Goal: Task Accomplishment & Management: Use online tool/utility

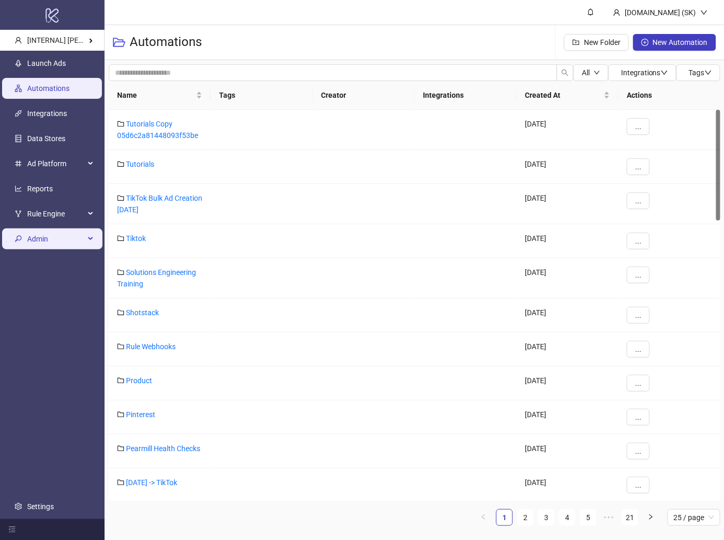
click at [65, 238] on span "Admin" at bounding box center [55, 238] width 57 height 21
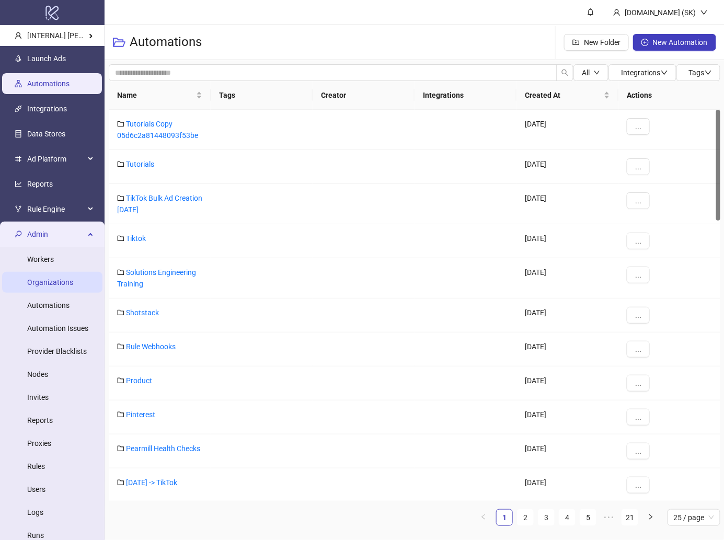
click at [71, 286] on link "Organizations" at bounding box center [50, 282] width 46 height 8
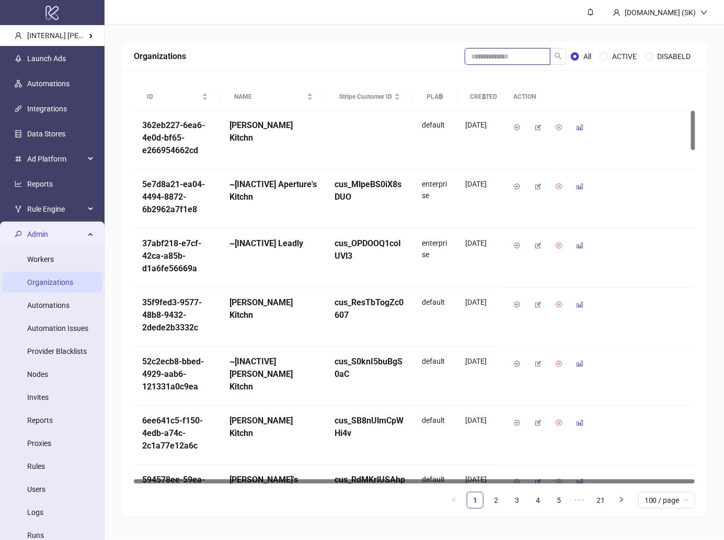
click at [504, 57] on input "search" at bounding box center [508, 56] width 86 height 17
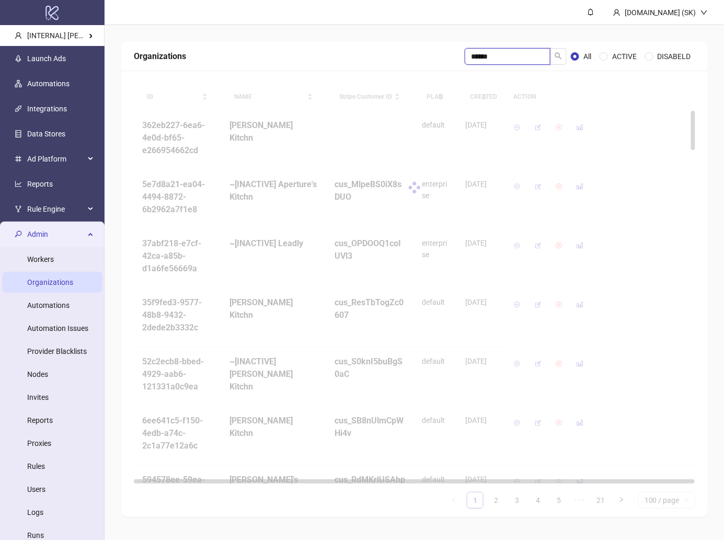
type input "******"
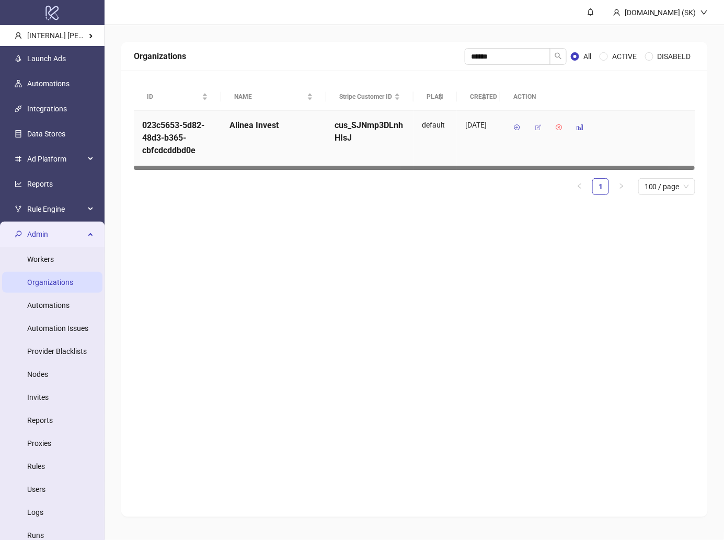
click at [537, 126] on icon "button" at bounding box center [537, 127] width 7 height 7
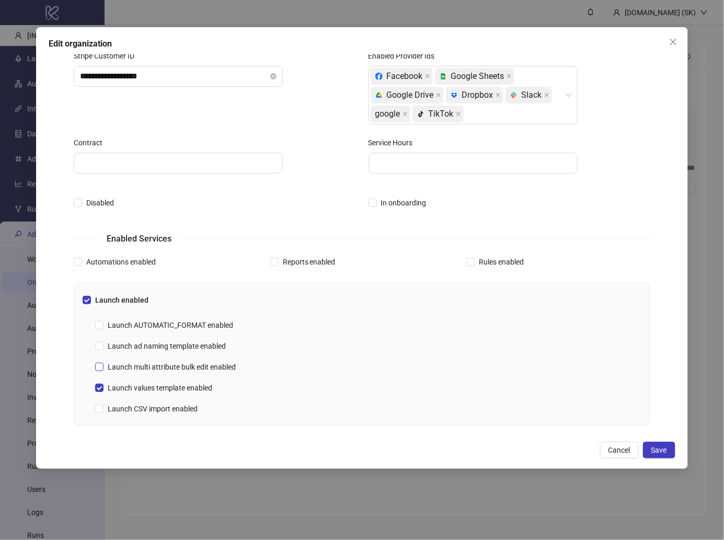
scroll to position [89, 0]
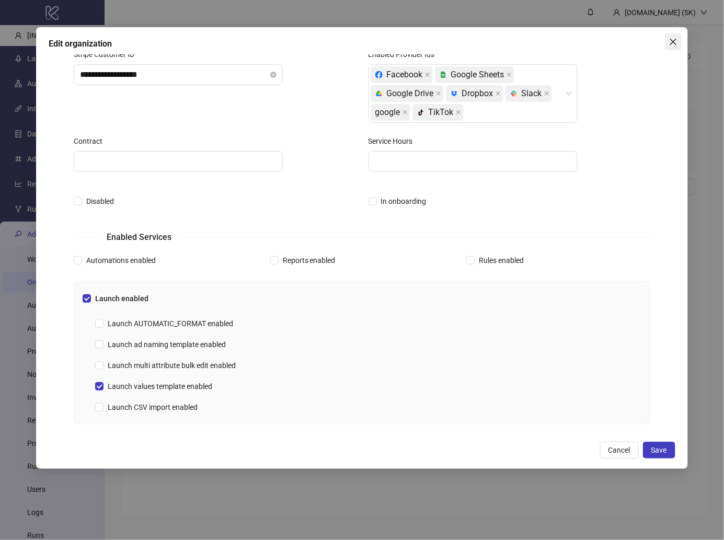
click at [673, 43] on icon "close" at bounding box center [673, 42] width 8 height 8
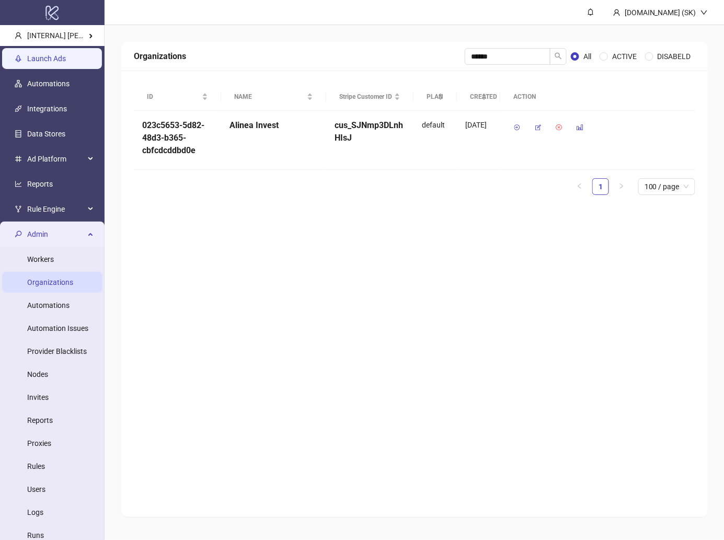
click at [66, 60] on link "Launch Ads" at bounding box center [46, 58] width 39 height 8
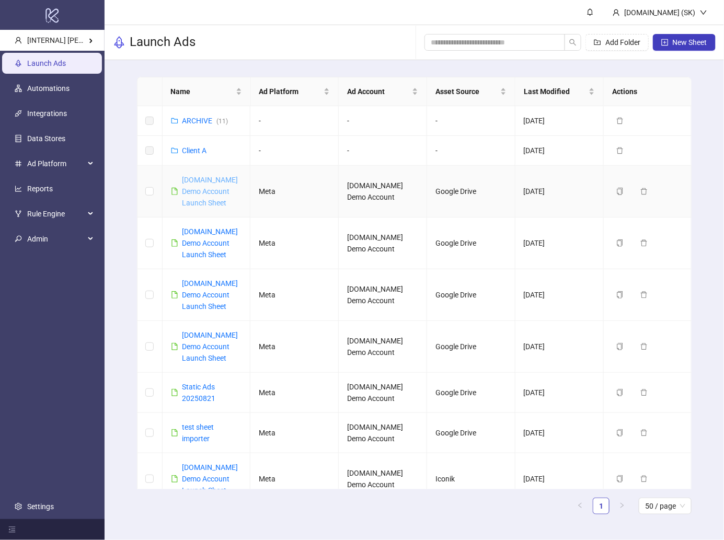
click at [211, 190] on link "Kitchn.io Demo Account Launch Sheet" at bounding box center [210, 191] width 56 height 31
type input "******"
click at [181, 64] on li "Alinea Invest" at bounding box center [167, 65] width 119 height 21
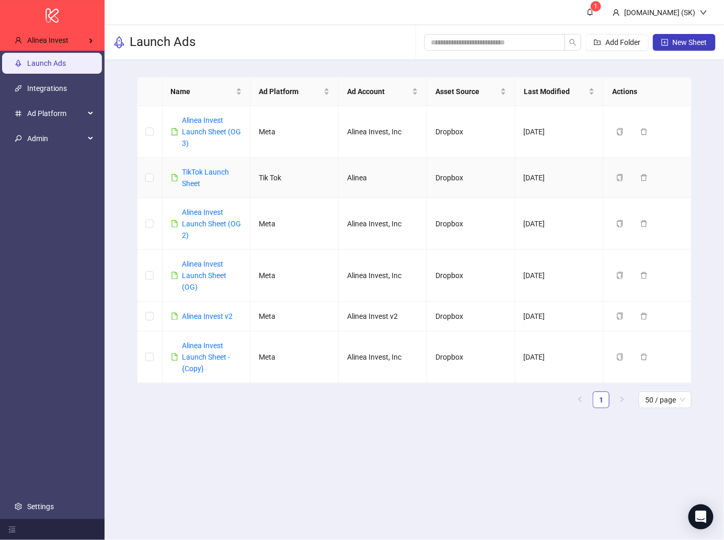
click at [214, 176] on div "TikTok Launch Sheet" at bounding box center [212, 177] width 60 height 23
click at [223, 131] on link "Alinea Invest Launch Sheet (OG 3)" at bounding box center [211, 131] width 59 height 31
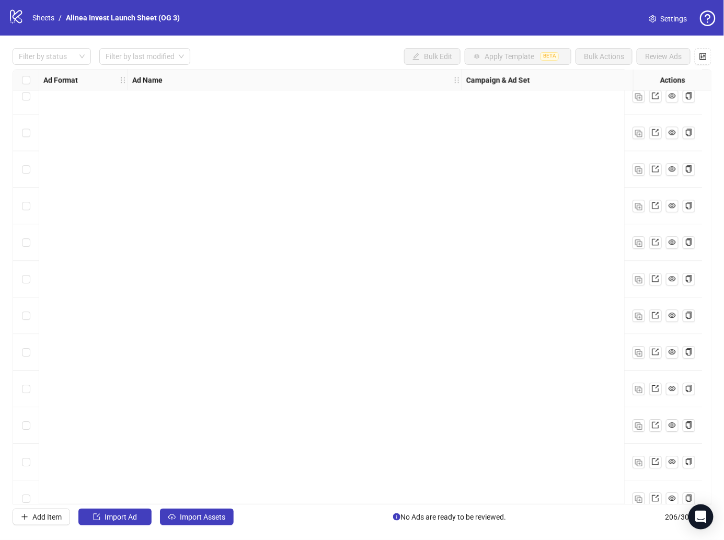
scroll to position [7127, 0]
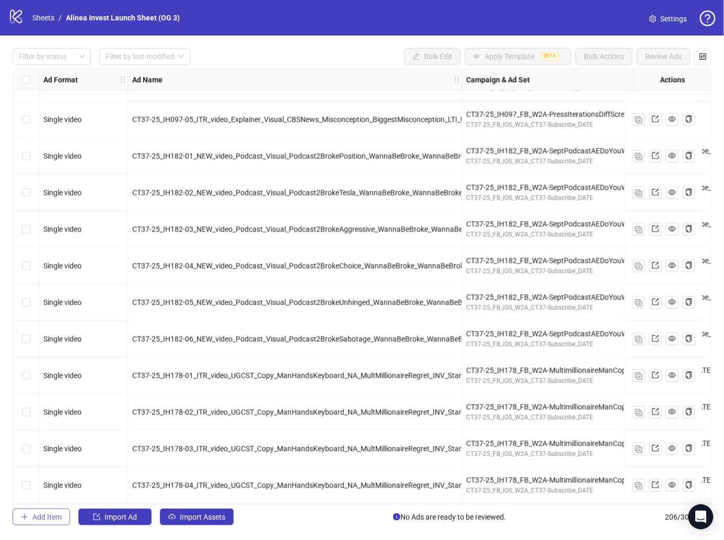
click at [39, 515] on span "Add Item" at bounding box center [46, 517] width 29 height 8
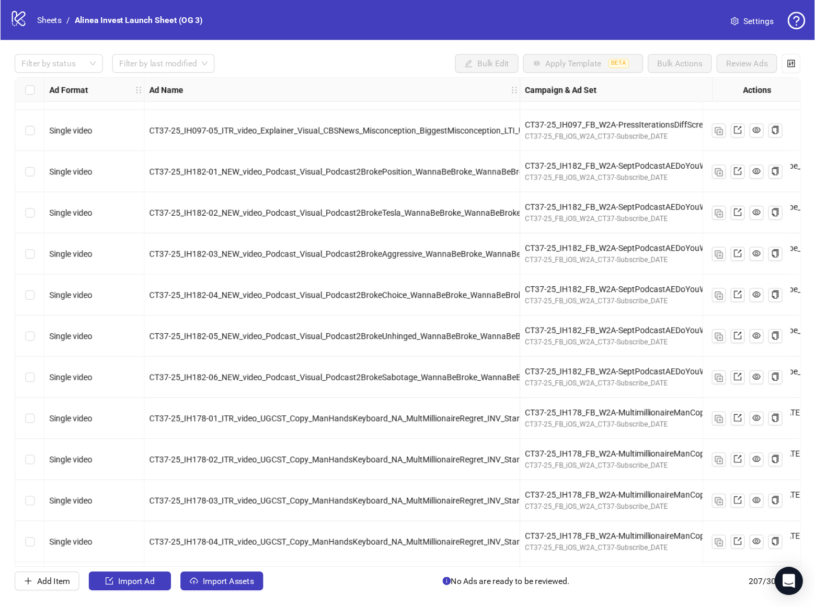
scroll to position [7163, 0]
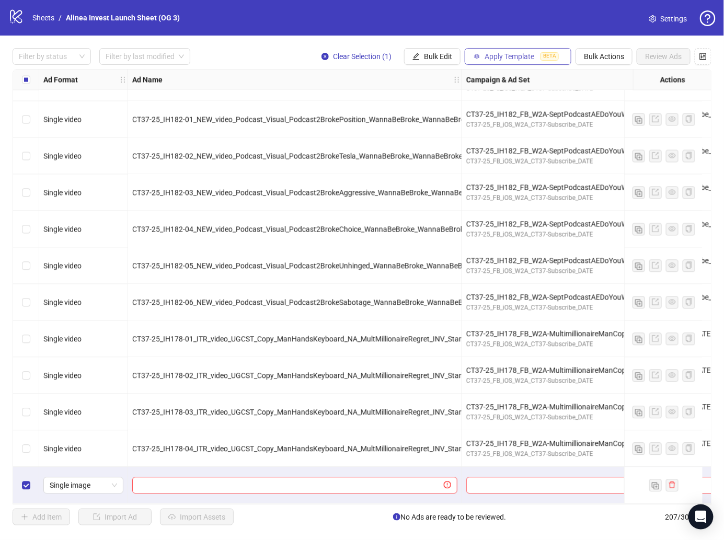
click at [529, 58] on span "Apply Template" at bounding box center [509, 56] width 50 height 8
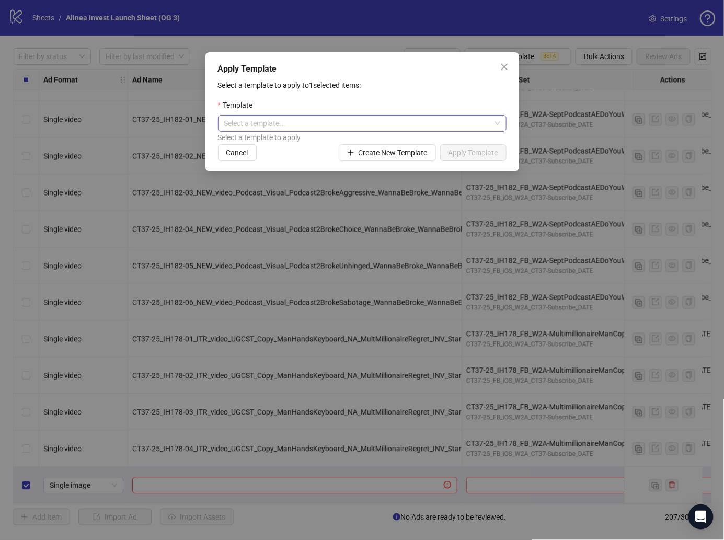
click at [447, 124] on input "search" at bounding box center [357, 124] width 267 height 16
click at [456, 103] on div "Template" at bounding box center [362, 107] width 288 height 16
click at [484, 44] on div "Apply Template Select a template to apply to 1 selected items: Template Select …" at bounding box center [362, 270] width 724 height 540
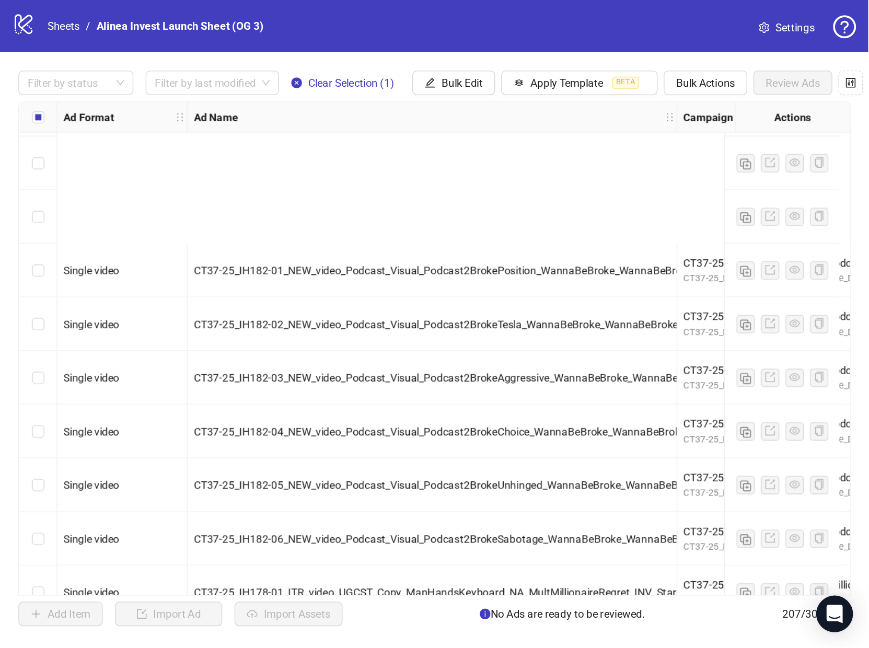
scroll to position [7262, 0]
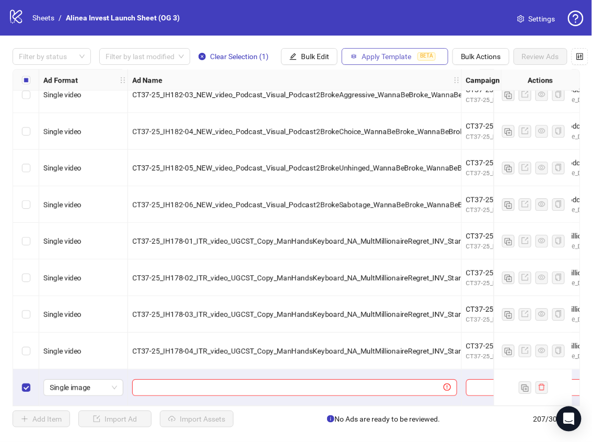
click at [390, 54] on span "Apply Template" at bounding box center [387, 56] width 50 height 8
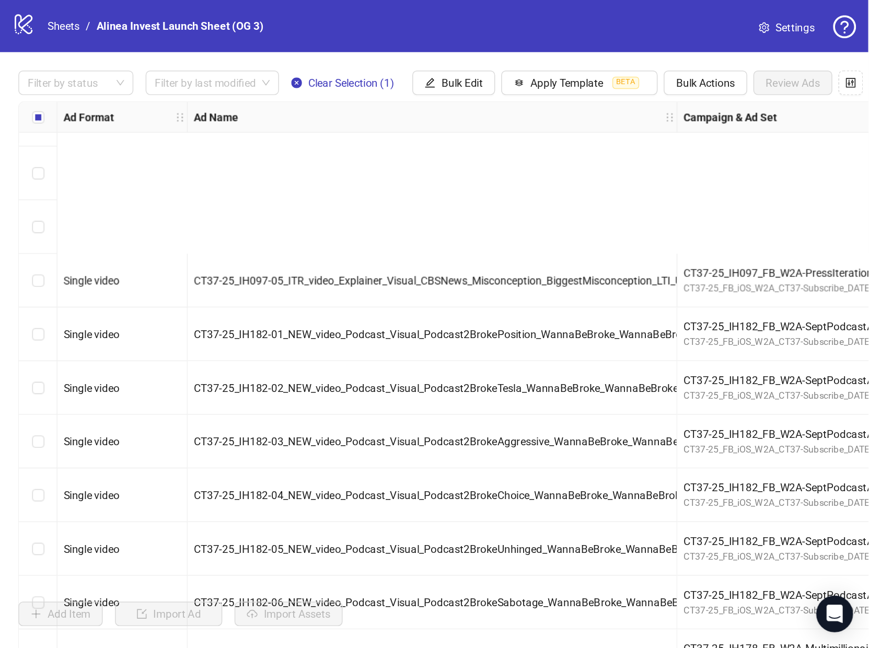
scroll to position [7055, 0]
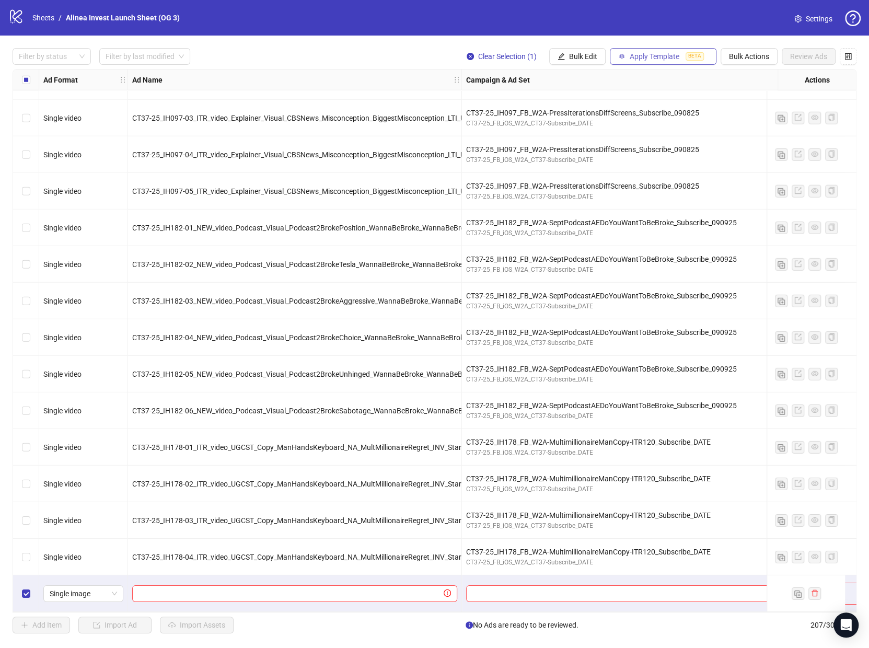
click at [653, 51] on button "Apply Template BETA" at bounding box center [663, 56] width 107 height 17
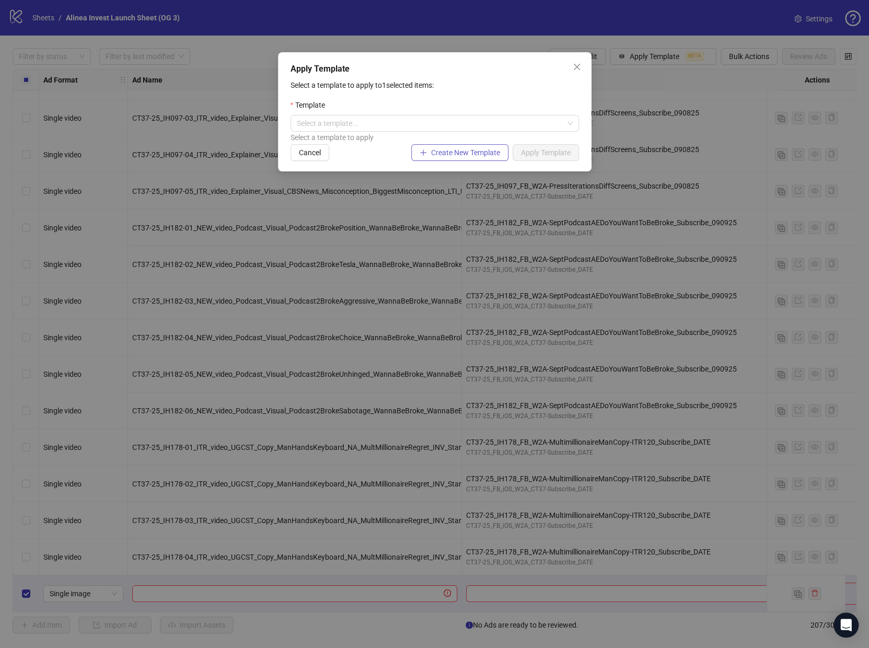
click at [476, 148] on span "Create New Template" at bounding box center [465, 152] width 69 height 8
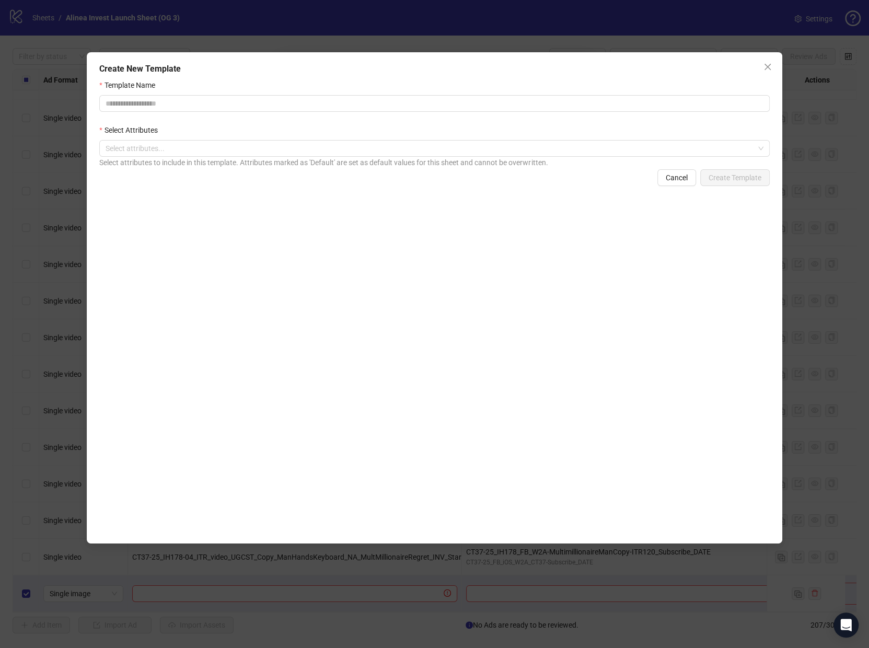
click at [437, 159] on div "Select attributes to include in this template. Attributes marked as 'Default' a…" at bounding box center [434, 162] width 670 height 11
click at [237, 158] on div "Select attributes to include in this template. Attributes marked as 'Default' a…" at bounding box center [434, 162] width 670 height 11
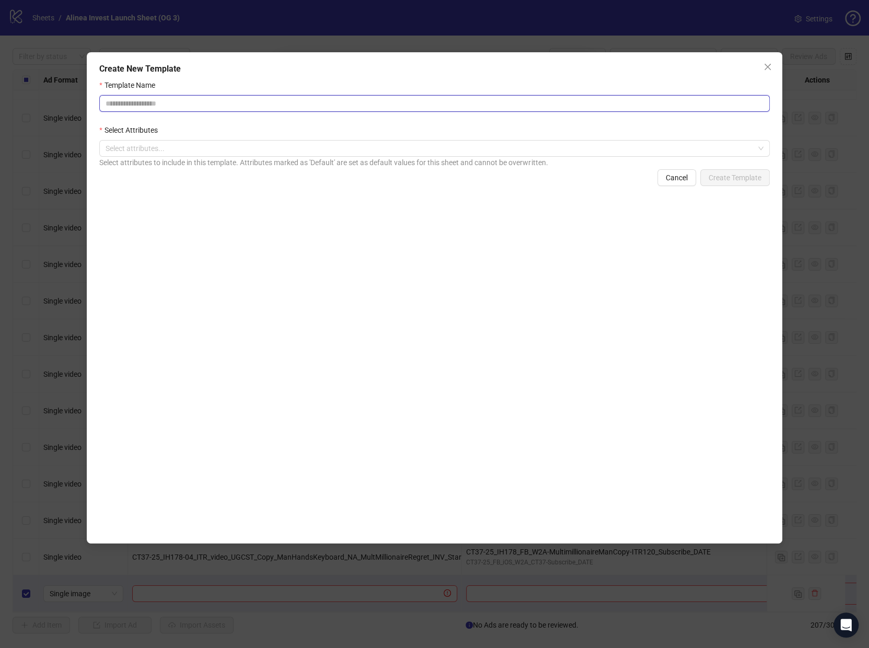
click at [233, 108] on input "Template Name" at bounding box center [434, 103] width 670 height 17
click at [168, 105] on input "Template Name" at bounding box center [434, 103] width 670 height 17
click at [156, 150] on div at bounding box center [428, 148] width 655 height 15
type input "**********"
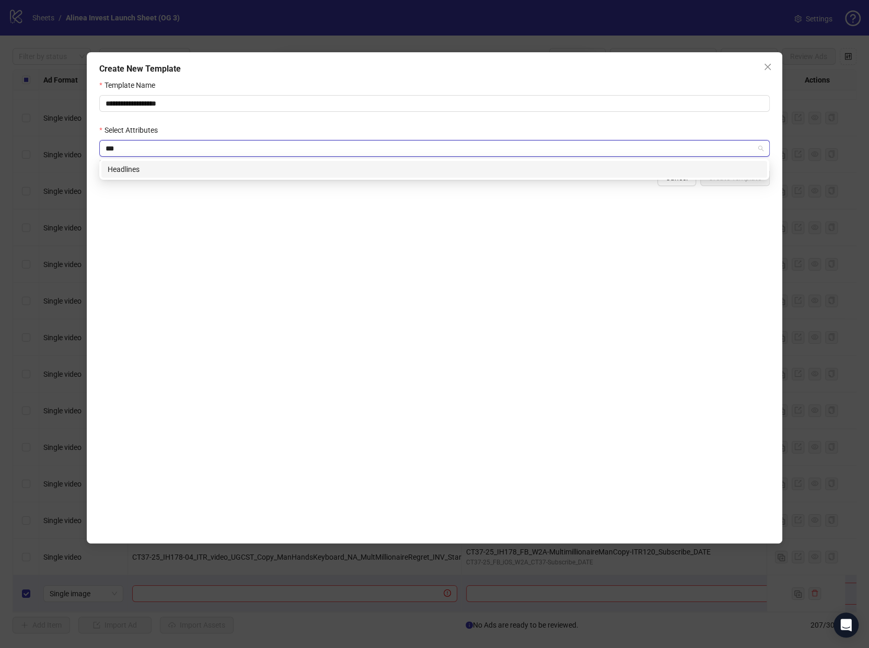
type input "****"
click at [148, 168] on div "Headlines" at bounding box center [434, 169] width 653 height 11
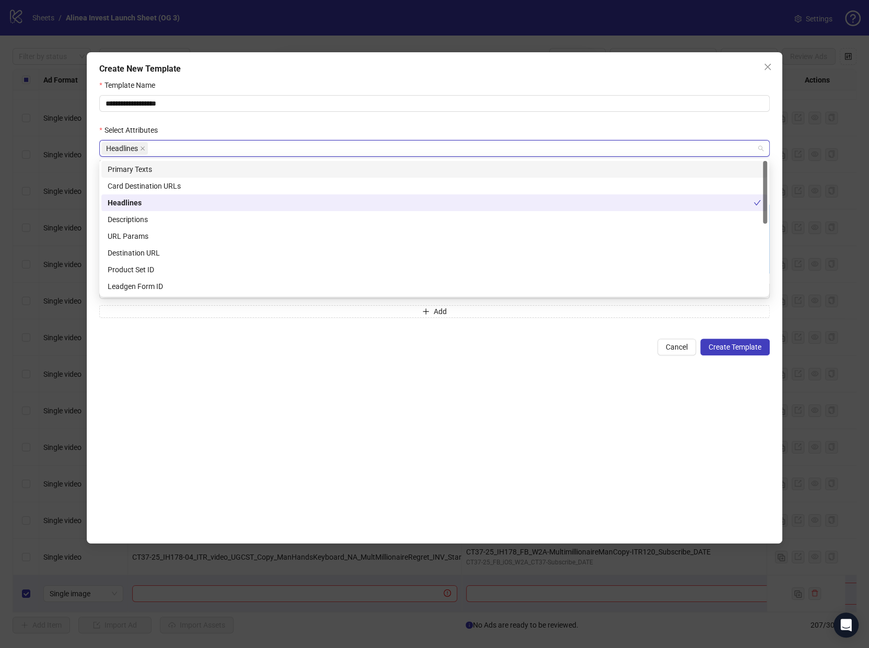
click at [186, 168] on div "Primary Texts" at bounding box center [434, 169] width 653 height 11
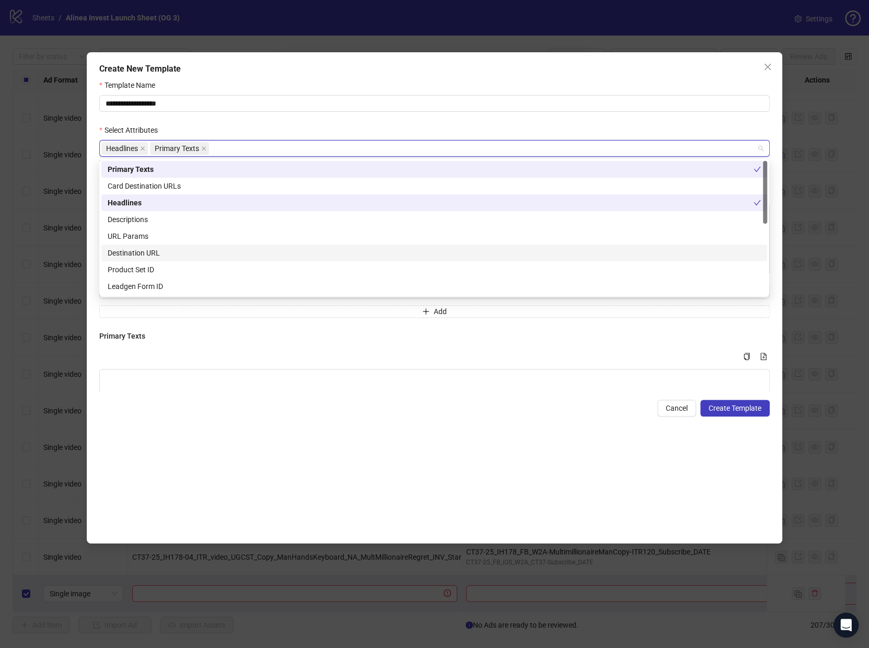
click at [163, 249] on div "Destination URL" at bounding box center [434, 252] width 653 height 11
click at [234, 539] on div "**********" at bounding box center [434, 297] width 695 height 491
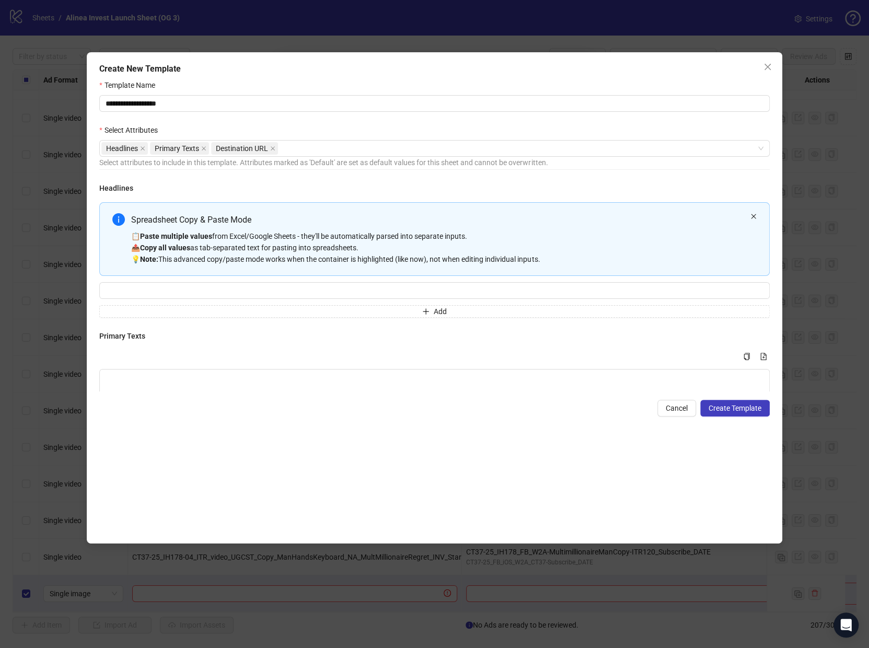
click at [723, 213] on icon "close" at bounding box center [754, 216] width 6 height 6
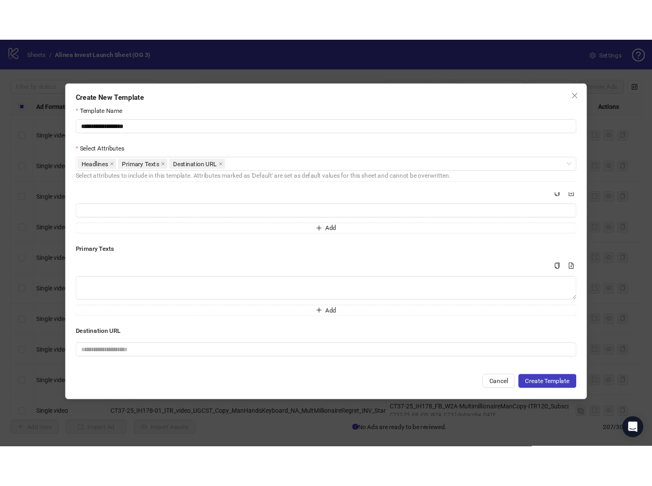
scroll to position [0, 0]
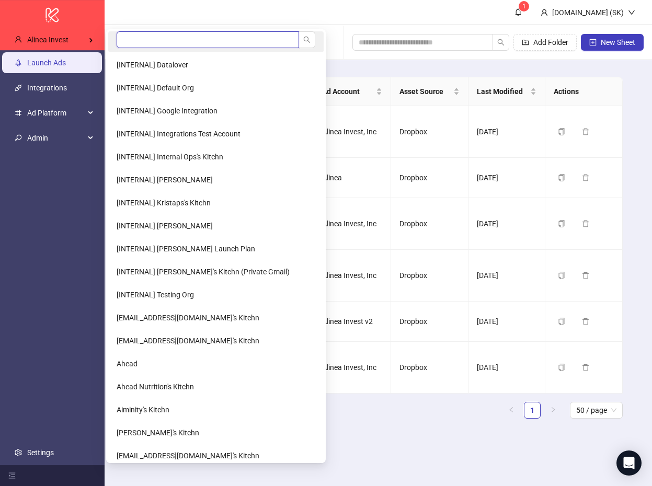
click at [124, 37] on input "search" at bounding box center [208, 39] width 182 height 17
type input "**"
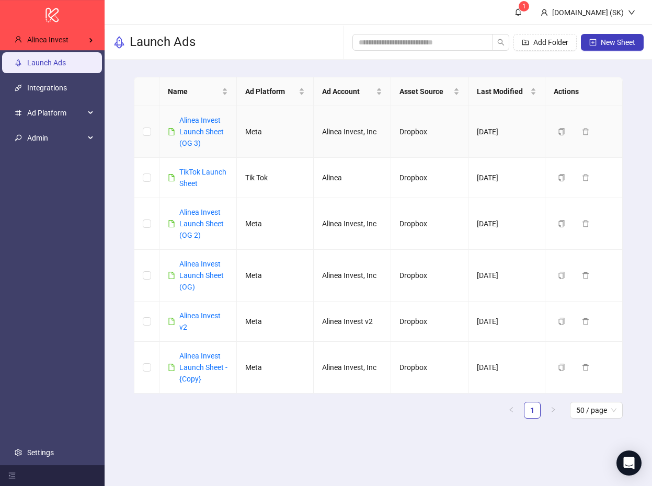
click at [200, 126] on div "Alinea Invest Launch Sheet (OG 3)" at bounding box center [203, 131] width 49 height 34
click at [202, 132] on link "Alinea Invest Launch Sheet (OG 3)" at bounding box center [201, 131] width 44 height 31
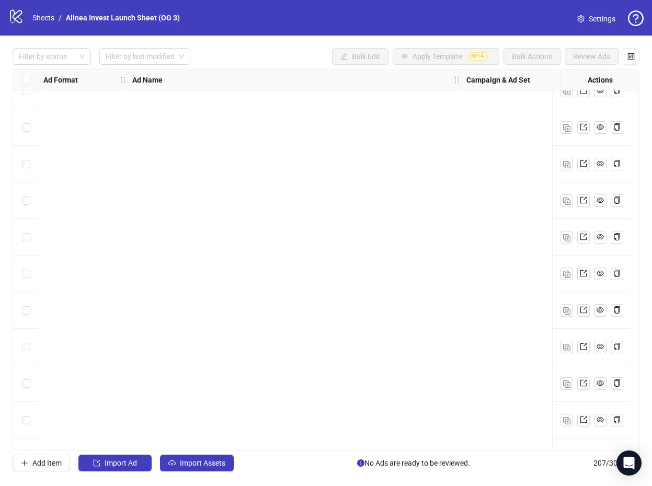
scroll to position [4740, 0]
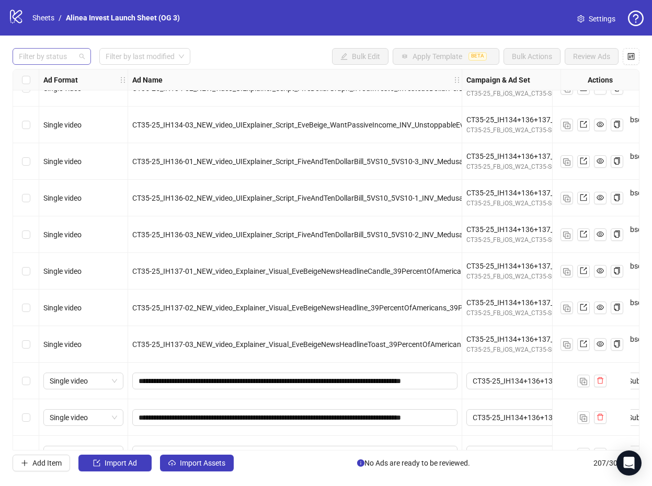
click at [67, 55] on div at bounding box center [46, 56] width 63 height 15
click at [51, 79] on div "Draft" at bounding box center [52, 77] width 62 height 11
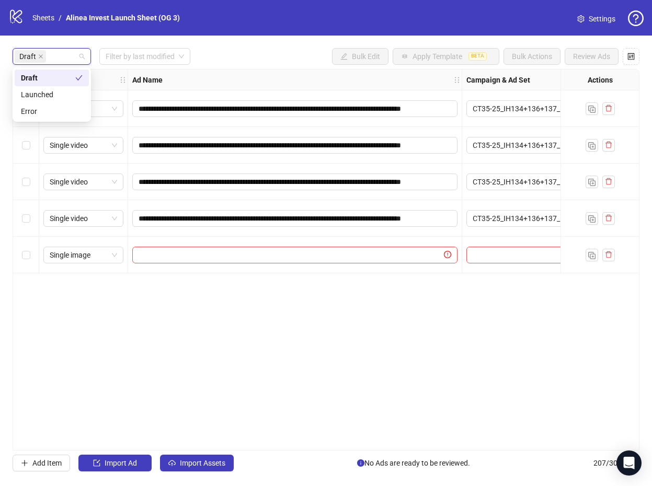
click at [246, 60] on div "Draft Filter by last modified Bulk Edit Apply Template BETA Bulk Actions Review…" at bounding box center [326, 56] width 627 height 17
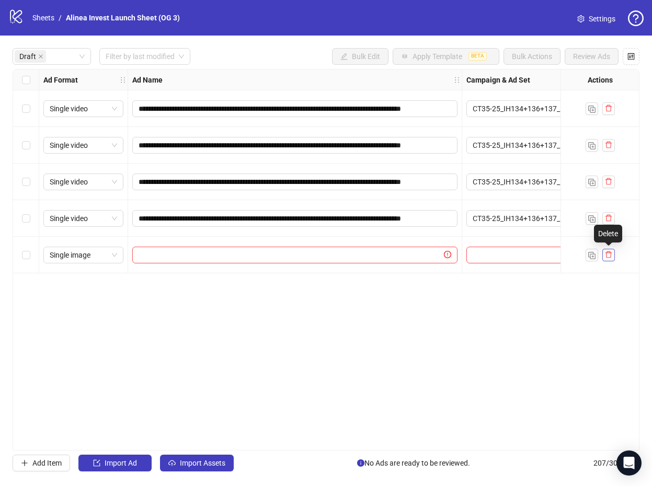
click at [608, 255] on icon "delete" at bounding box center [608, 254] width 7 height 7
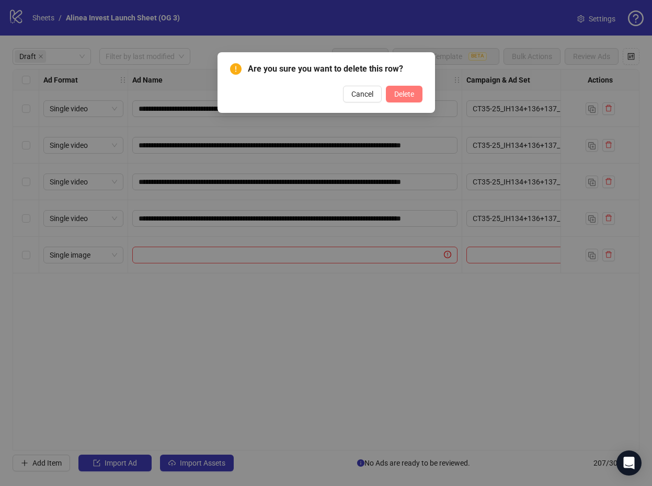
click at [408, 90] on span "Delete" at bounding box center [404, 94] width 20 height 8
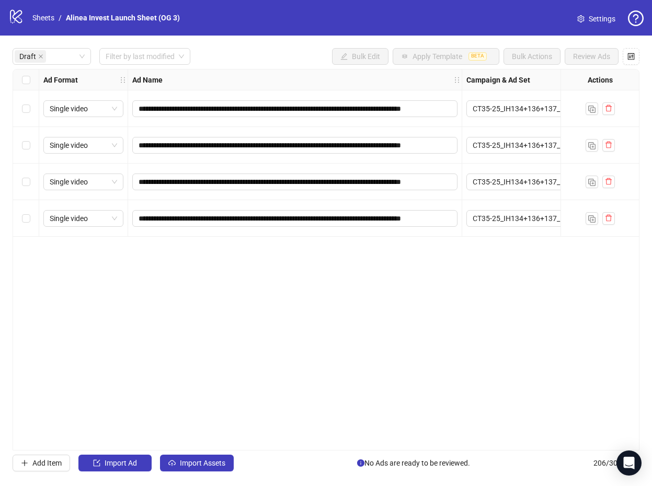
click at [318, 310] on div "**********" at bounding box center [326, 260] width 627 height 382
click at [48, 20] on link "Sheets" at bounding box center [43, 17] width 26 height 11
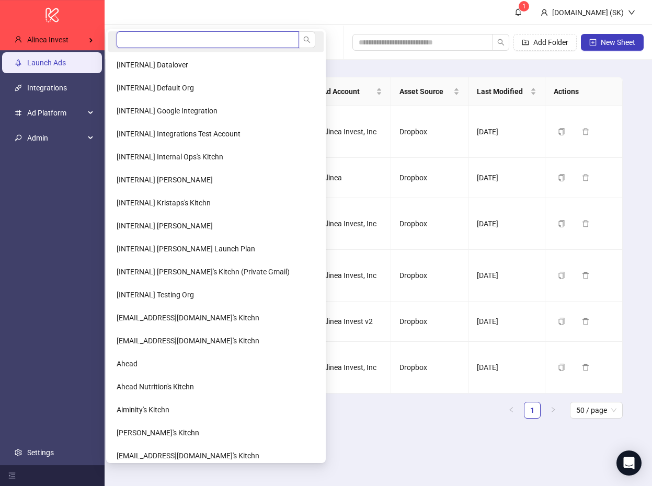
click at [147, 38] on input "search" at bounding box center [208, 39] width 182 height 17
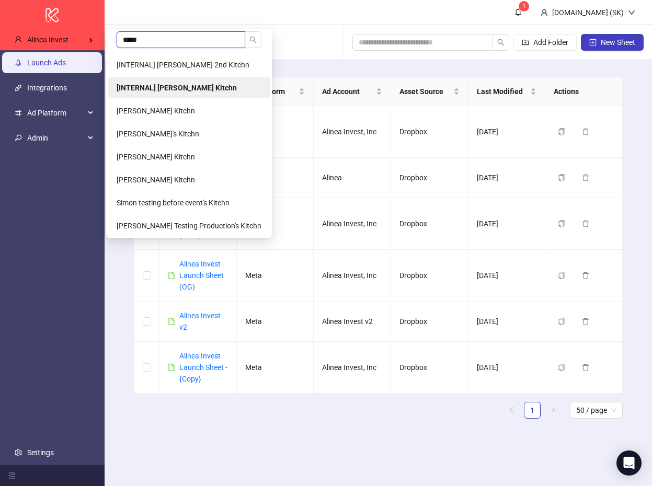
type input "*****"
click at [162, 84] on b "[INTERNAL] [PERSON_NAME] Kitchn" at bounding box center [177, 88] width 120 height 8
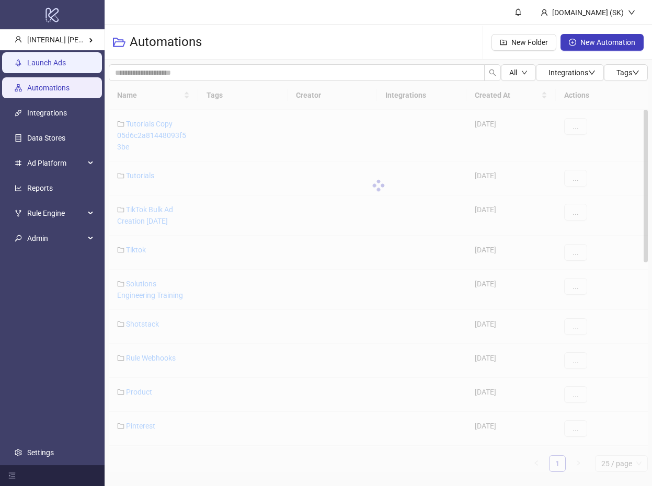
click at [53, 59] on link "Launch Ads" at bounding box center [46, 63] width 39 height 8
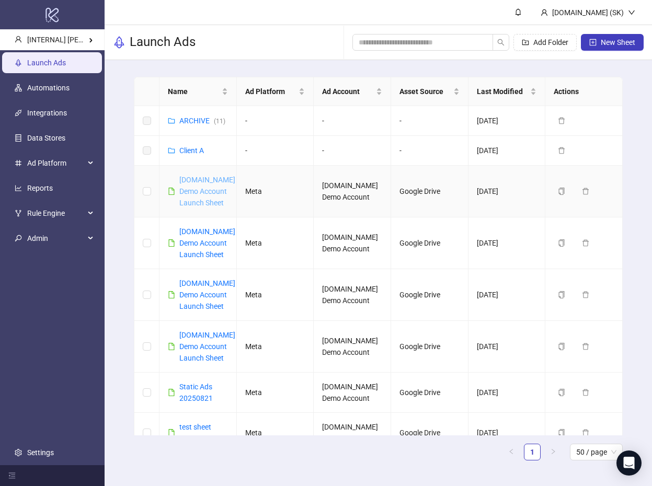
click at [204, 189] on link "[DOMAIN_NAME] Demo Account Launch Sheet" at bounding box center [207, 191] width 56 height 31
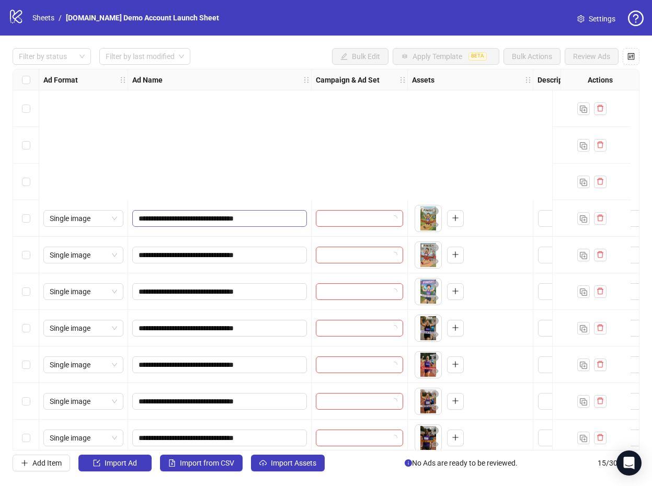
scroll to position [193, 0]
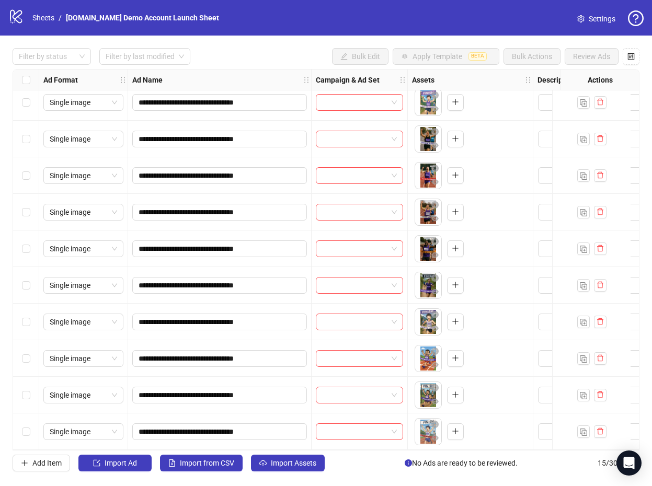
drag, startPoint x: 48, startPoint y: 466, endPoint x: 160, endPoint y: 410, distance: 125.3
click at [48, 466] on span "Add Item" at bounding box center [46, 463] width 29 height 8
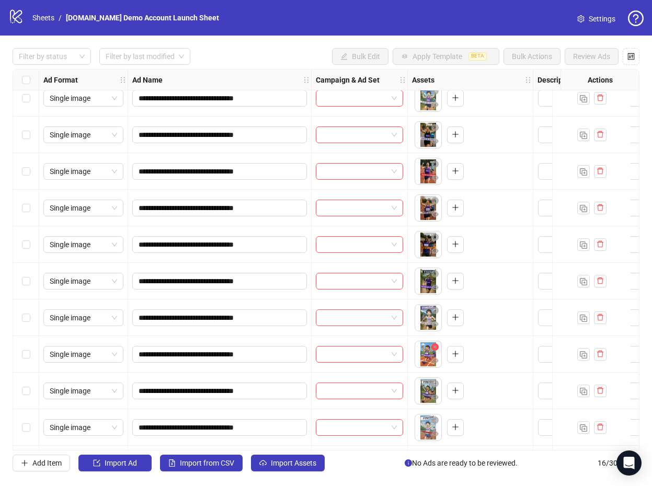
scroll to position [230, 0]
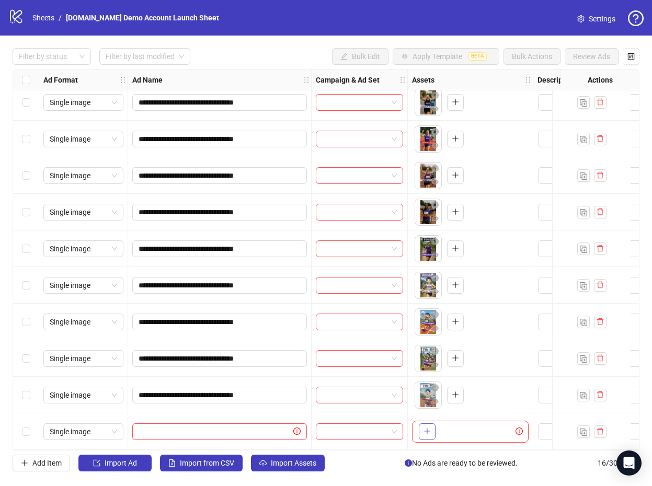
click at [424, 428] on icon "plus" at bounding box center [426, 431] width 7 height 7
click at [296, 462] on span "Import Assets" at bounding box center [293, 463] width 45 height 8
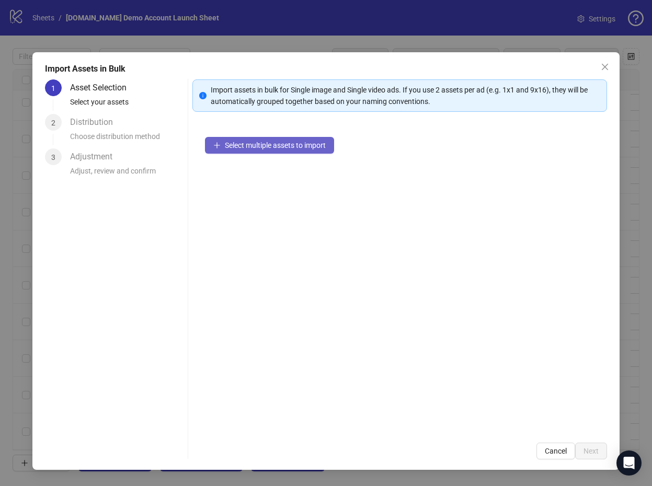
click at [301, 141] on span "Select multiple assets to import" at bounding box center [275, 145] width 101 height 8
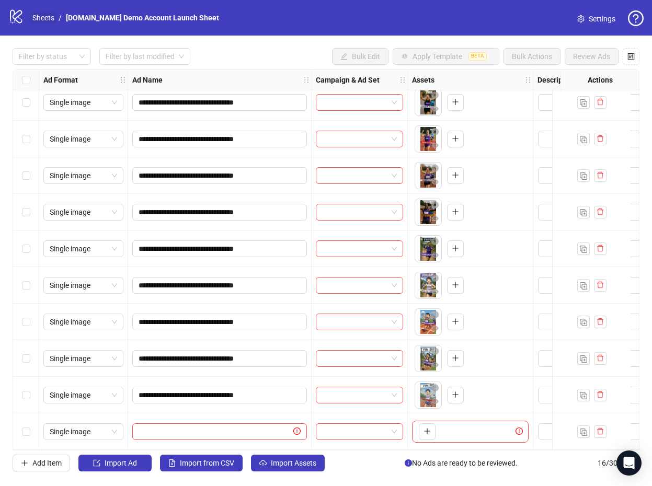
click at [44, 16] on link "Sheets" at bounding box center [43, 17] width 26 height 11
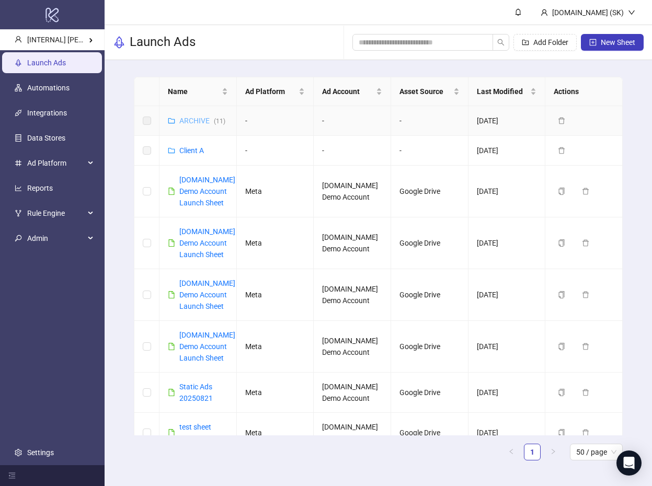
click at [207, 119] on link "ARCHIVE ( 11 )" at bounding box center [202, 121] width 46 height 8
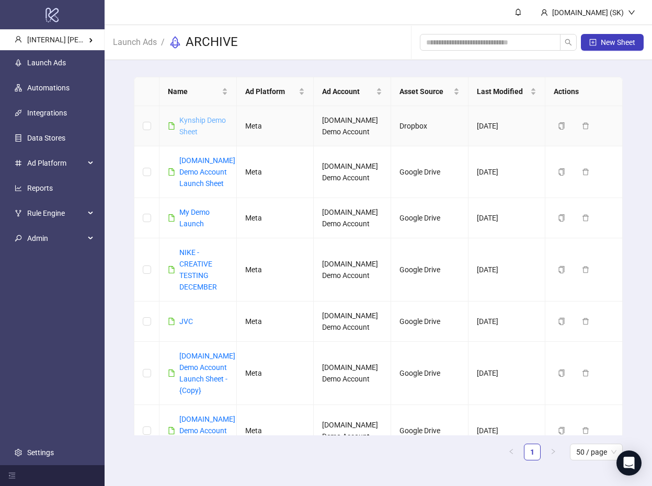
click at [207, 118] on link "Kynship Demo Sheet" at bounding box center [202, 126] width 47 height 20
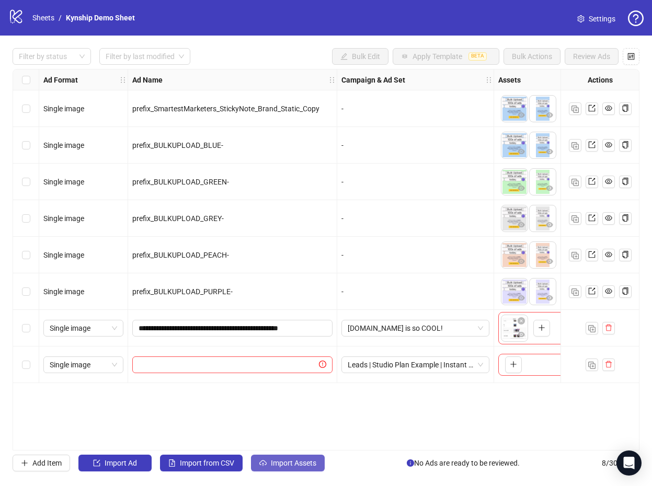
click at [304, 467] on button "Import Assets" at bounding box center [288, 463] width 74 height 17
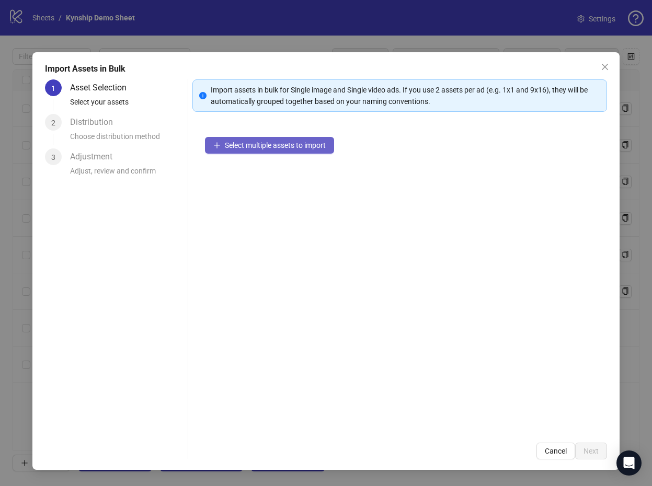
click at [291, 141] on span "Select multiple assets to import" at bounding box center [275, 145] width 101 height 8
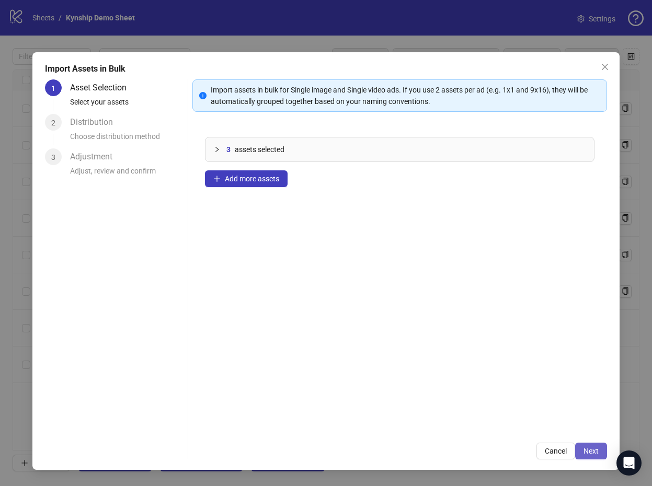
click at [597, 447] on span "Next" at bounding box center [590, 451] width 15 height 8
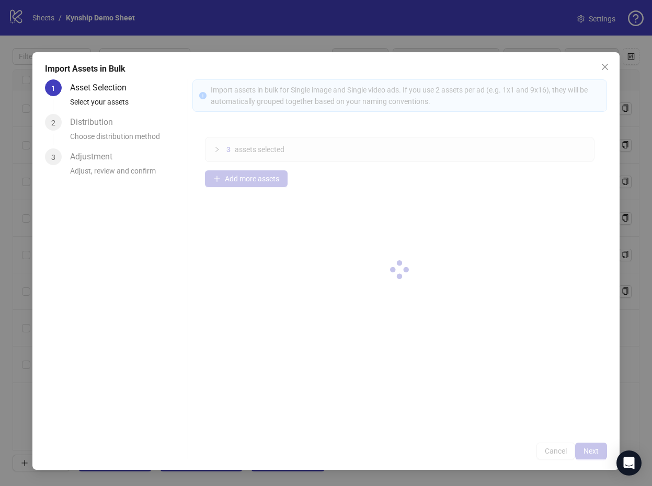
click at [596, 449] on div at bounding box center [399, 269] width 414 height 380
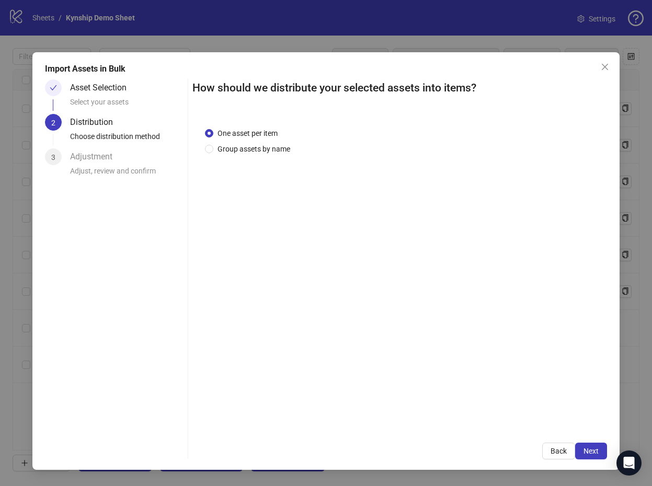
click at [595, 453] on span "Next" at bounding box center [590, 451] width 15 height 8
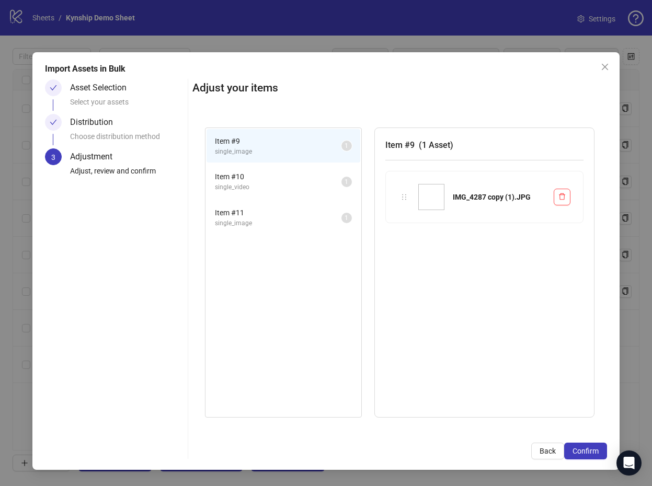
click at [595, 453] on span "Confirm" at bounding box center [585, 451] width 26 height 8
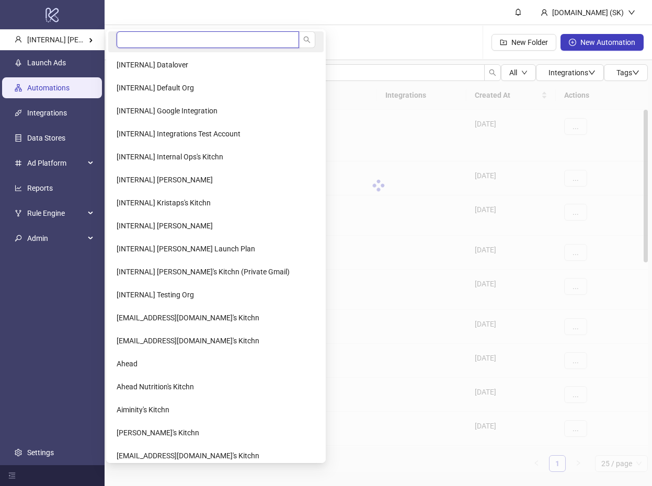
click at [138, 42] on input "search" at bounding box center [208, 39] width 182 height 17
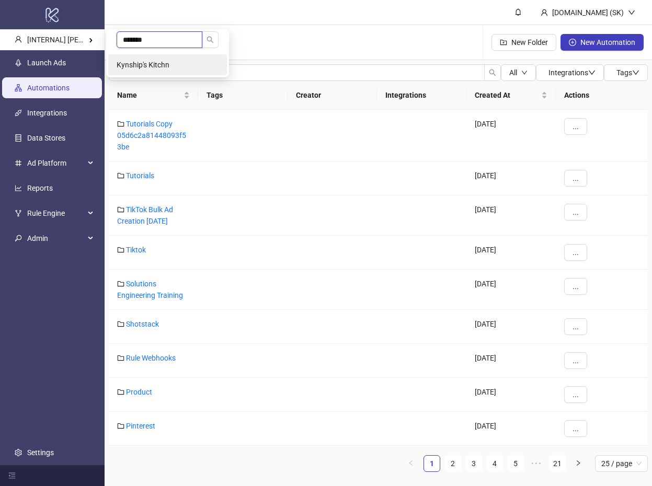
type input "*******"
click at [161, 63] on span "Kynship's Kitchn" at bounding box center [143, 65] width 53 height 8
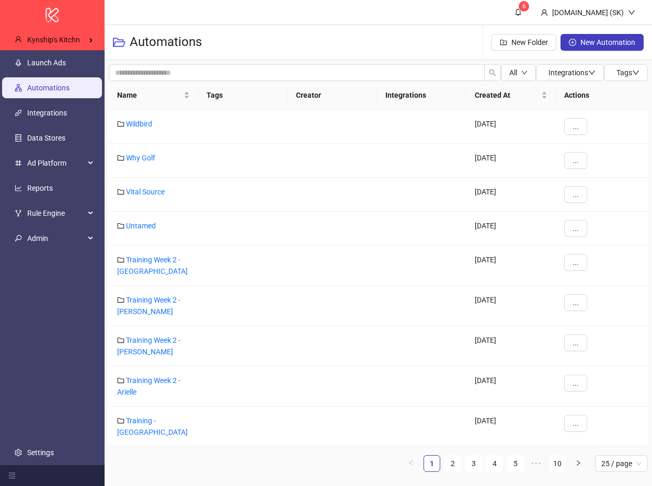
click at [68, 88] on link "Automations" at bounding box center [48, 88] width 42 height 8
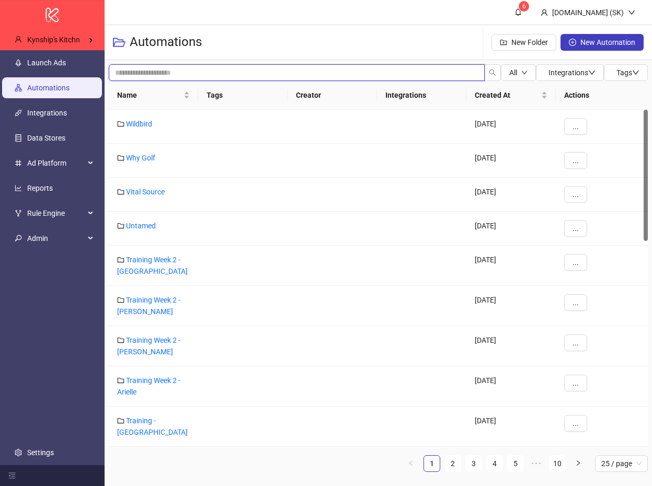
click at [186, 70] on input "search" at bounding box center [297, 72] width 376 height 17
type input "******"
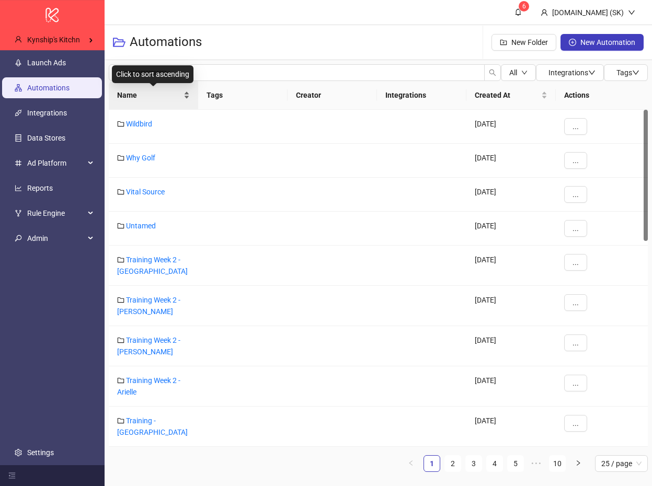
click at [153, 96] on span "Name" at bounding box center [149, 94] width 64 height 11
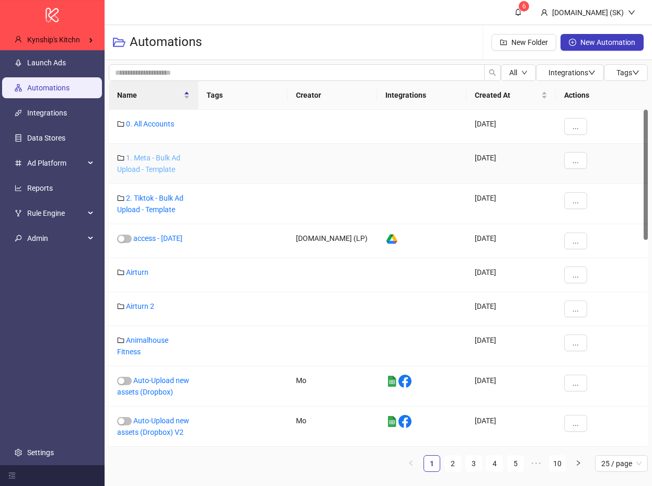
click at [169, 155] on link "1. Meta - Bulk Ad Upload - Template" at bounding box center [148, 164] width 63 height 20
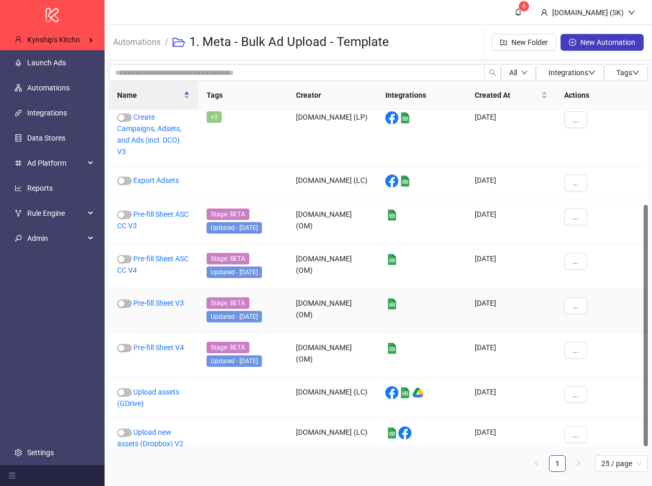
scroll to position [133, 0]
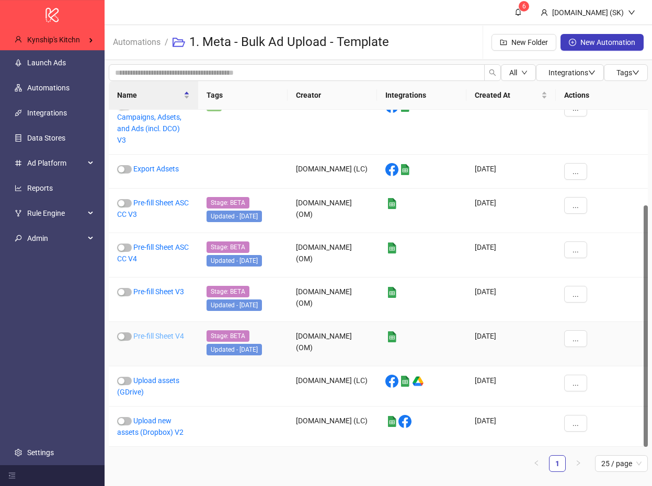
click at [177, 336] on link "Pre-fill Sheet V4" at bounding box center [158, 336] width 51 height 8
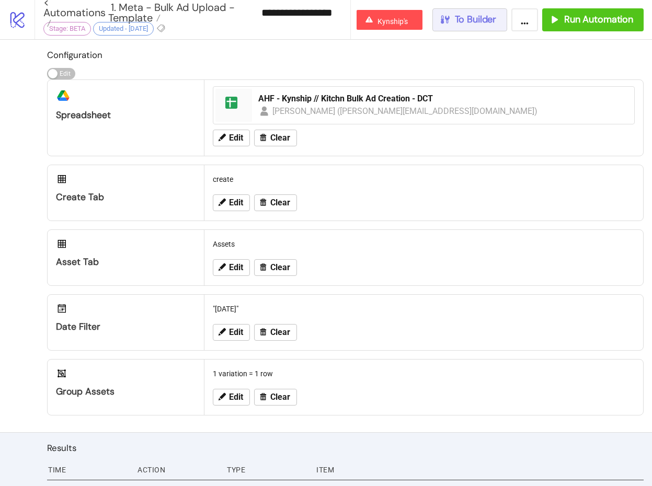
click at [477, 18] on span "To Builder" at bounding box center [476, 20] width 42 height 12
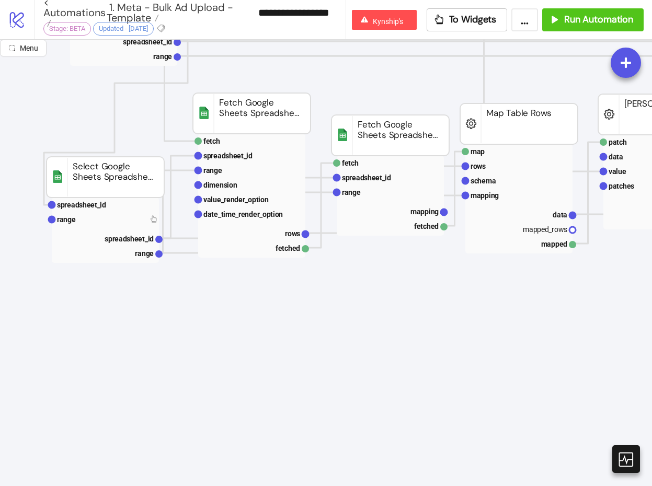
scroll to position [465, 0]
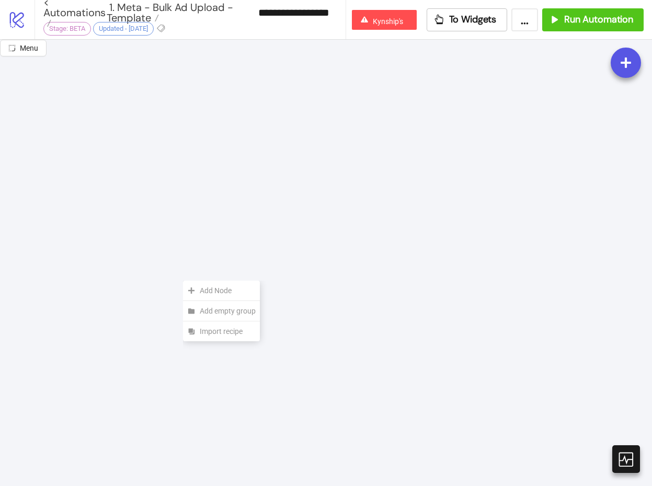
click at [183, 281] on div "Add Node" at bounding box center [221, 291] width 77 height 20
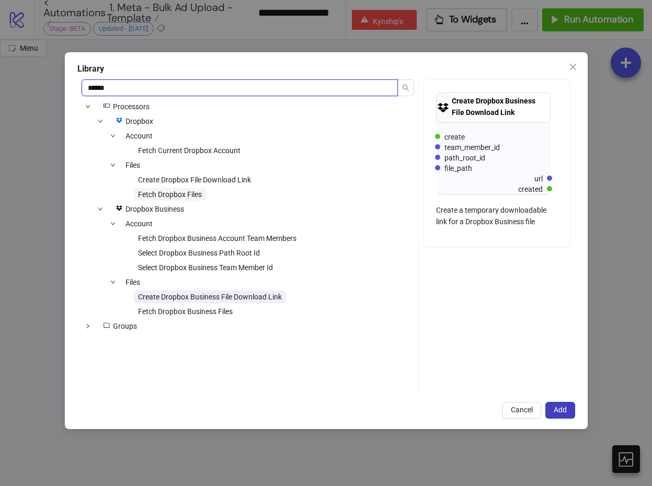
type input "******"
click at [188, 192] on span "Fetch Dropbox Files" at bounding box center [170, 194] width 64 height 8
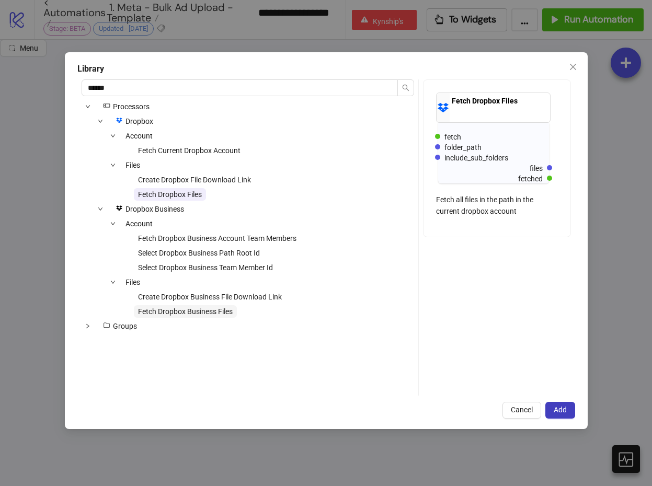
click at [195, 309] on span "Fetch Dropbox Business Files" at bounding box center [185, 311] width 95 height 8
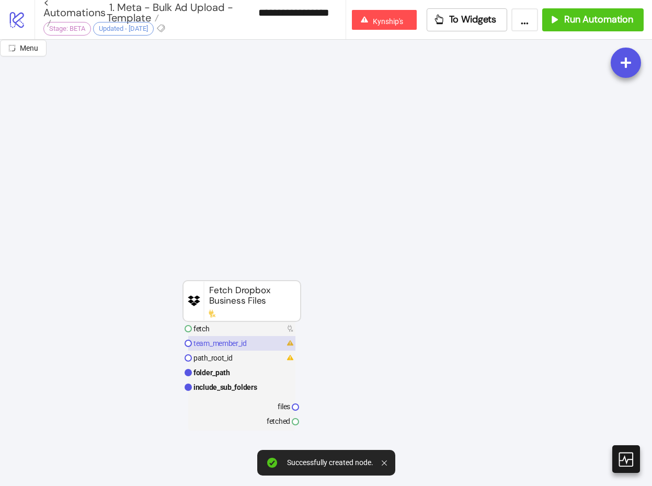
click at [238, 345] on text "team_member_id" at bounding box center [219, 343] width 53 height 8
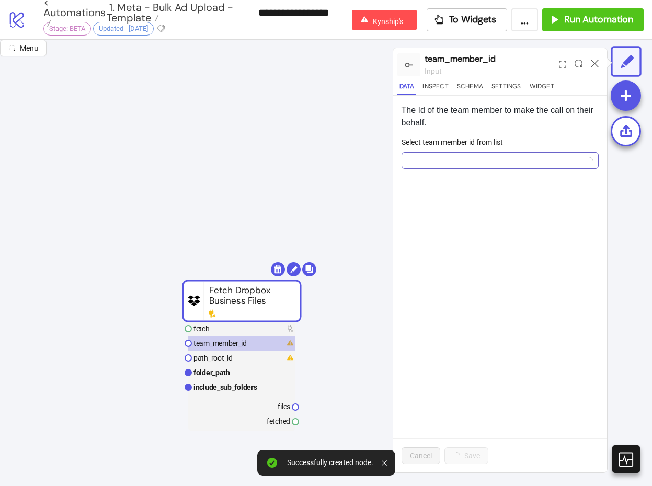
click at [431, 161] on input "Select team member id from list" at bounding box center [496, 161] width 176 height 16
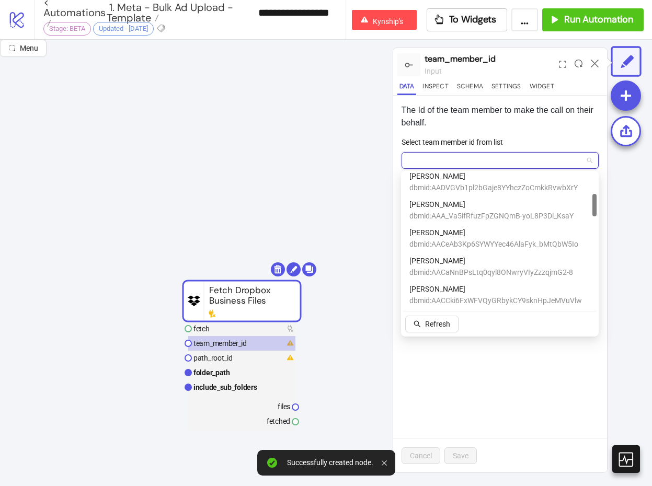
scroll to position [122, 0]
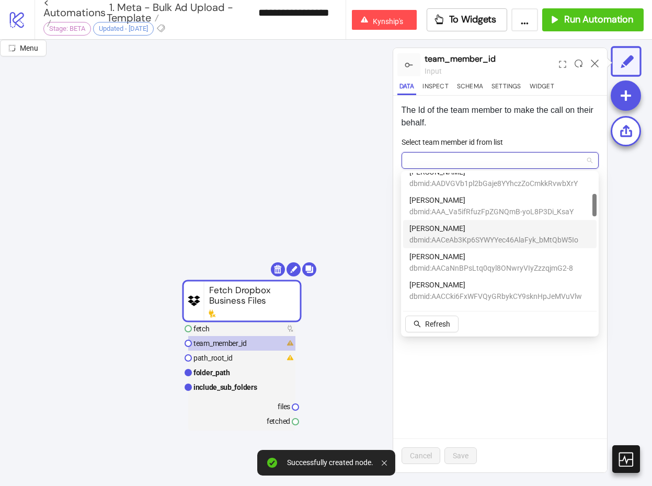
click at [467, 226] on span "Nicholas Bauer" at bounding box center [493, 228] width 169 height 11
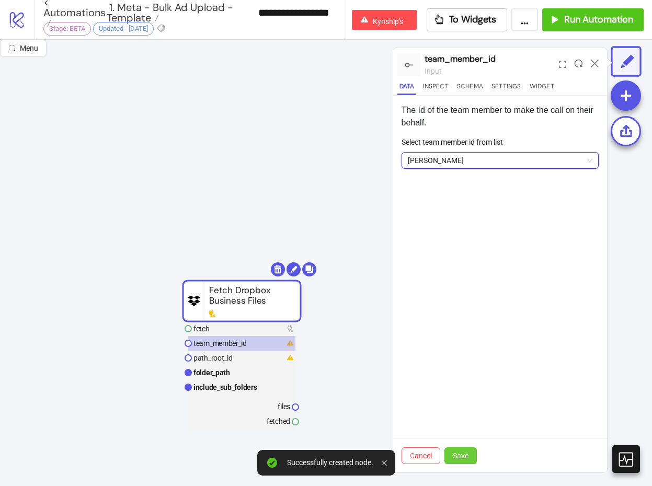
click at [461, 452] on span "Save" at bounding box center [461, 456] width 16 height 8
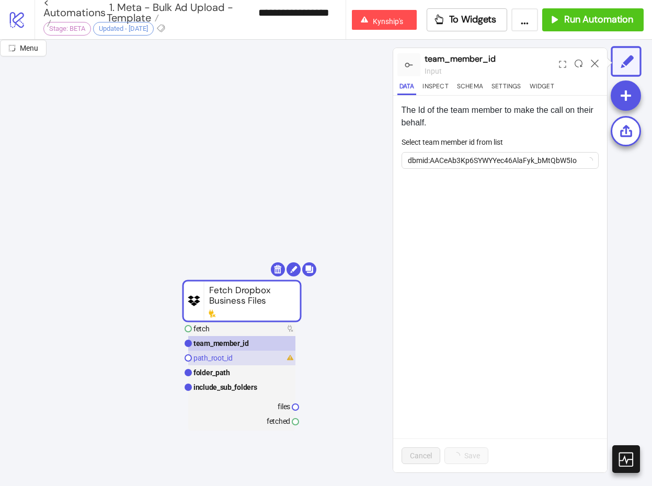
click at [251, 359] on rect at bounding box center [241, 358] width 107 height 15
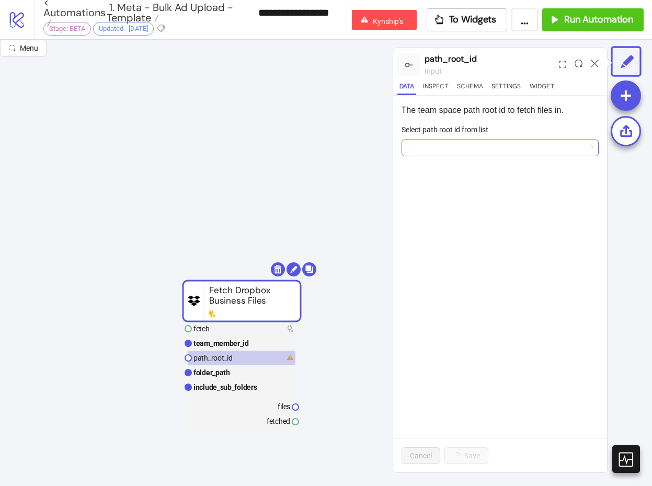
click at [436, 154] on input "Select path root id from list" at bounding box center [496, 148] width 176 height 16
drag, startPoint x: 488, startPoint y: 124, endPoint x: 484, endPoint y: 129, distance: 6.0
click at [488, 124] on label "Select path root id from list" at bounding box center [448, 129] width 94 height 11
click at [488, 140] on input "Select path root id from list" at bounding box center [496, 148] width 176 height 16
click at [471, 141] on input "Select path root id from list" at bounding box center [496, 148] width 176 height 16
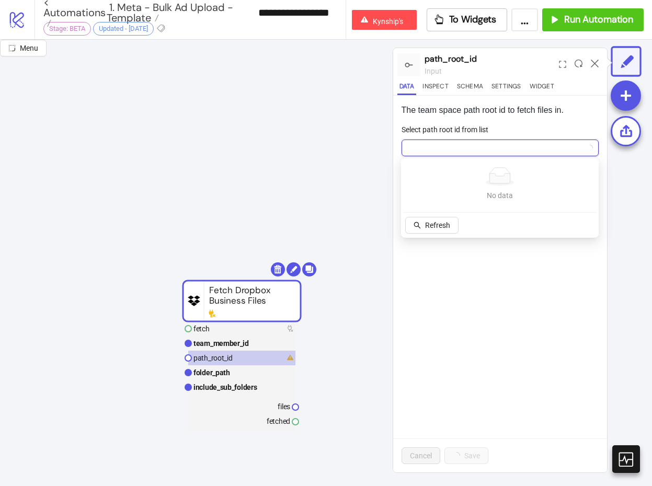
click at [471, 141] on input "Select path root id from list" at bounding box center [496, 148] width 176 height 16
click at [469, 145] on input "Select path root id from list" at bounding box center [496, 148] width 176 height 16
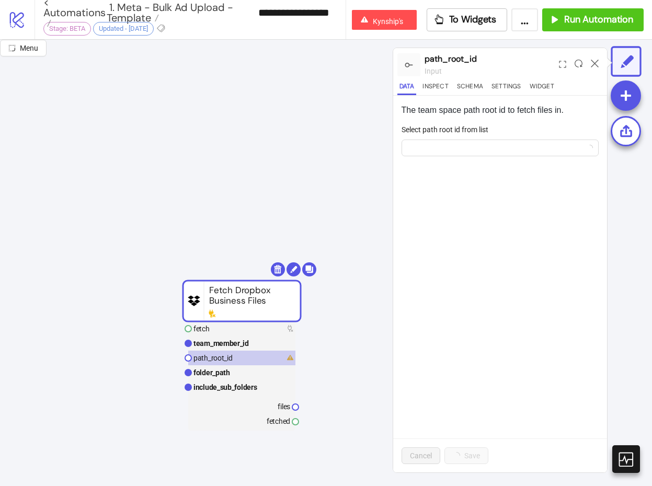
click at [483, 396] on div "The team space path root id to fetch files in. Select path root id from list Ca…" at bounding box center [500, 284] width 214 height 377
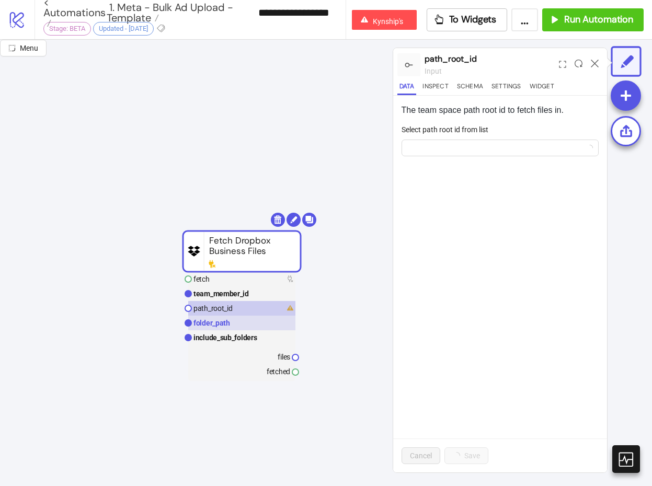
click at [244, 325] on rect at bounding box center [241, 323] width 107 height 15
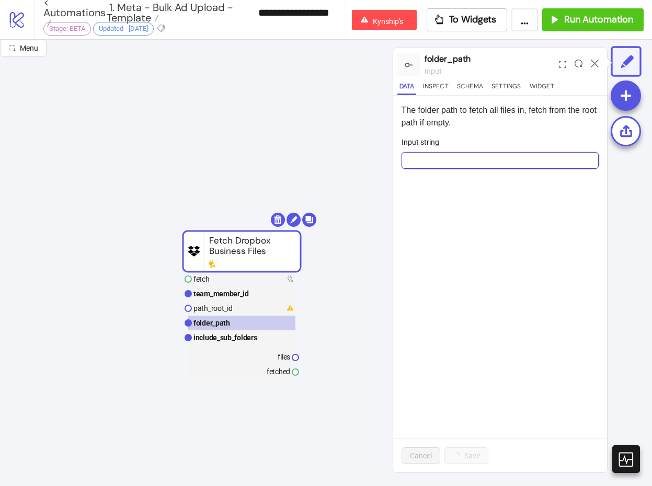
click at [442, 163] on input "Input string" at bounding box center [500, 160] width 198 height 17
paste input "**********"
click at [436, 159] on input "**********" at bounding box center [500, 160] width 198 height 17
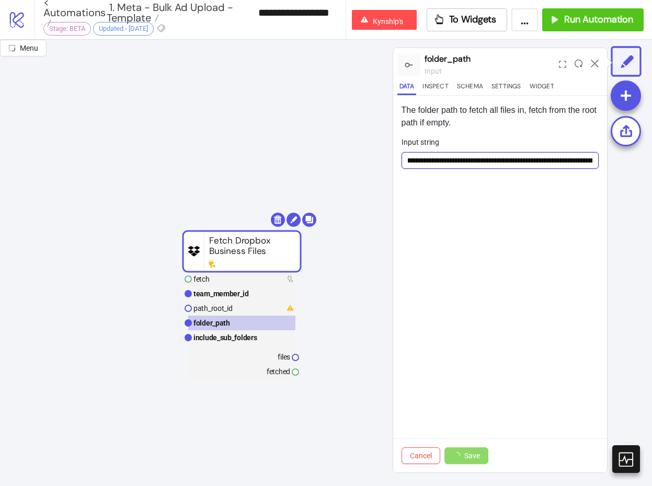
click at [470, 159] on input "**********" at bounding box center [500, 160] width 198 height 17
click at [457, 158] on input "**********" at bounding box center [500, 160] width 198 height 17
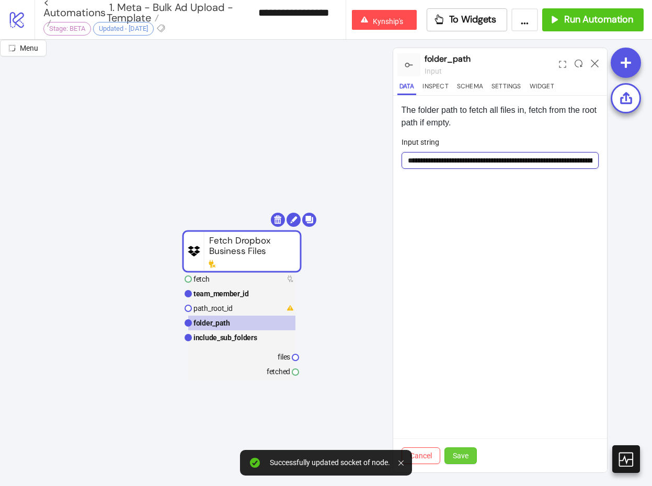
type input "**********"
click at [458, 455] on span "Save" at bounding box center [461, 456] width 16 height 8
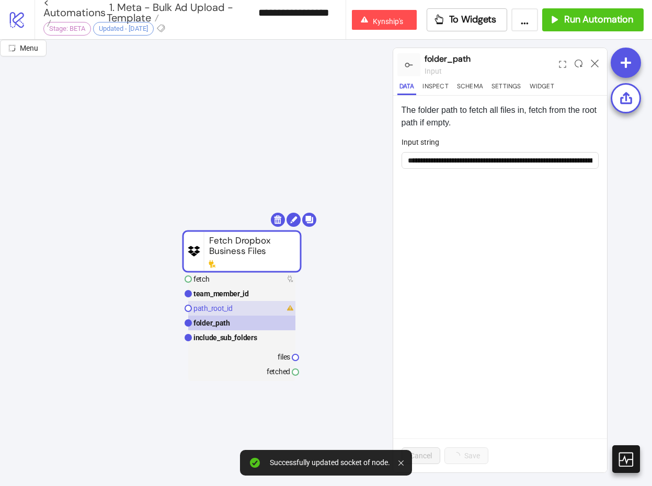
click at [249, 309] on rect at bounding box center [241, 308] width 107 height 15
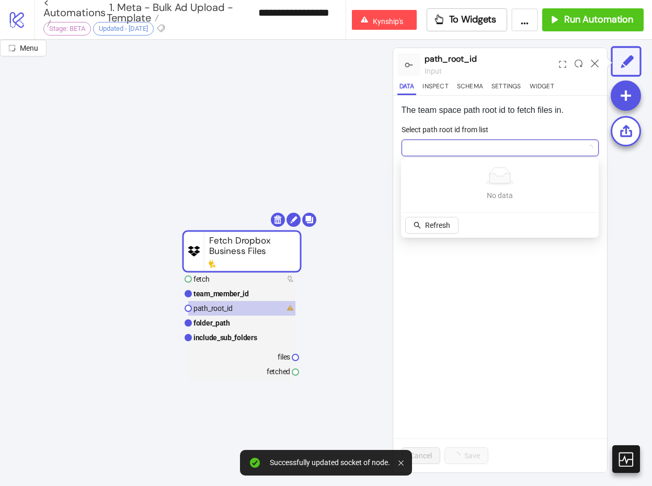
click at [469, 141] on input "Select path root id from list" at bounding box center [496, 148] width 176 height 16
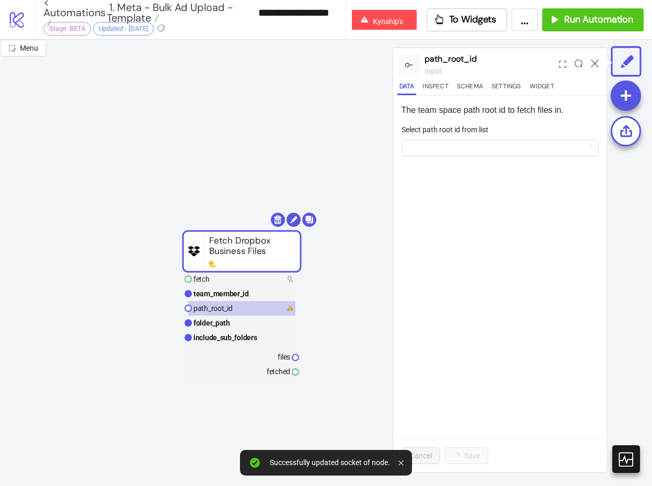
click at [442, 344] on div "The team space path root id to fetch files in. Select path root id from list Ca…" at bounding box center [500, 284] width 214 height 377
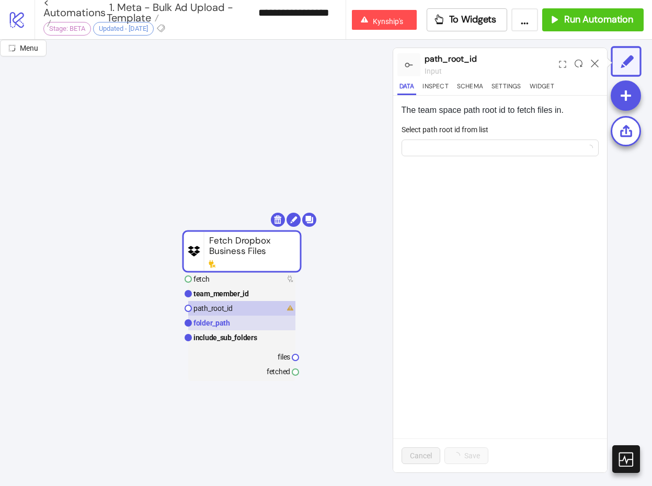
click at [224, 321] on text "folder_path" at bounding box center [211, 323] width 37 height 8
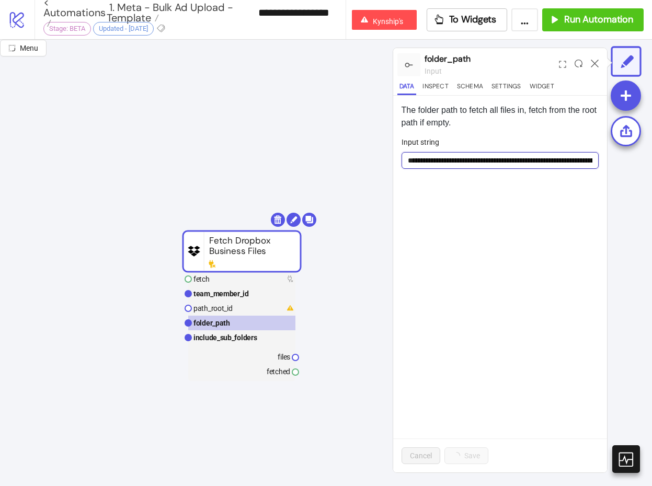
click at [487, 158] on input "**********" at bounding box center [500, 160] width 198 height 17
click at [282, 215] on body "**********" at bounding box center [326, 243] width 652 height 486
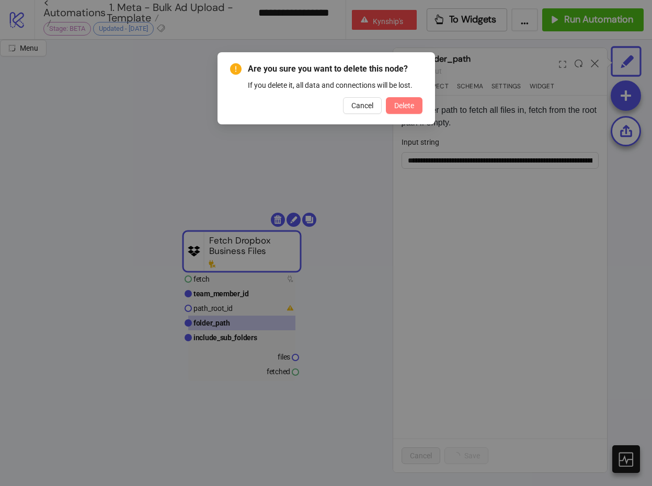
click at [399, 100] on button "Delete" at bounding box center [404, 105] width 37 height 17
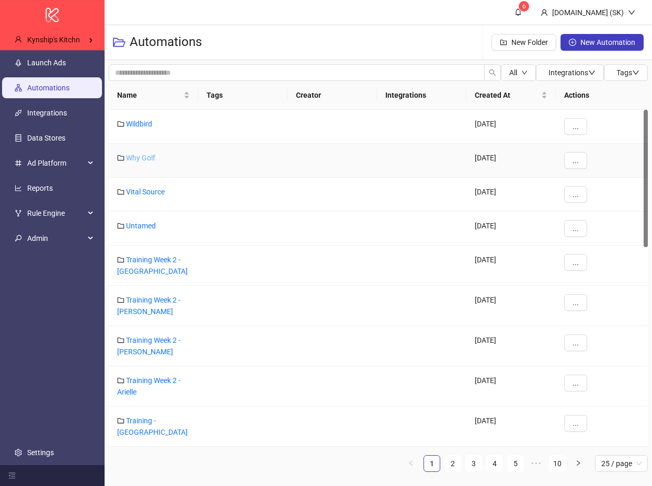
click at [147, 156] on link "Why Golf" at bounding box center [140, 158] width 29 height 8
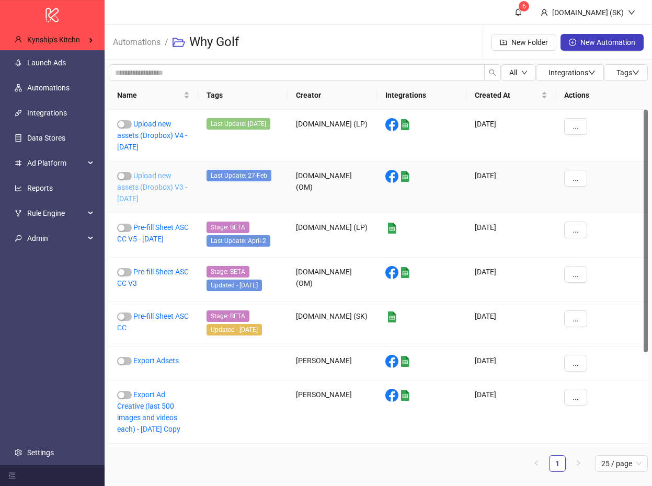
click at [159, 175] on link "Upload new assets (Dropbox) V3 - 2024-02-23" at bounding box center [152, 186] width 70 height 31
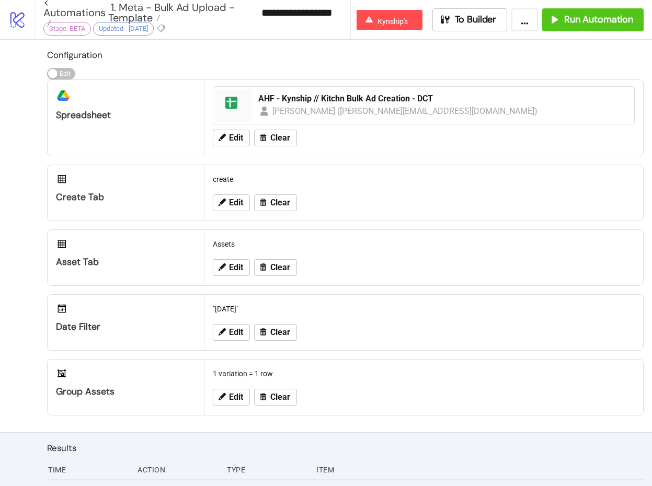
scroll to position [22, 0]
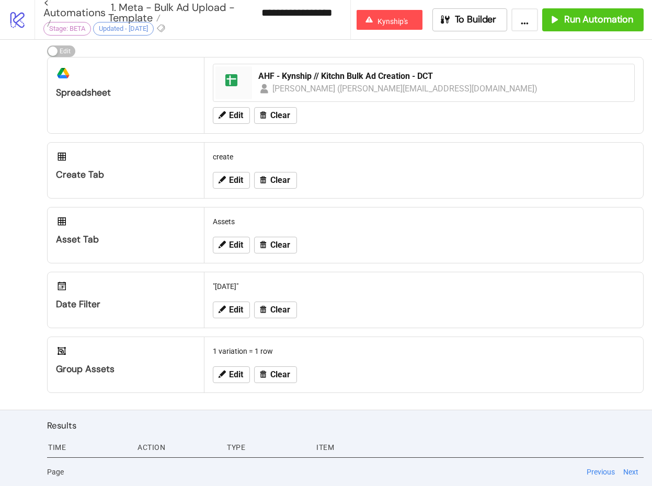
click at [497, 1] on div "**********" at bounding box center [342, 19] width 617 height 39
click at [488, 15] on span "To Builder" at bounding box center [476, 20] width 42 height 12
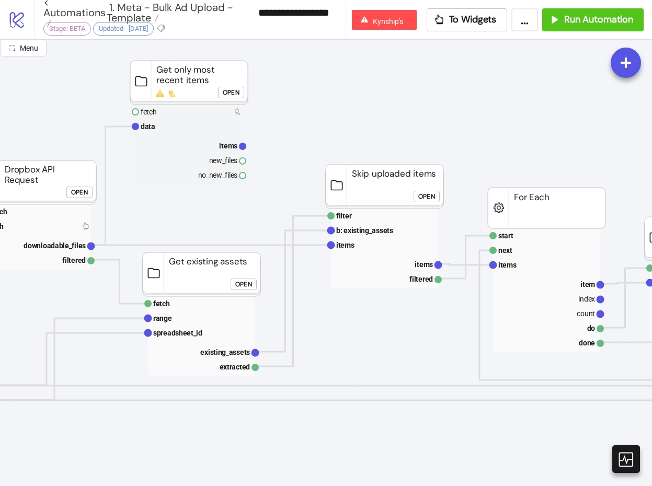
scroll to position [0, 114]
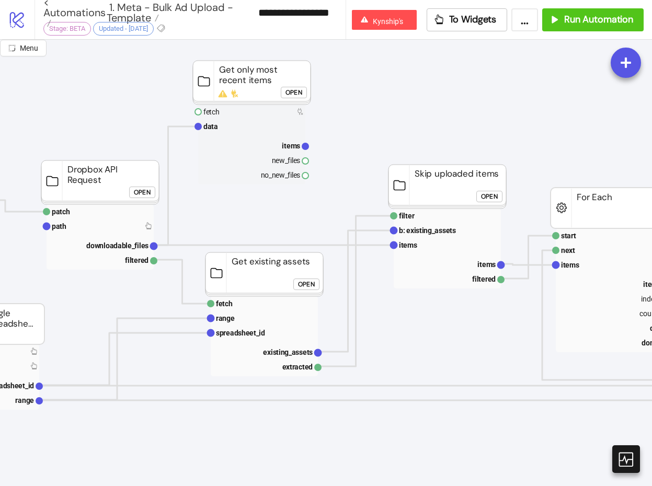
click at [135, 195] on div "Open" at bounding box center [142, 193] width 17 height 12
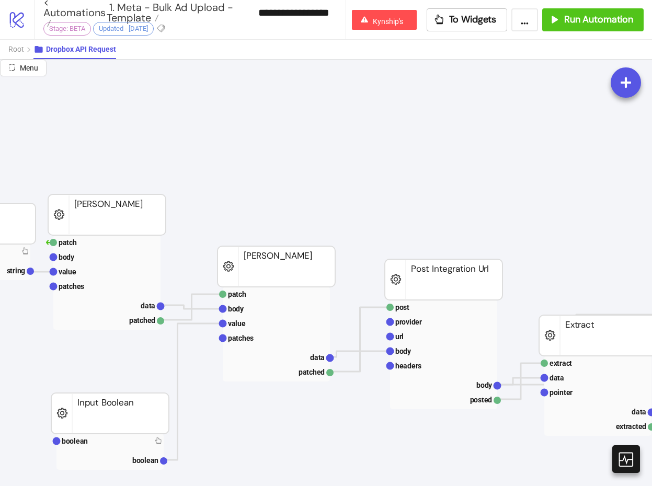
scroll to position [0, 230]
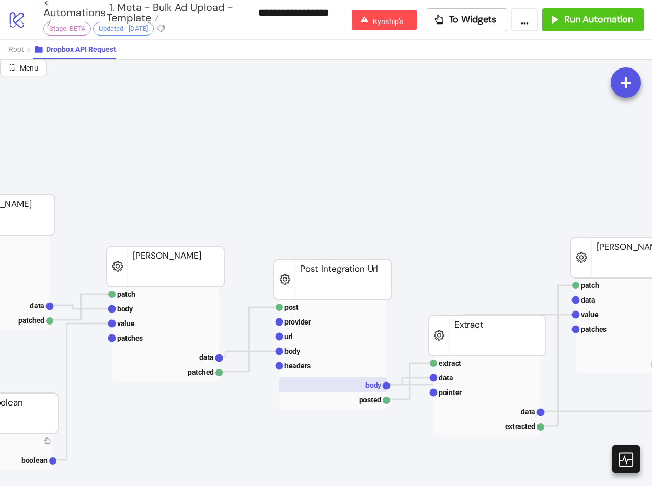
click at [347, 385] on rect at bounding box center [332, 384] width 107 height 15
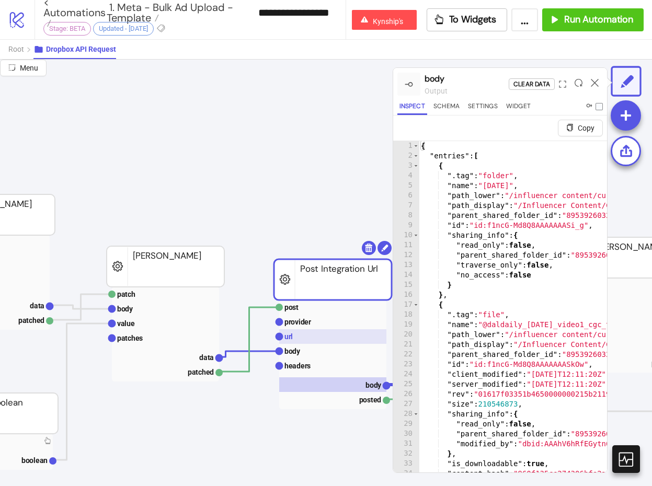
click at [323, 333] on rect at bounding box center [332, 336] width 107 height 15
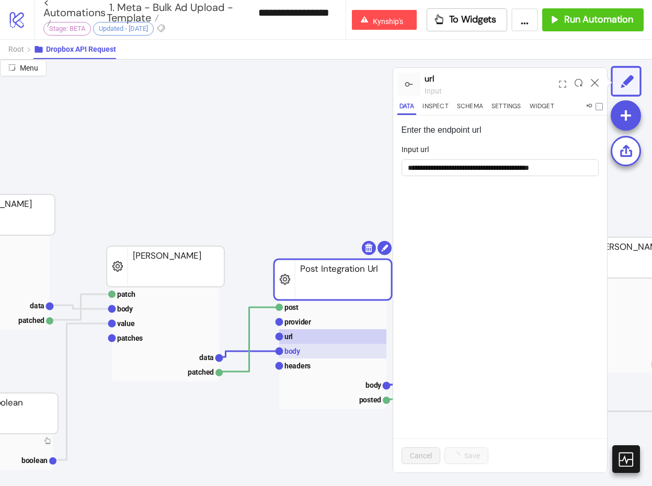
click at [320, 350] on rect at bounding box center [332, 351] width 107 height 15
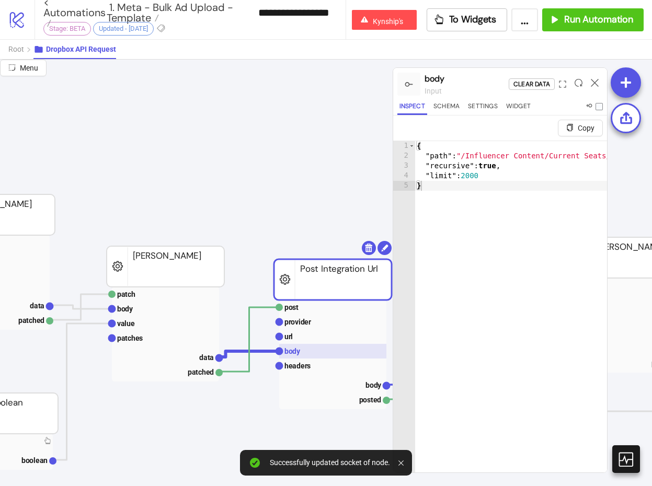
scroll to position [0, 273]
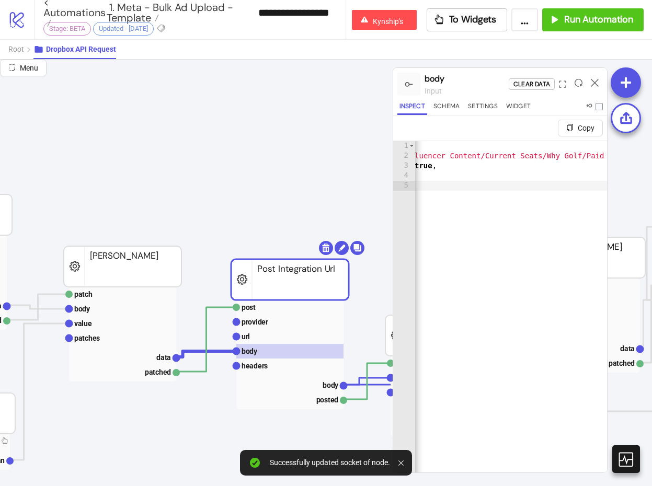
type input "**********"
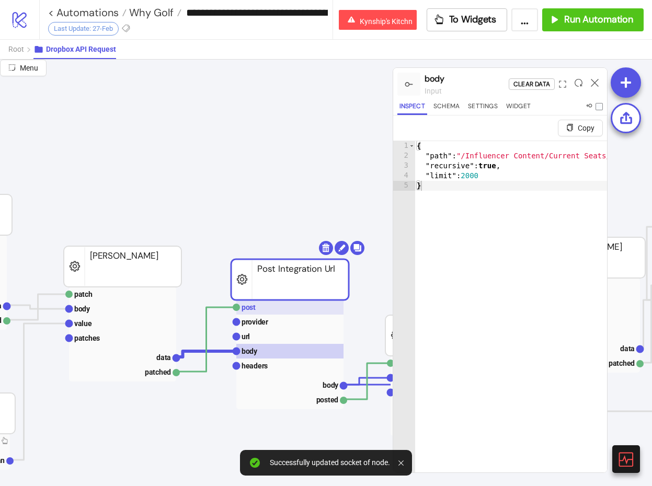
scroll to position [42, 273]
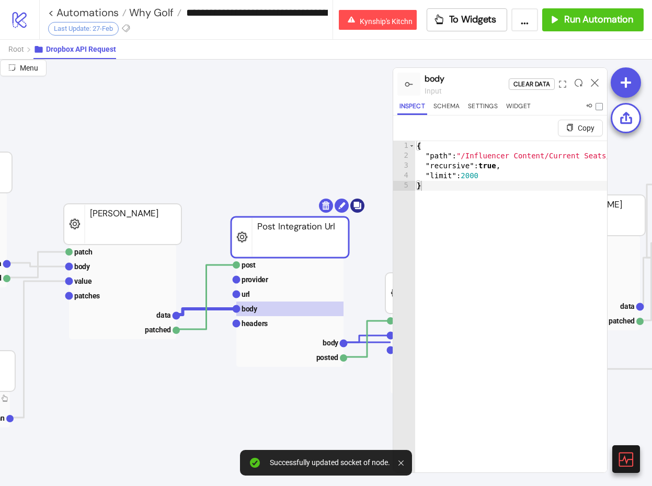
click at [354, 207] on body "**********" at bounding box center [326, 243] width 652 height 486
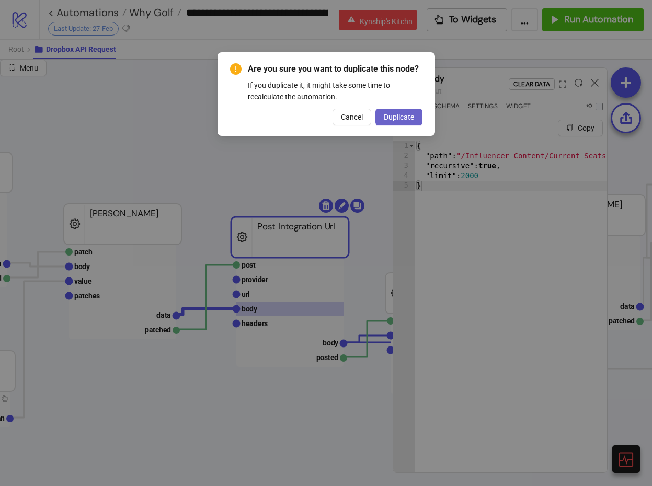
click at [405, 116] on span "Duplicate" at bounding box center [399, 117] width 30 height 8
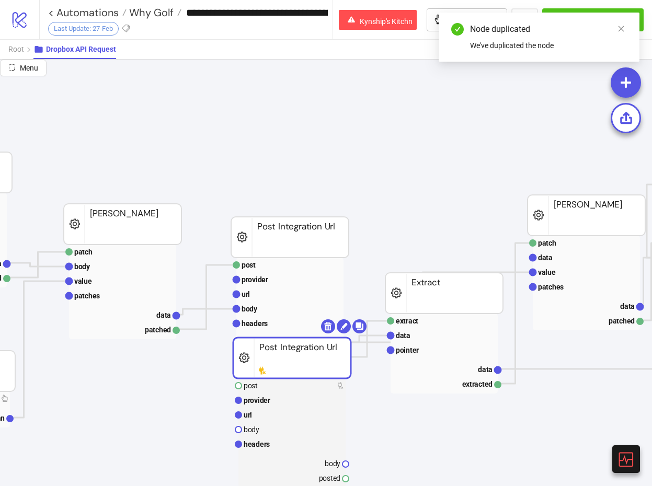
drag, startPoint x: 298, startPoint y: 246, endPoint x: 293, endPoint y: 359, distance: 113.0
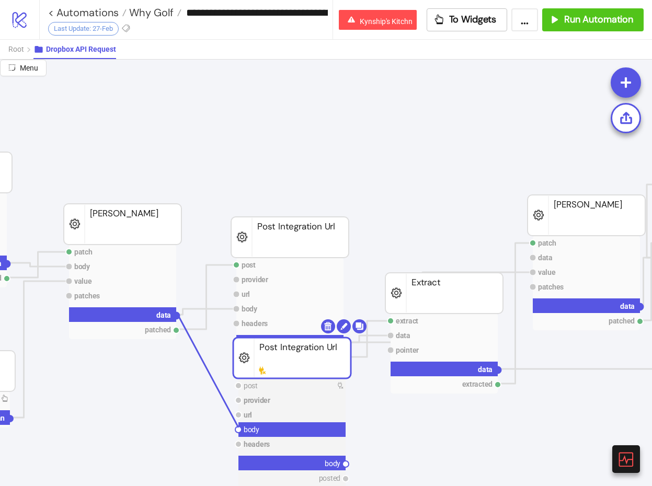
drag, startPoint x: 237, startPoint y: 430, endPoint x: 177, endPoint y: 314, distance: 130.9
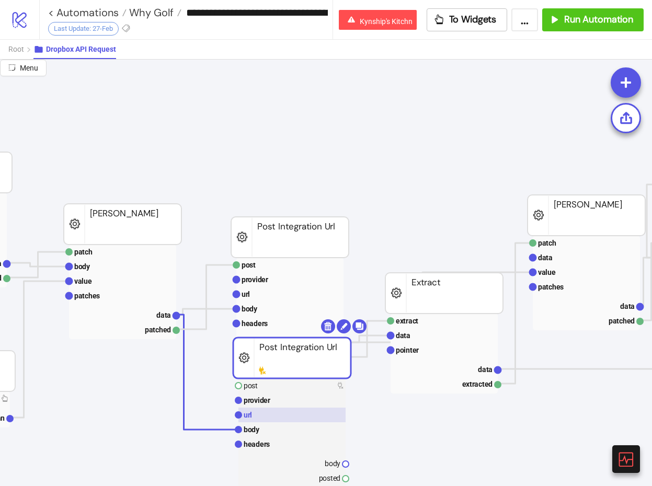
click at [261, 418] on rect at bounding box center [291, 415] width 107 height 15
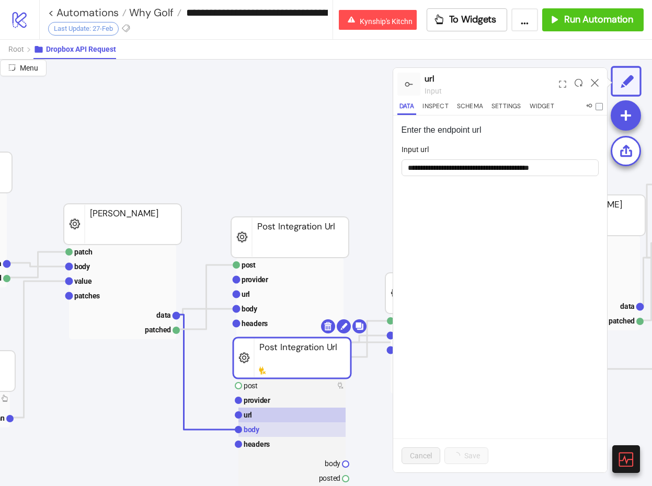
click at [270, 429] on rect at bounding box center [291, 429] width 107 height 15
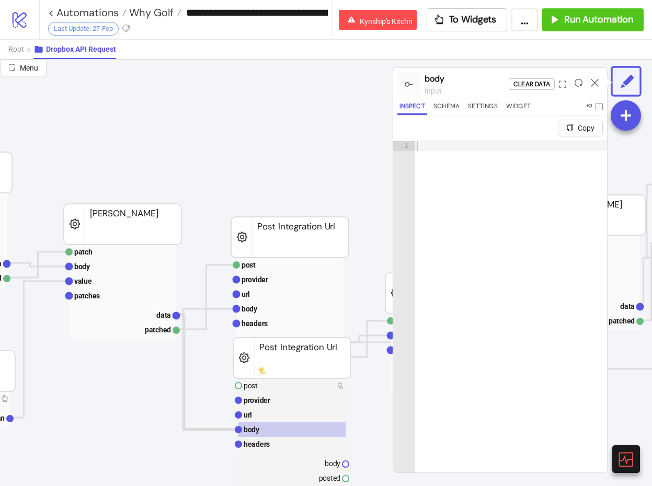
click at [215, 429] on polyline at bounding box center [207, 372] width 62 height 115
click at [222, 430] on polyline at bounding box center [207, 372] width 62 height 115
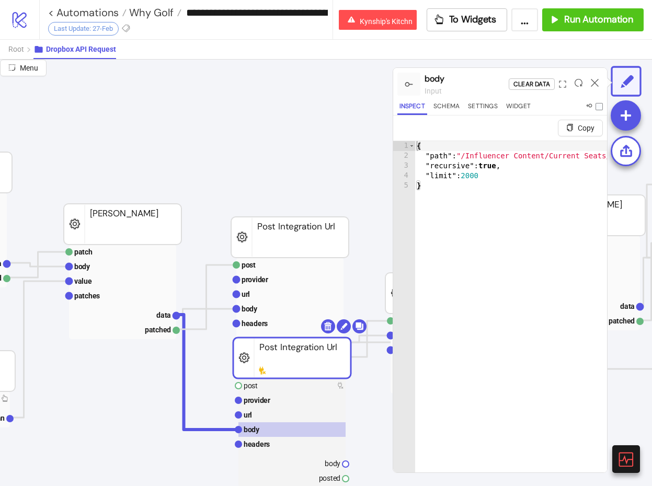
drag, startPoint x: 294, startPoint y: 350, endPoint x: 292, endPoint y: 382, distance: 31.9
click at [292, 378] on rect at bounding box center [292, 358] width 118 height 41
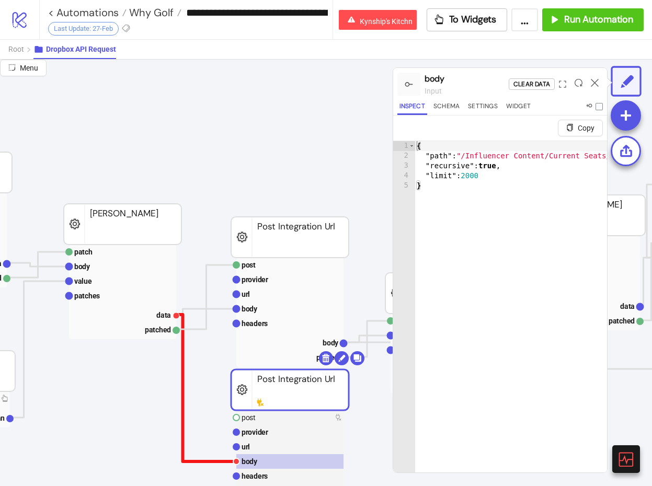
click at [214, 460] on polyline at bounding box center [206, 388] width 60 height 147
click at [214, 461] on polyline at bounding box center [206, 388] width 60 height 147
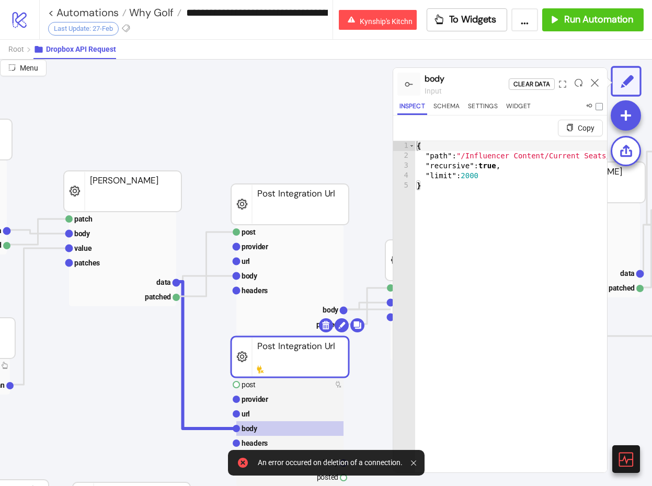
scroll to position [100, 273]
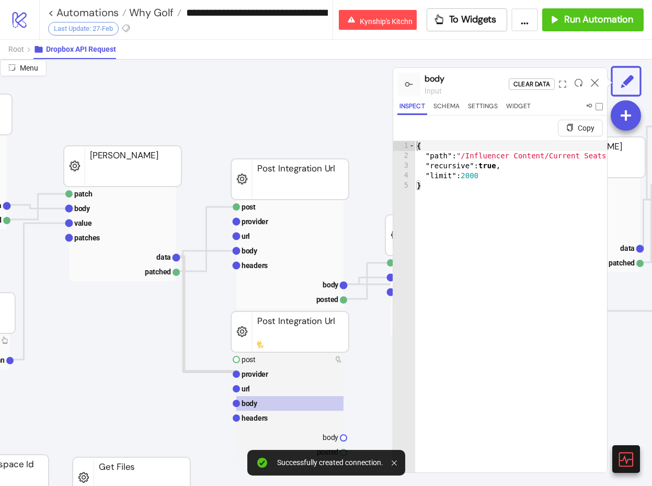
click at [593, 88] on div at bounding box center [594, 84] width 16 height 28
click at [248, 405] on text "body" at bounding box center [249, 403] width 16 height 8
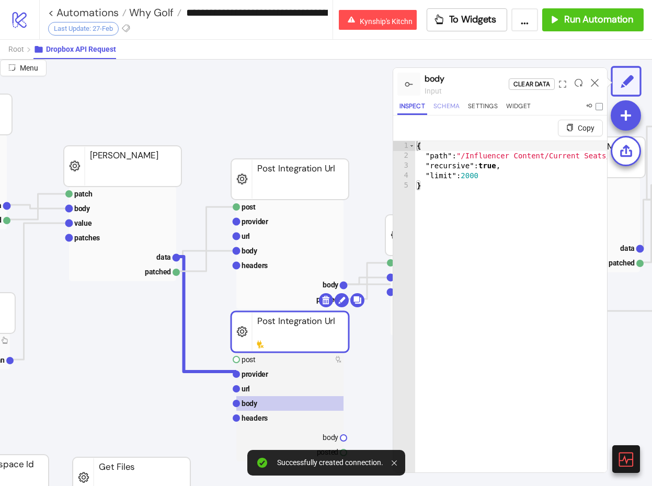
click at [453, 113] on button "Schema" at bounding box center [446, 108] width 30 height 14
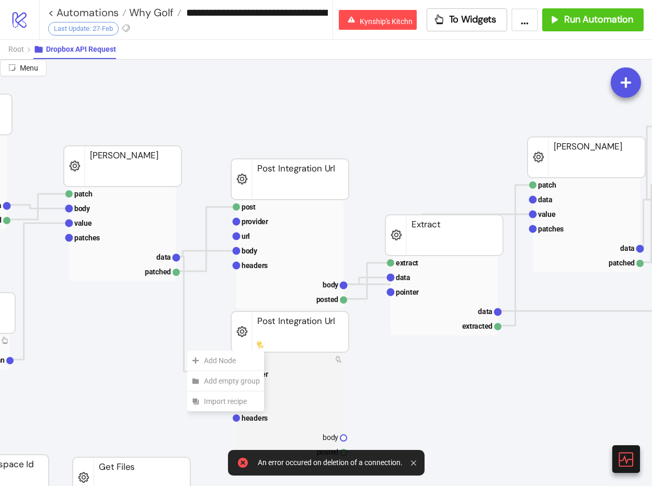
click at [187, 351] on div "Add Node" at bounding box center [225, 361] width 77 height 20
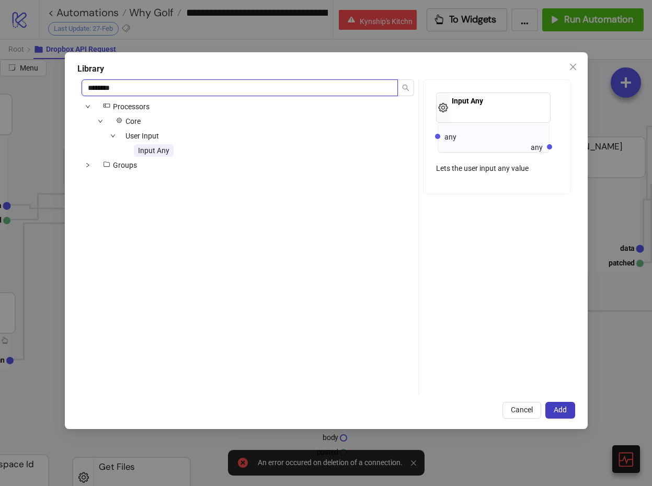
type input "********"
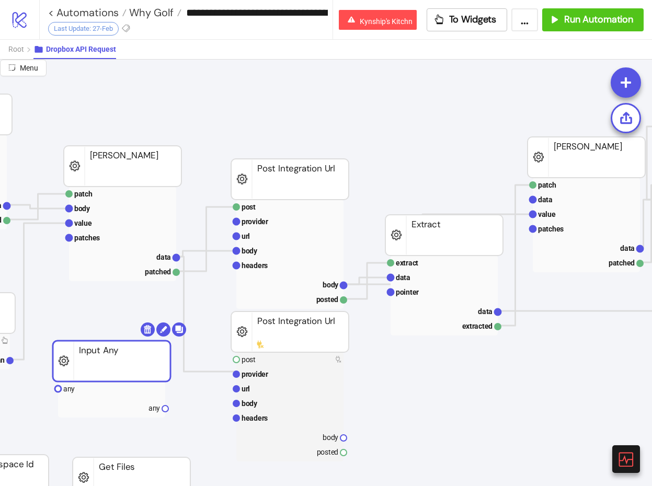
drag, startPoint x: 224, startPoint y: 362, endPoint x: 89, endPoint y: 352, distance: 135.2
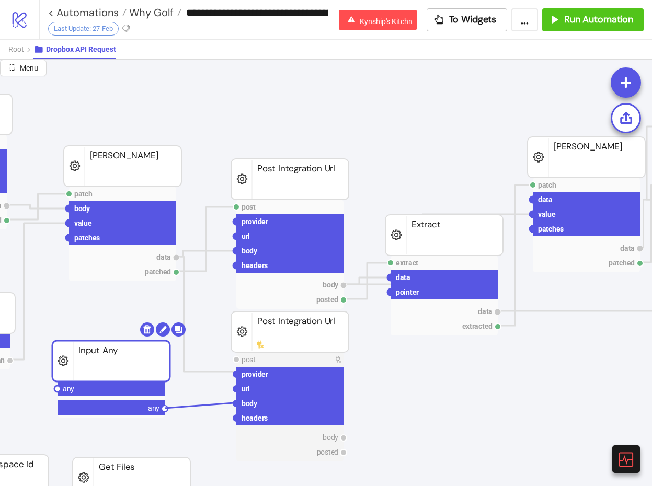
drag, startPoint x: 163, startPoint y: 407, endPoint x: 239, endPoint y: 402, distance: 76.4
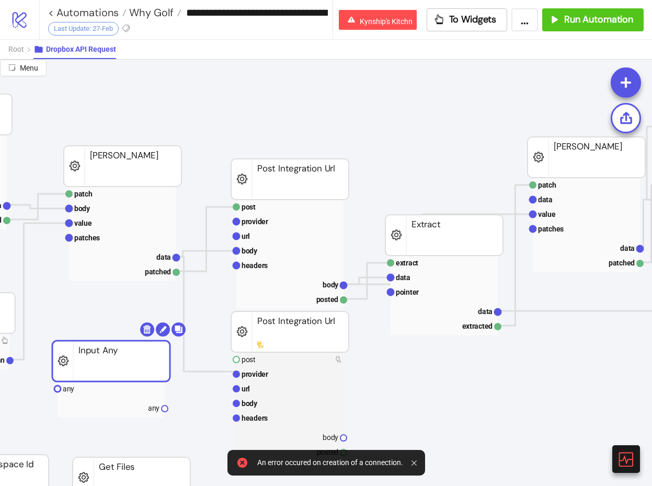
drag, startPoint x: 86, startPoint y: 347, endPoint x: 103, endPoint y: 347, distance: 17.8
click at [103, 347] on rect at bounding box center [111, 361] width 118 height 41
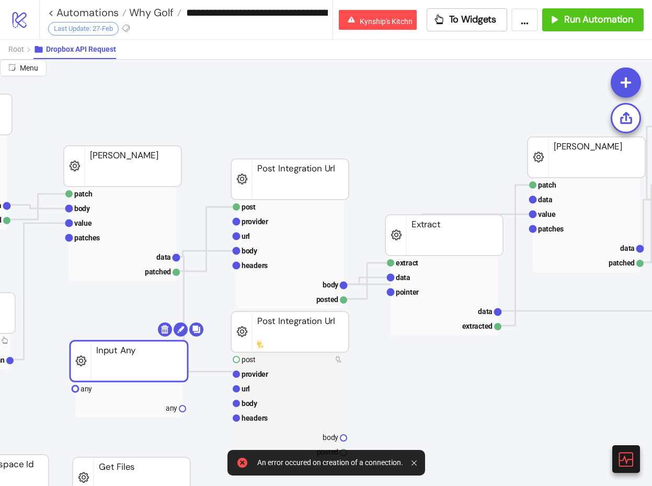
click at [104, 348] on rect at bounding box center [129, 361] width 118 height 41
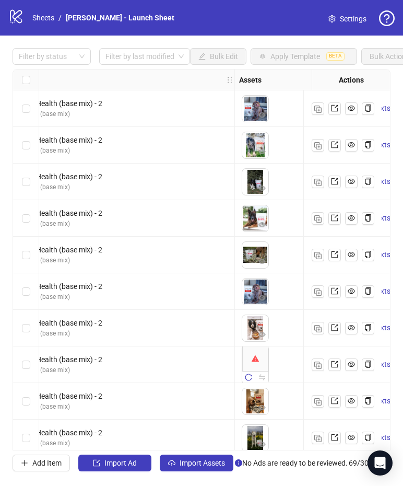
scroll to position [0, 548]
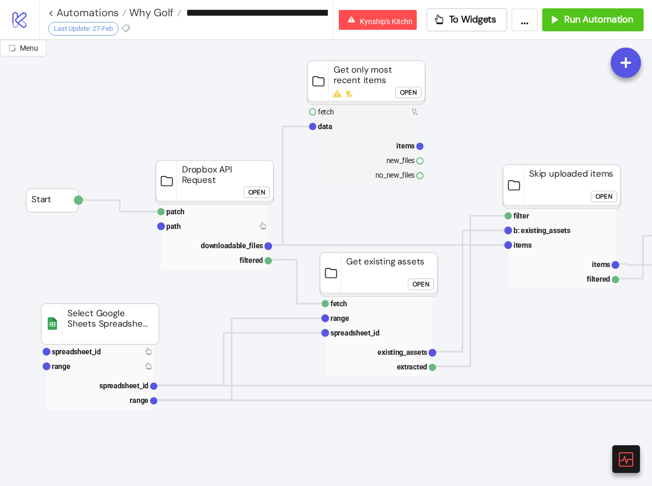
click at [258, 189] on div "Open" at bounding box center [256, 193] width 17 height 12
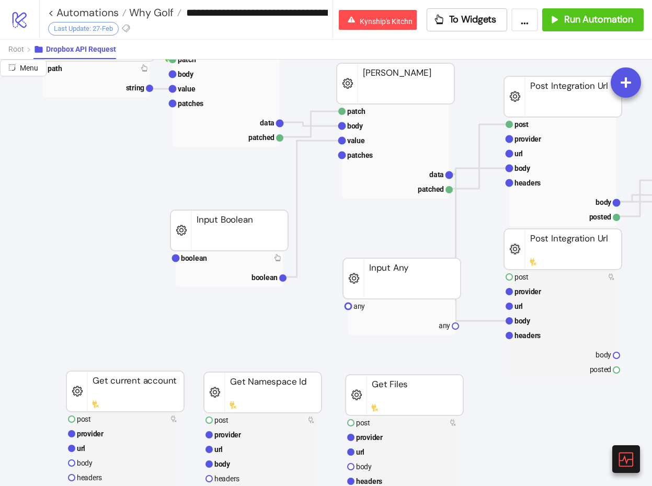
scroll to position [247, 0]
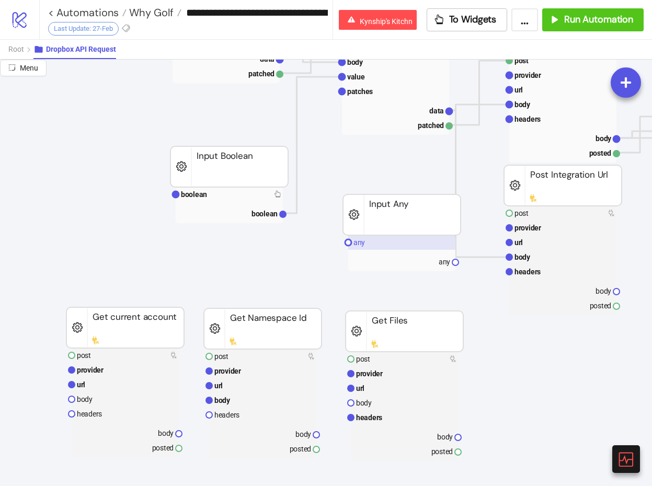
click at [394, 247] on rect at bounding box center [401, 242] width 107 height 15
click at [492, 257] on polyline at bounding box center [479, 183] width 60 height 147
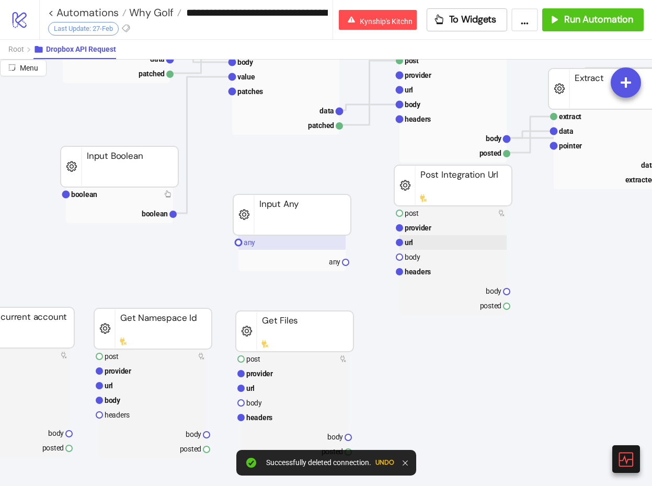
scroll to position [247, 149]
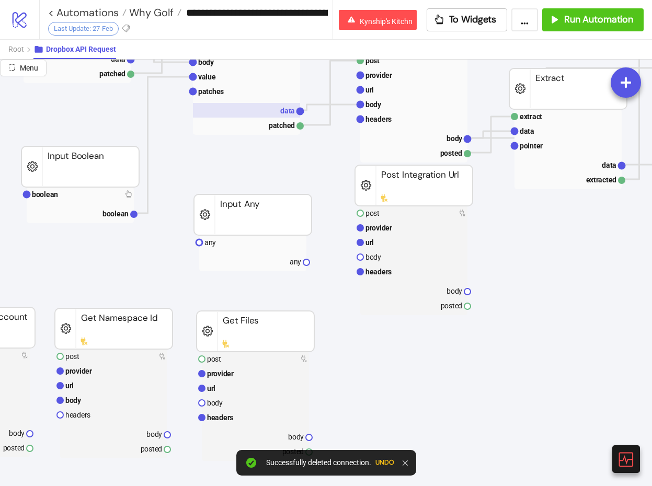
click at [268, 111] on rect at bounding box center [246, 110] width 107 height 15
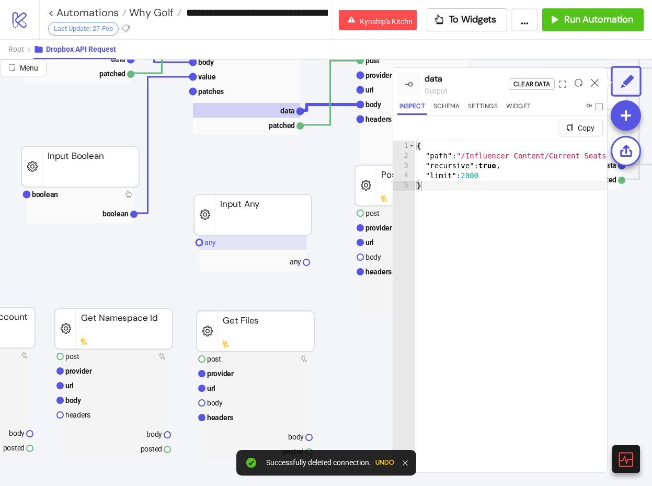
click at [247, 247] on rect at bounding box center [252, 242] width 107 height 15
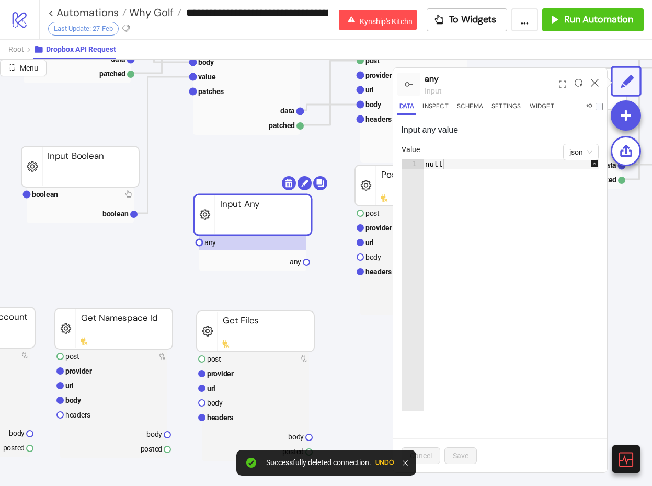
type textarea "****"
click at [489, 172] on div "null" at bounding box center [516, 295] width 187 height 272
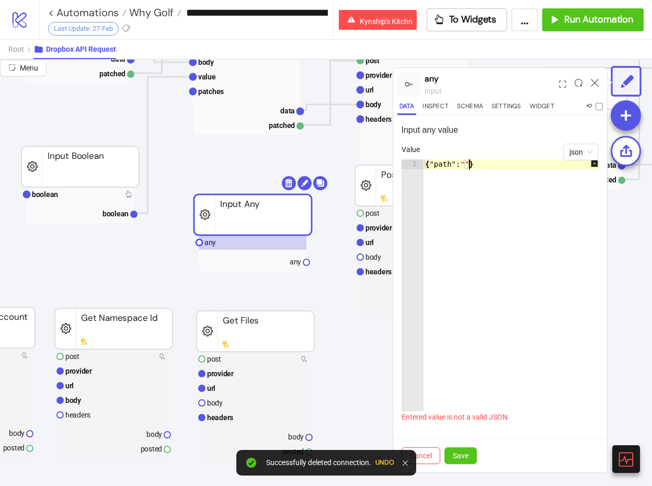
scroll to position [0, 3]
paste textarea "**********"
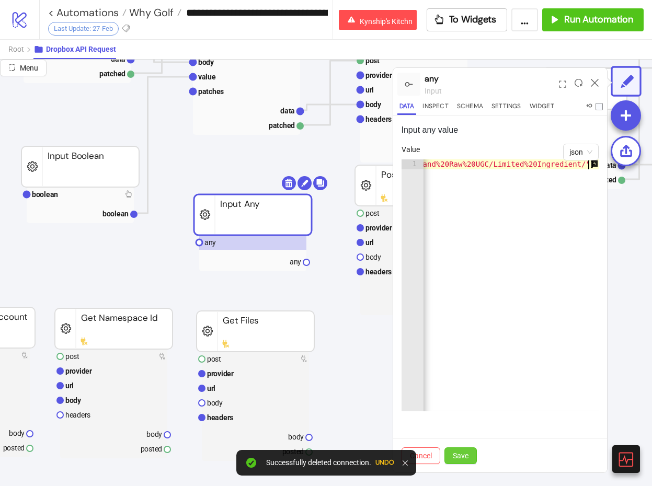
type textarea "**********"
click at [456, 448] on button "Save" at bounding box center [460, 455] width 32 height 17
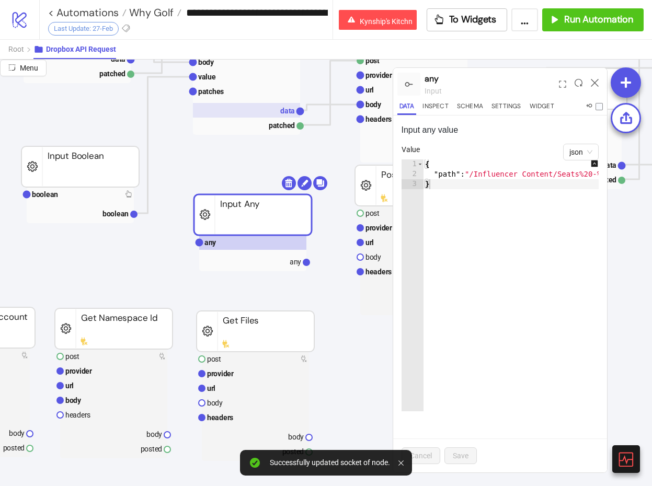
click at [273, 111] on rect at bounding box center [246, 110] width 107 height 15
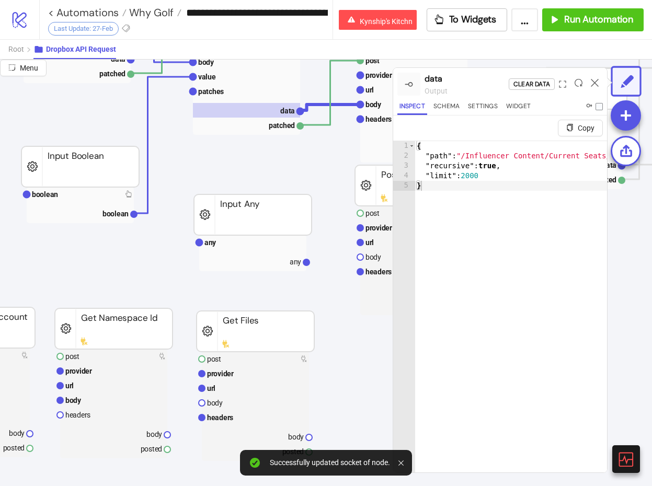
click at [528, 164] on div "{ "path" : "/Influencer Content/Current Seats/Why Golf/Paid Media Folder/CGC Ed…" at bounding box center [618, 329] width 408 height 376
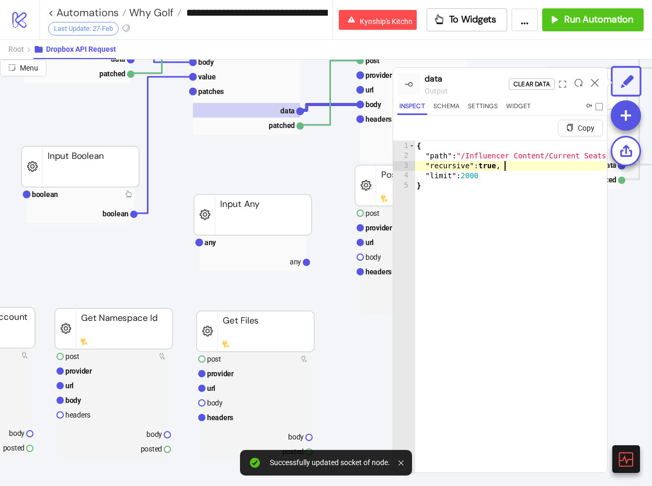
type textarea "**********"
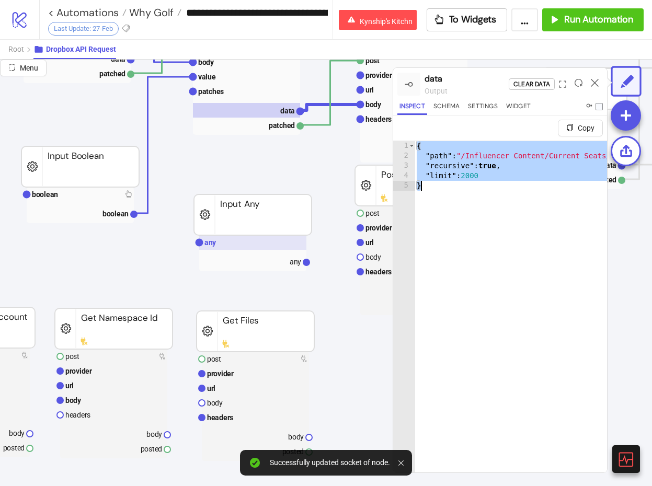
click at [243, 237] on rect at bounding box center [252, 242] width 107 height 15
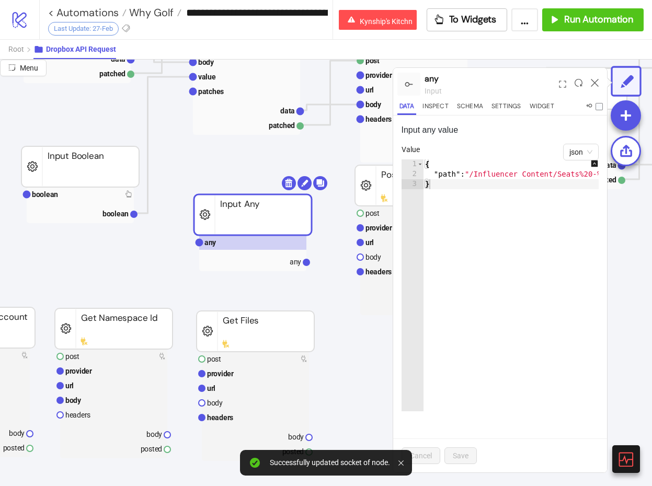
type textarea "*"
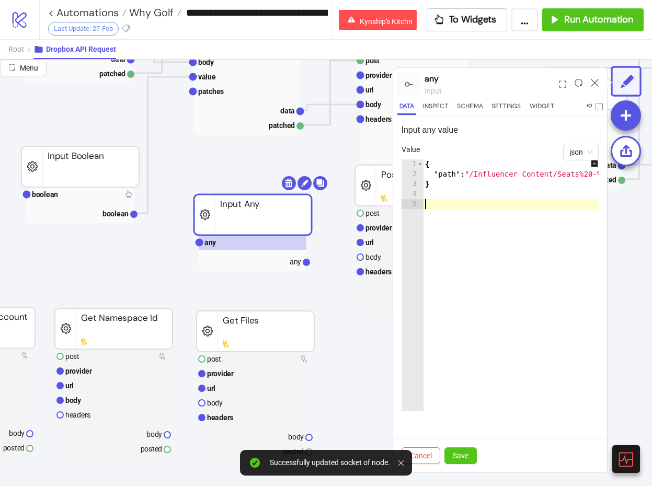
paste textarea "*"
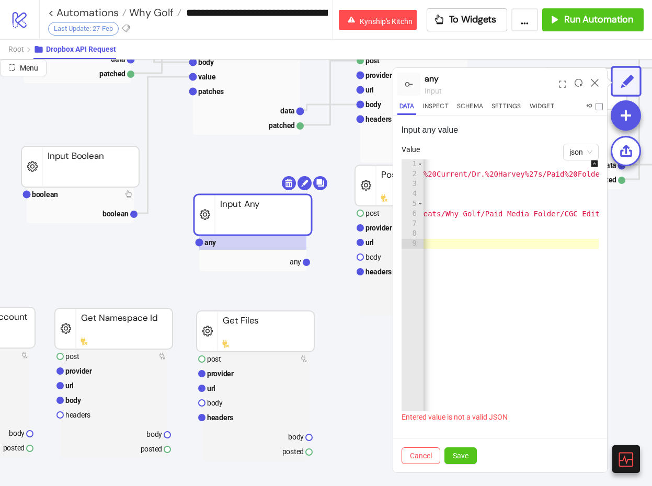
scroll to position [0, 174]
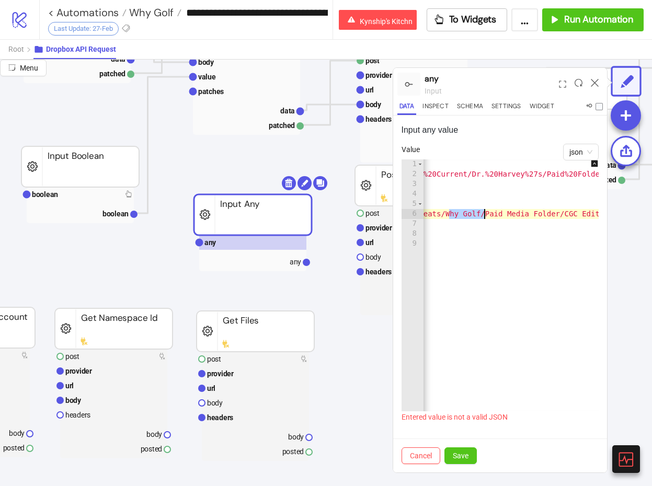
drag, startPoint x: 449, startPoint y: 214, endPoint x: 484, endPoint y: 211, distance: 35.7
click at [484, 211] on div "{ "path" : "/Influencer Content/Seats%20-%20Current/Dr.%20Harvey%27s/Paid%20Fol…" at bounding box center [598, 295] width 698 height 272
click at [478, 215] on div "{ "path" : "/Influencer Content/Seats%20-%20Current/Dr.%20Harvey%27s/Paid%20Fol…" at bounding box center [540, 295] width 698 height 272
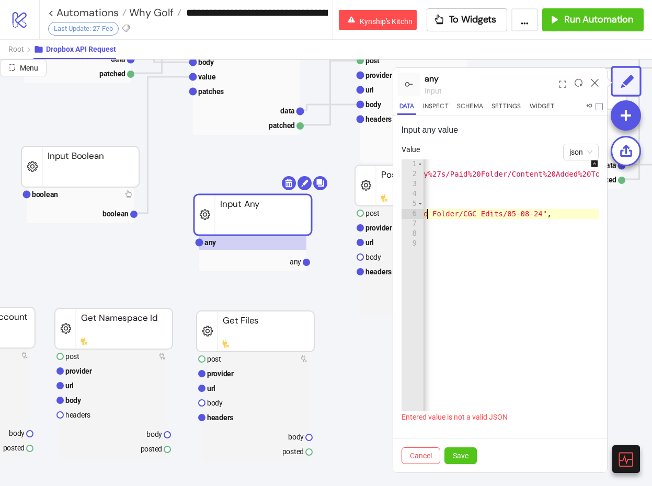
scroll to position [0, 270]
drag, startPoint x: 540, startPoint y: 215, endPoint x: 478, endPoint y: 215, distance: 61.7
click at [478, 215] on div "{ "path" : "/Influencer Content/Seats%20-%20Current/Dr.%20Harvey%27s/Paid%20Fol…" at bounding box center [502, 295] width 698 height 272
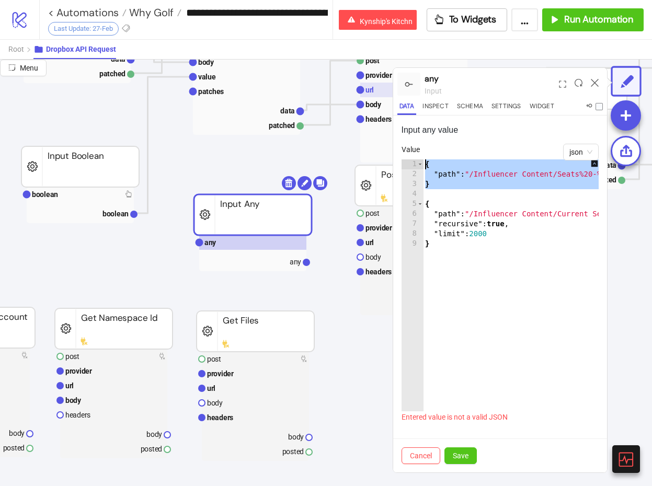
drag, startPoint x: 438, startPoint y: 194, endPoint x: 376, endPoint y: 96, distance: 115.8
click at [376, 97] on div "**********" at bounding box center [326, 273] width 652 height 426
type textarea "**********"
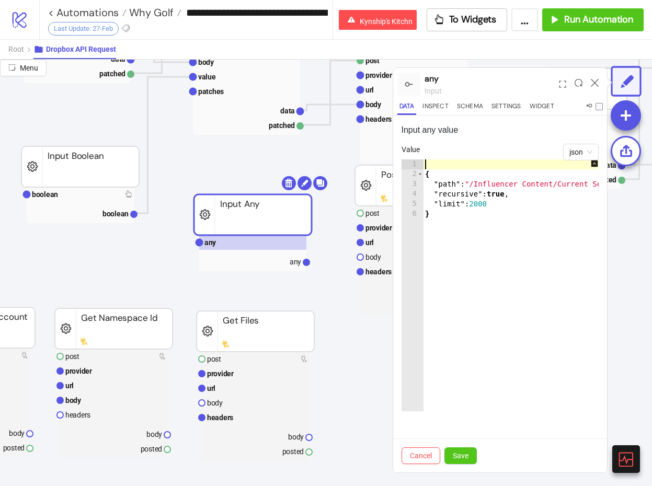
scroll to position [0, 144]
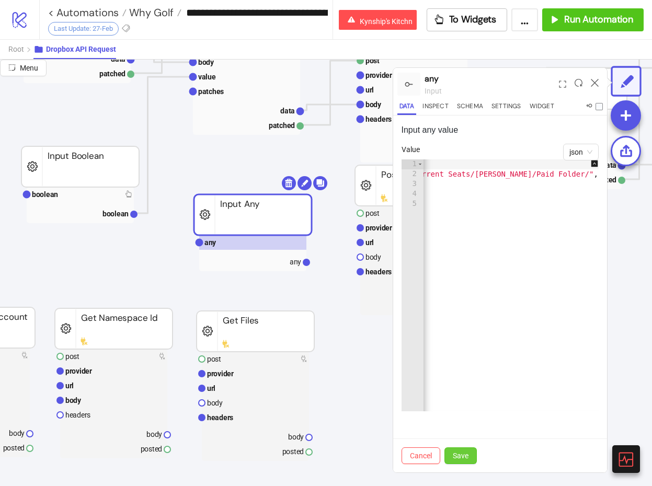
click at [460, 453] on span "Save" at bounding box center [461, 456] width 16 height 8
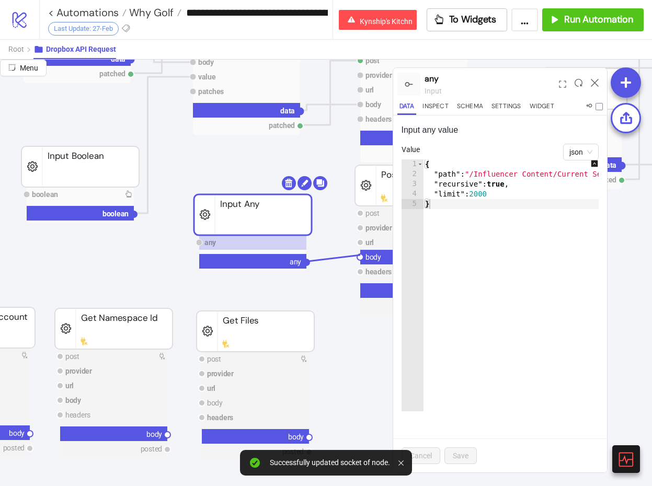
drag, startPoint x: 360, startPoint y: 258, endPoint x: 307, endPoint y: 261, distance: 52.9
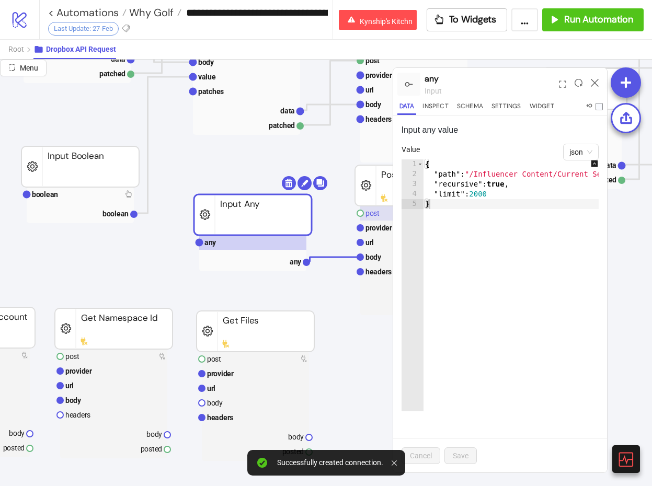
click at [382, 214] on rect at bounding box center [413, 213] width 107 height 15
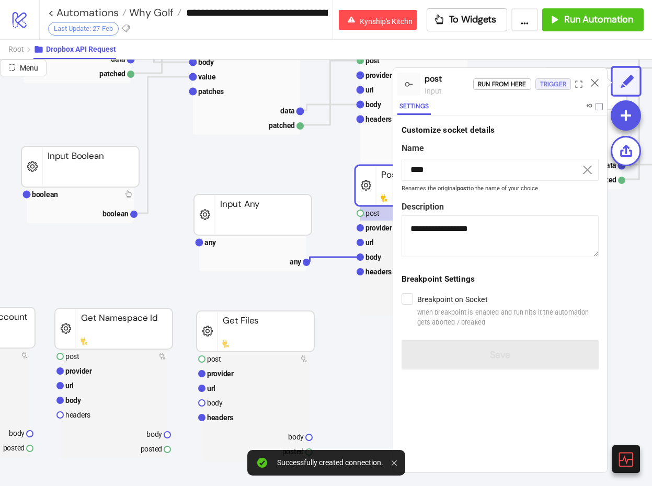
click at [559, 87] on div "Trigger" at bounding box center [553, 84] width 26 height 12
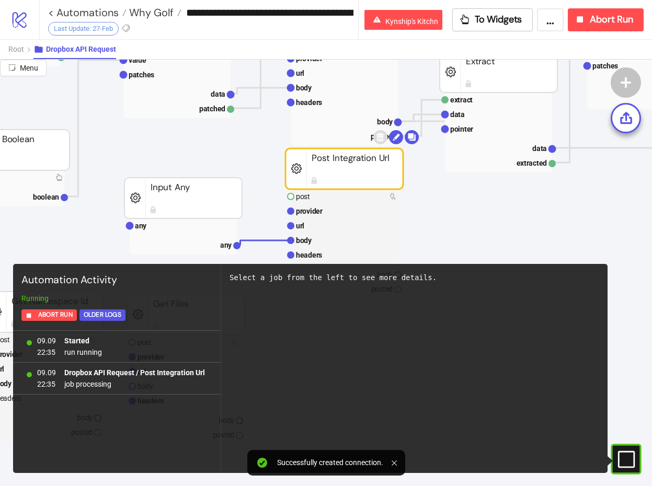
scroll to position [268, 218]
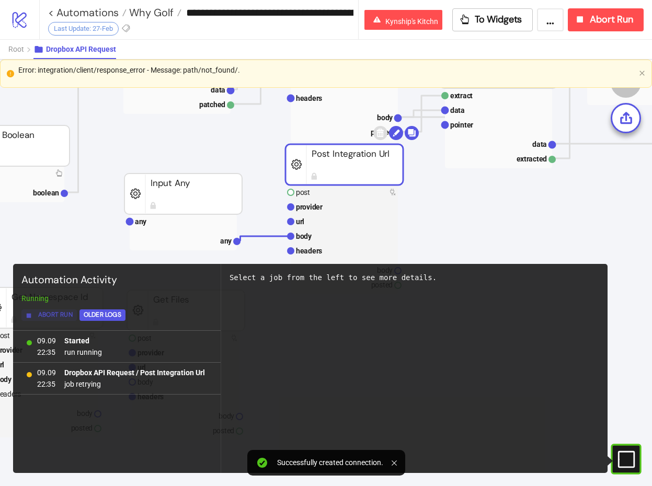
click at [52, 309] on span "Abort Run" at bounding box center [55, 315] width 34 height 12
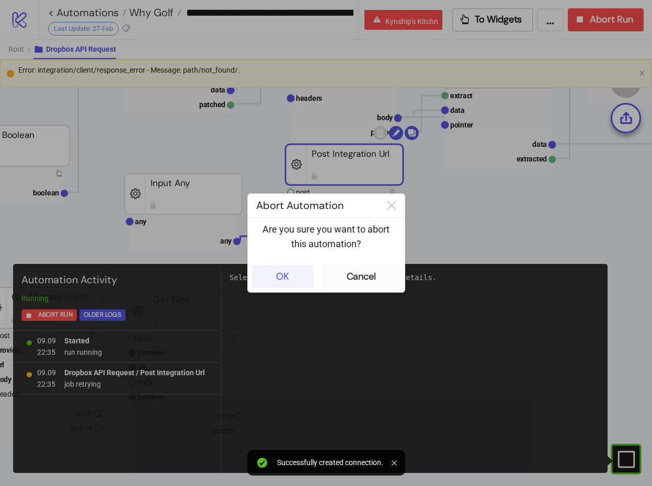
click at [288, 268] on button "OK" at bounding box center [283, 276] width 62 height 23
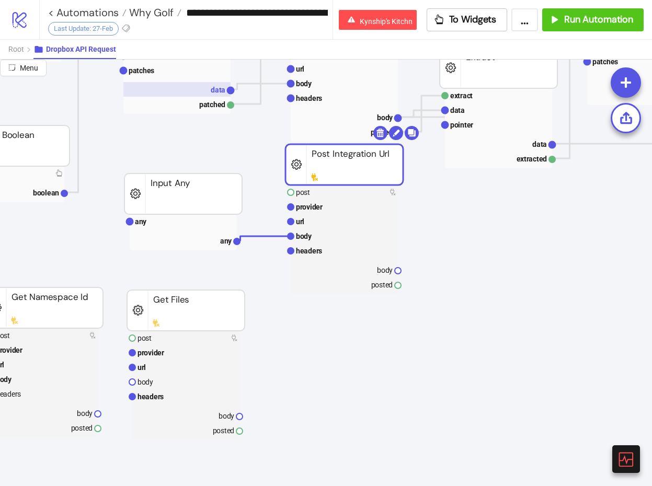
click at [210, 92] on rect at bounding box center [176, 89] width 107 height 15
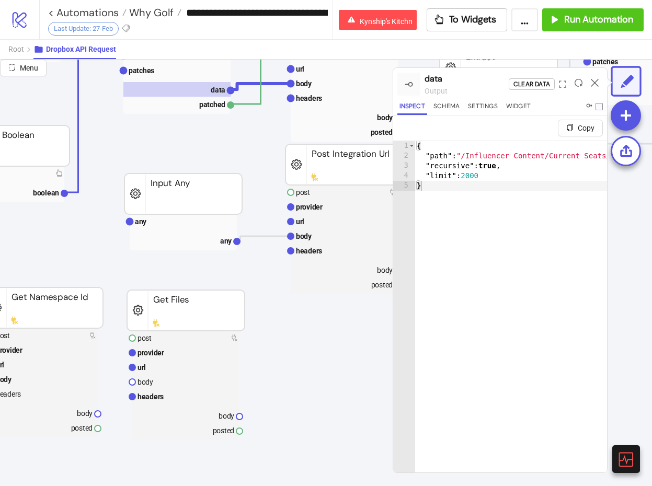
type textarea "**********"
click at [520, 156] on div "{ "path" : "/Influencer Content/Current Seats/Why Golf/Paid Media Folder/CGC Ed…" at bounding box center [618, 329] width 408 height 376
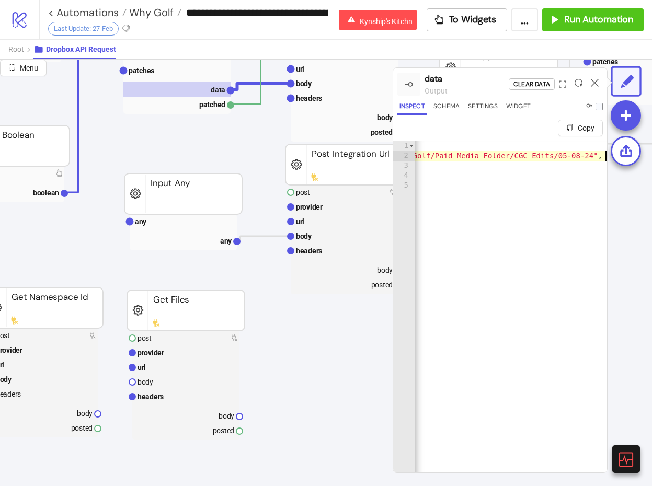
scroll to position [0, 215]
click at [212, 220] on rect at bounding box center [183, 221] width 107 height 15
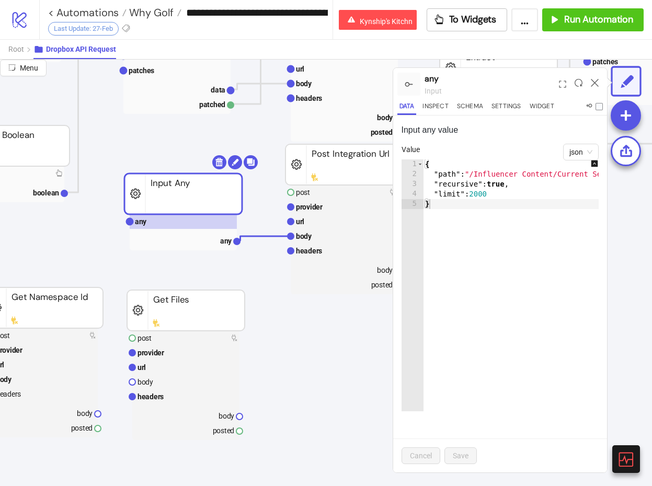
click at [535, 178] on div "{ "path" : "/Influencer Content/Current Seats/Dr. Harvey's/Paid Folder/" , "rec…" at bounding box center [583, 295] width 320 height 272
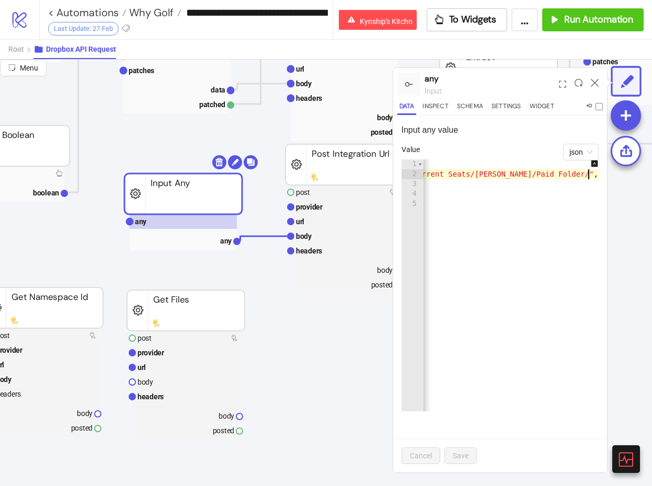
type textarea "**********"
click at [454, 453] on span "Save" at bounding box center [461, 456] width 16 height 8
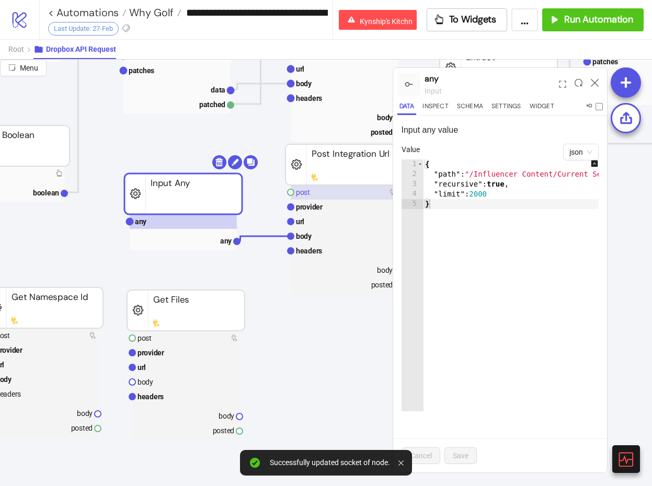
click at [342, 195] on rect at bounding box center [344, 192] width 107 height 15
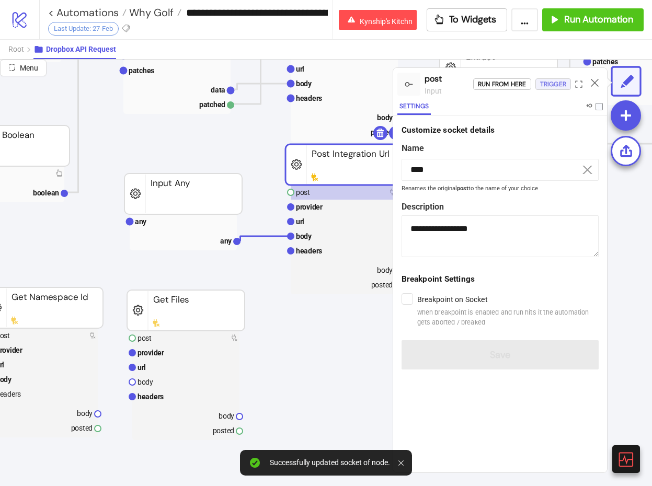
click at [556, 84] on div "Trigger" at bounding box center [553, 84] width 26 height 12
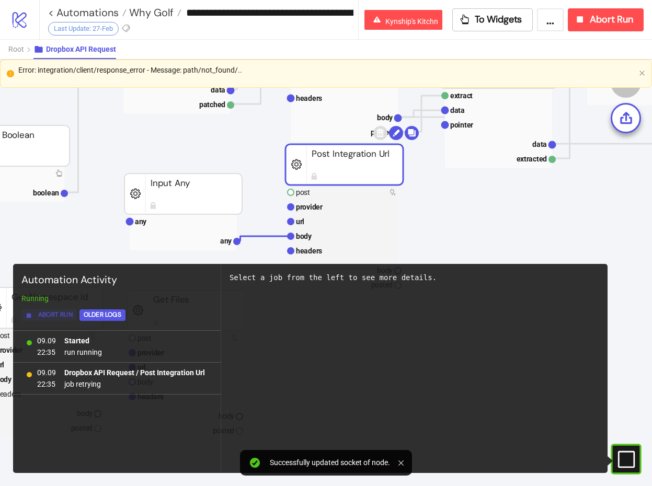
click at [55, 318] on span "Abort Run" at bounding box center [55, 315] width 34 height 12
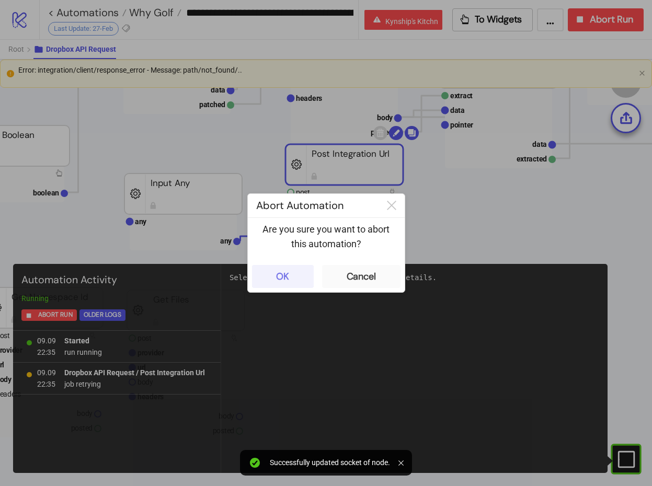
click at [286, 271] on div "OK" at bounding box center [282, 277] width 13 height 12
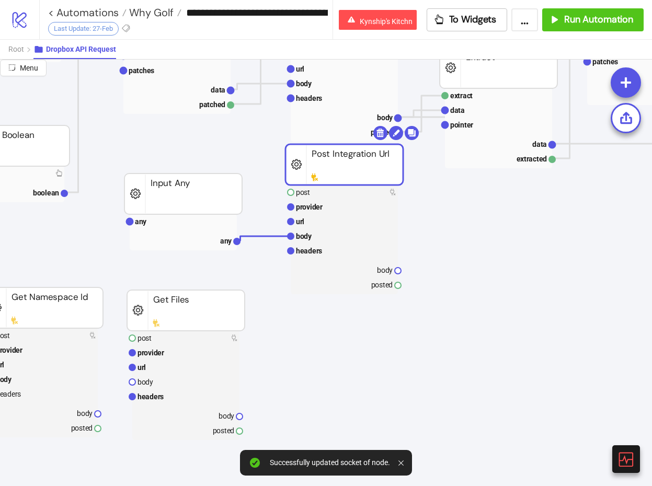
click at [176, 232] on rect at bounding box center [183, 232] width 107 height 36
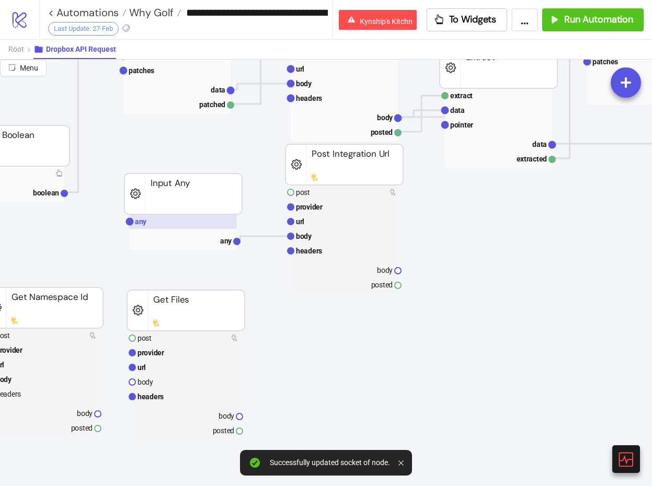
click at [178, 227] on rect at bounding box center [183, 221] width 107 height 15
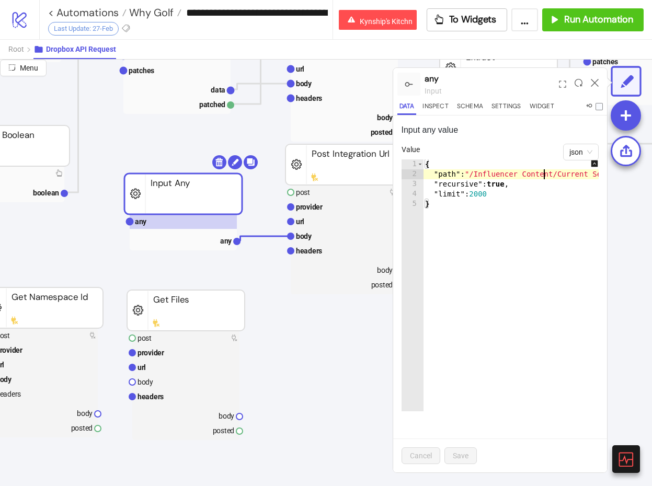
click at [544, 178] on div "{ "path" : "/Influencer Content/Current Seats/Dr. Harvey's/Paid Folder" , "recu…" at bounding box center [581, 295] width 316 height 272
click at [497, 184] on div "{ "path" : "/Influencer Content/Current Seats/Dr. Harvey's/Paid Folder" , "recu…" at bounding box center [581, 295] width 316 height 272
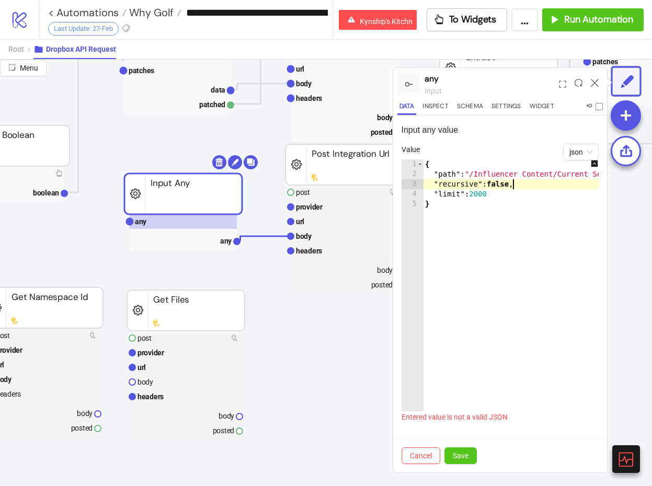
scroll to position [0, 6]
click at [515, 174] on div "{ "path" : "/Influencer Content/Current Seats/Dr. Harvey's/Paid Folder" , "recu…" at bounding box center [581, 295] width 316 height 272
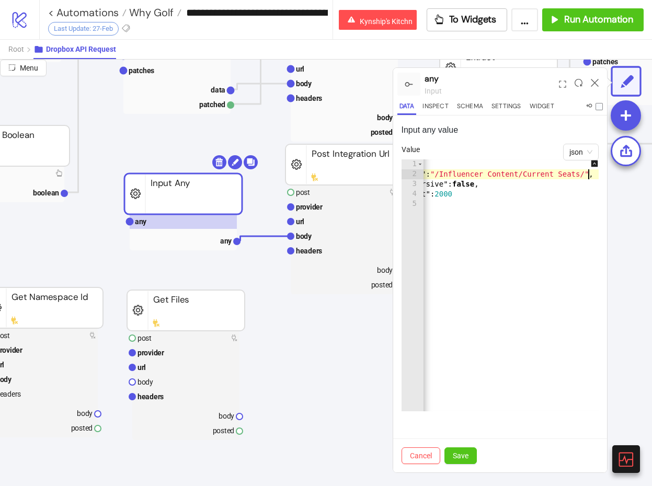
scroll to position [0, 30]
type textarea "**********"
click at [466, 444] on div "Cancel Save" at bounding box center [500, 455] width 214 height 34
click at [461, 455] on span "Save" at bounding box center [461, 456] width 16 height 8
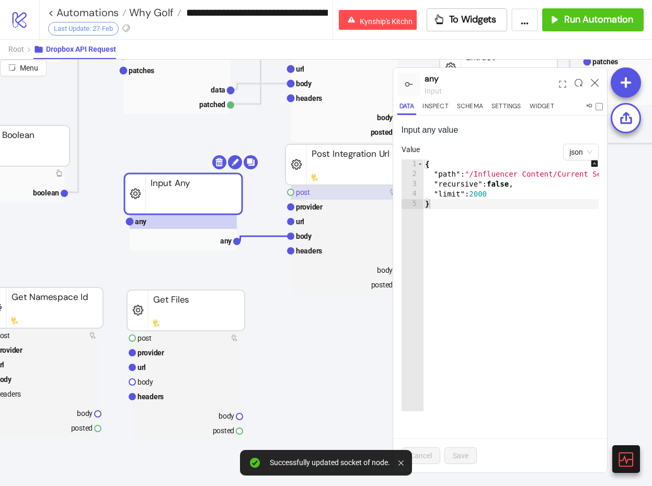
click at [339, 194] on rect at bounding box center [344, 192] width 107 height 15
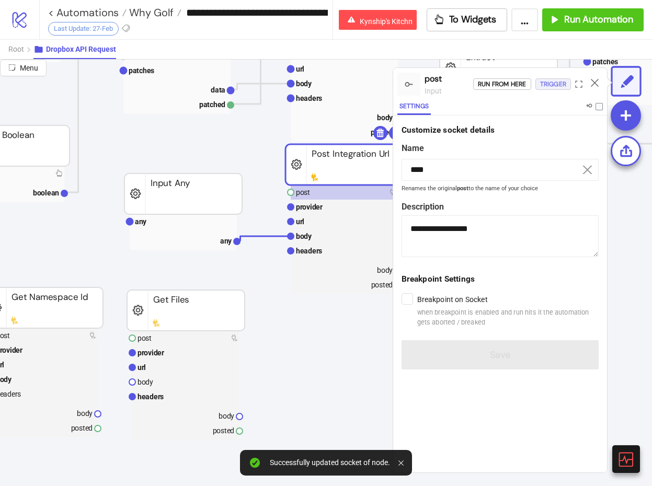
click at [564, 86] on div "Trigger" at bounding box center [553, 84] width 26 height 12
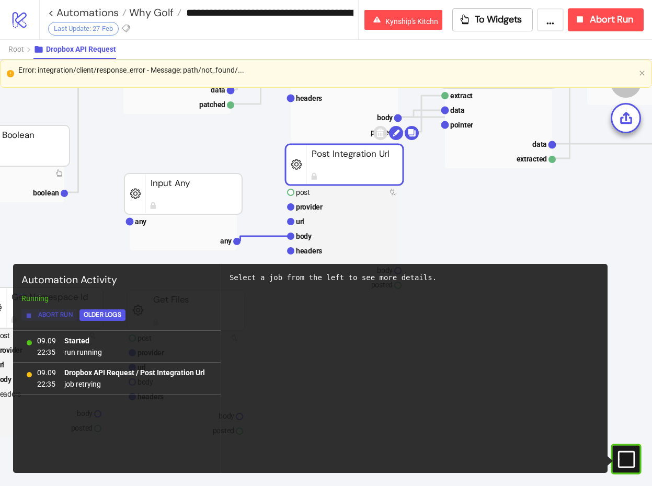
click at [61, 317] on span "Abort Run" at bounding box center [55, 315] width 34 height 12
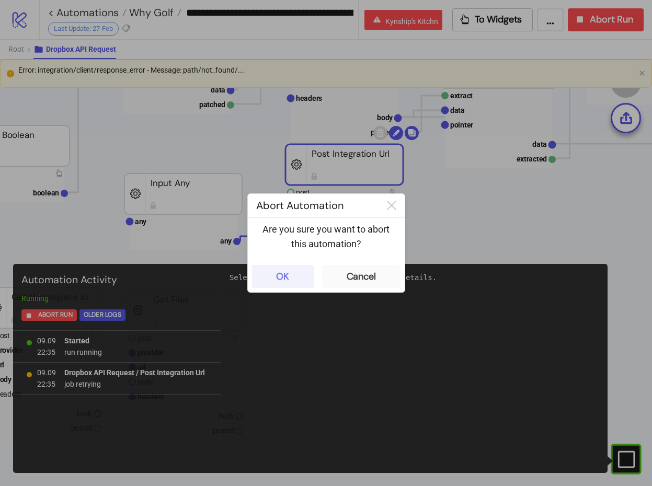
click at [288, 276] on div "OK" at bounding box center [282, 277] width 13 height 12
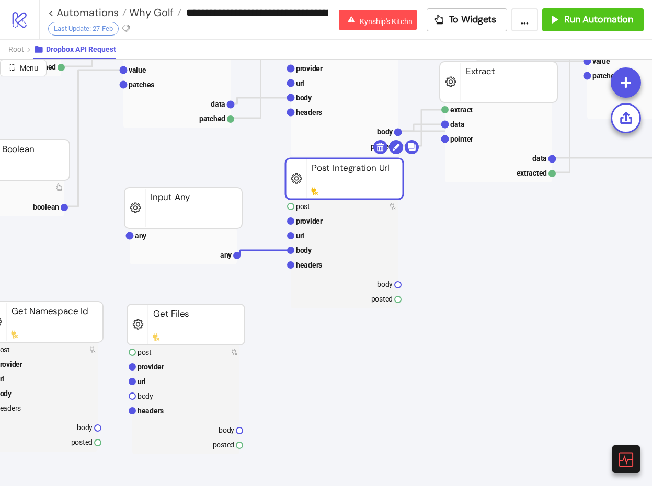
scroll to position [235, 218]
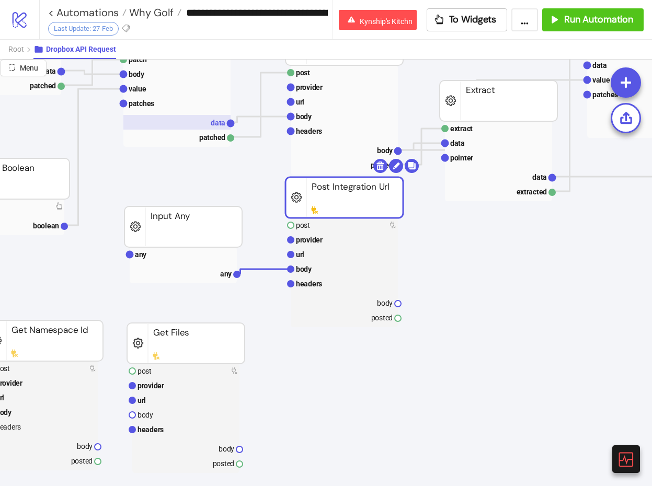
click at [204, 119] on rect at bounding box center [176, 122] width 107 height 15
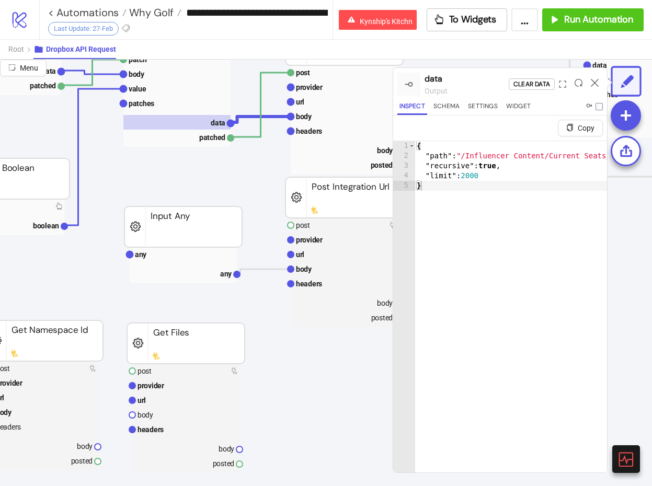
type textarea "**********"
click at [540, 158] on div "{ "path" : "/Influencer Content/Current Seats/Why Golf/Paid Media Folder/CGC Ed…" at bounding box center [618, 329] width 408 height 376
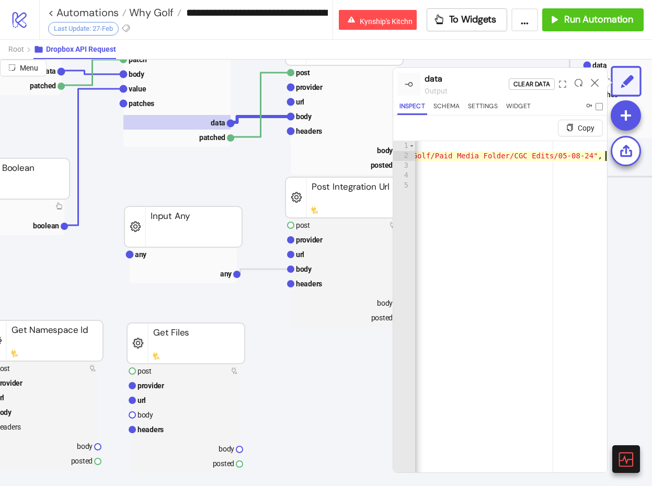
scroll to position [0, 215]
click at [334, 71] on rect at bounding box center [344, 72] width 107 height 15
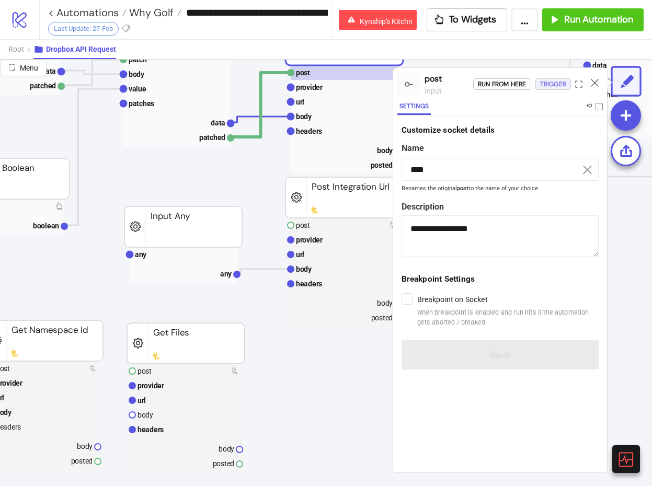
click at [556, 87] on div "Trigger" at bounding box center [553, 84] width 26 height 12
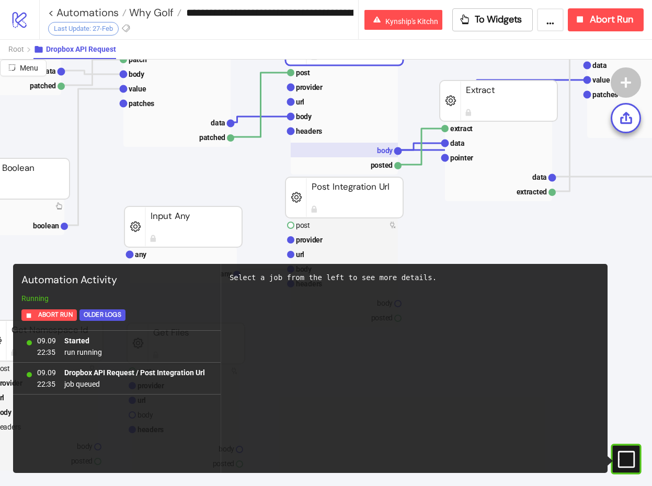
scroll to position [201, 218]
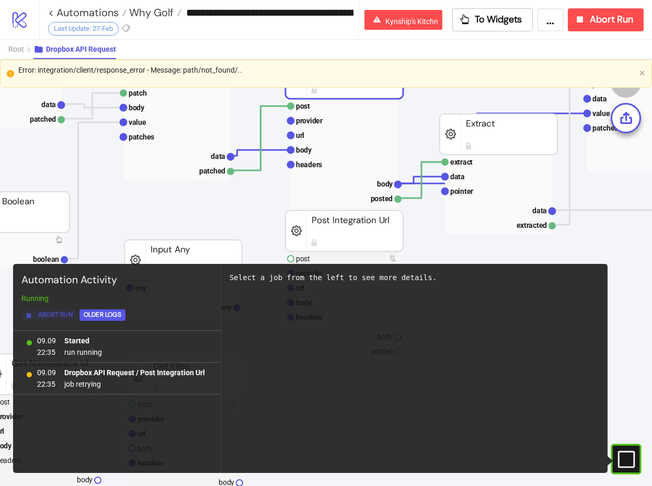
click at [49, 316] on span "Abort Run" at bounding box center [55, 315] width 34 height 12
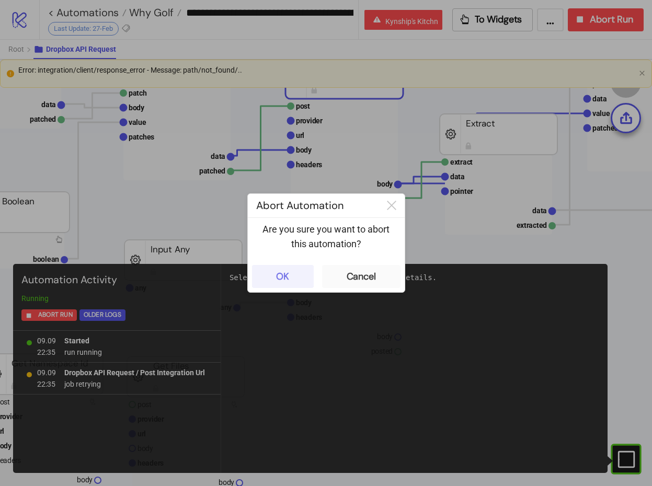
click at [287, 272] on div "OK" at bounding box center [282, 277] width 13 height 12
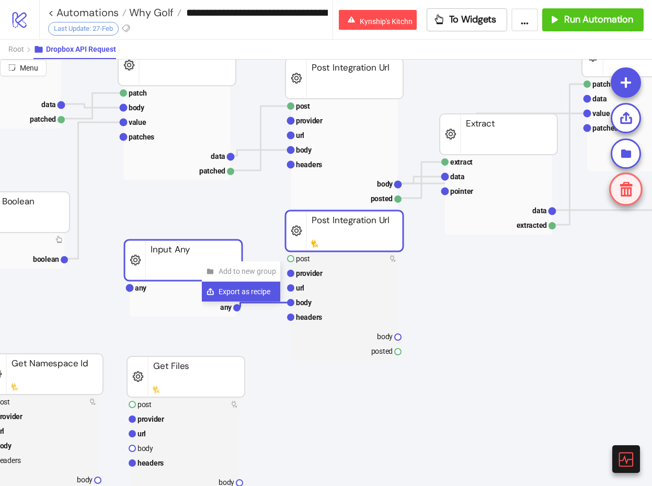
click at [238, 290] on span "Export as recipe" at bounding box center [246, 291] width 57 height 11
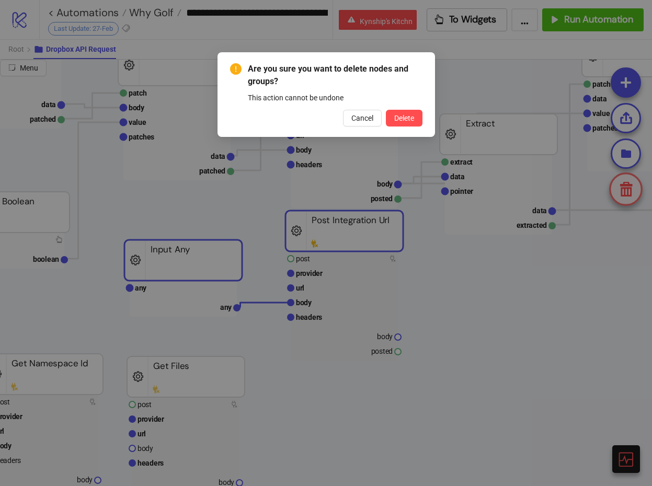
click at [386, 110] on button "Delete" at bounding box center [404, 118] width 37 height 17
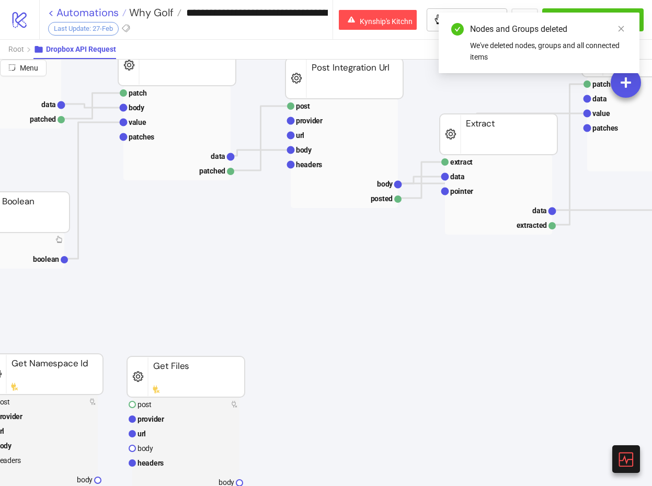
click at [109, 15] on link "< Automations" at bounding box center [87, 12] width 78 height 10
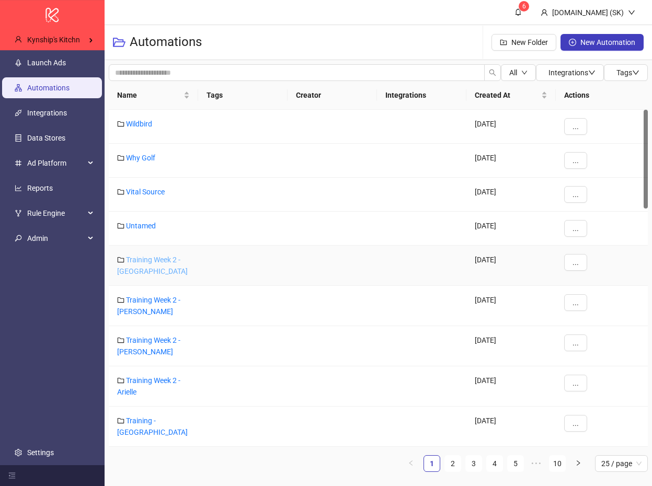
click at [169, 257] on link "Training Week 2 - Madison" at bounding box center [152, 266] width 71 height 20
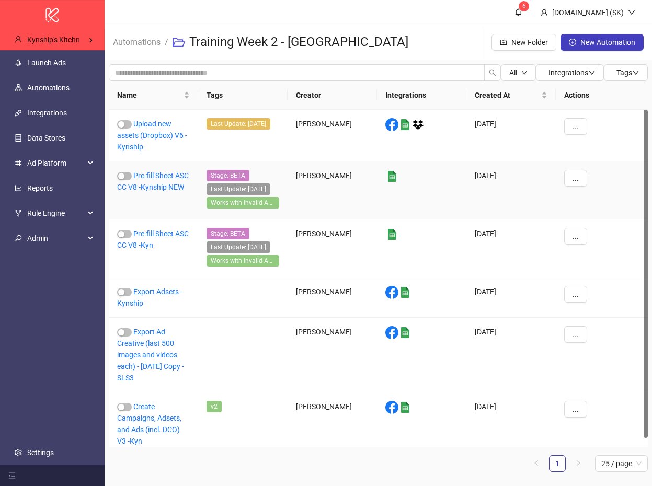
scroll to position [9, 0]
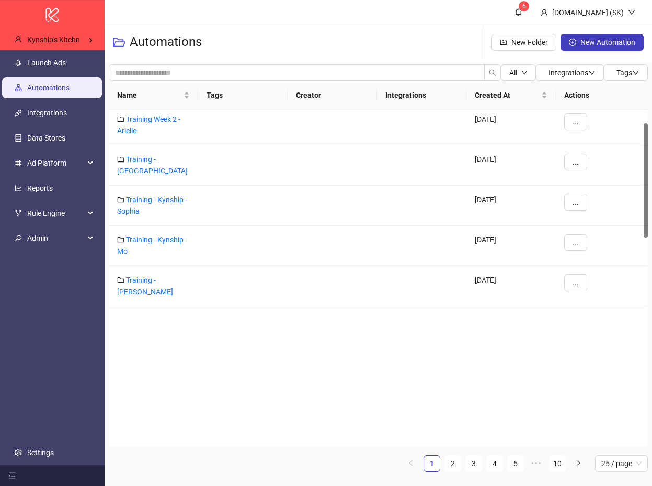
scroll to position [355, 0]
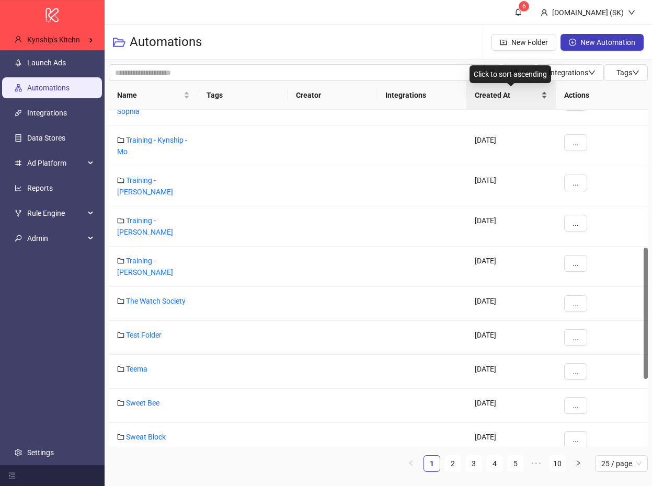
click at [521, 98] on span "Created At" at bounding box center [507, 94] width 64 height 11
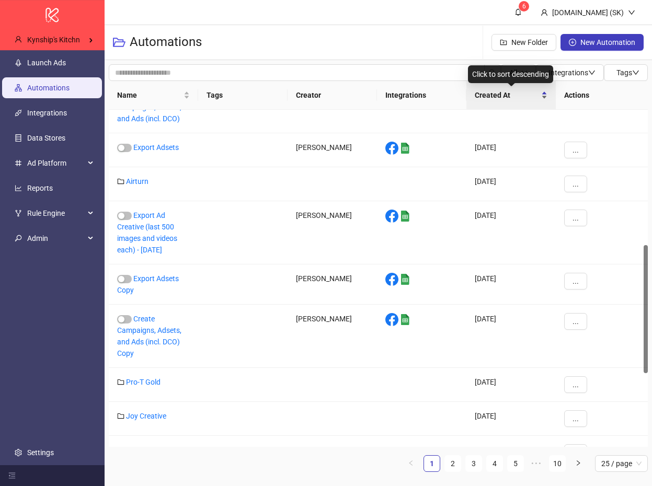
click at [521, 95] on span "Created At" at bounding box center [507, 94] width 64 height 11
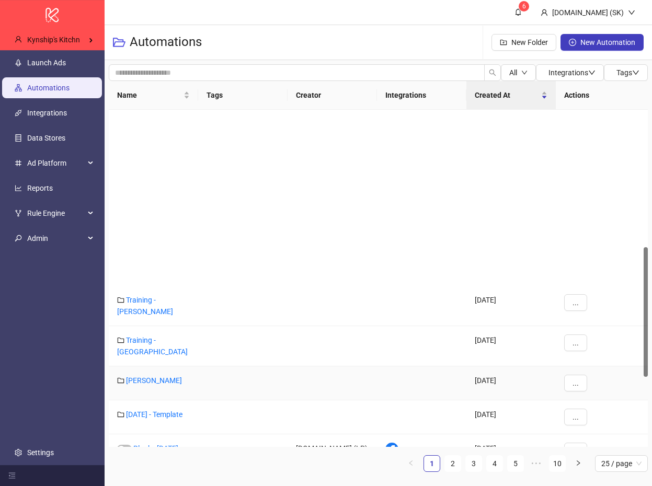
scroll to position [0, 0]
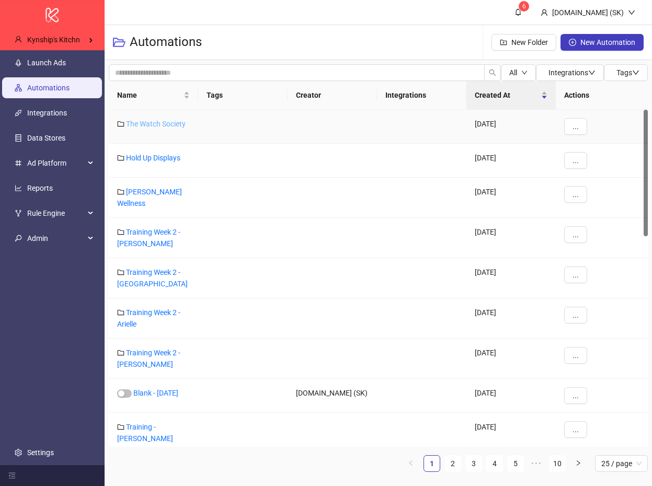
click at [178, 123] on link "The Watch Society" at bounding box center [156, 124] width 60 height 8
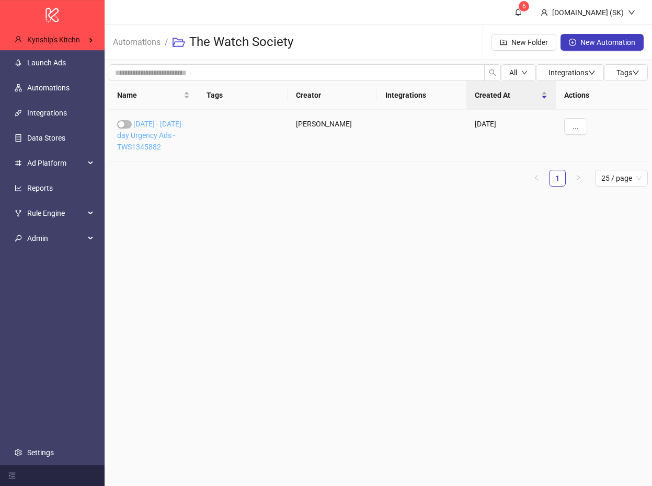
click at [158, 138] on link "8/13/25 - Aug 7-day Urgency Ads - TWS1345882" at bounding box center [150, 135] width 66 height 31
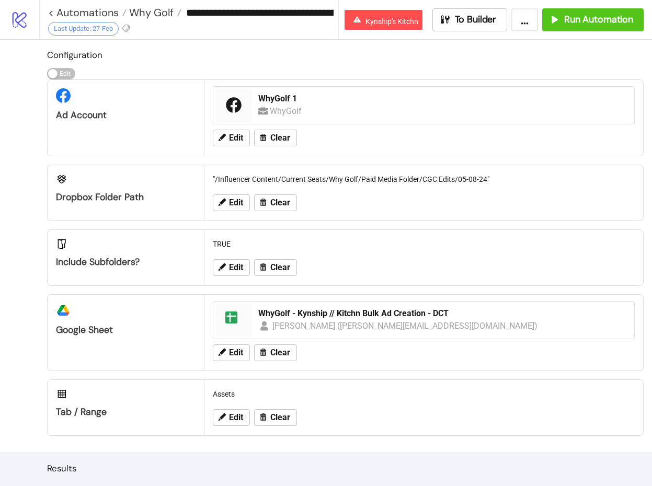
type input "**********"
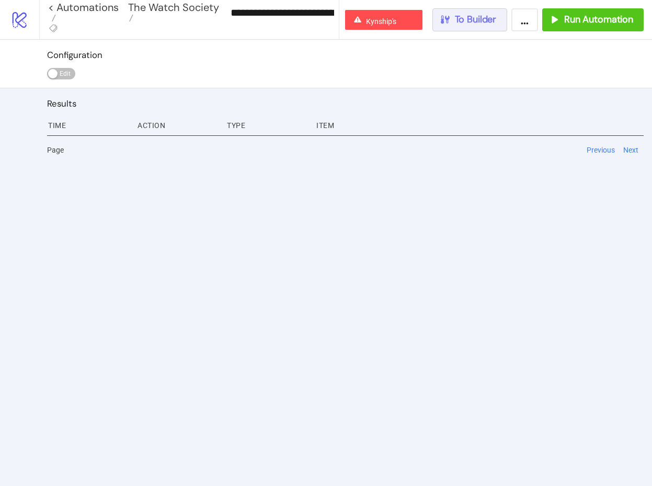
click at [460, 21] on span "To Builder" at bounding box center [476, 20] width 42 height 12
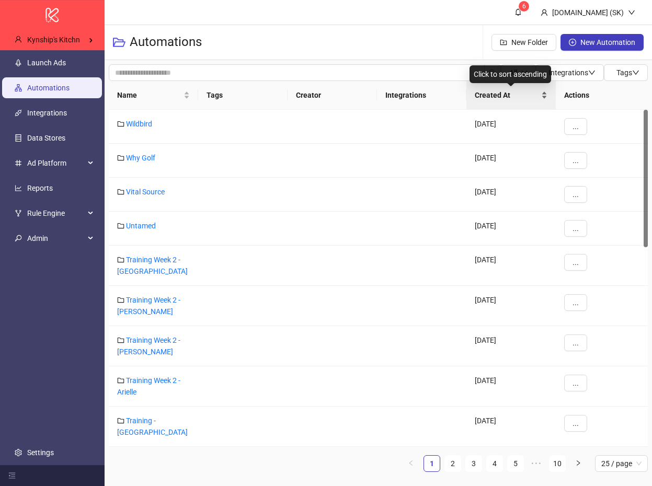
click at [517, 93] on span "Created At" at bounding box center [507, 94] width 64 height 11
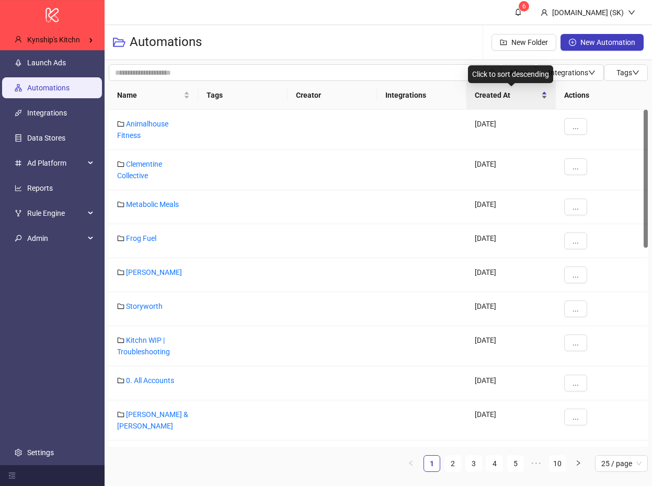
click at [517, 93] on span "Created At" at bounding box center [507, 94] width 64 height 11
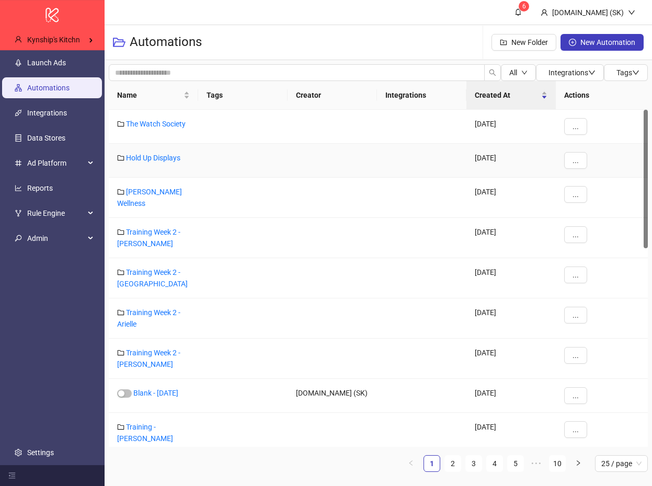
click at [160, 162] on div "Hold Up Displays" at bounding box center [153, 161] width 89 height 34
click at [165, 156] on link "Hold Up Displays" at bounding box center [153, 158] width 54 height 8
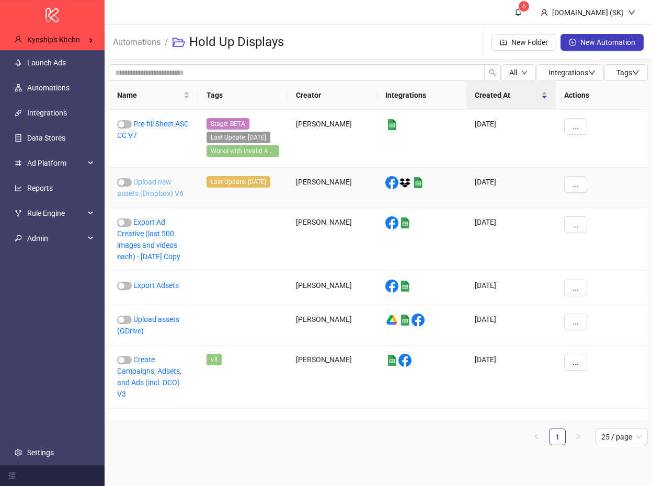
click at [159, 182] on link "Upload new assets (Dropbox) V6" at bounding box center [150, 188] width 66 height 20
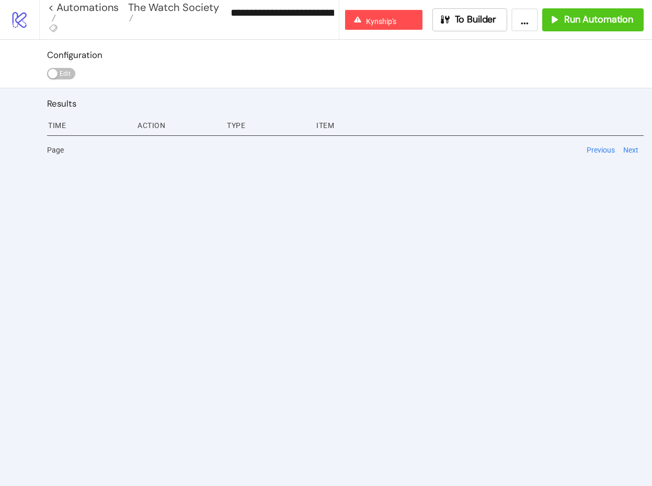
type input "**********"
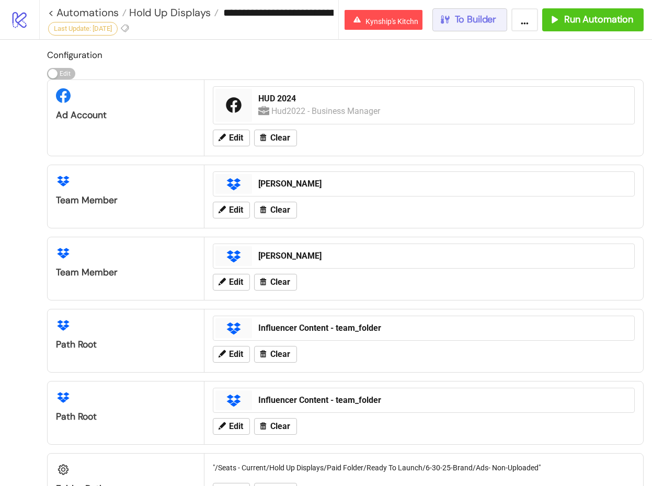
click at [486, 22] on span "To Builder" at bounding box center [476, 20] width 42 height 12
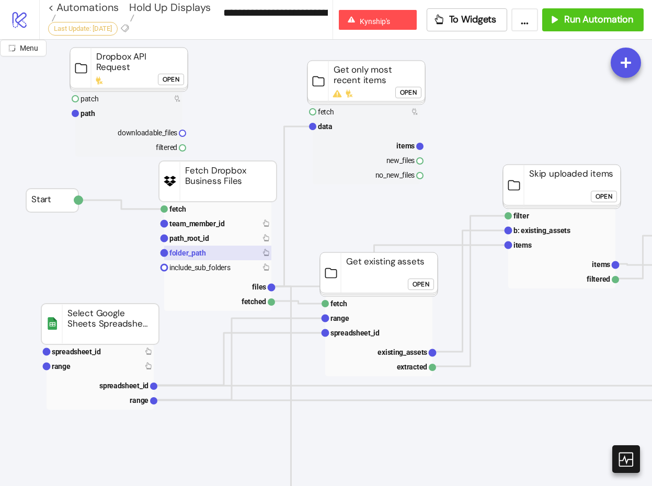
click at [218, 251] on rect at bounding box center [217, 253] width 107 height 15
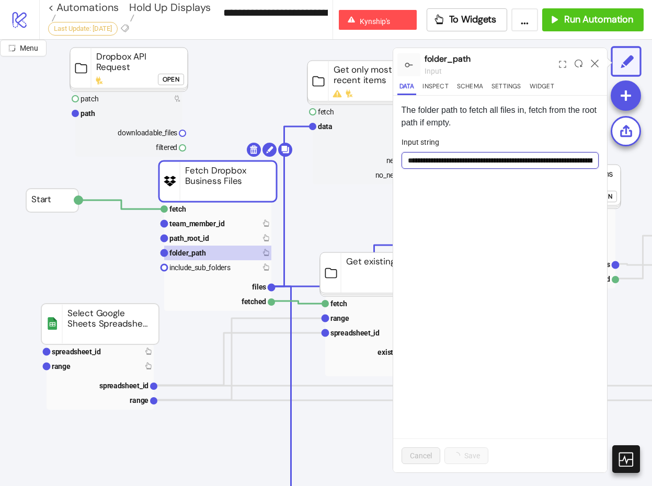
click at [530, 158] on input "**********" at bounding box center [500, 160] width 198 height 17
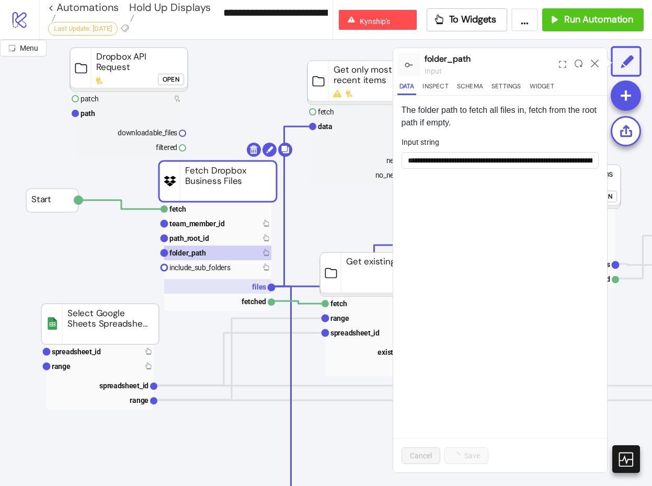
click at [232, 290] on rect at bounding box center [217, 286] width 107 height 15
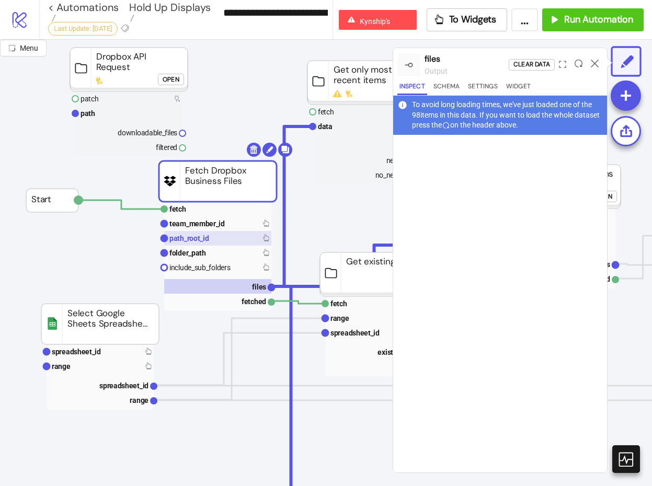
click at [239, 242] on rect at bounding box center [217, 238] width 107 height 15
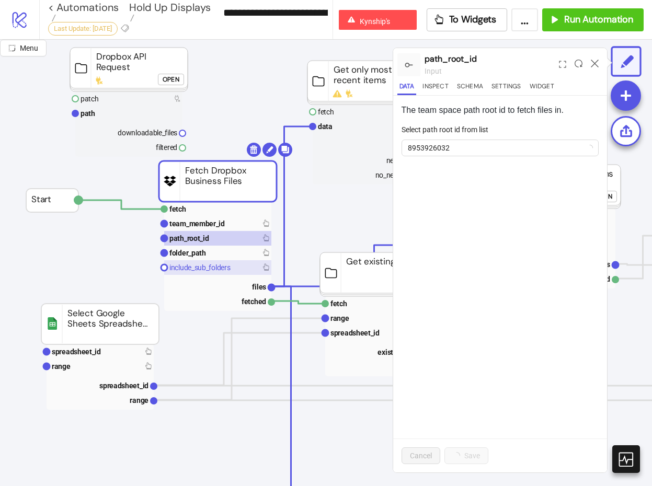
click at [233, 268] on rect at bounding box center [217, 267] width 107 height 15
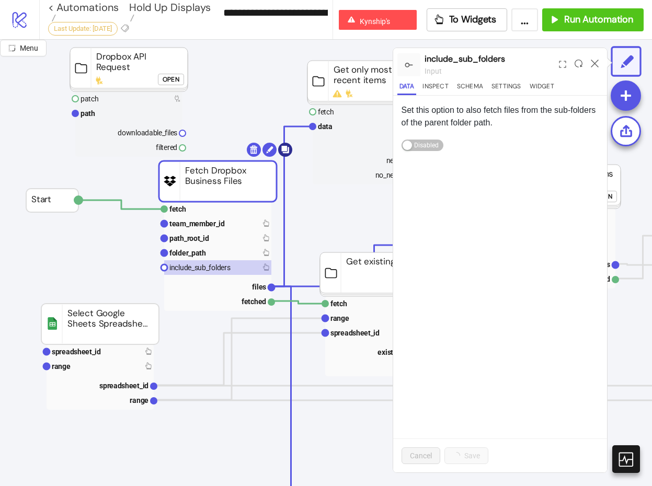
click at [288, 154] on body "**********" at bounding box center [326, 243] width 652 height 486
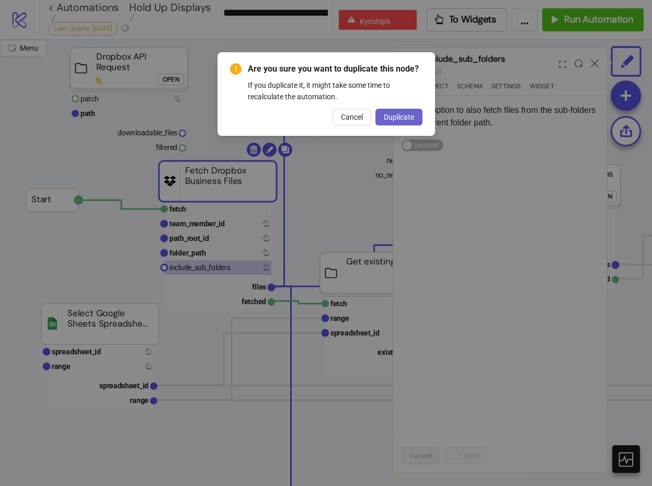
click at [394, 118] on span "Duplicate" at bounding box center [399, 117] width 30 height 8
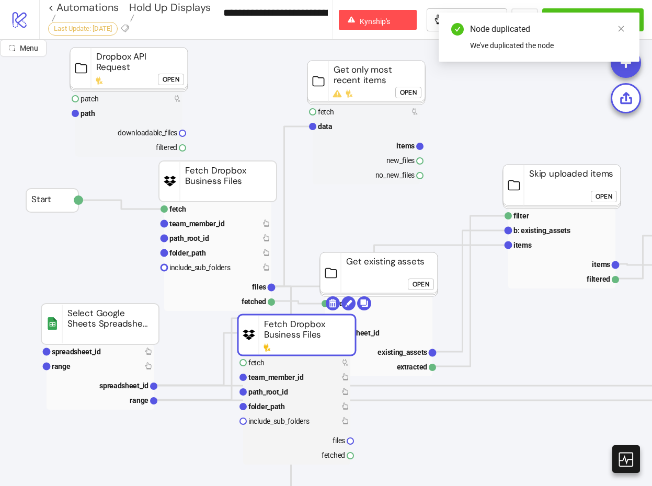
drag, startPoint x: 260, startPoint y: 186, endPoint x: 324, endPoint y: 333, distance: 161.3
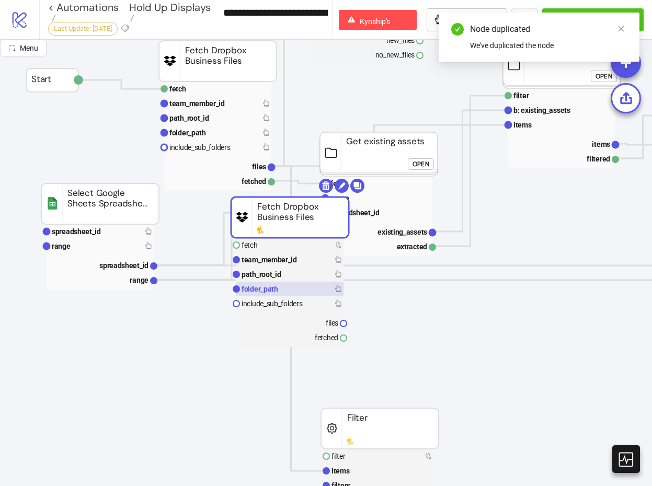
scroll to position [127, 0]
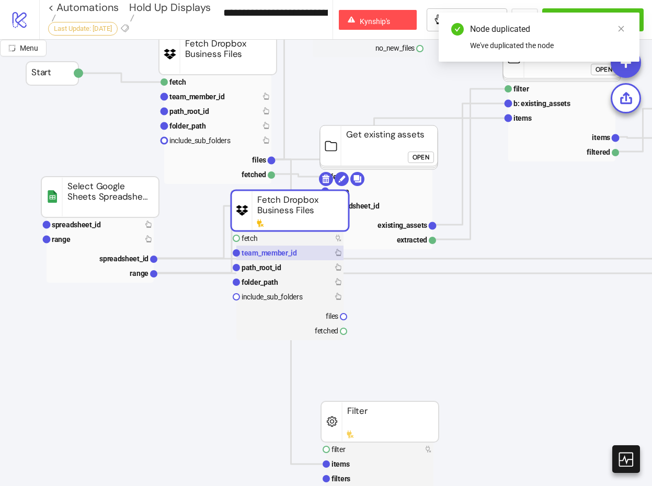
click at [316, 257] on rect at bounding box center [289, 253] width 107 height 15
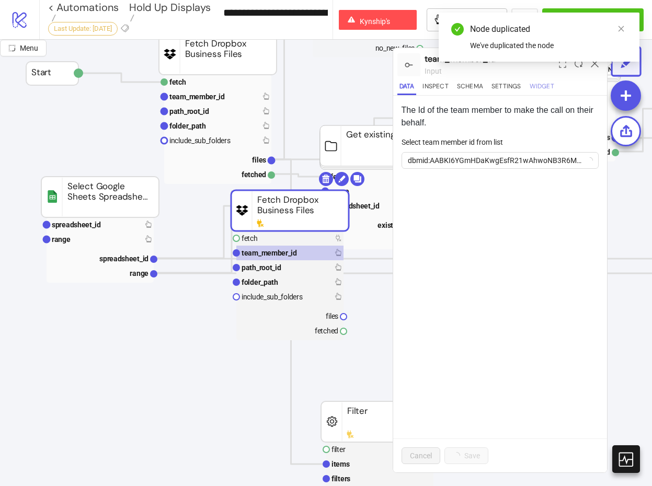
click at [539, 88] on button "Widget" at bounding box center [541, 88] width 29 height 14
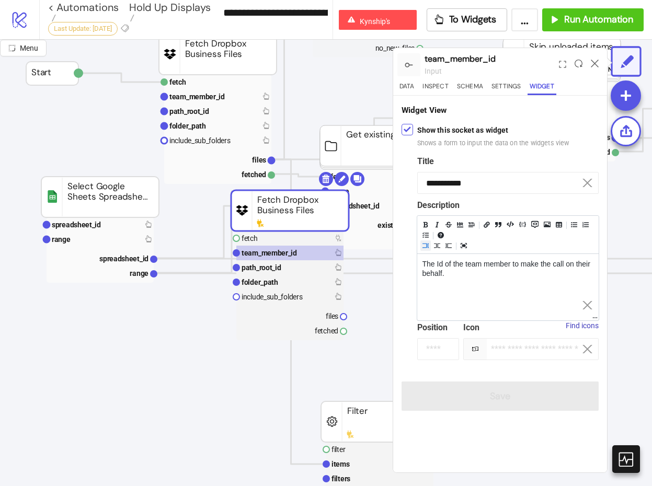
click at [456, 134] on label "Show this socket as widget Shows a form to input the data on the widgets view" at bounding box center [493, 136] width 152 height 24
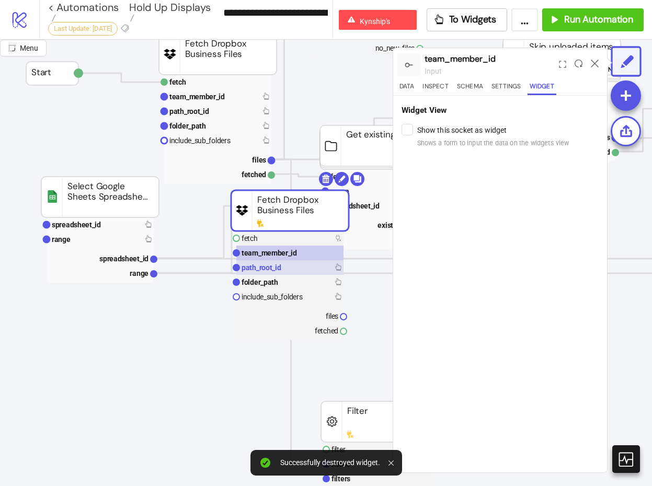
click at [301, 269] on rect at bounding box center [289, 267] width 107 height 15
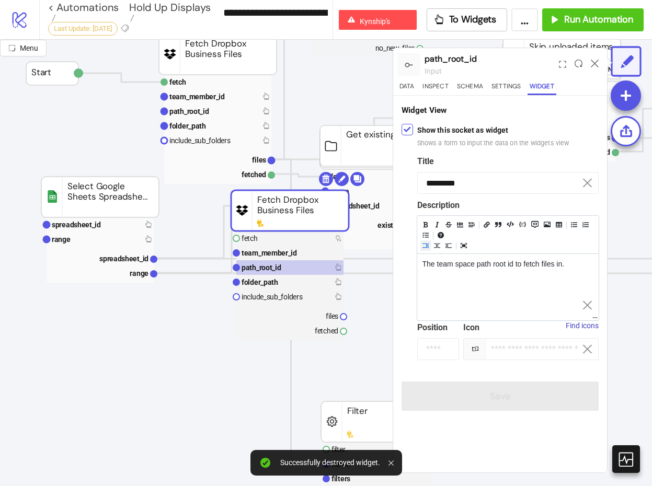
click at [463, 134] on label "Show this socket as widget Shows a form to input the data on the widgets view" at bounding box center [493, 136] width 152 height 24
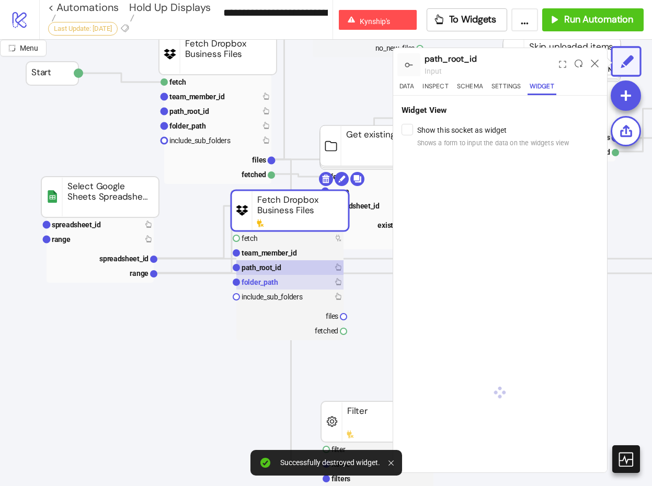
click at [263, 281] on text "folder_path" at bounding box center [259, 282] width 37 height 8
type input "**********"
type textarea "**********"
type input "*"
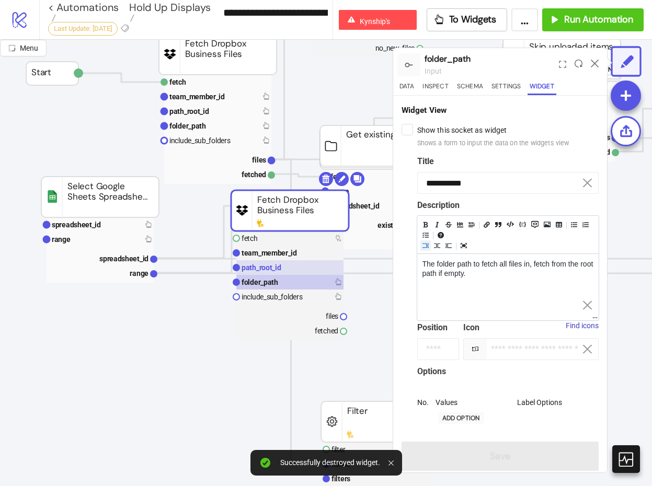
click at [275, 269] on text "path_root_id" at bounding box center [261, 267] width 40 height 8
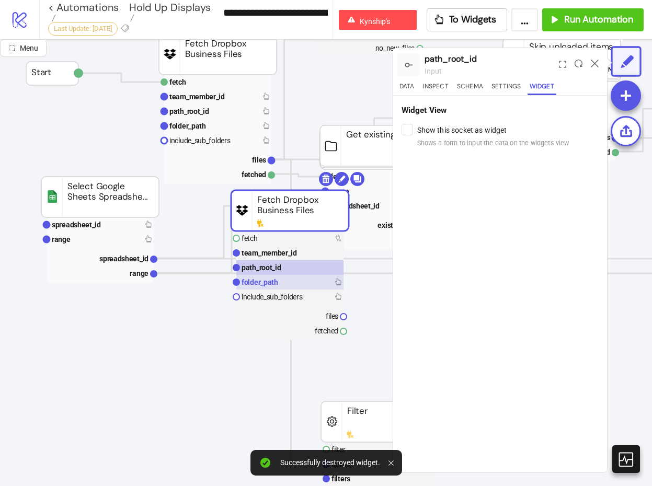
click at [275, 279] on text "folder_path" at bounding box center [259, 282] width 37 height 8
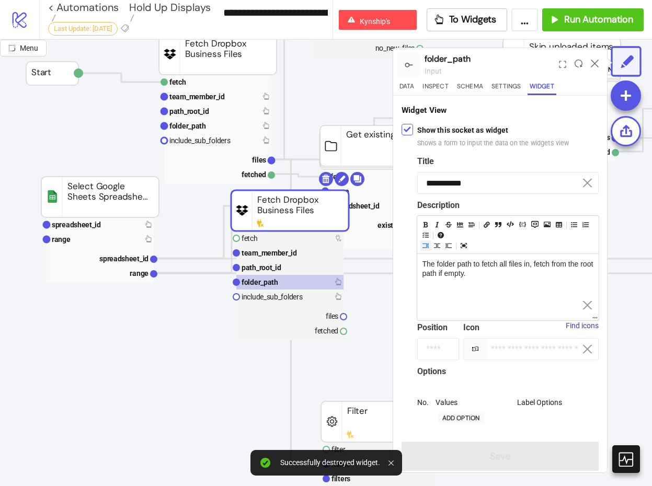
click at [483, 135] on label "Show this socket as widget Shows a form to input the data on the widgets view" at bounding box center [493, 136] width 152 height 24
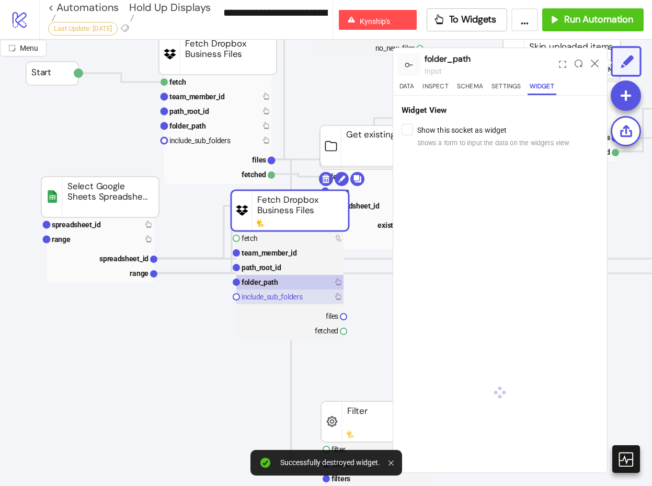
click at [292, 294] on text "include_sub_folders" at bounding box center [271, 297] width 61 height 8
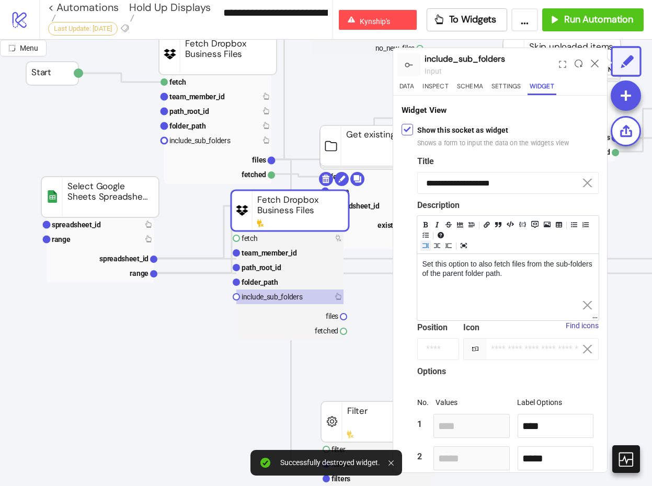
click at [467, 126] on label "Show this socket as widget Shows a form to input the data on the widgets view" at bounding box center [493, 136] width 152 height 24
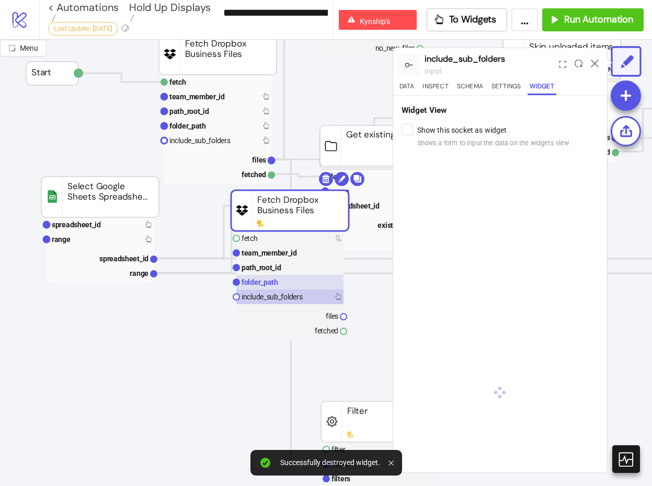
click at [297, 280] on rect at bounding box center [289, 282] width 107 height 15
click at [410, 90] on button "Data" at bounding box center [406, 88] width 19 height 14
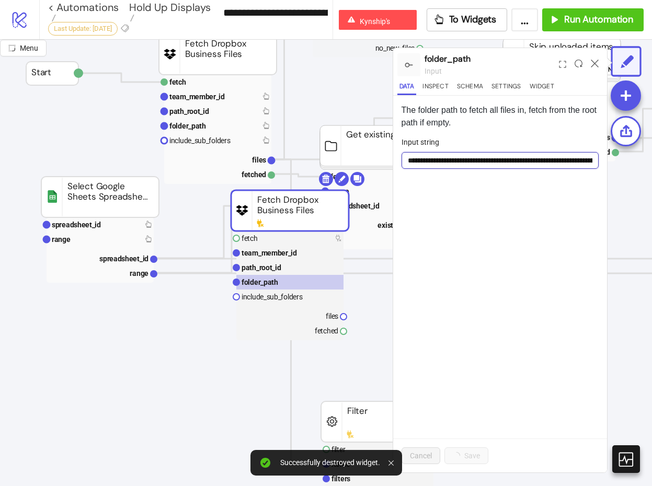
click at [467, 165] on input "**********" at bounding box center [500, 160] width 198 height 17
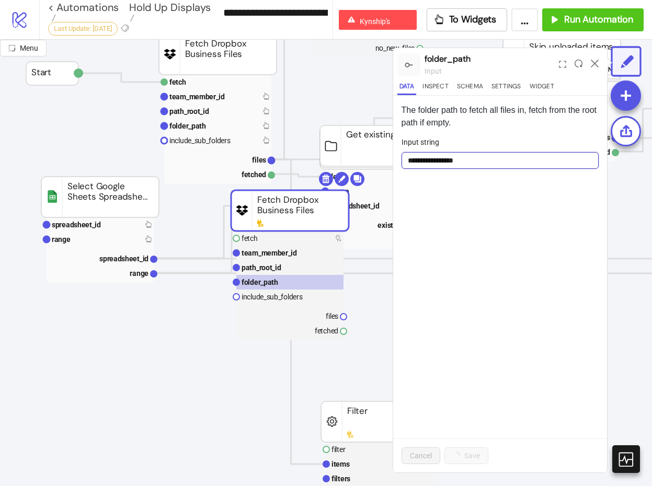
scroll to position [0, 0]
type input "**********"
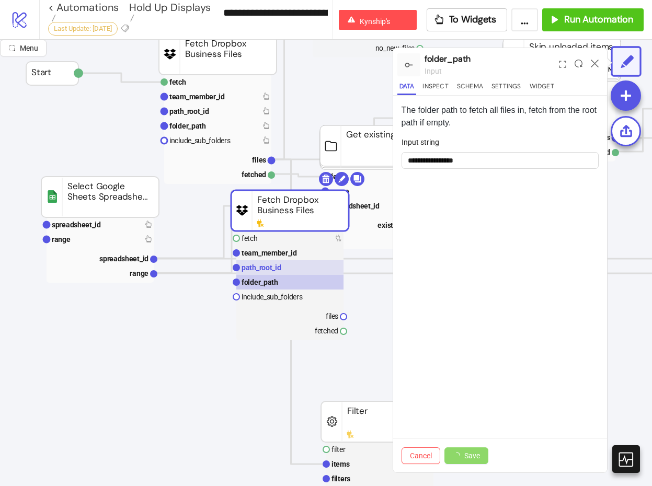
click at [305, 271] on rect at bounding box center [289, 267] width 107 height 15
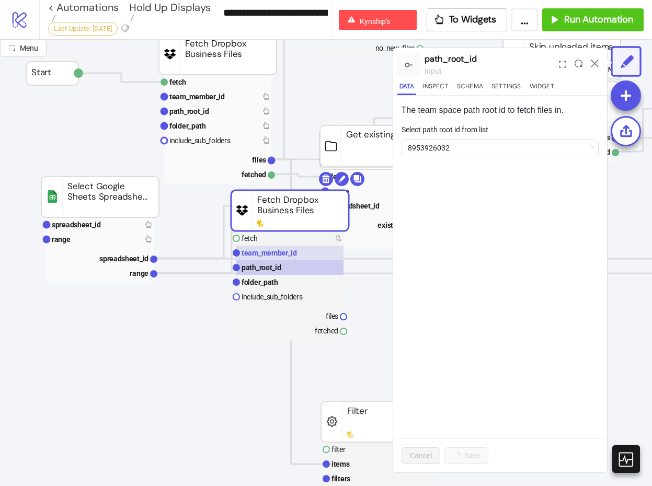
click at [306, 252] on rect at bounding box center [289, 253] width 107 height 15
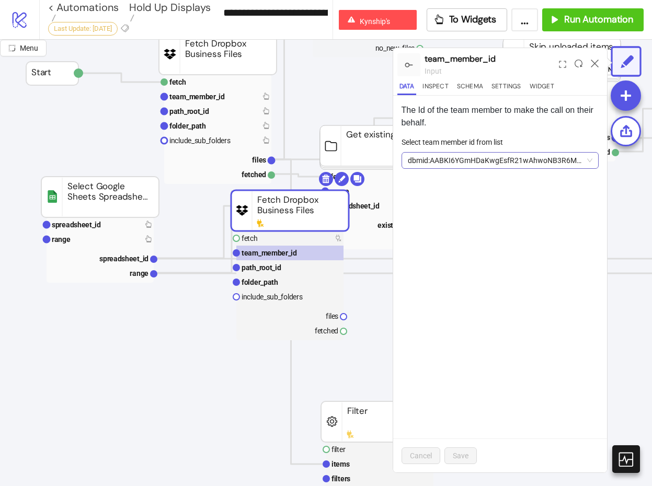
click at [521, 157] on span "dbmid:AABKI6YGmHDaKwgEsfR21wAhwoNB3R6M3VU" at bounding box center [500, 161] width 185 height 16
click at [455, 292] on div "The Id of the team member to make the call on their behalf. Select team member …" at bounding box center [500, 284] width 214 height 377
click at [274, 269] on text "path_root_id" at bounding box center [261, 267] width 40 height 8
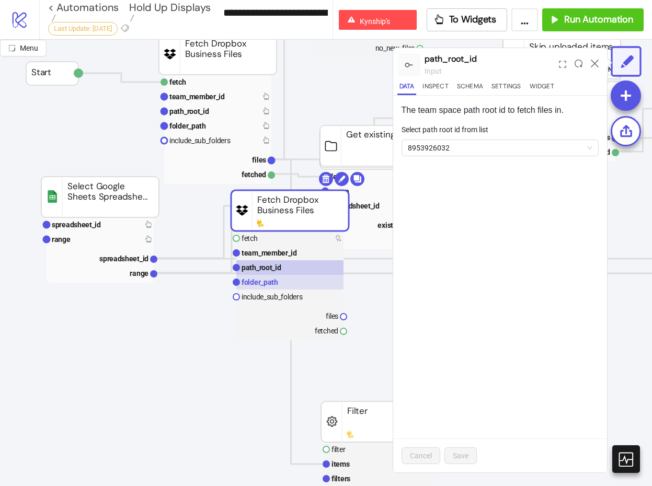
click at [275, 280] on text "folder_path" at bounding box center [259, 282] width 37 height 8
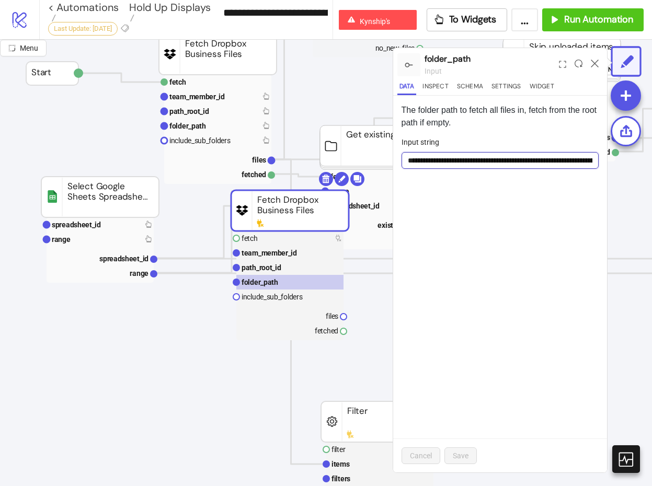
click at [462, 163] on input "**********" at bounding box center [500, 160] width 198 height 17
type input "**********"
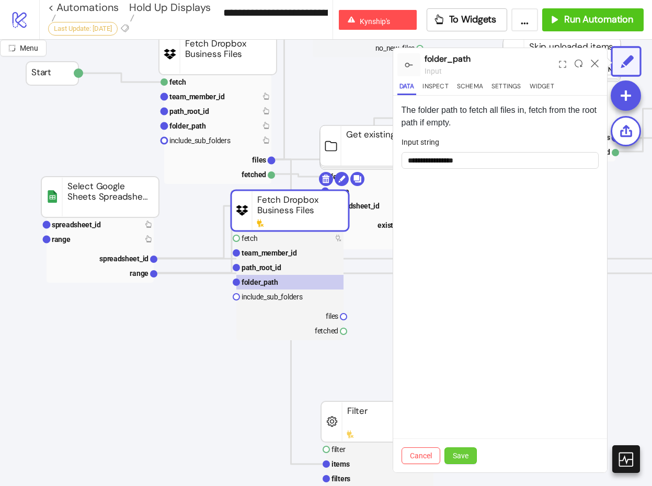
click at [460, 449] on button "Save" at bounding box center [460, 455] width 32 height 17
click at [313, 243] on rect at bounding box center [289, 238] width 107 height 15
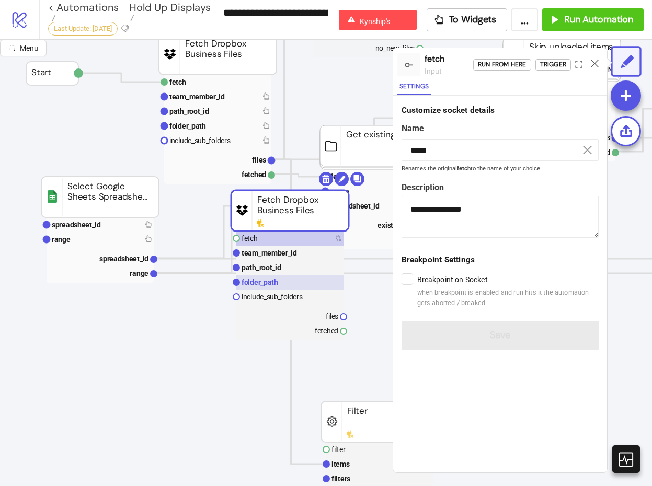
click at [306, 281] on rect at bounding box center [289, 282] width 107 height 15
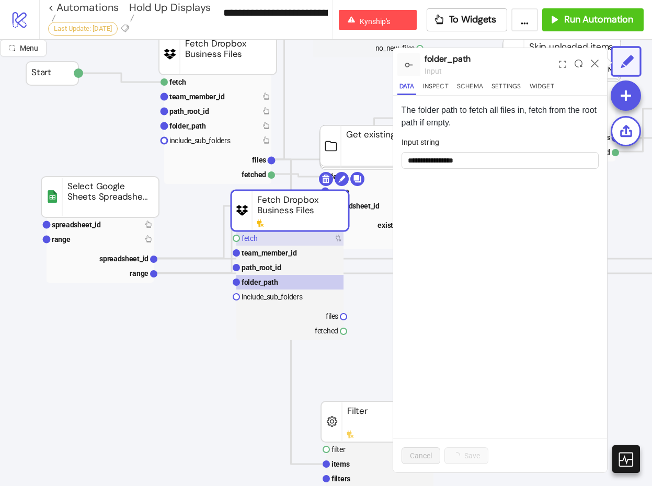
click at [310, 234] on rect at bounding box center [289, 238] width 107 height 15
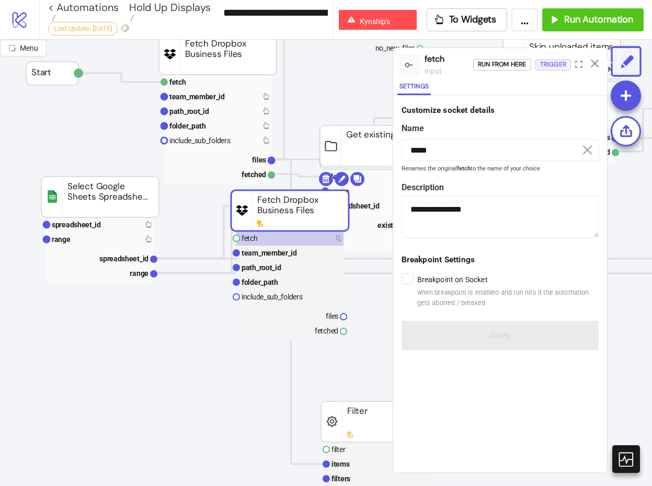
click at [558, 60] on div "Trigger" at bounding box center [553, 65] width 26 height 12
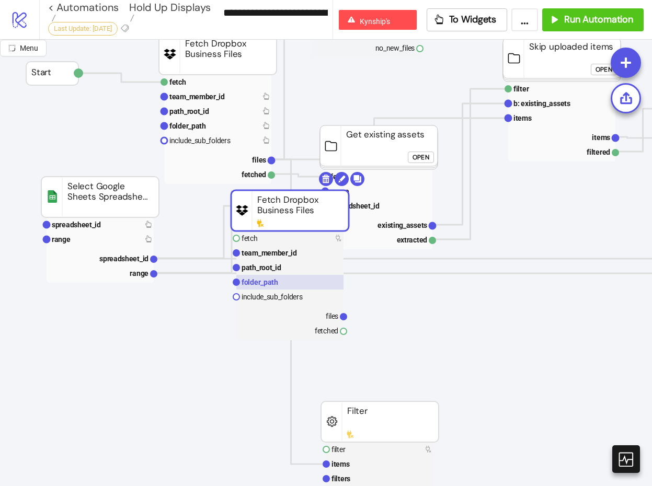
click at [291, 281] on rect at bounding box center [289, 282] width 107 height 15
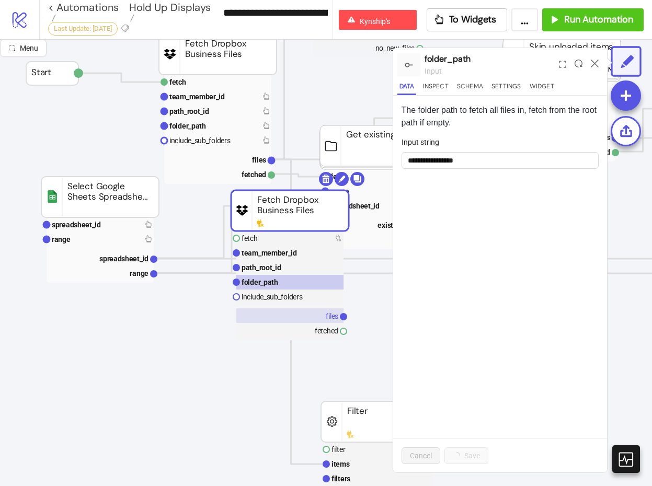
click at [287, 314] on rect at bounding box center [289, 315] width 107 height 15
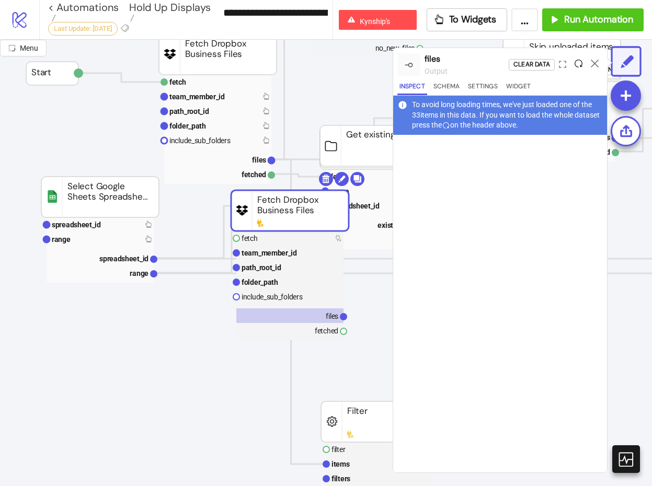
click at [575, 65] on icon at bounding box center [578, 64] width 8 height 8
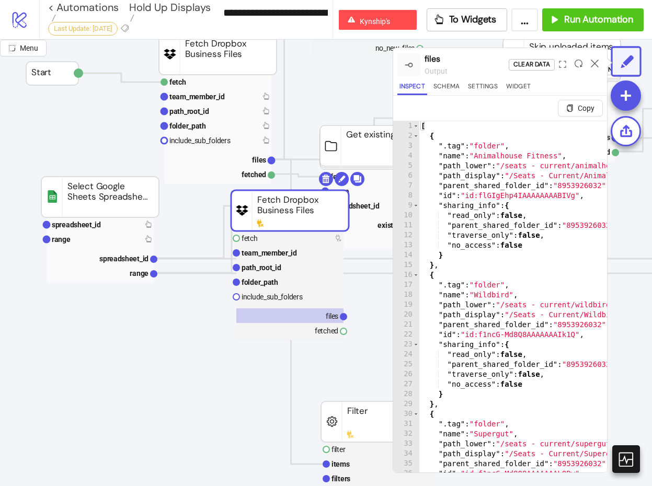
type textarea "**********"
click at [505, 216] on div "[ { ".tag" : "folder" , "name" : "Animalhouse Fitness" , "path_lower" : "/seats…" at bounding box center [590, 319] width 342 height 396
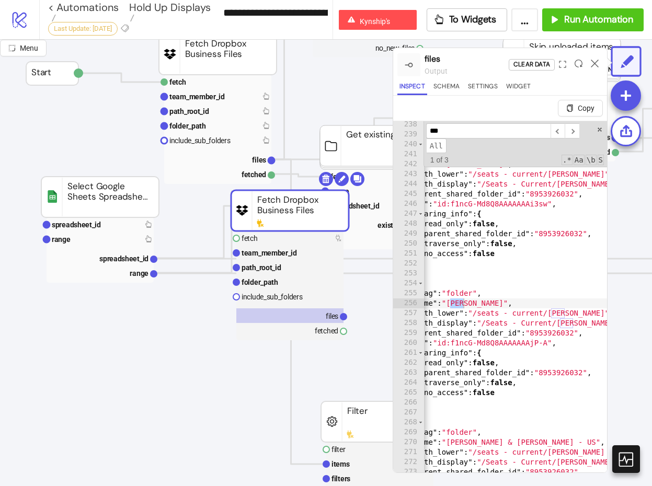
scroll to position [0, 49]
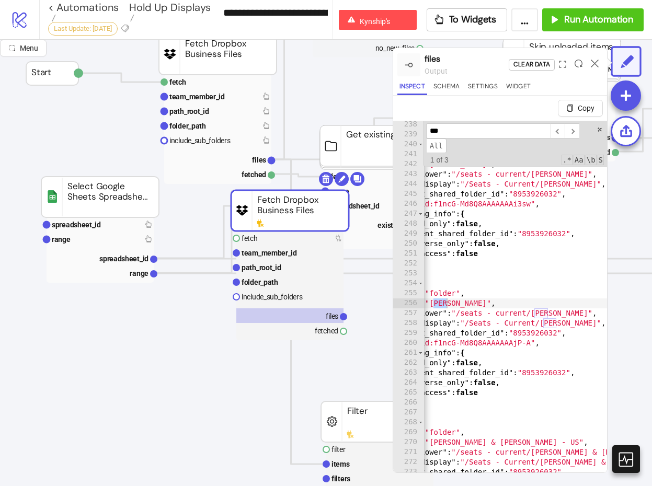
type input "***"
type textarea "**********"
click at [587, 313] on div "} } , { ".tag" : "folder" , "name" : "Inessa" , "path_lower" : "/seats - curren…" at bounding box center [545, 318] width 342 height 396
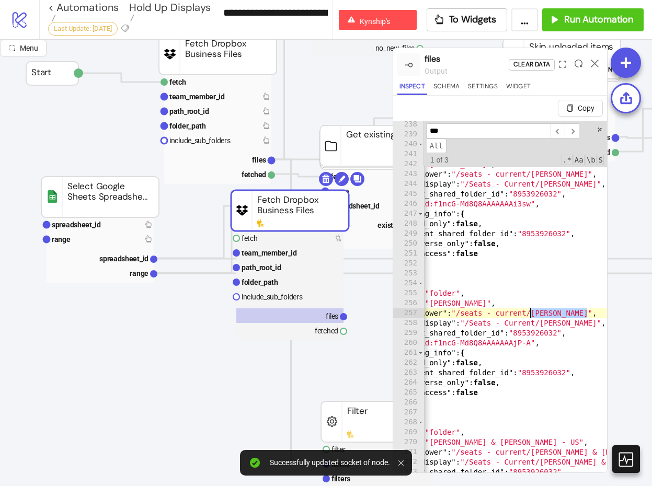
drag, startPoint x: 587, startPoint y: 313, endPoint x: 529, endPoint y: 313, distance: 58.5
click at [529, 313] on div "} } , { ".tag" : "folder" , "name" : "Inessa" , "path_lower" : "/seats - curren…" at bounding box center [545, 318] width 342 height 396
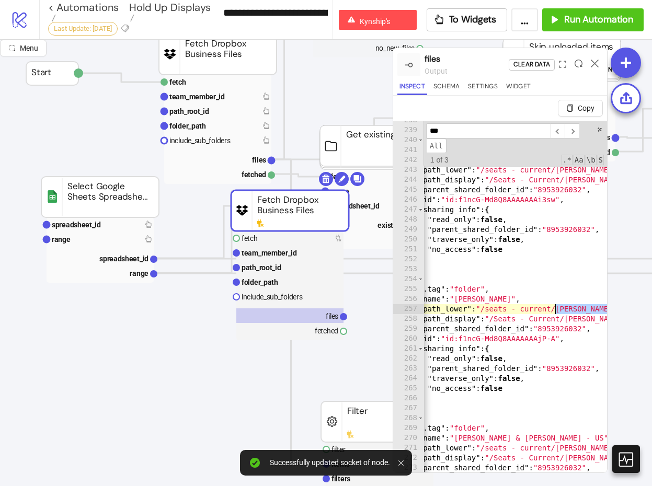
scroll to position [0, 19]
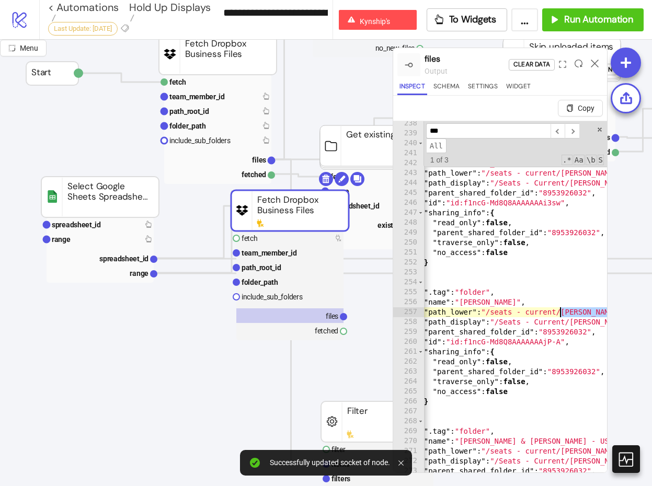
click at [487, 311] on div "} } , { ".tag" : "folder" , "name" : "Inessa" , "path_lower" : "/seats - curren…" at bounding box center [575, 317] width 342 height 396
click at [491, 311] on div "} } , { ".tag" : "folder" , "name" : "Inessa" , "path_lower" : "/seats - curren…" at bounding box center [575, 317] width 342 height 396
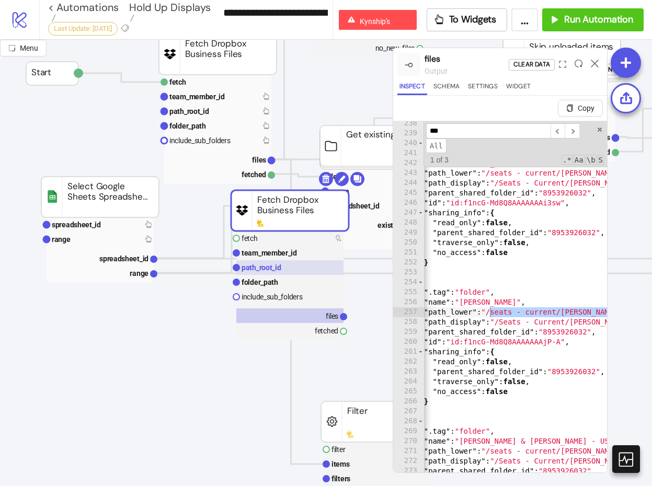
click at [299, 269] on rect at bounding box center [289, 267] width 107 height 15
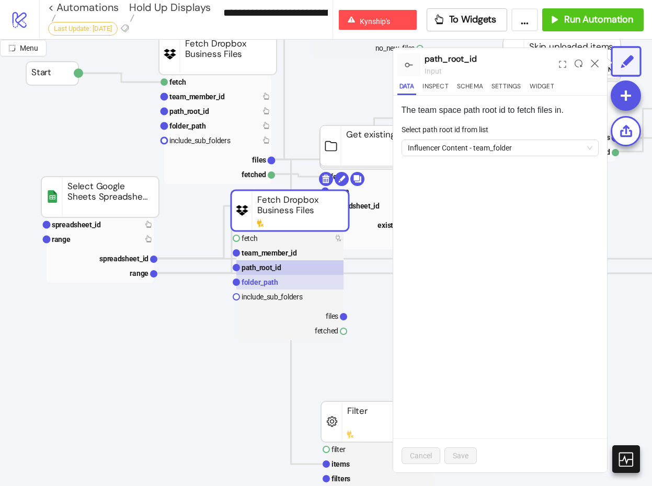
click at [294, 282] on rect at bounding box center [289, 282] width 107 height 15
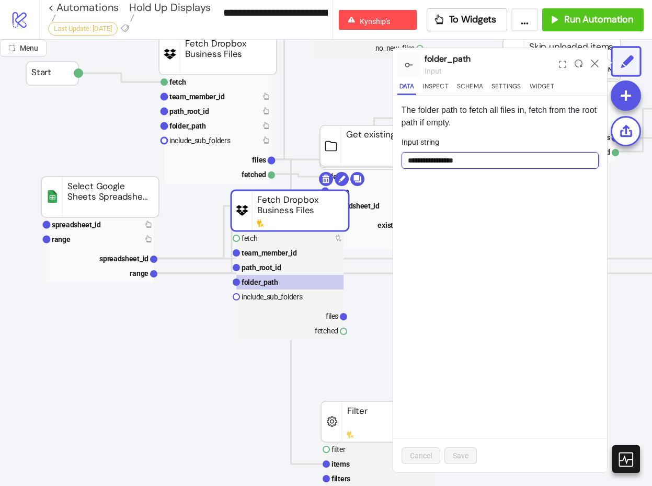
click at [501, 160] on input "**********" at bounding box center [500, 160] width 198 height 17
paste input "**********"
type input "**********"
drag, startPoint x: 458, startPoint y: 454, endPoint x: 425, endPoint y: 435, distance: 37.7
click at [458, 454] on span "Save" at bounding box center [461, 456] width 16 height 8
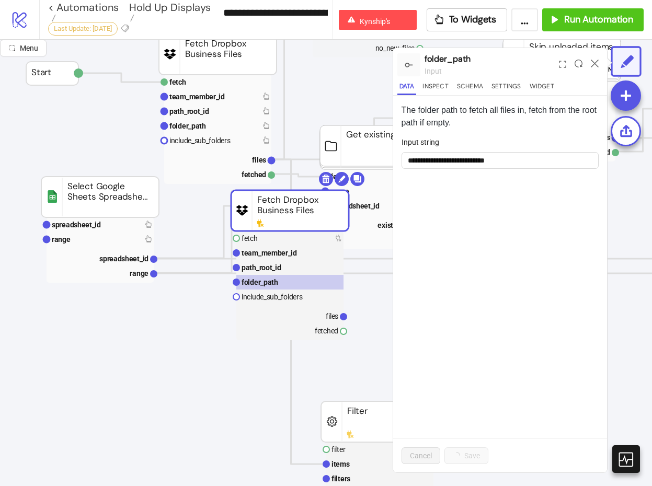
click at [286, 228] on rect at bounding box center [290, 210] width 118 height 41
click at [285, 241] on rect at bounding box center [289, 238] width 107 height 15
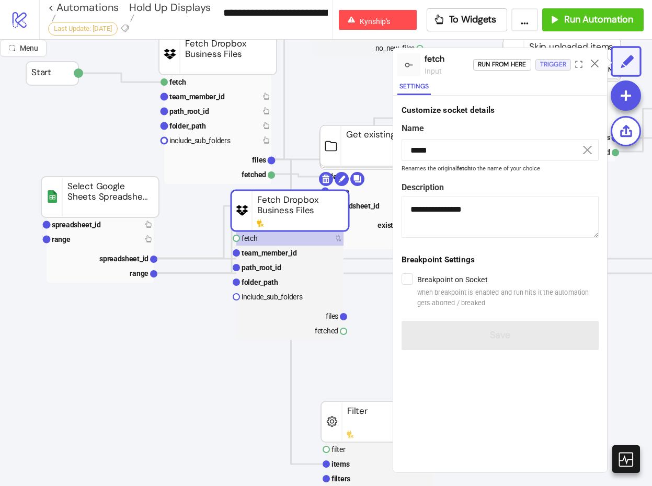
click at [554, 65] on div "Trigger" at bounding box center [553, 65] width 26 height 12
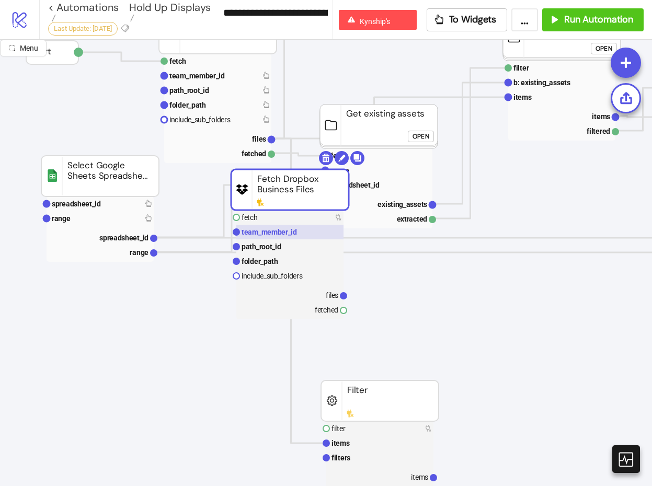
scroll to position [157, 0]
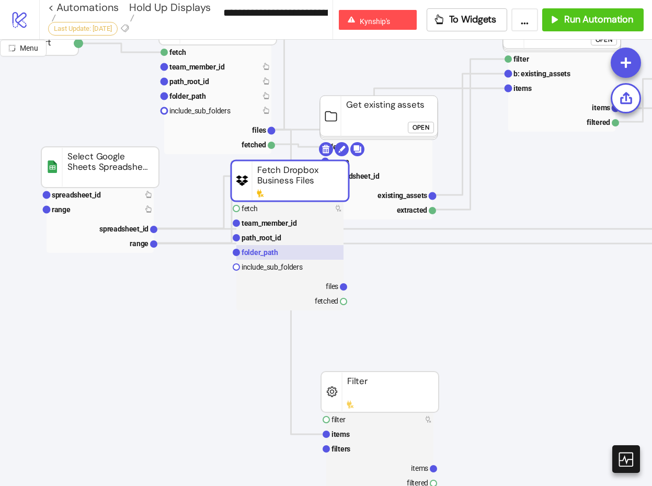
click at [303, 253] on rect at bounding box center [289, 252] width 107 height 15
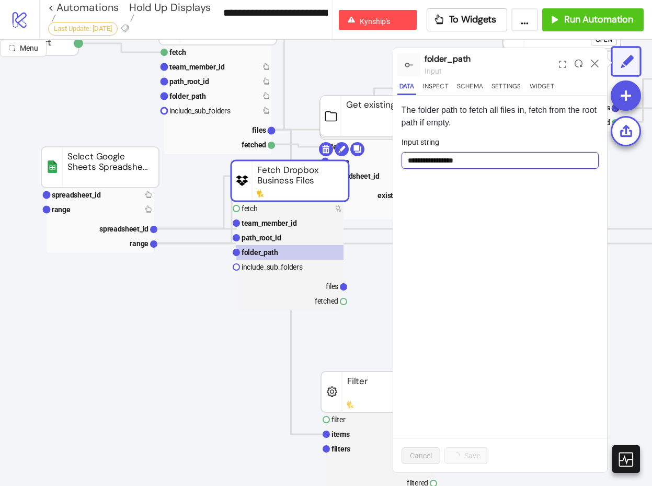
click at [461, 163] on input "**********" at bounding box center [500, 160] width 198 height 17
paste input "**********"
type input "**********"
click at [470, 388] on div "**********" at bounding box center [500, 284] width 214 height 377
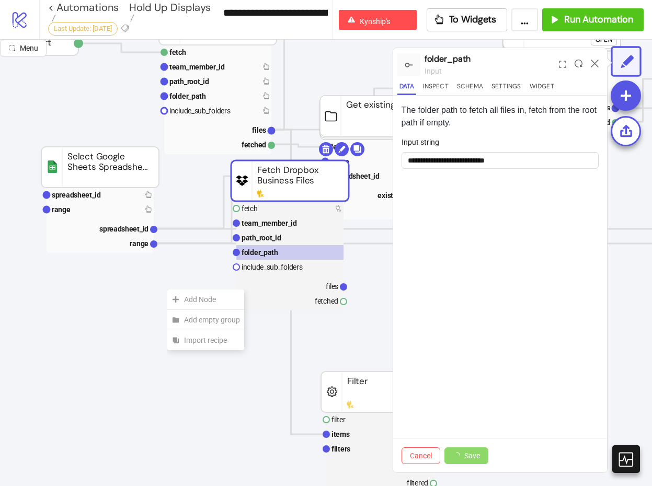
click at [167, 290] on div "Add Node" at bounding box center [205, 300] width 77 height 20
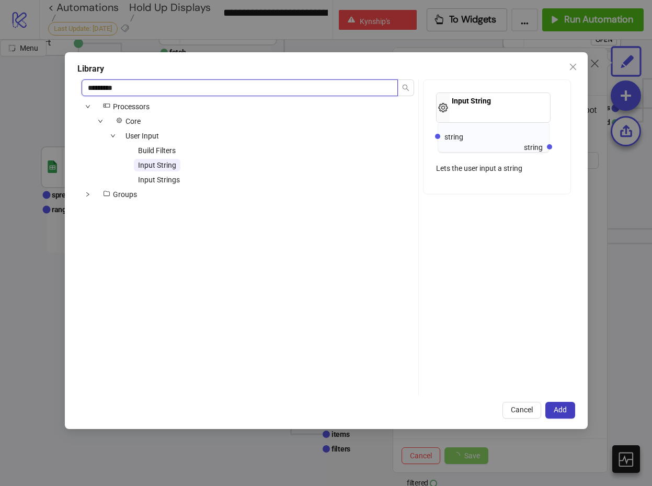
type input "*********"
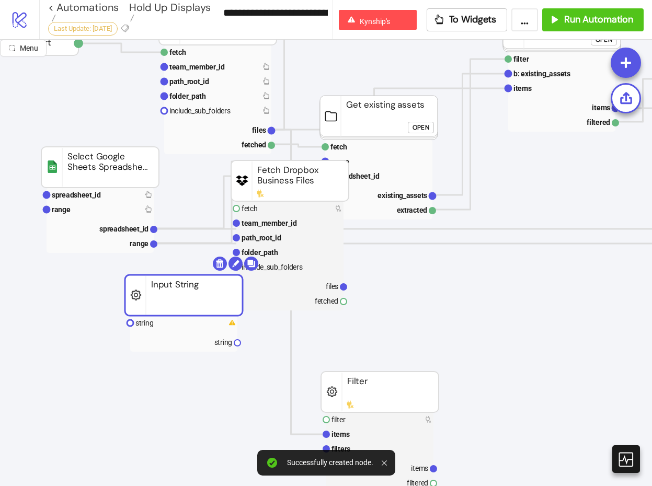
drag, startPoint x: 217, startPoint y: 321, endPoint x: 132, endPoint y: 302, distance: 88.0
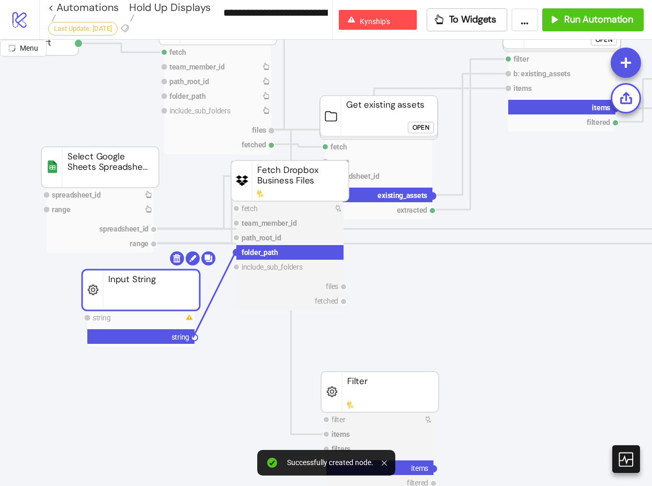
drag, startPoint x: 236, startPoint y: 252, endPoint x: 192, endPoint y: 337, distance: 95.4
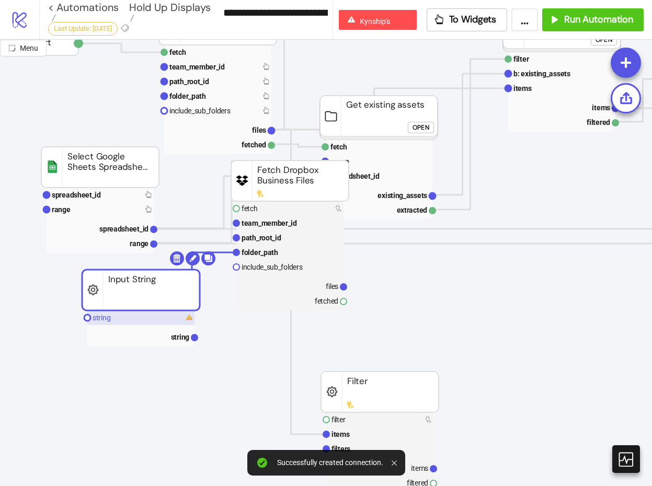
click at [163, 317] on rect at bounding box center [140, 317] width 107 height 15
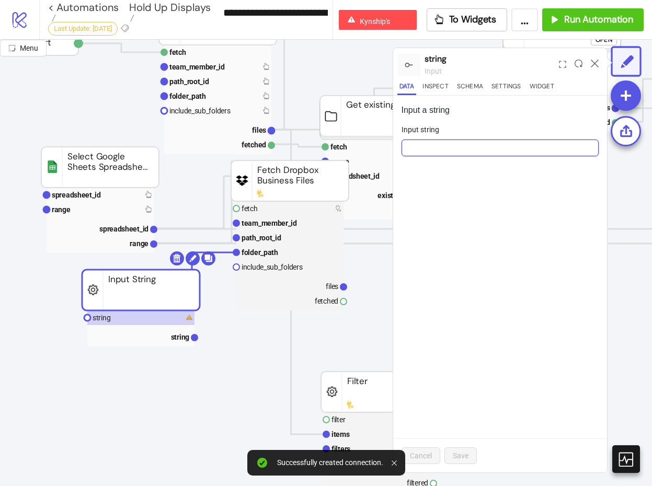
click at [469, 151] on input "Input string" at bounding box center [500, 148] width 198 height 17
paste input "**********"
type input "**********"
click at [464, 456] on span "Save" at bounding box center [461, 456] width 16 height 8
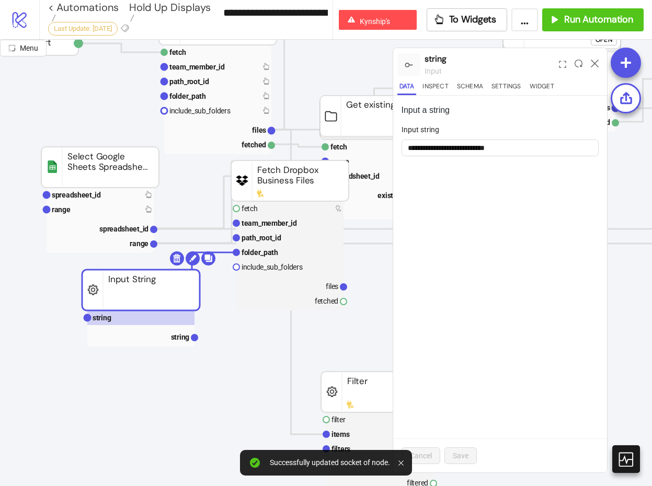
drag, startPoint x: 275, startPoint y: 210, endPoint x: 384, endPoint y: 130, distance: 135.3
click at [275, 210] on rect at bounding box center [289, 208] width 107 height 15
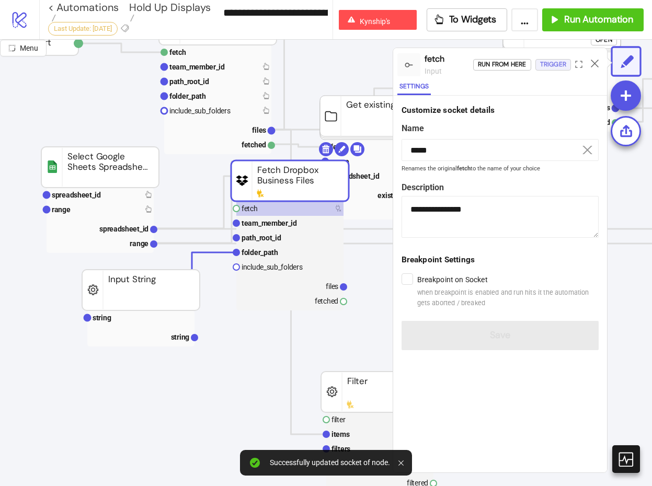
click at [554, 70] on div "Trigger" at bounding box center [553, 65] width 26 height 12
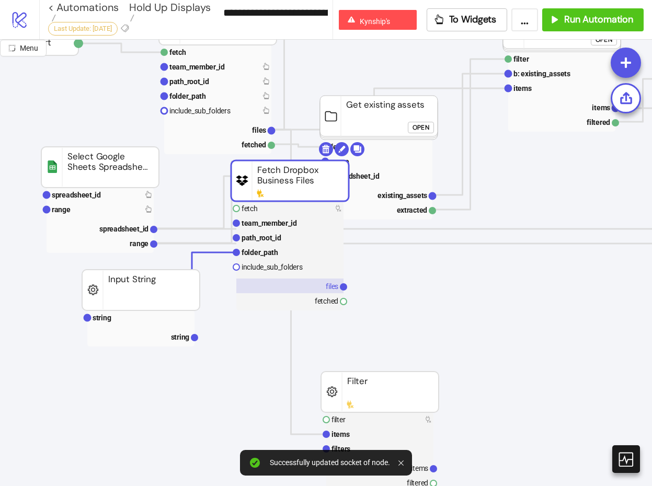
click at [311, 285] on rect at bounding box center [289, 286] width 107 height 15
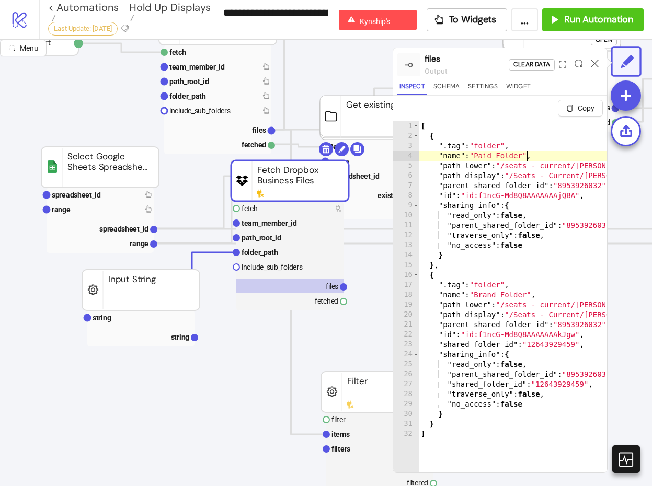
click at [524, 158] on div "[ { ".tag" : "folder" , "name" : "Paid Folder" , "path_lower" : "/seats - curre…" at bounding box center [564, 319] width 290 height 396
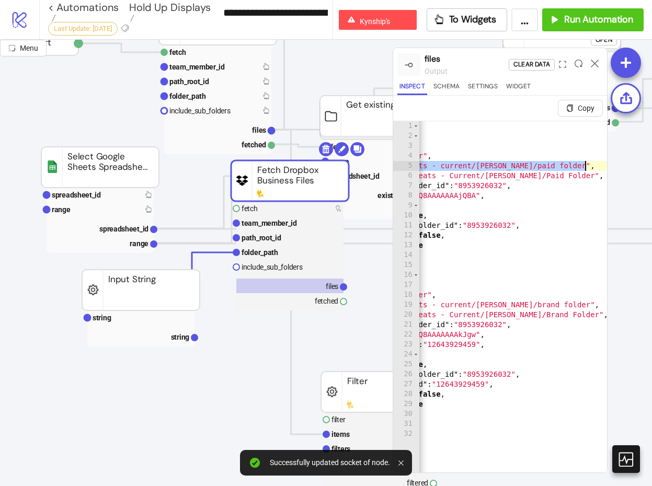
drag, startPoint x: 503, startPoint y: 168, endPoint x: 585, endPoint y: 168, distance: 81.5
click at [585, 168] on div "[ { ".tag" : "folder" , "name" : "Paid Folder" , "path_lower" : "/seats - curre…" at bounding box center [464, 319] width 290 height 396
type textarea "**********"
click at [128, 317] on rect at bounding box center [140, 317] width 107 height 15
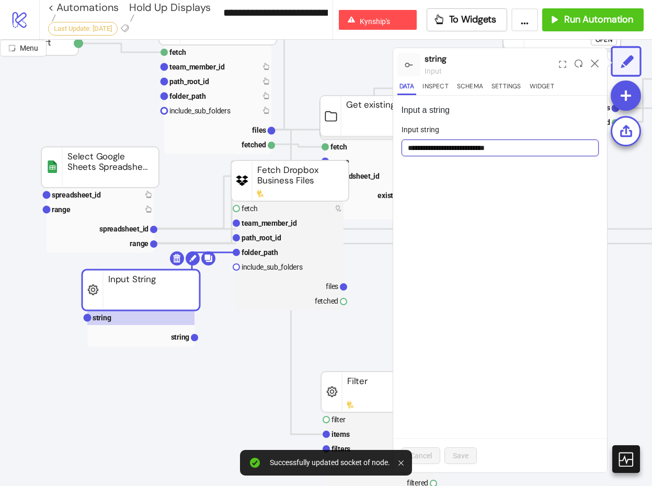
click at [465, 143] on input "**********" at bounding box center [500, 148] width 198 height 17
paste input "**********"
type input "**********"
click at [463, 457] on span "Save" at bounding box center [461, 456] width 16 height 8
click at [293, 209] on rect at bounding box center [289, 208] width 107 height 15
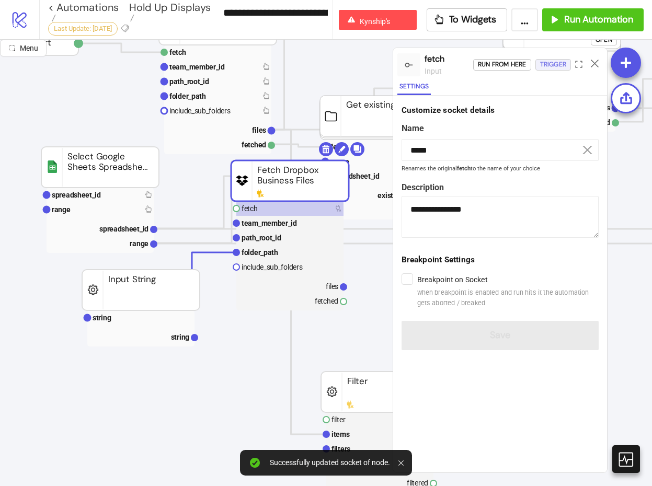
click at [555, 64] on div "Trigger" at bounding box center [553, 65] width 26 height 12
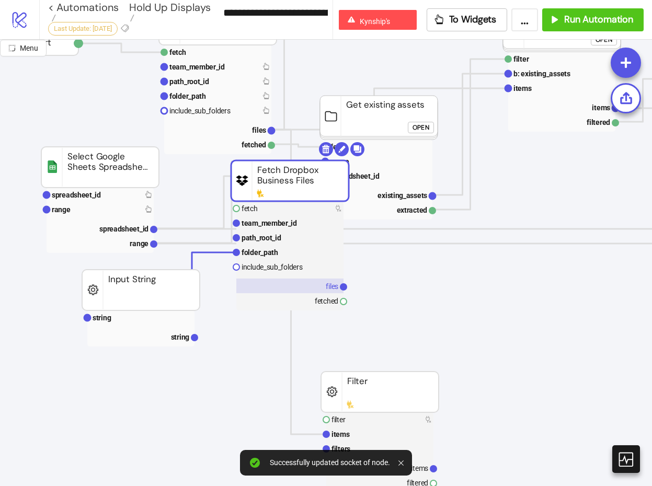
click at [281, 288] on rect at bounding box center [289, 286] width 107 height 15
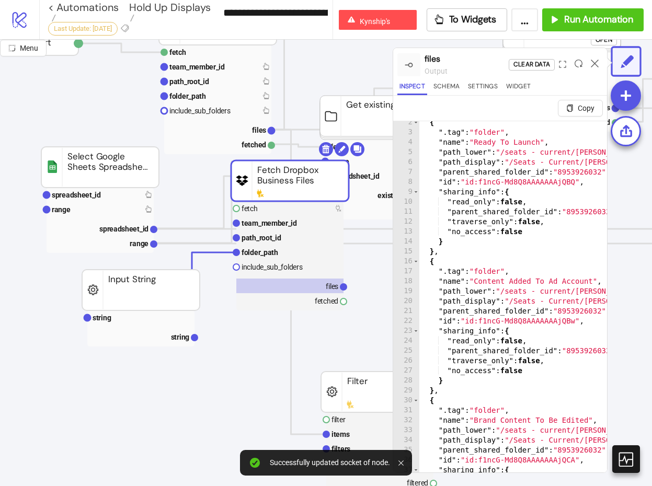
scroll to position [19, 0]
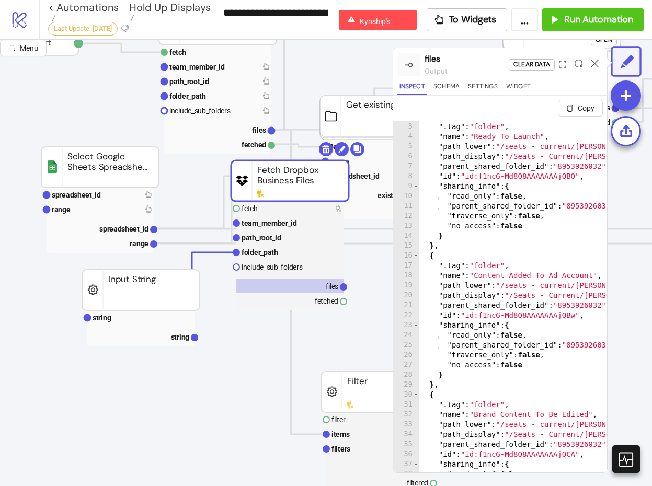
type textarea "**********"
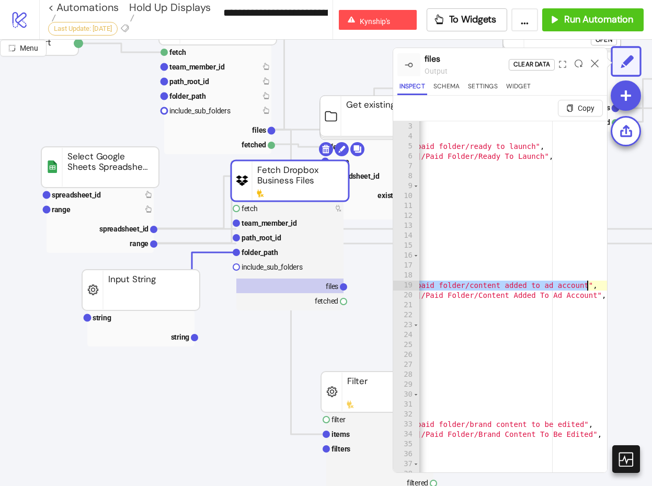
drag, startPoint x: 505, startPoint y: 284, endPoint x: 586, endPoint y: 285, distance: 81.5
click at [586, 285] on div "{ ".tag" : "folder" , "name" : "Ready To Launch" , "path_lower" : "/seats - cur…" at bounding box center [403, 310] width 408 height 396
click at [121, 317] on rect at bounding box center [140, 317] width 107 height 15
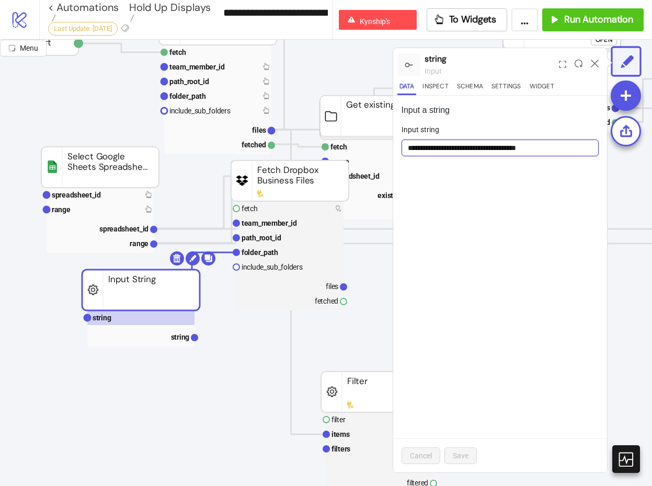
click at [451, 142] on input "**********" at bounding box center [500, 148] width 198 height 17
paste input "**********"
type input "**********"
click at [472, 452] on button "Save" at bounding box center [460, 455] width 32 height 17
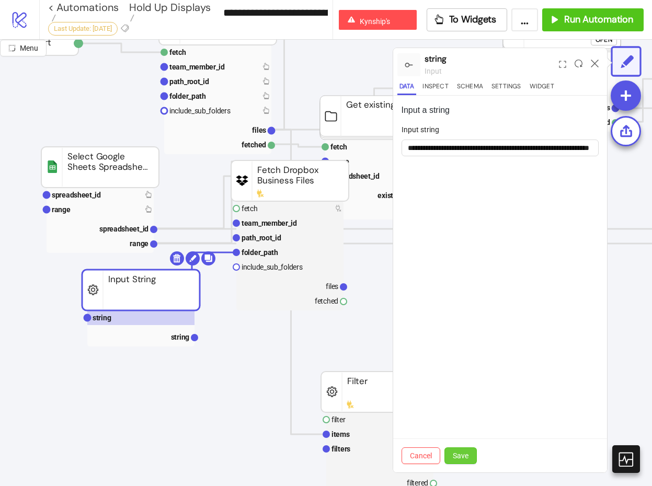
scroll to position [0, 0]
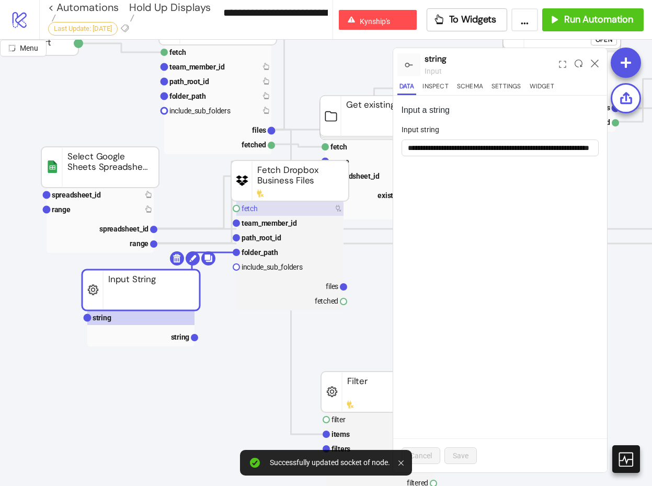
click at [302, 211] on rect at bounding box center [289, 208] width 107 height 15
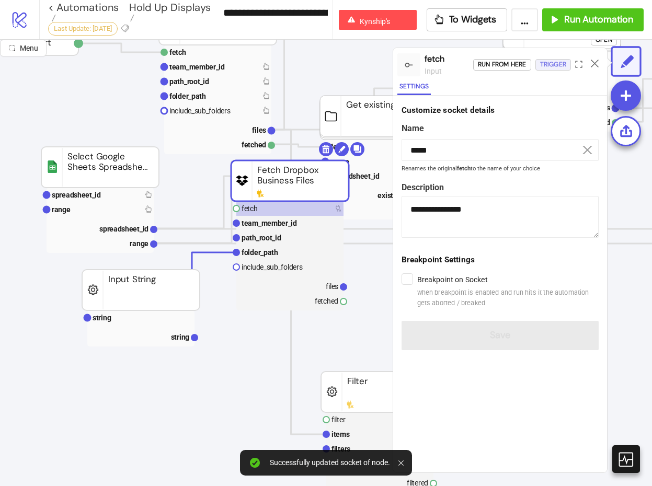
click at [547, 62] on div "Trigger" at bounding box center [553, 65] width 26 height 12
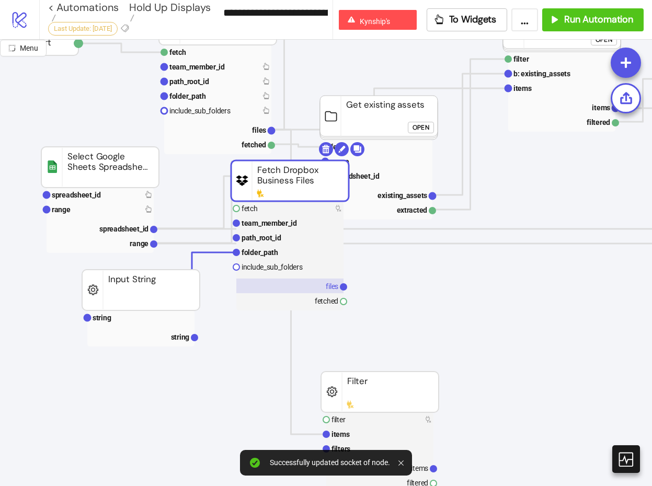
click at [287, 291] on rect at bounding box center [289, 286] width 107 height 15
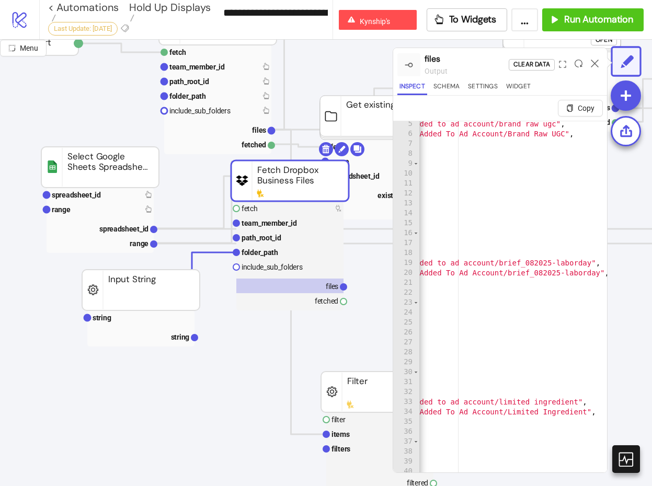
scroll to position [58, 0]
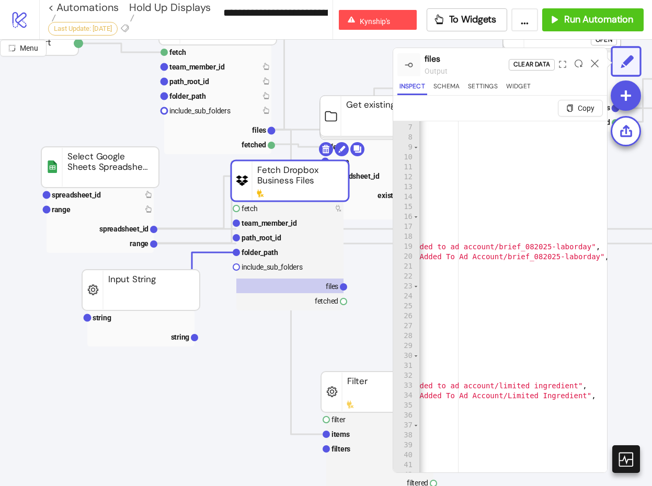
type textarea "**********"
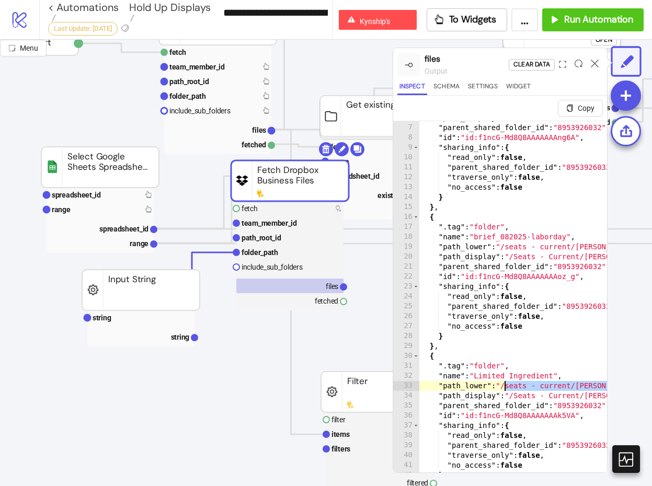
drag, startPoint x: 575, startPoint y: 387, endPoint x: 506, endPoint y: 384, distance: 69.6
click at [137, 312] on rect at bounding box center [140, 317] width 107 height 15
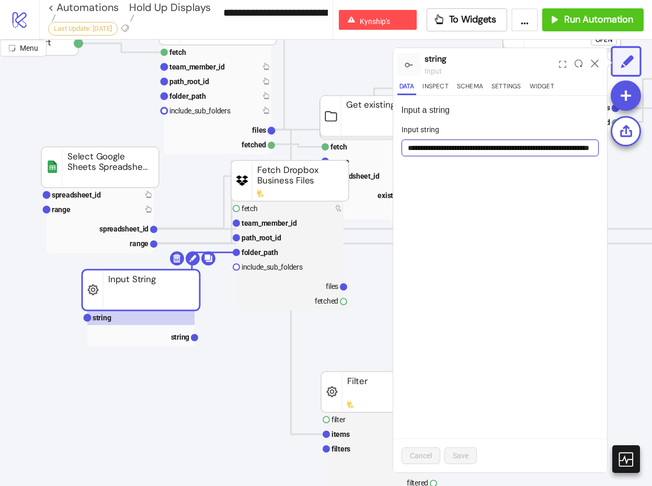
click at [483, 146] on input "**********" at bounding box center [500, 148] width 198 height 17
paste input "**********"
type input "**********"
click at [468, 456] on button "Save" at bounding box center [460, 455] width 32 height 17
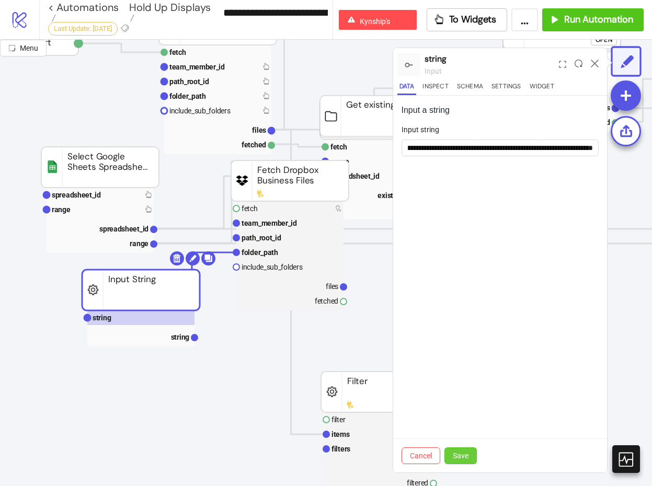
scroll to position [0, 0]
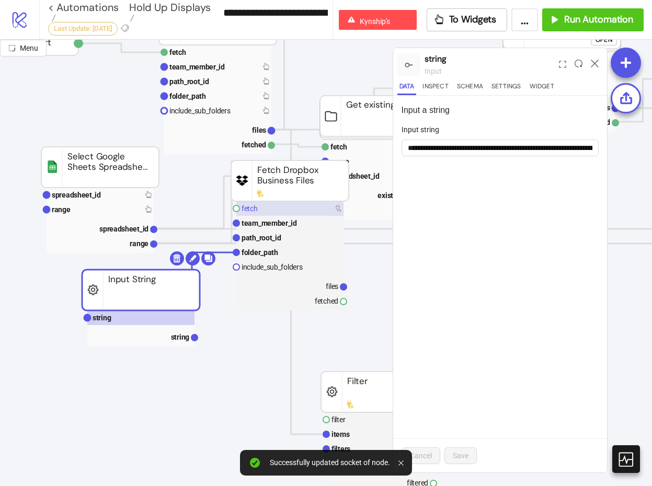
click at [309, 207] on rect at bounding box center [289, 208] width 107 height 15
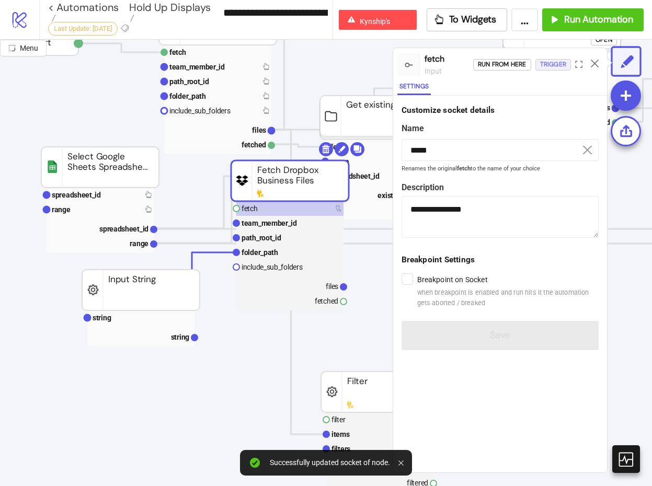
click at [553, 63] on div "Trigger" at bounding box center [553, 65] width 26 height 12
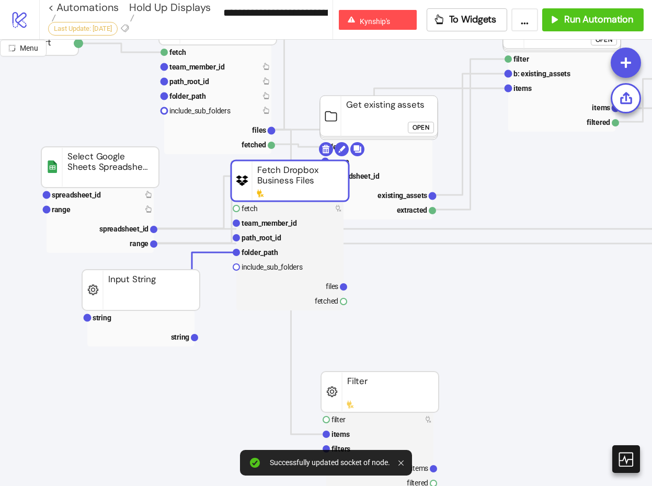
click at [303, 284] on rect at bounding box center [289, 286] width 107 height 15
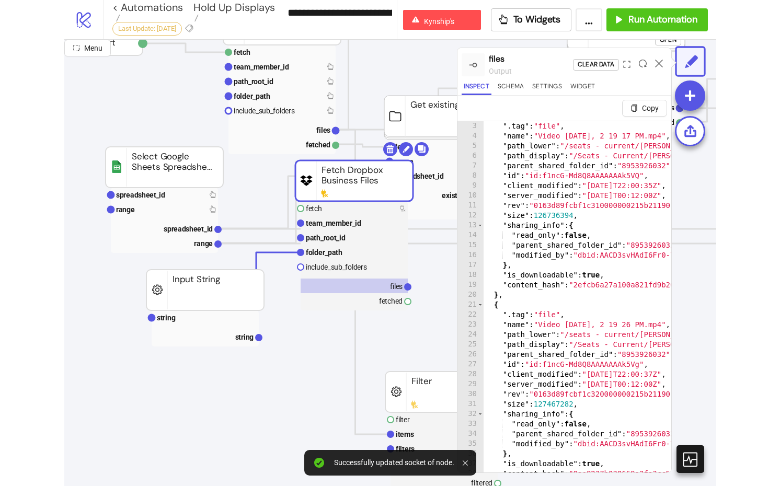
scroll to position [32, 0]
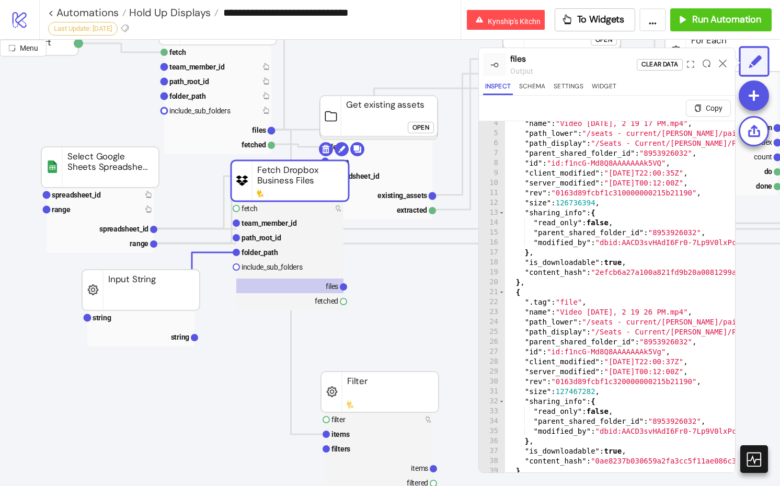
type textarea "**********"
paste input "********"
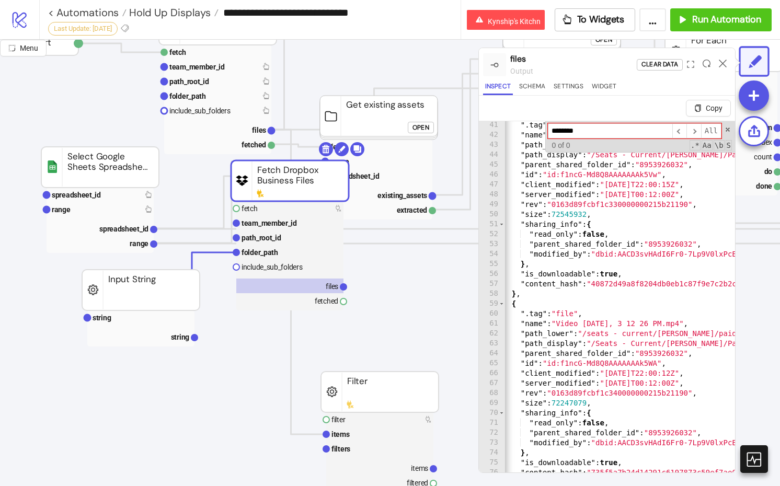
scroll to position [25, 0]
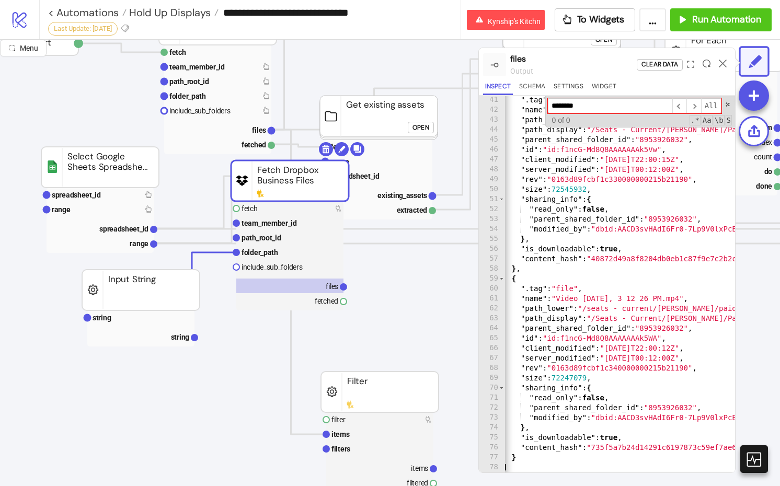
type input "********"
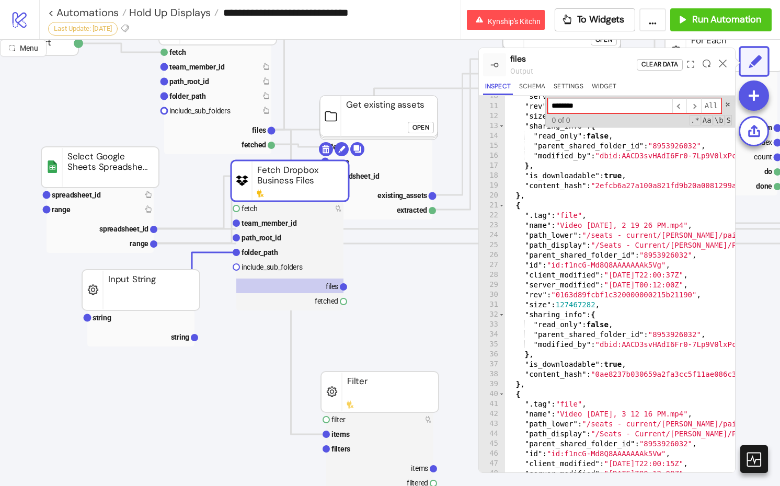
scroll to position [0, 0]
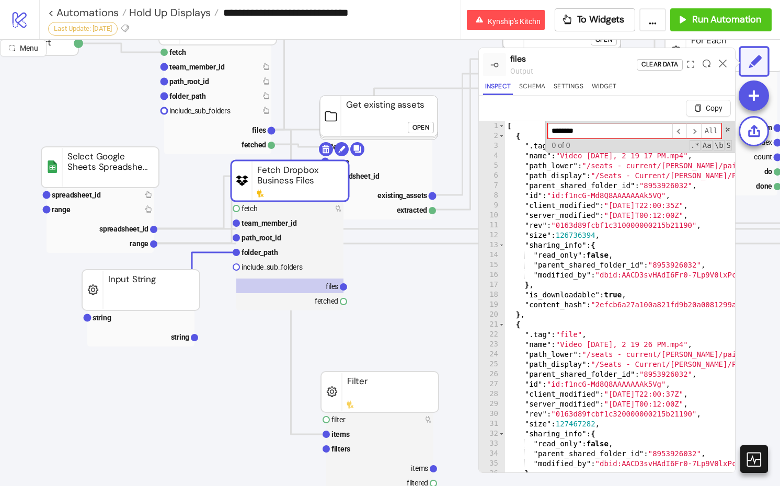
type textarea "**********"
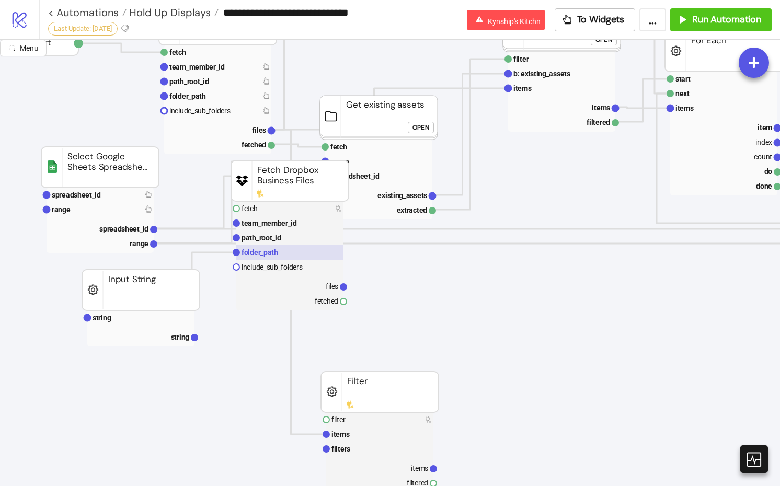
click at [290, 249] on rect at bounding box center [289, 252] width 107 height 15
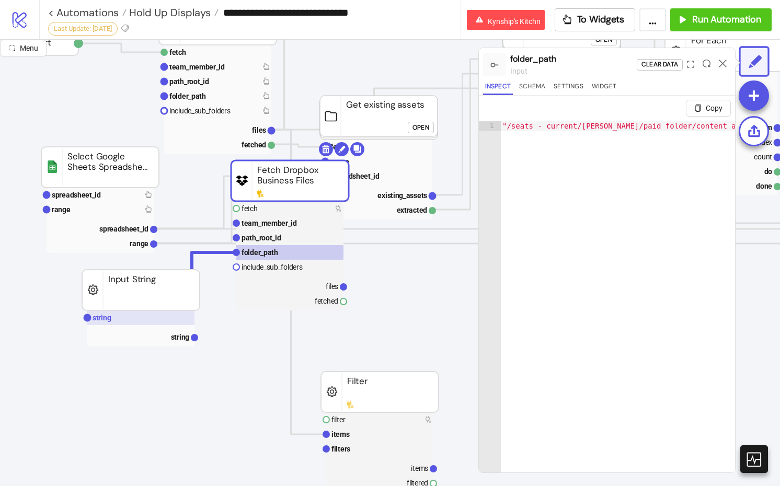
click at [159, 318] on rect at bounding box center [140, 317] width 107 height 15
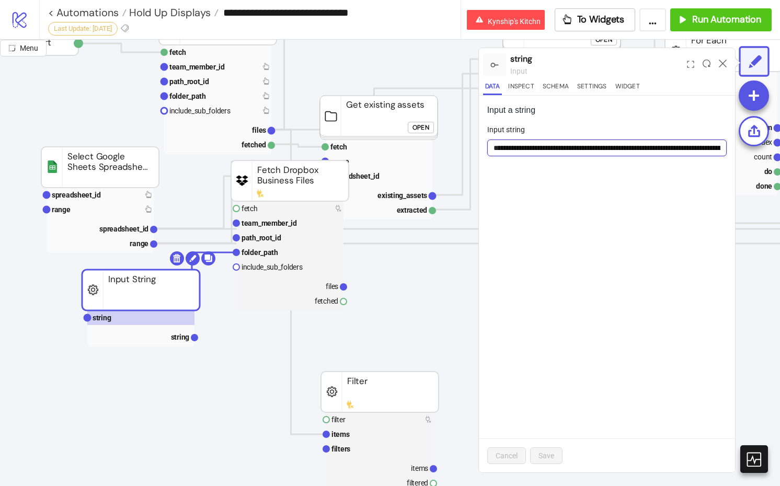
click at [651, 146] on input "**********" at bounding box center [606, 148] width 239 height 17
type input "**********"
click at [549, 452] on span "Save" at bounding box center [546, 456] width 16 height 8
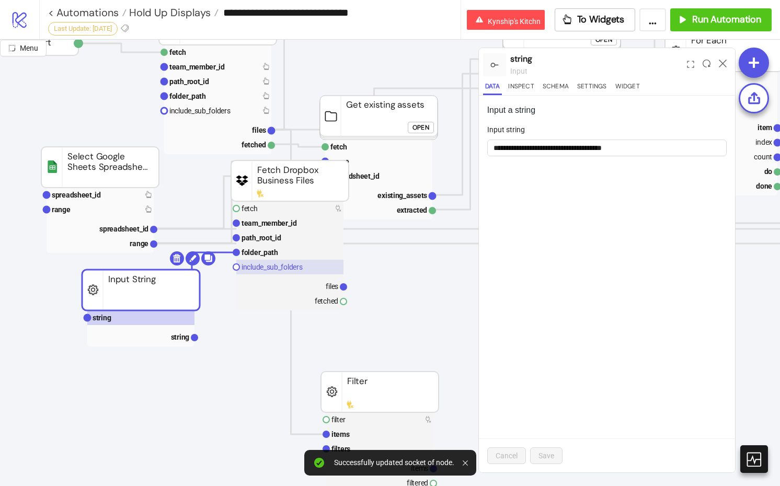
click at [303, 267] on text "include_sub_folders" at bounding box center [271, 267] width 61 height 8
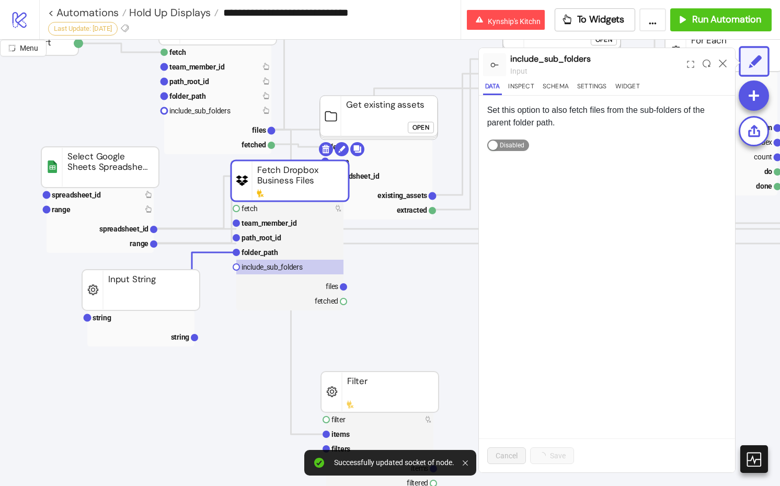
click at [516, 148] on span "Enabled Disabled" at bounding box center [508, 145] width 42 height 11
click at [566, 396] on div "Set this option to also fetch files from the sub-folders of the parent folder p…" at bounding box center [607, 284] width 256 height 377
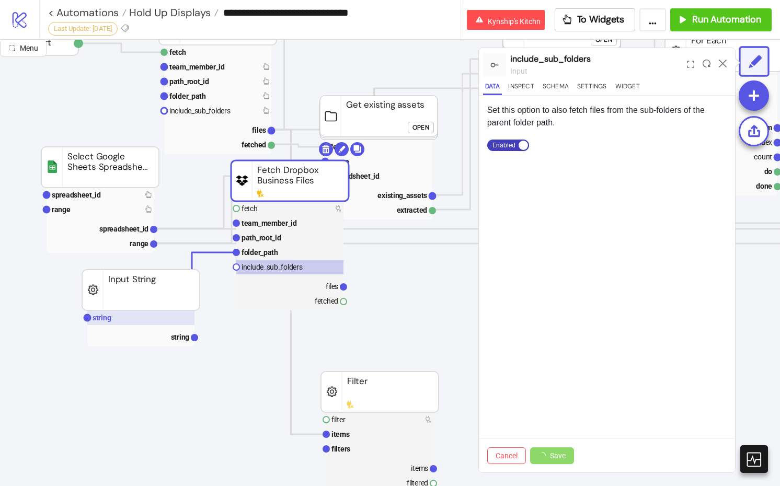
click at [161, 316] on rect at bounding box center [140, 317] width 107 height 15
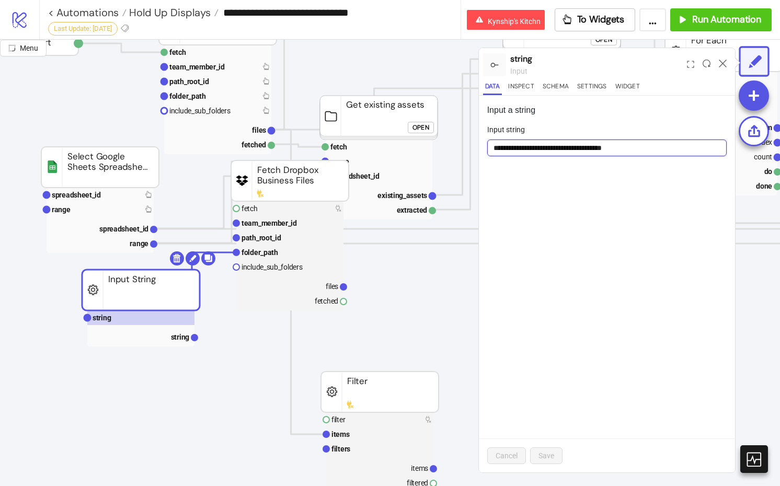
click at [640, 148] on input "**********" at bounding box center [606, 148] width 239 height 17
type input "**********"
click at [539, 453] on span "Save" at bounding box center [546, 456] width 16 height 8
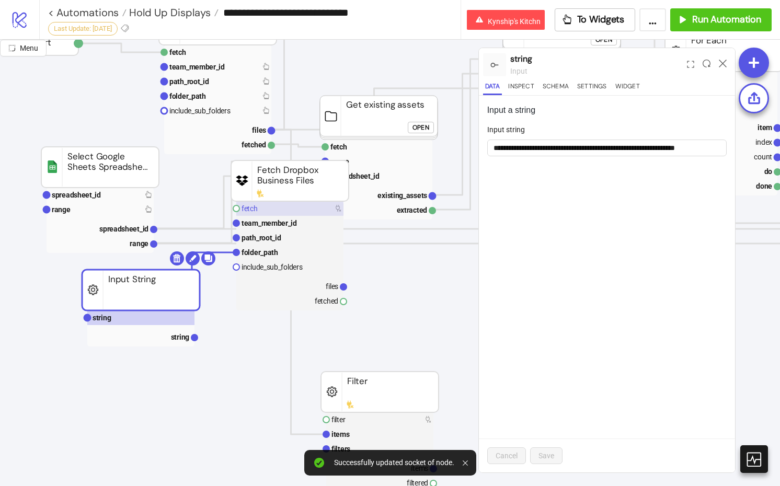
click at [286, 209] on rect at bounding box center [289, 208] width 107 height 15
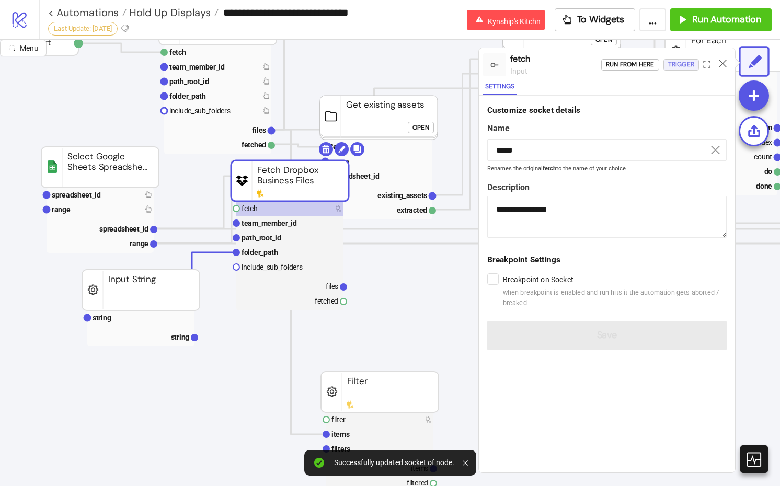
click at [651, 59] on div "Trigger" at bounding box center [681, 65] width 26 height 12
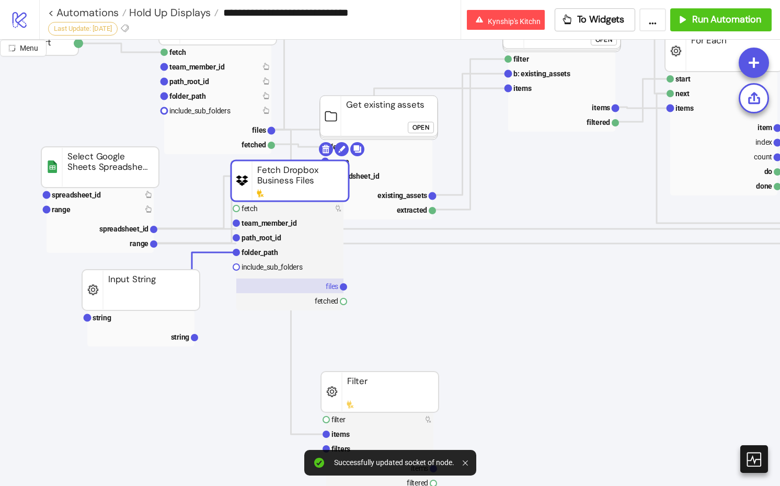
click at [312, 284] on rect at bounding box center [289, 286] width 107 height 15
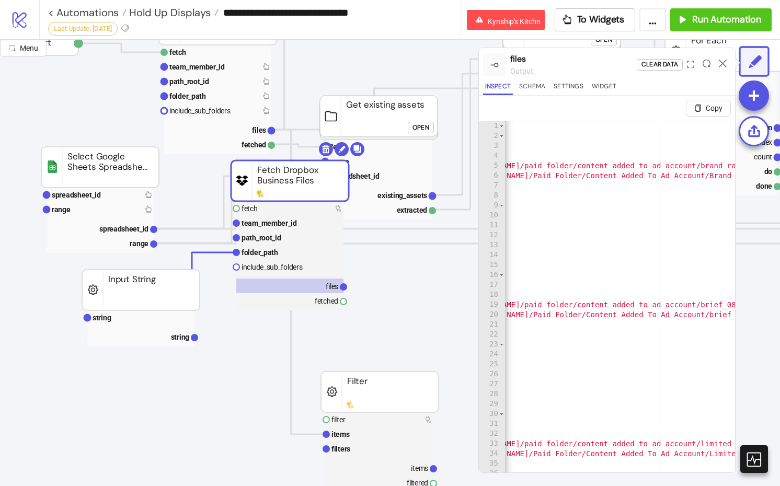
scroll to position [0, 249]
type textarea "**********"
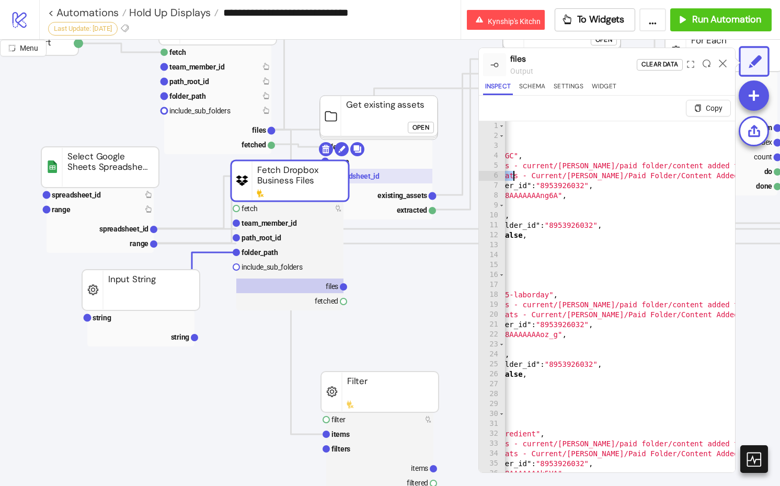
scroll to position [0, 0]
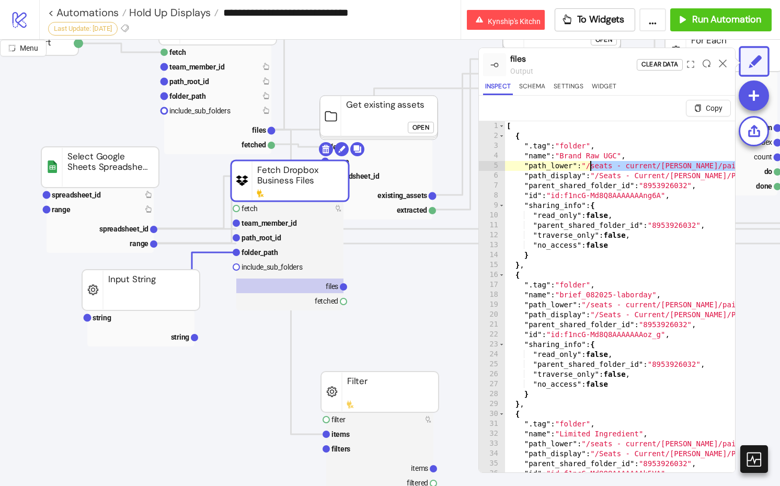
drag, startPoint x: 703, startPoint y: 169, endPoint x: 592, endPoint y: 164, distance: 112.0
click at [592, 164] on div "[ { ".tag" : "folder" , "name" : "Brand Raw UGC" , "path_lower" : "/seats - cur…" at bounding box center [756, 319] width 505 height 396
click at [163, 317] on rect at bounding box center [140, 317] width 107 height 15
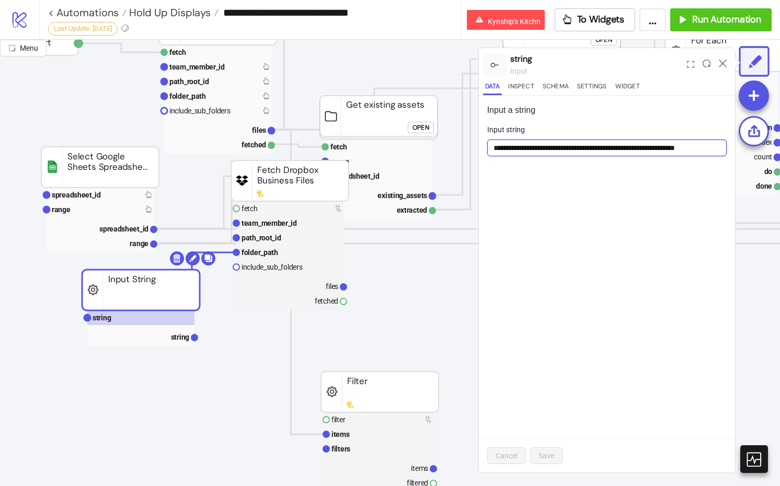
click at [611, 145] on input "**********" at bounding box center [606, 148] width 239 height 17
paste input "**********"
type input "**********"
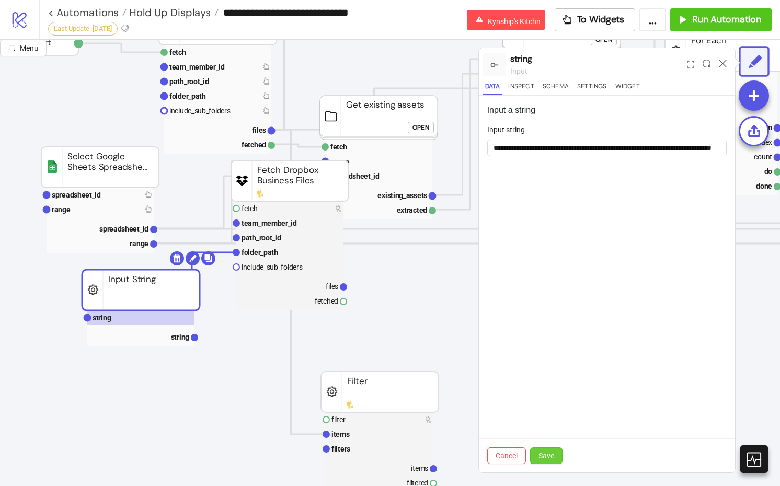
click at [549, 453] on span "Save" at bounding box center [546, 456] width 16 height 8
click at [318, 206] on rect at bounding box center [289, 208] width 107 height 15
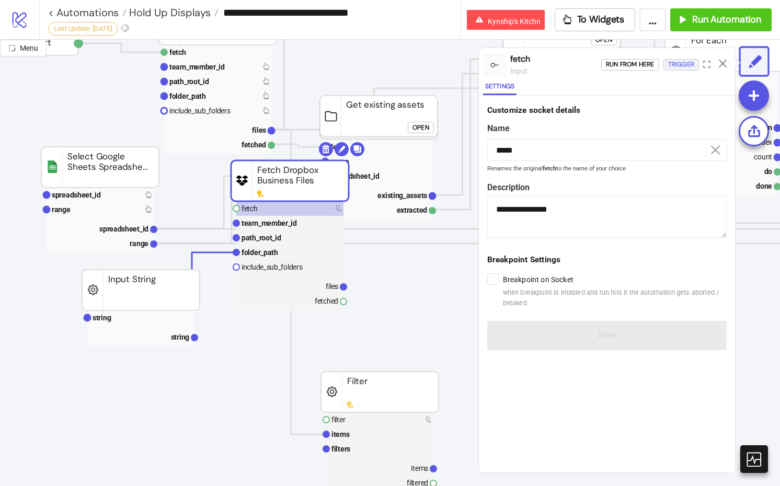
click at [651, 63] on div "Trigger" at bounding box center [681, 65] width 26 height 12
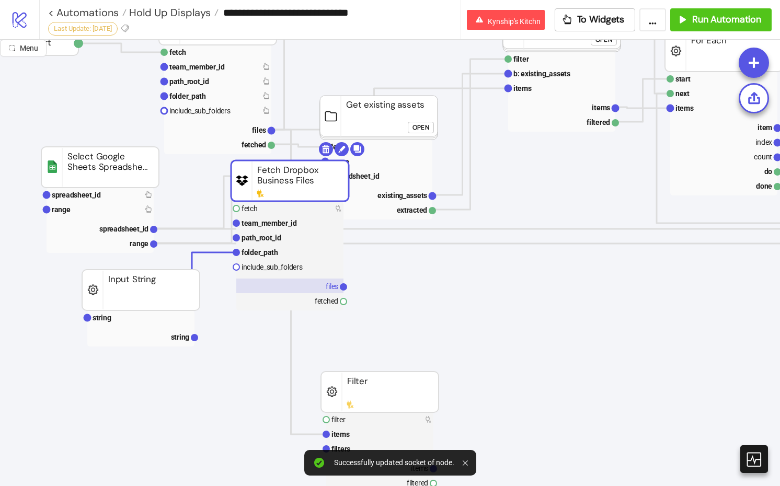
click at [313, 281] on rect at bounding box center [289, 286] width 107 height 15
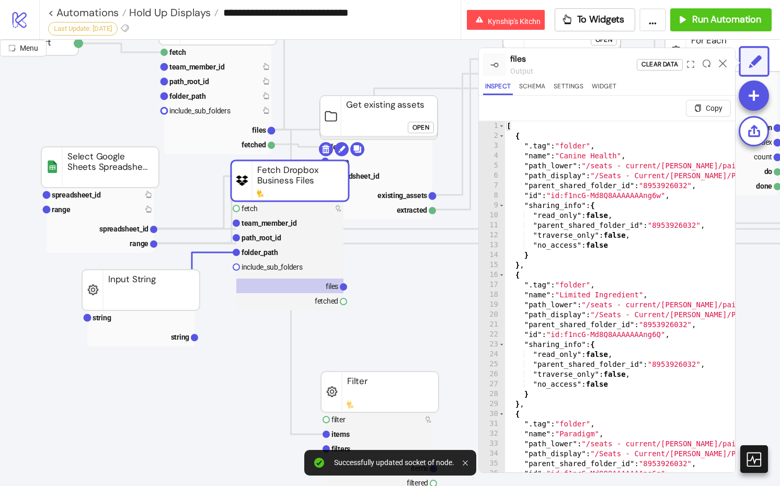
type textarea "**********"
click at [651, 189] on div "[ { ".tag" : "folder" , "name" : "Canine Health" , "path_lower" : "/seats - cur…" at bounding box center [780, 319] width 553 height 396
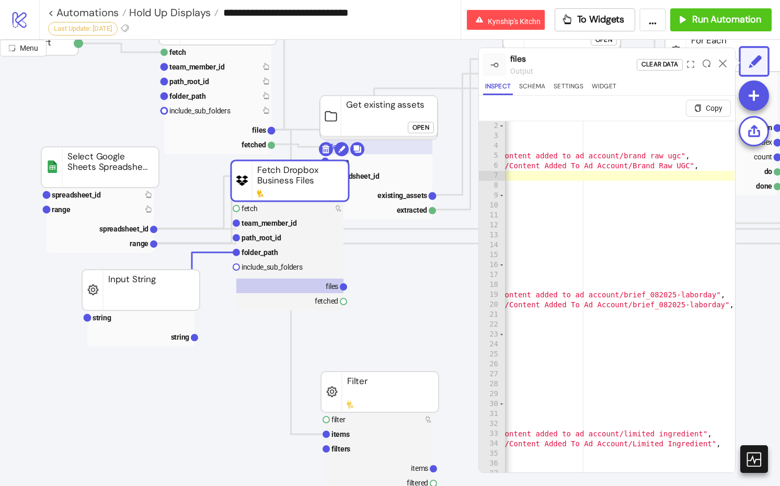
drag, startPoint x: 304, startPoint y: 210, endPoint x: 429, endPoint y: 148, distance: 138.6
click at [304, 210] on rect at bounding box center [289, 208] width 107 height 15
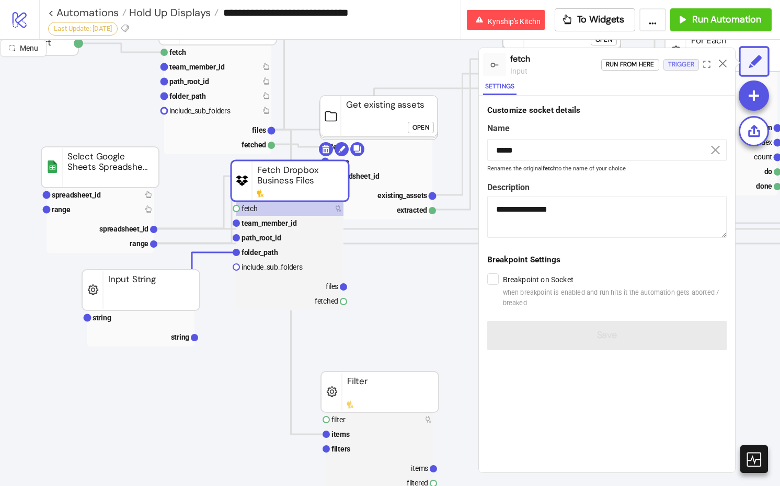
click at [651, 67] on div "Trigger" at bounding box center [681, 65] width 26 height 12
click at [308, 279] on rect at bounding box center [289, 286] width 107 height 15
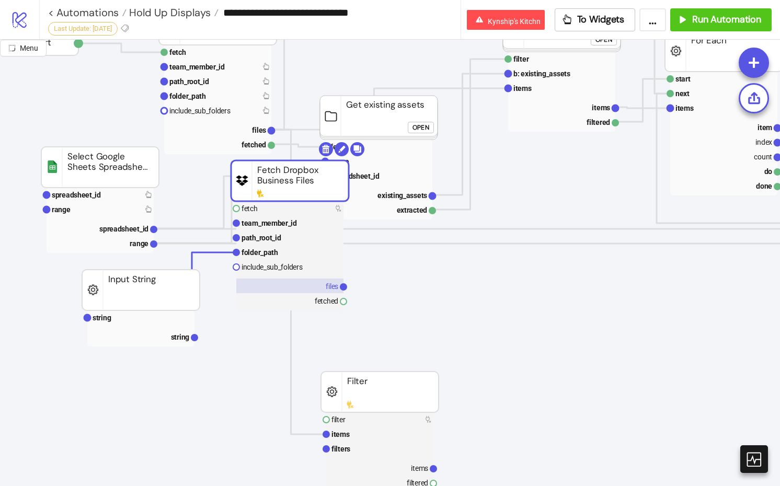
click at [324, 292] on rect at bounding box center [289, 286] width 107 height 15
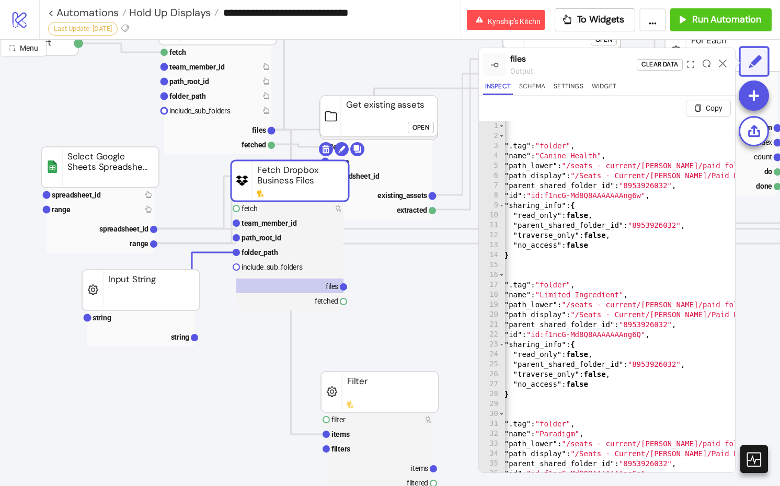
scroll to position [0, 323]
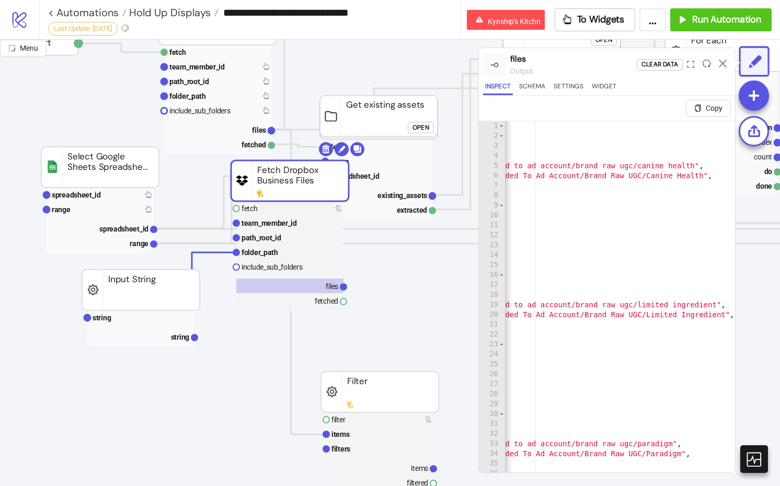
type textarea "**********"
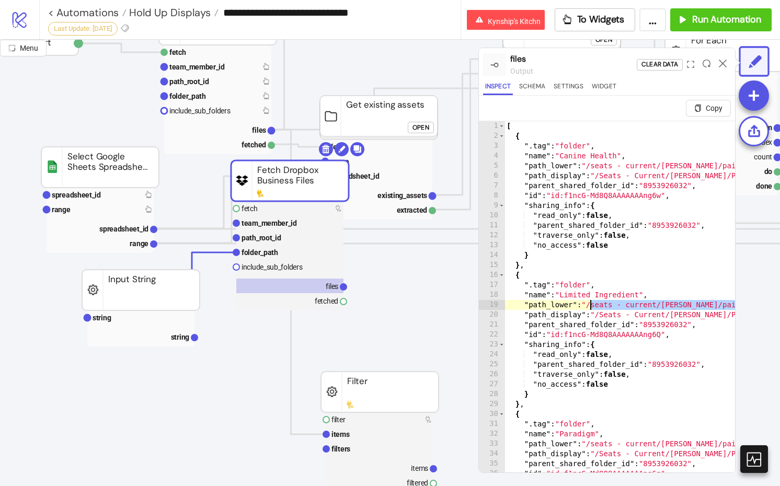
drag, startPoint x: 714, startPoint y: 307, endPoint x: 590, endPoint y: 308, distance: 124.4
click at [590, 308] on div "[ { ".tag" : "folder" , "name" : "Canine Health" , "path_lower" : "/seats - cur…" at bounding box center [780, 319] width 553 height 396
click at [129, 313] on rect at bounding box center [140, 317] width 107 height 15
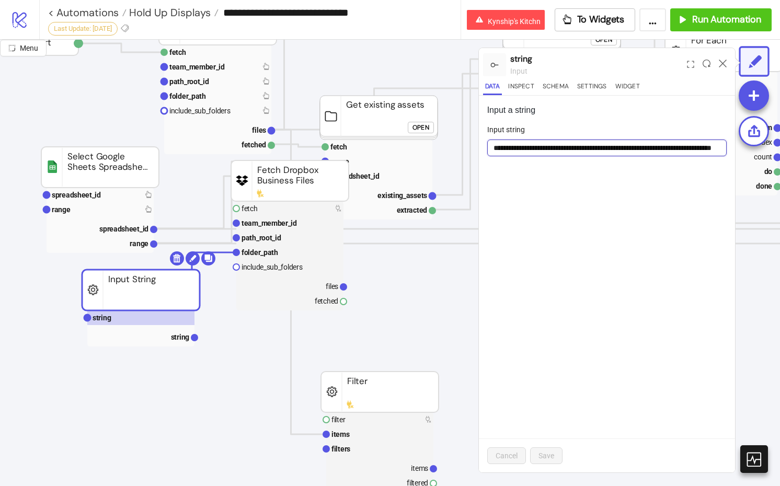
click at [624, 146] on input "**********" at bounding box center [606, 148] width 239 height 17
paste input "**********"
type input "**********"
click at [546, 455] on span "Save" at bounding box center [546, 456] width 16 height 8
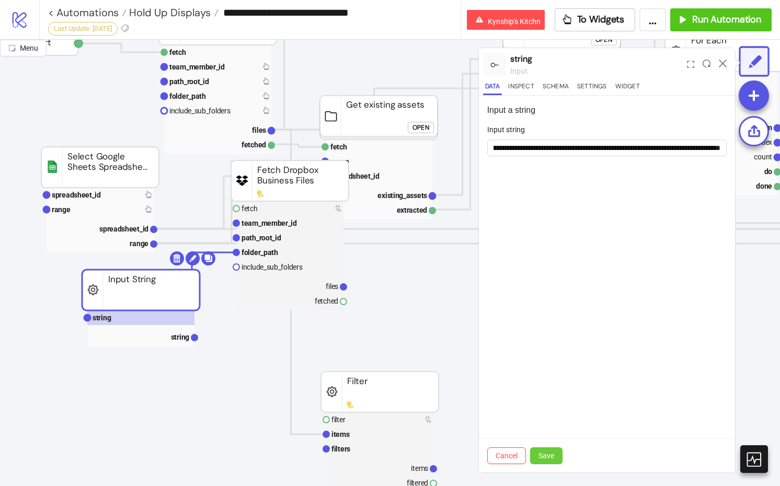
scroll to position [0, 0]
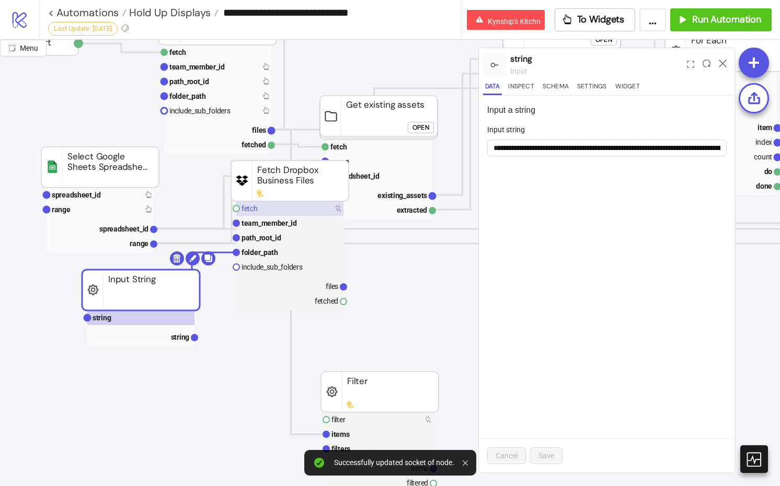
click at [300, 210] on rect at bounding box center [289, 208] width 107 height 15
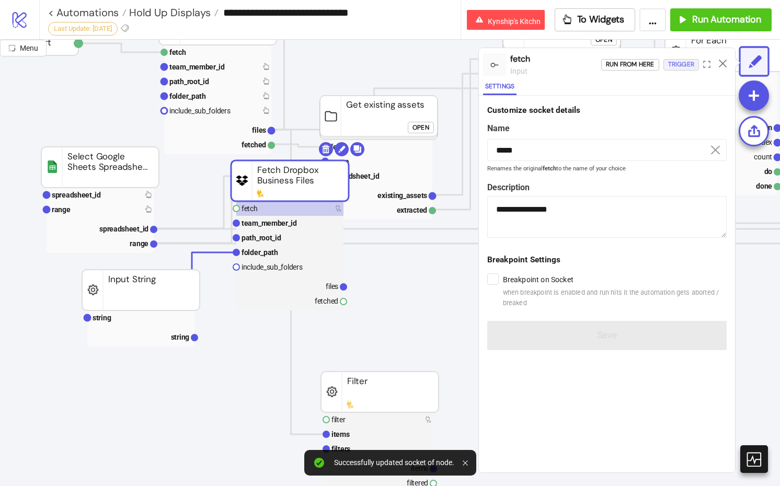
click at [651, 63] on div "Trigger" at bounding box center [681, 65] width 26 height 12
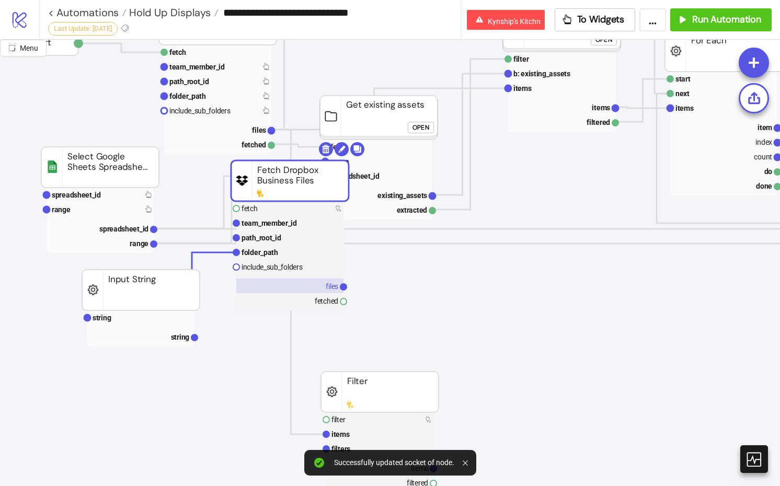
click at [307, 284] on rect at bounding box center [289, 286] width 107 height 15
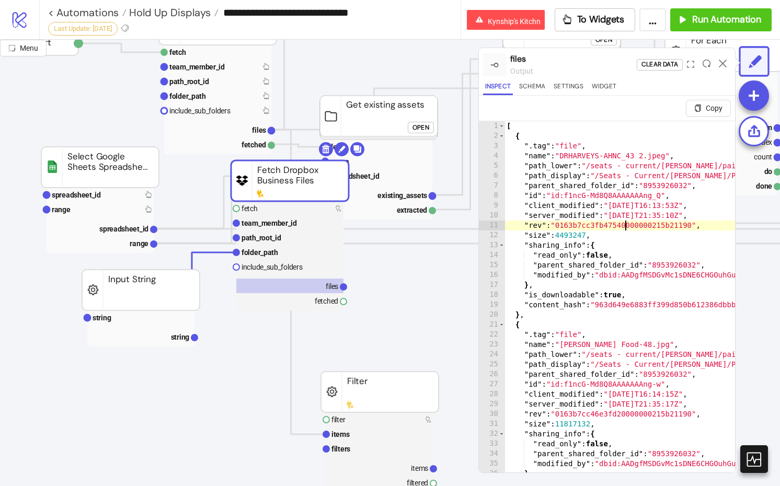
type textarea "**********"
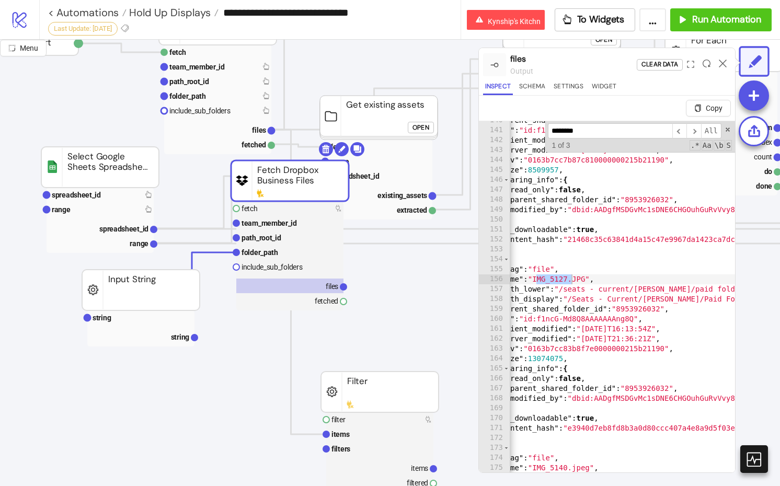
scroll to position [1386, 0]
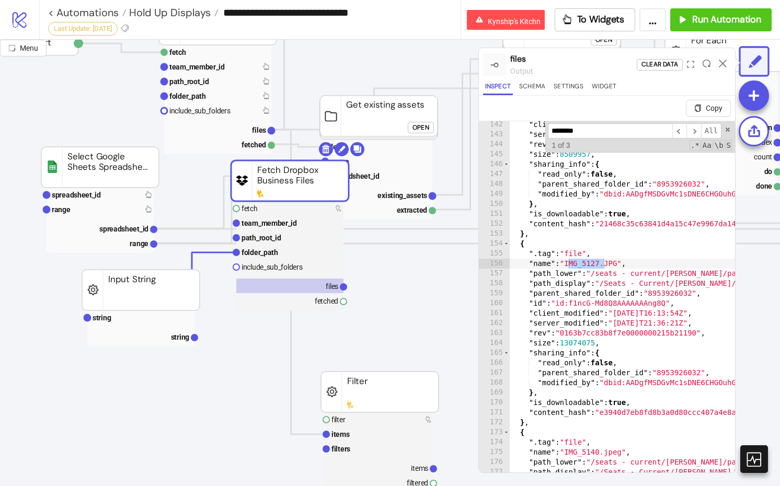
type input "********"
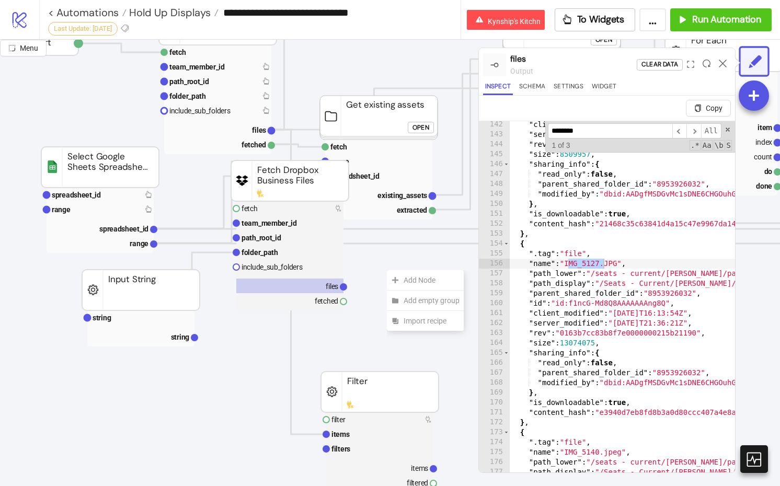
click at [387, 270] on div "Add Node" at bounding box center [425, 280] width 77 height 20
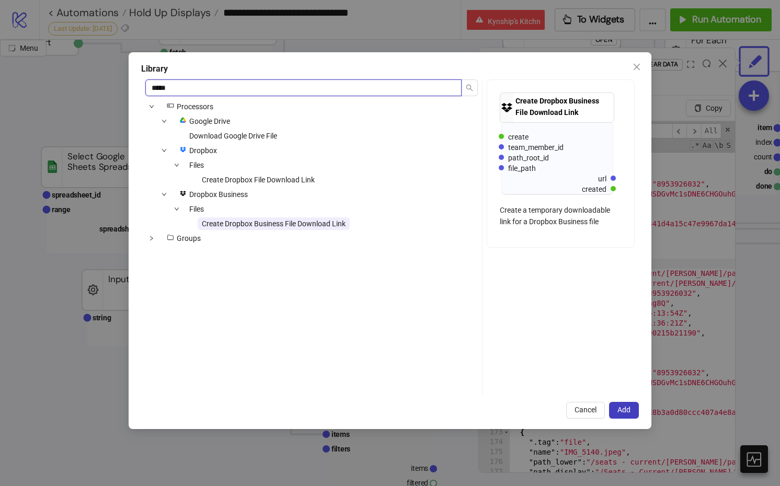
type input "*****"
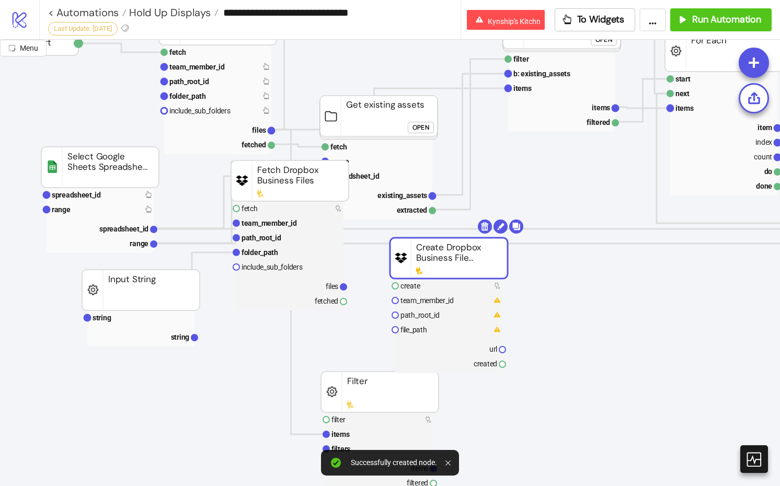
drag, startPoint x: 415, startPoint y: 291, endPoint x: 419, endPoint y: 228, distance: 62.3
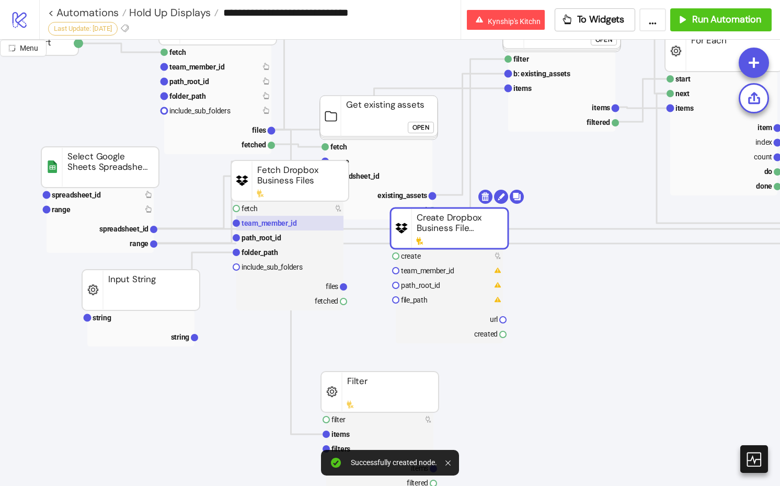
click at [290, 222] on text "team_member_id" at bounding box center [268, 223] width 55 height 8
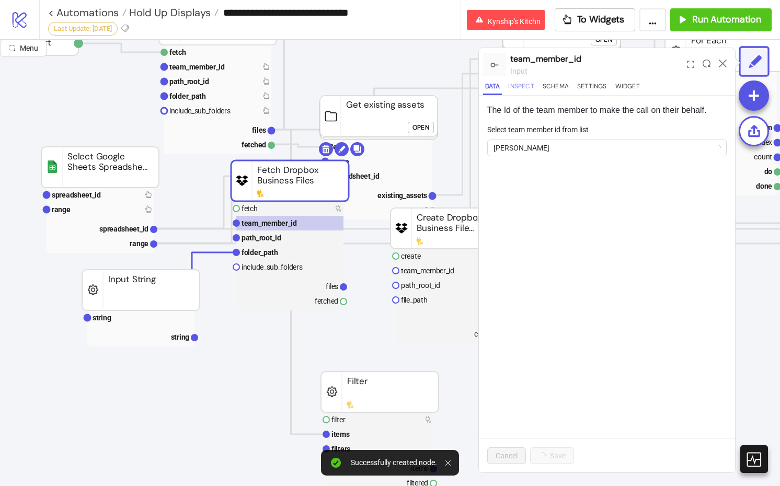
click at [523, 82] on button "Inspect" at bounding box center [521, 88] width 30 height 14
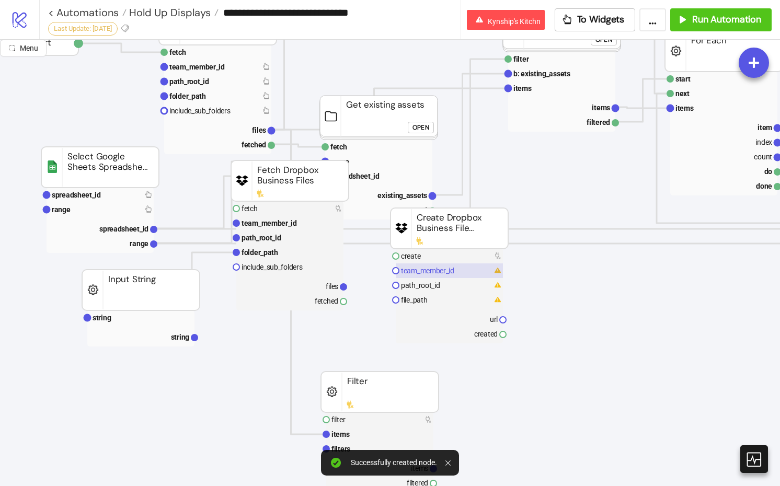
click at [428, 277] on rect at bounding box center [449, 270] width 107 height 15
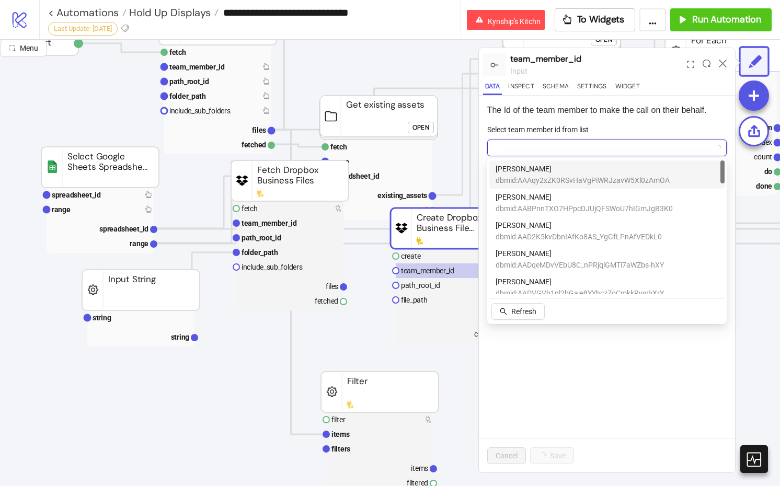
click at [582, 154] on input "Select team member id from list" at bounding box center [601, 148] width 217 height 16
type input "***"
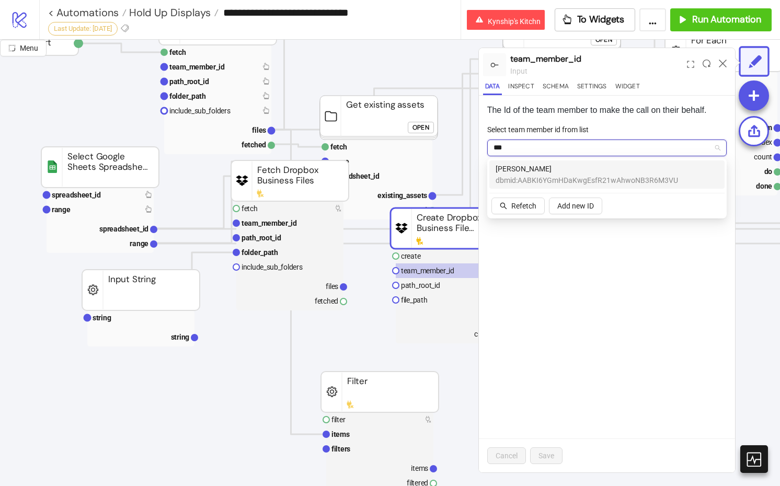
click at [574, 166] on span "Eli Robinson" at bounding box center [586, 168] width 182 height 11
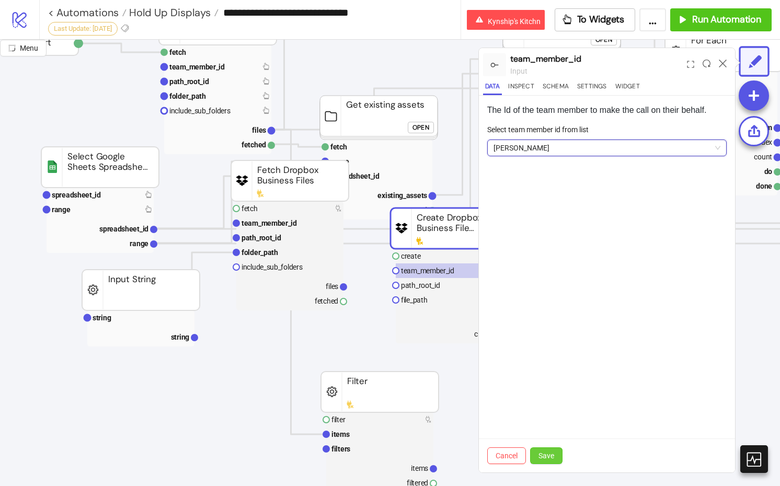
click at [553, 456] on span "Save" at bounding box center [546, 456] width 16 height 8
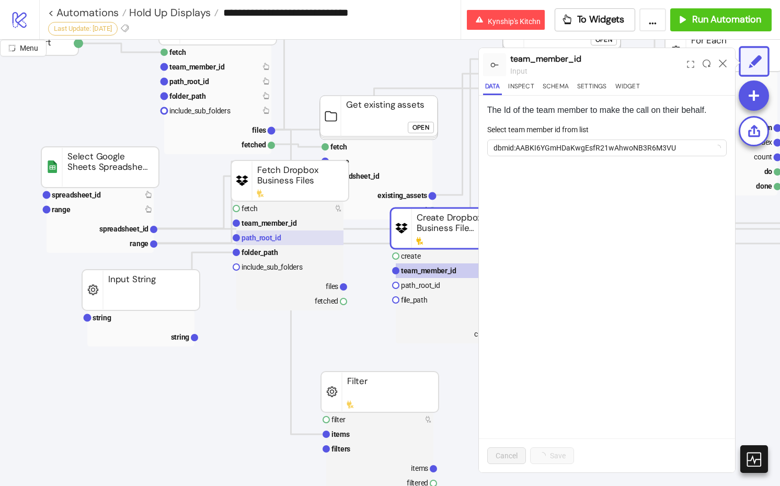
click at [291, 237] on rect at bounding box center [289, 237] width 107 height 15
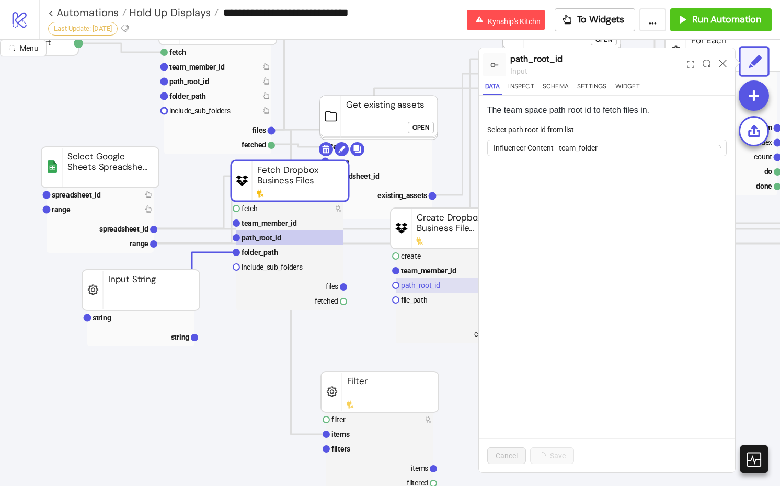
click at [417, 287] on text "path_root_id" at bounding box center [420, 285] width 39 height 8
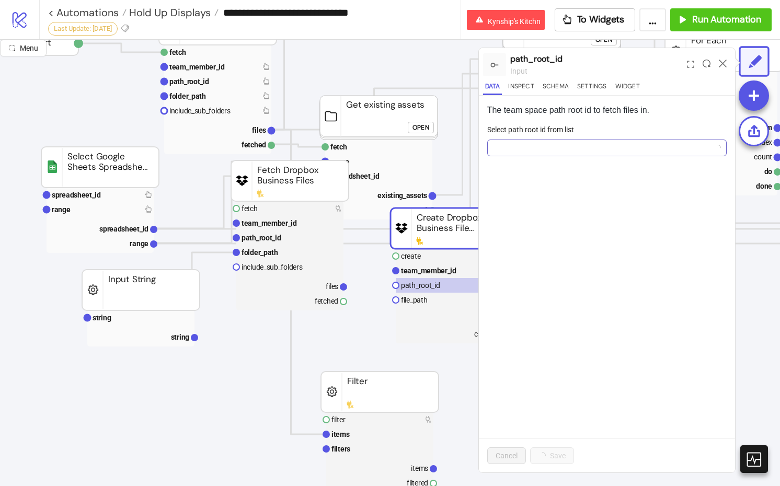
click at [578, 149] on input "Select path root id from list" at bounding box center [601, 148] width 217 height 16
click at [516, 227] on span "Refresh" at bounding box center [523, 225] width 25 height 8
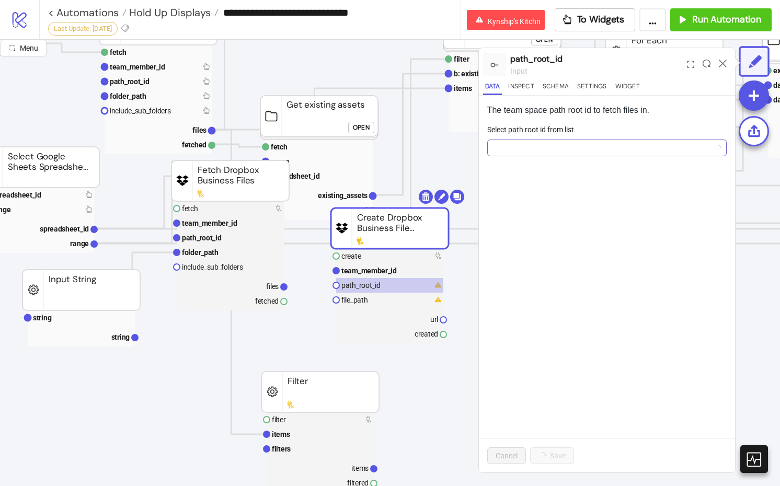
click at [544, 145] on input "Select path root id from list" at bounding box center [601, 148] width 217 height 16
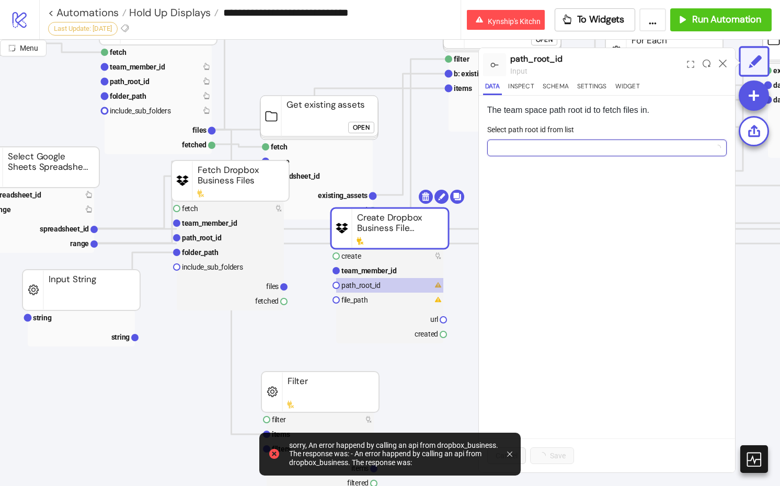
click at [530, 152] on input "Select path root id from list" at bounding box center [601, 148] width 217 height 16
click at [598, 271] on div "The team space path root id to fetch files in. Select path root id from list Ca…" at bounding box center [607, 284] width 256 height 377
click at [409, 273] on rect at bounding box center [389, 270] width 107 height 15
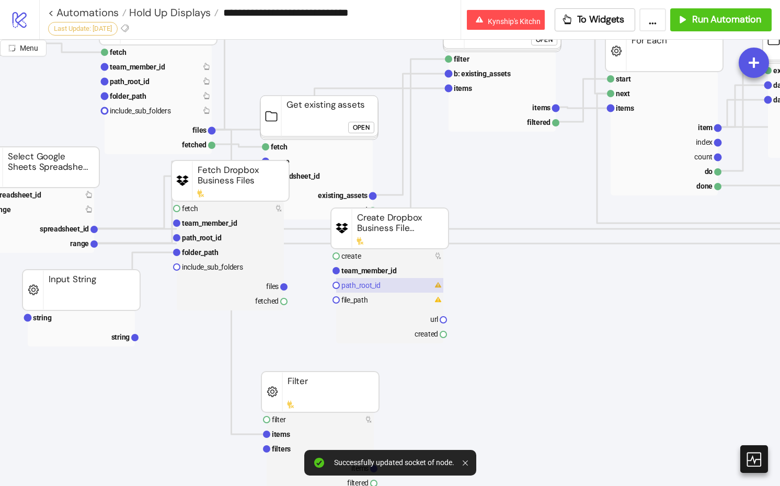
click at [407, 290] on rect at bounding box center [389, 285] width 107 height 15
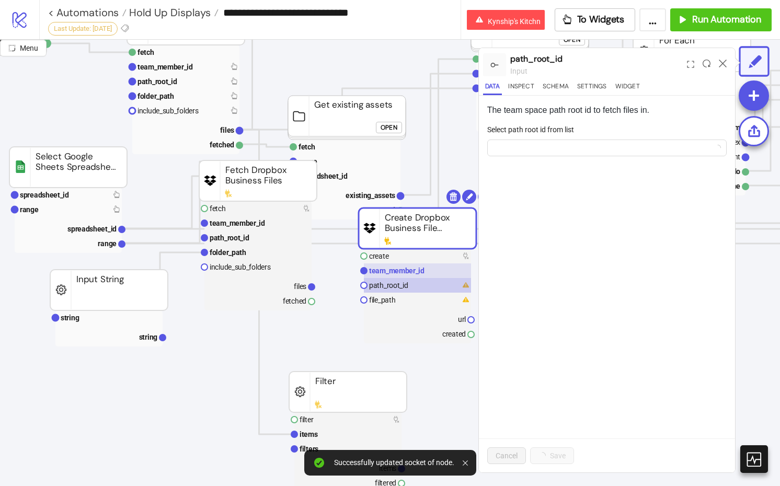
scroll to position [157, 0]
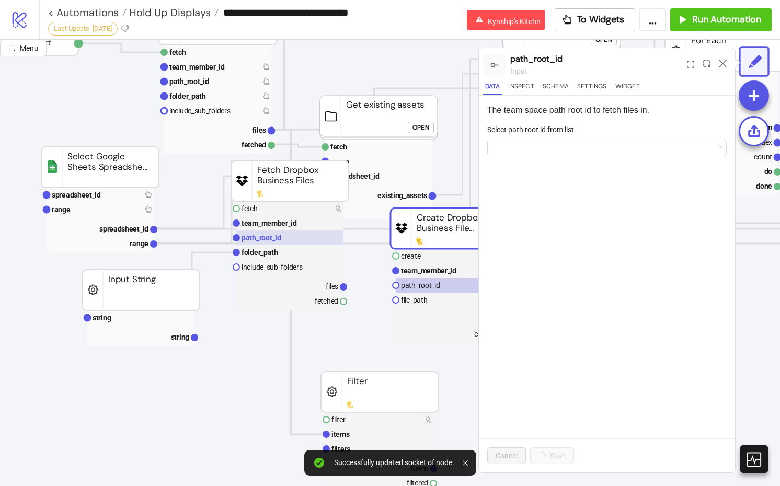
click at [307, 240] on rect at bounding box center [289, 237] width 107 height 15
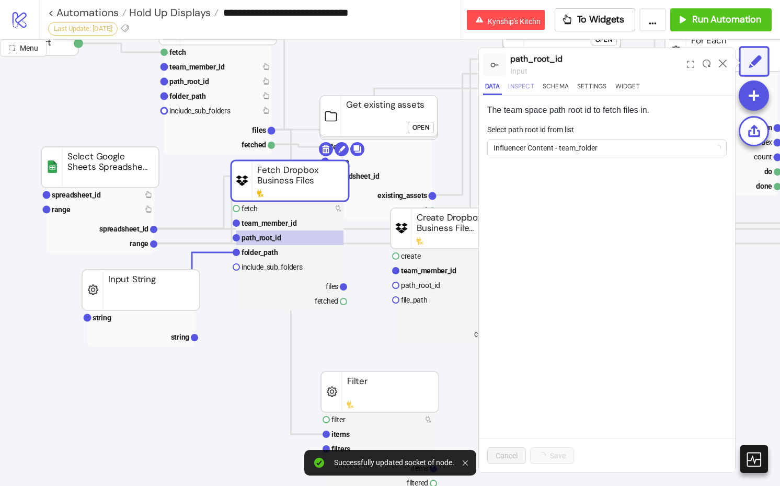
click at [515, 90] on button "Inspect" at bounding box center [521, 88] width 30 height 14
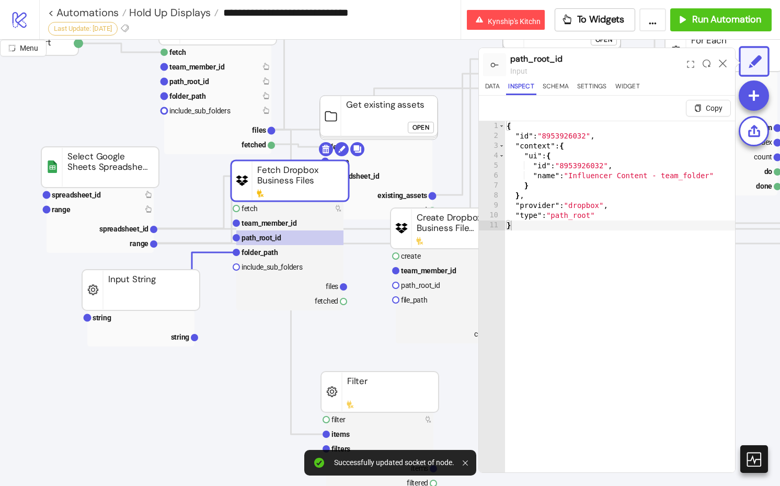
click at [574, 165] on div "{ "id" : "8953926032" , "context" : { "ui" : { "id" : "8953926032" , "name" : "…" at bounding box center [619, 319] width 230 height 396
type textarea "**********"
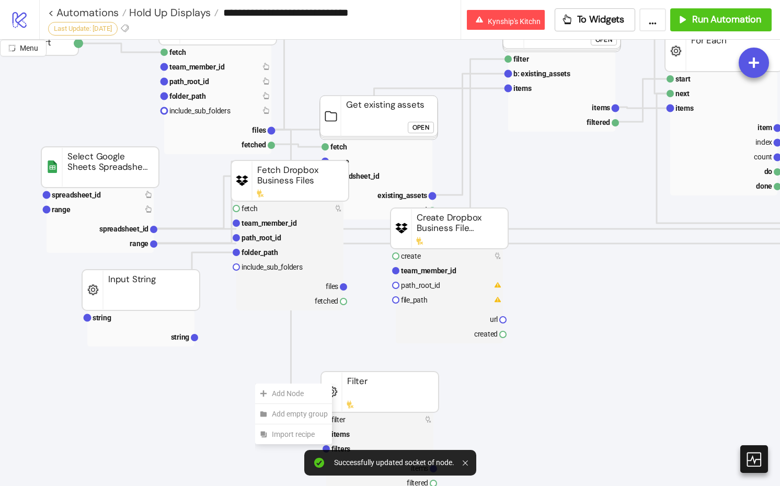
click at [255, 384] on div "Add Node" at bounding box center [293, 394] width 77 height 20
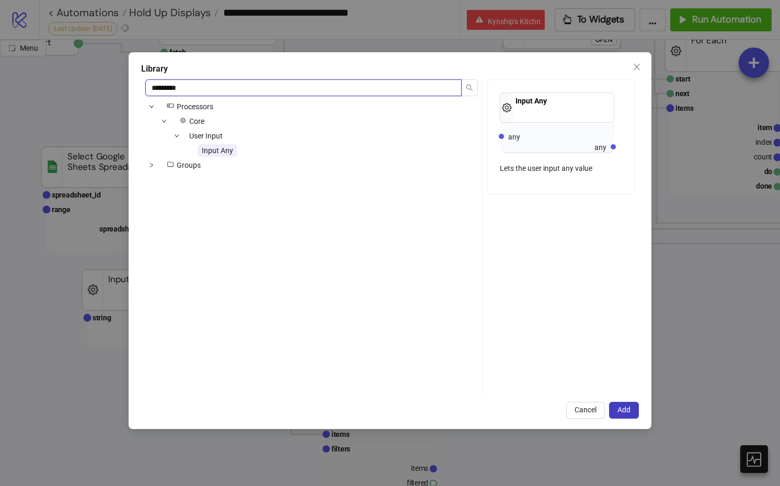
type input "*********"
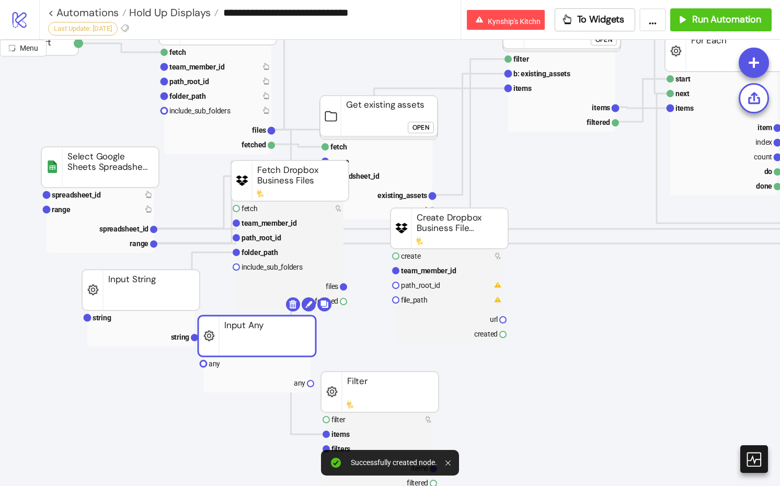
drag, startPoint x: 306, startPoint y: 401, endPoint x: 249, endPoint y: 332, distance: 89.5
click at [268, 365] on rect at bounding box center [256, 362] width 107 height 15
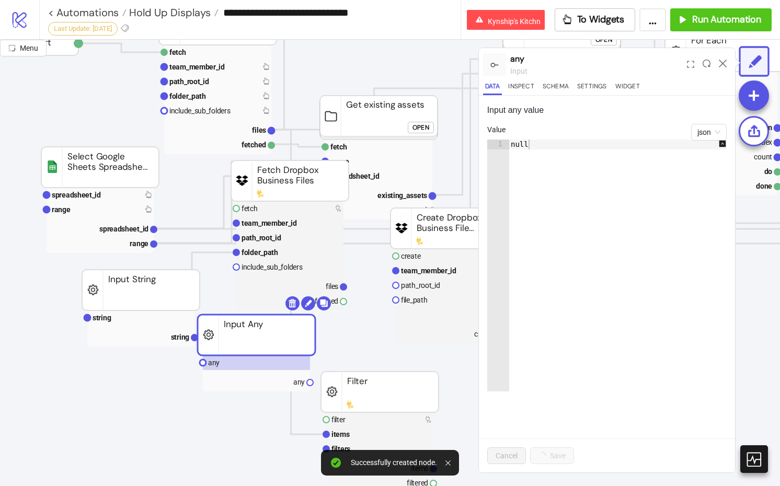
click at [603, 158] on div "null" at bounding box center [623, 276] width 229 height 272
paste textarea "Cursor at row 1"
type textarea "*"
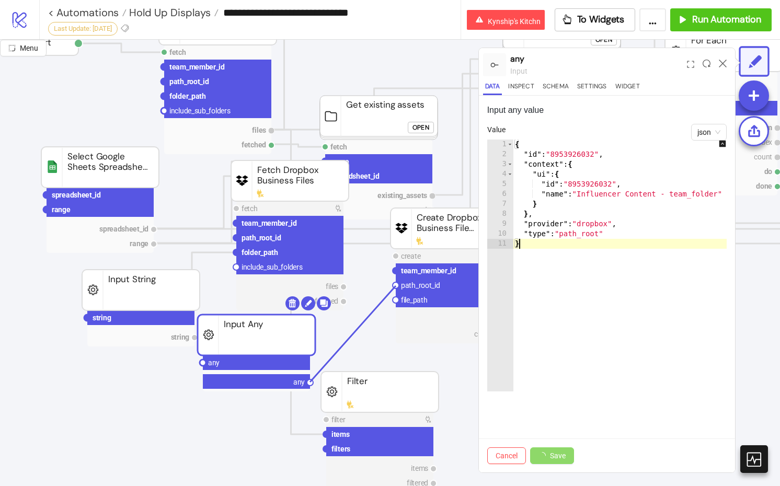
drag, startPoint x: 312, startPoint y: 382, endPoint x: 396, endPoint y: 286, distance: 127.4
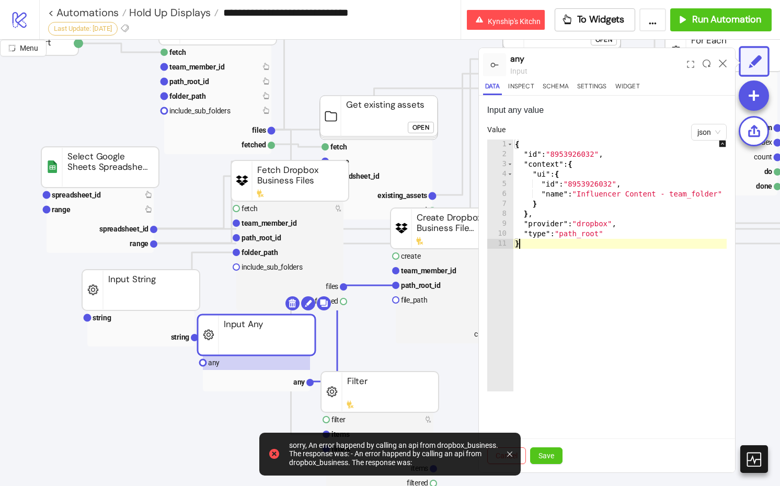
click at [587, 295] on div "{ "id" : "8953926032" , "context" : { "ui" : { "id" : "8953926032" , "name" : "…" at bounding box center [627, 276] width 229 height 272
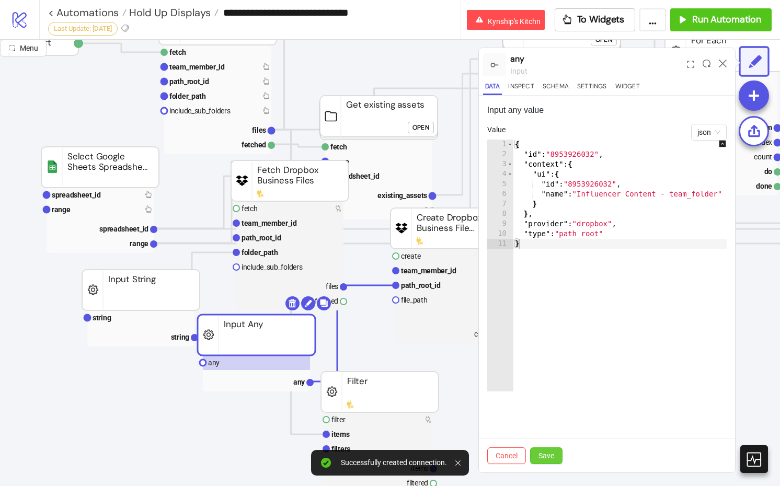
click at [556, 455] on button "Save" at bounding box center [546, 455] width 32 height 17
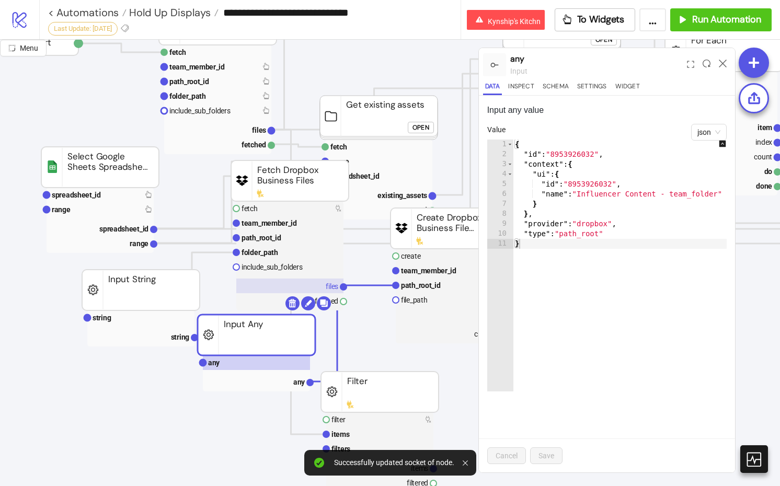
click at [299, 285] on rect at bounding box center [289, 286] width 107 height 15
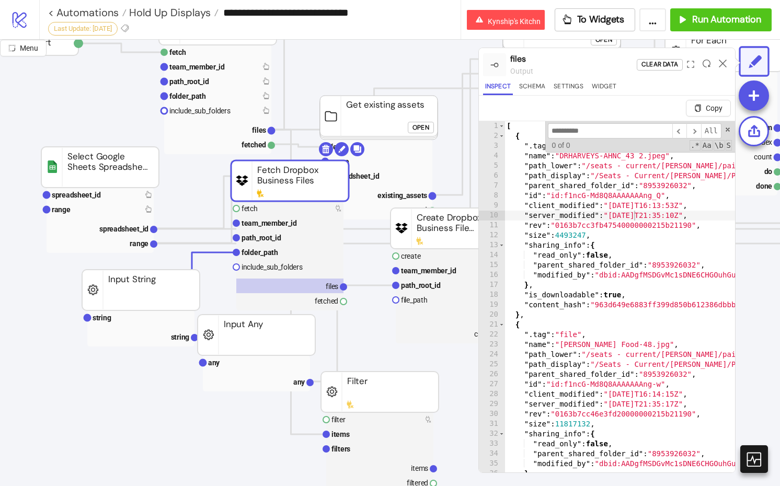
type textarea "**********"
paste input "********"
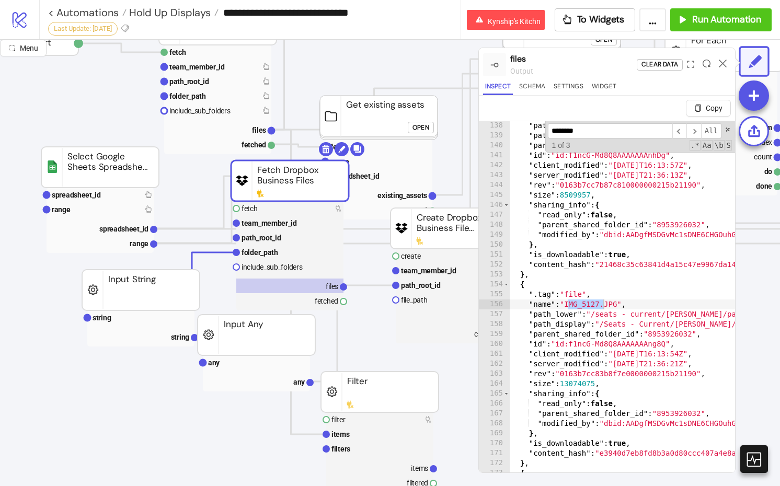
type input "********"
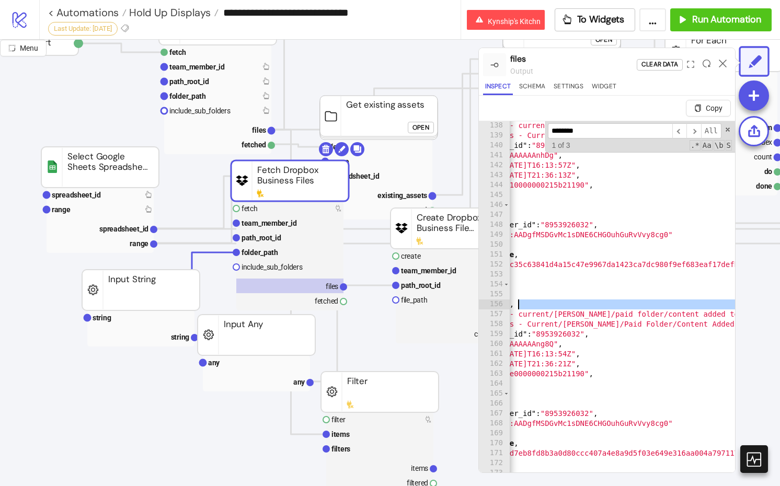
scroll to position [0, 114]
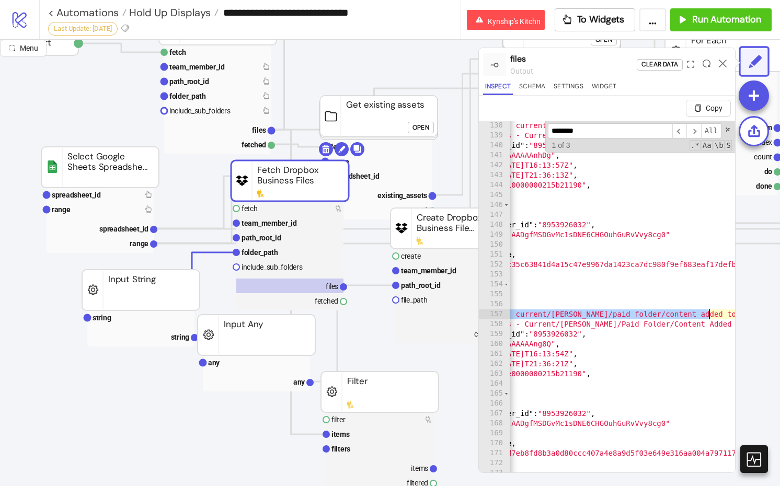
drag, startPoint x: 594, startPoint y: 315, endPoint x: 708, endPoint y: 312, distance: 113.4
click at [651, 312] on div ""path_lower" : "/seats - current/dr. harvey's/paid folder/content added to ad a…" at bounding box center [726, 319] width 663 height 396
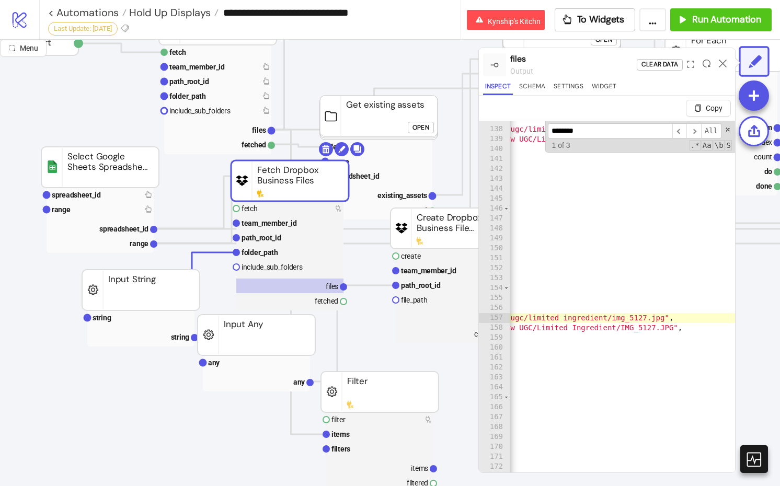
scroll to position [0, 437]
type textarea "**********"
click at [651, 320] on div ""name" : "IMG_5123.jpeg" , "path_lower" : "/seats - current/dr. harvey's/paid f…" at bounding box center [403, 312] width 663 height 396
click at [431, 298] on rect at bounding box center [449, 300] width 107 height 15
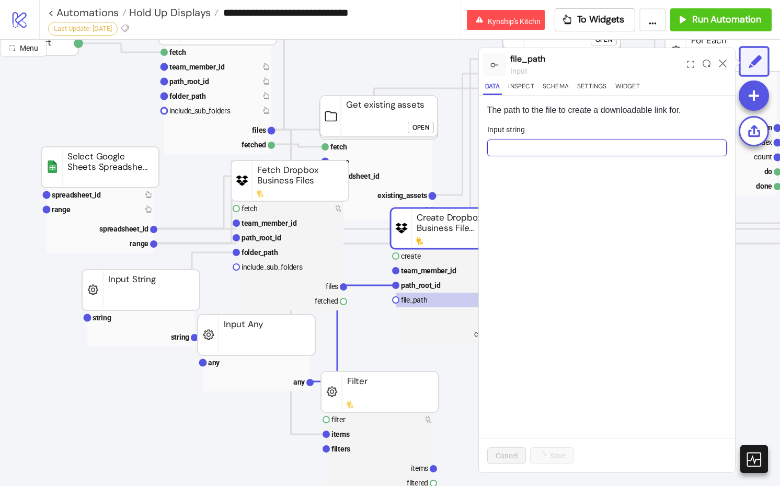
click at [585, 143] on input "Input string" at bounding box center [606, 148] width 239 height 17
paste input "**********"
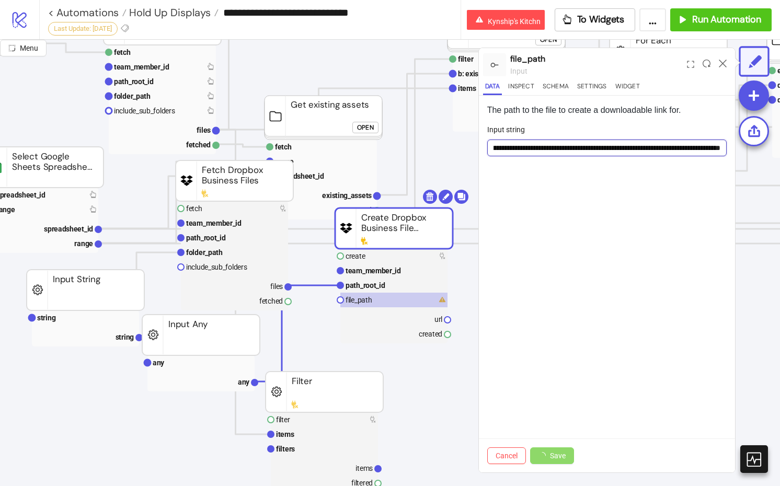
type input "**********"
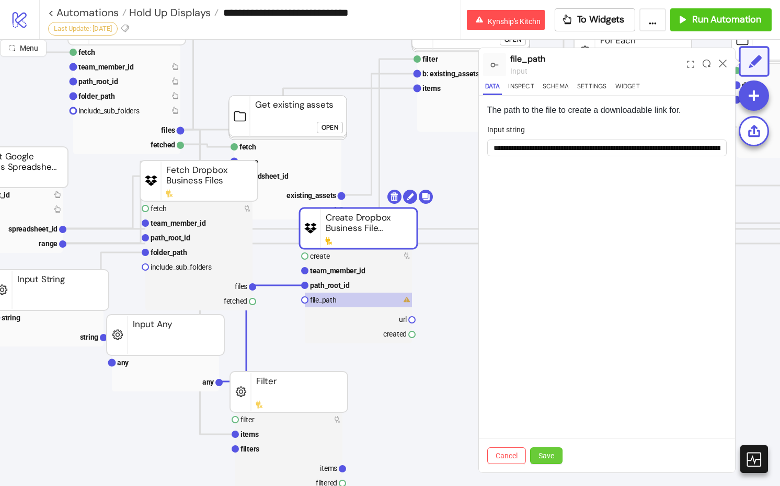
click at [550, 456] on span "Save" at bounding box center [546, 456] width 16 height 8
click at [353, 251] on rect at bounding box center [358, 256] width 107 height 15
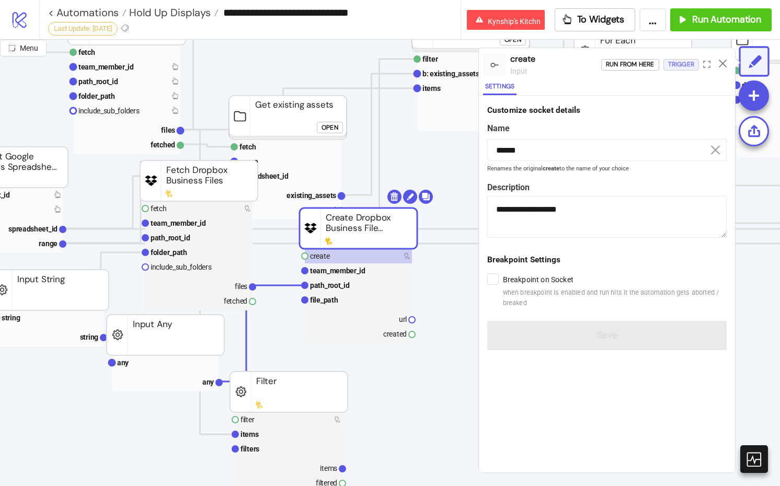
click at [651, 65] on div "Trigger" at bounding box center [681, 65] width 26 height 12
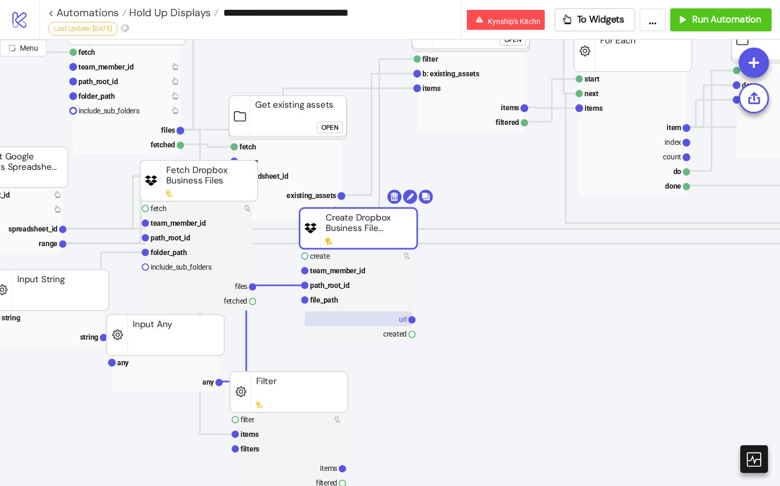
click at [367, 319] on rect at bounding box center [358, 318] width 107 height 15
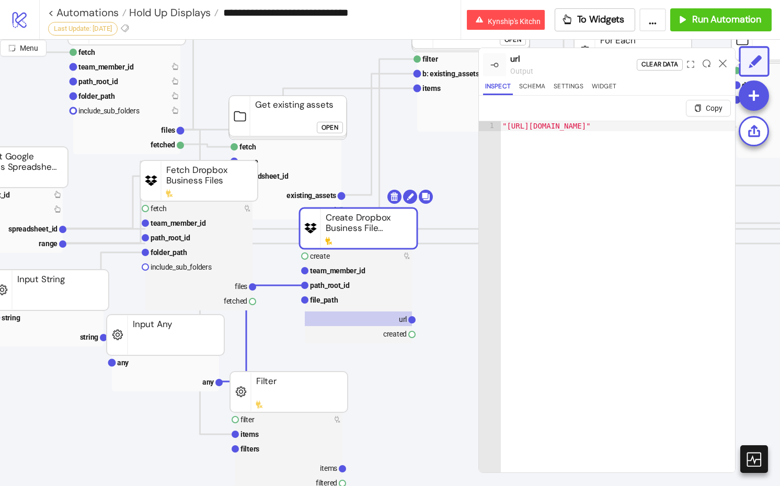
scroll to position [0, 881]
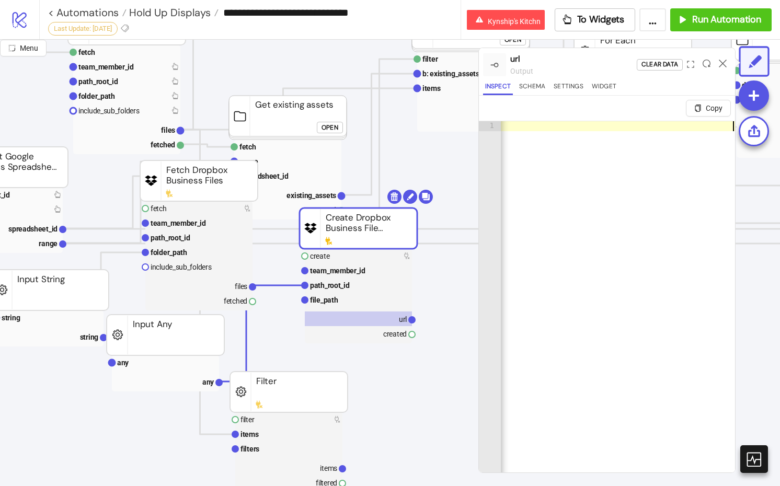
type textarea "**********"
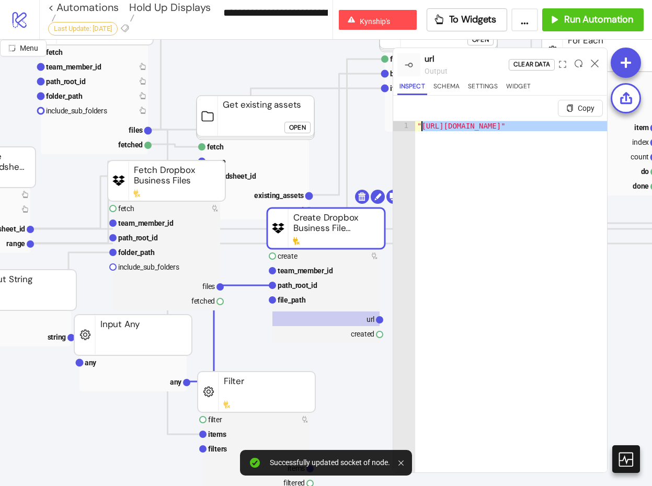
scroll to position [157, 213]
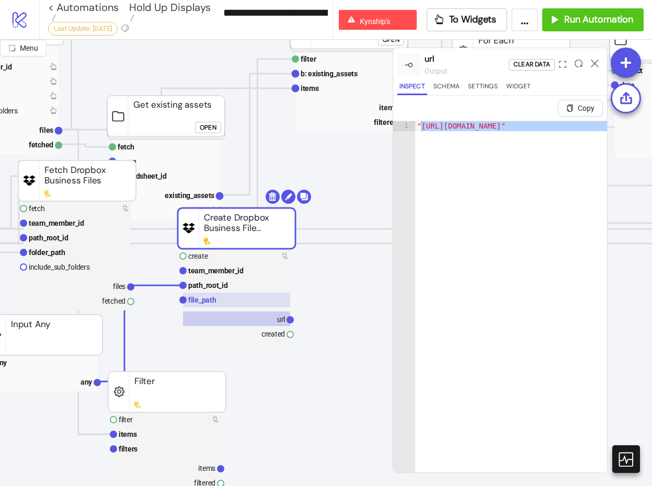
click at [241, 299] on rect at bounding box center [236, 300] width 107 height 15
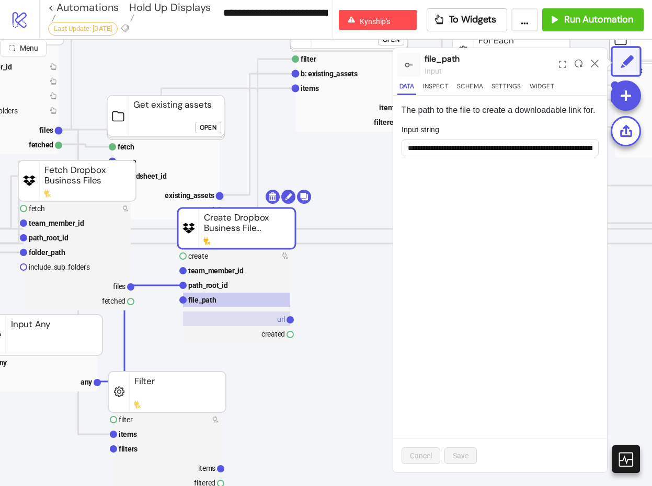
click at [250, 318] on rect at bounding box center [236, 318] width 107 height 15
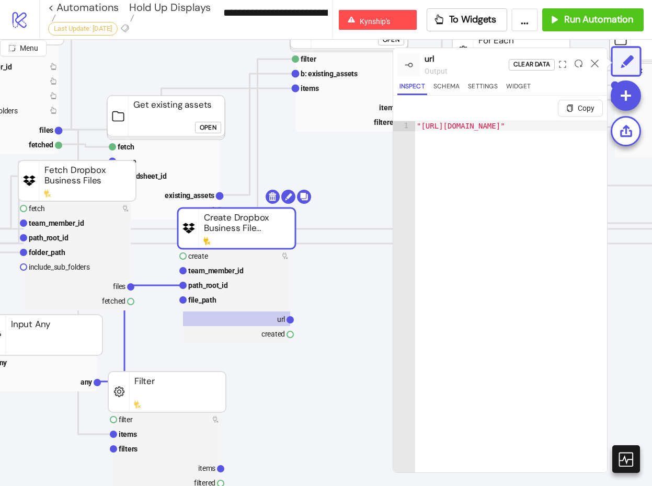
scroll to position [0, 922]
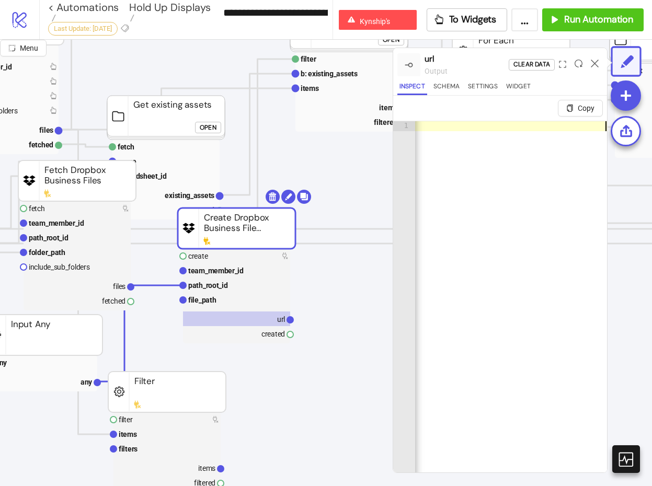
type textarea "**********"
click at [456, 294] on div ""https://uc376aff36eea5362948861505df.dl.dropboxusercontent.com/cd/0/get/CxAwLT…" at bounding box center [49, 319] width 1115 height 396
click at [591, 225] on div ""https://uc376aff36eea5362948861505df.dl.dropboxusercontent.com/cd/0/get/CxAwLT…" at bounding box center [49, 319] width 1115 height 396
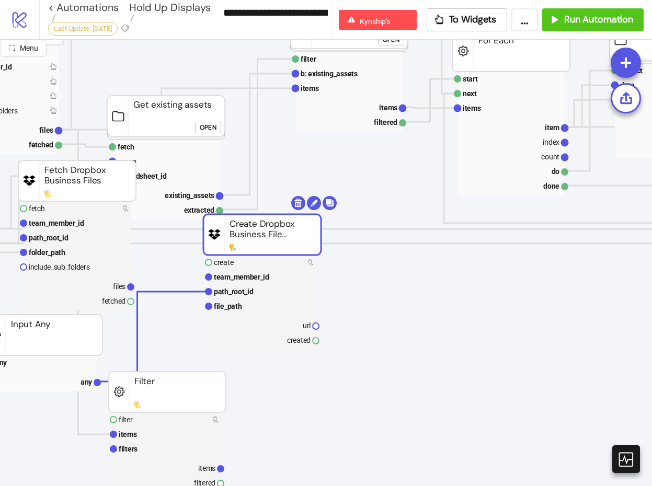
drag, startPoint x: 265, startPoint y: 223, endPoint x: 421, endPoint y: 294, distance: 171.2
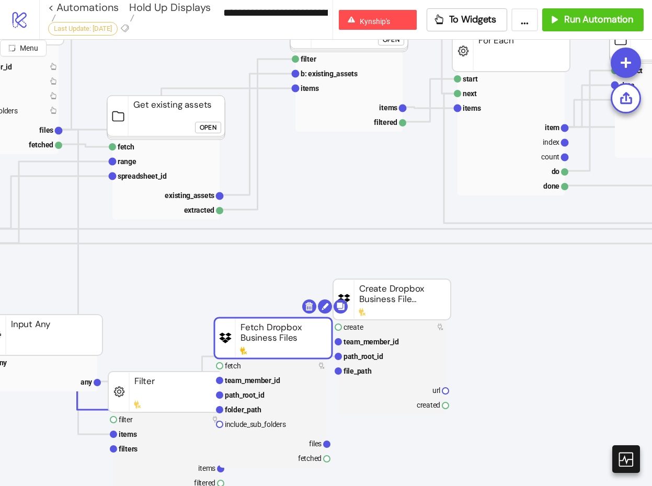
drag, startPoint x: 84, startPoint y: 192, endPoint x: 238, endPoint y: 327, distance: 204.8
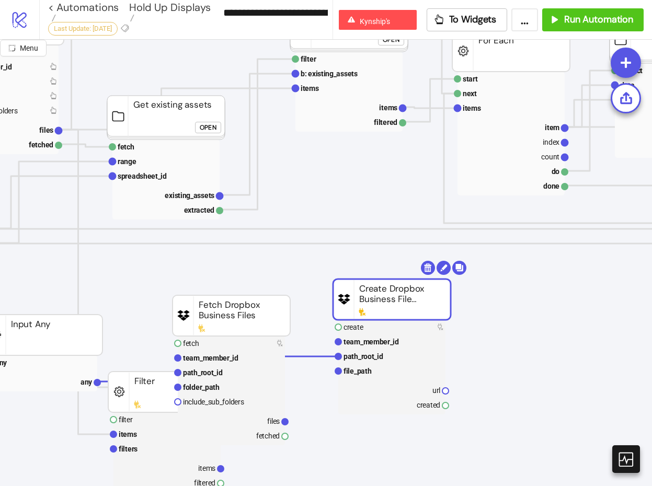
drag, startPoint x: 425, startPoint y: 319, endPoint x: 430, endPoint y: 392, distance: 72.8
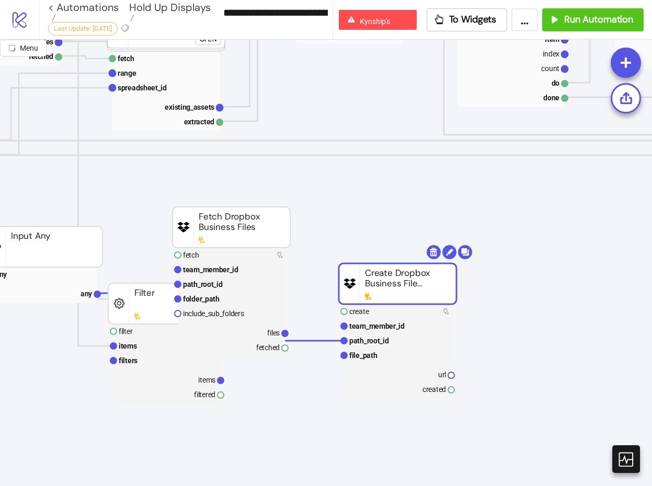
scroll to position [259, 213]
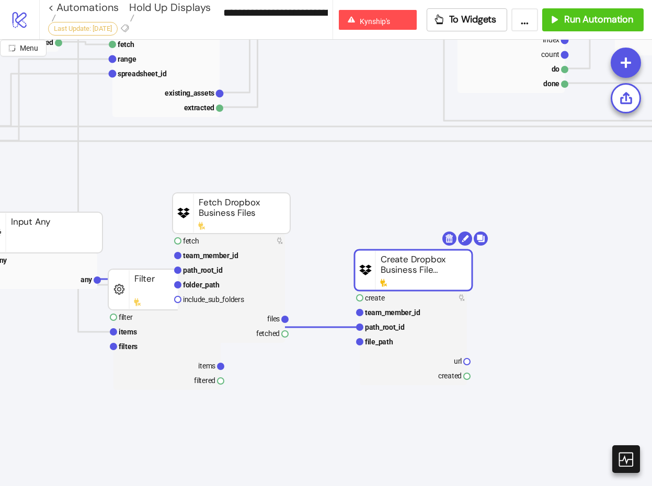
drag, startPoint x: 423, startPoint y: 280, endPoint x: 534, endPoint y: 330, distance: 121.2
click at [472, 291] on rect at bounding box center [413, 270] width 118 height 41
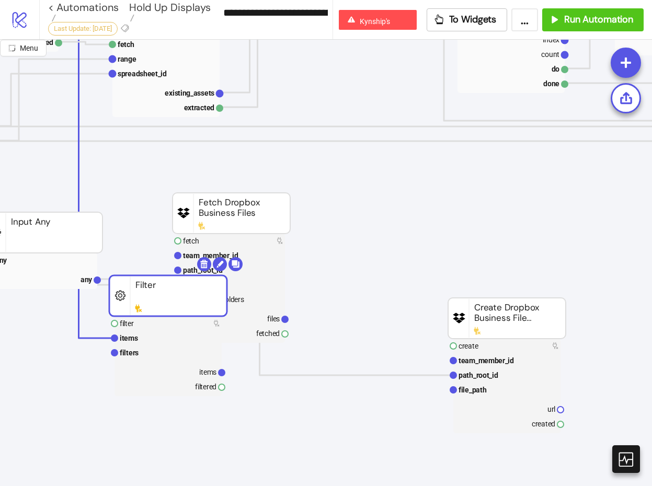
drag, startPoint x: 145, startPoint y: 286, endPoint x: 146, endPoint y: 341, distance: 55.4
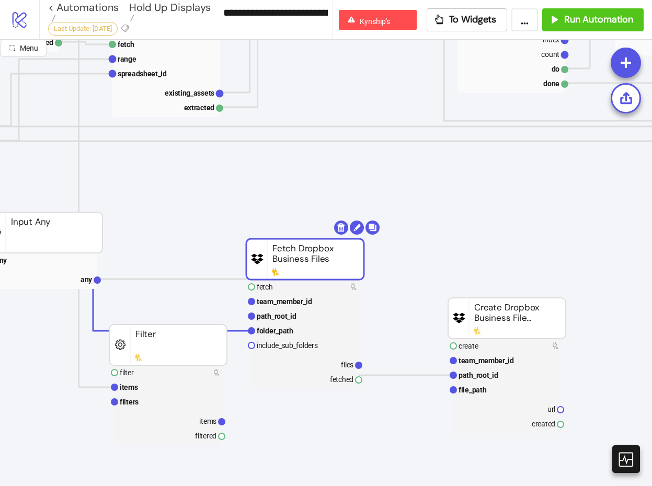
drag, startPoint x: 291, startPoint y: 241, endPoint x: 338, endPoint y: 264, distance: 52.4
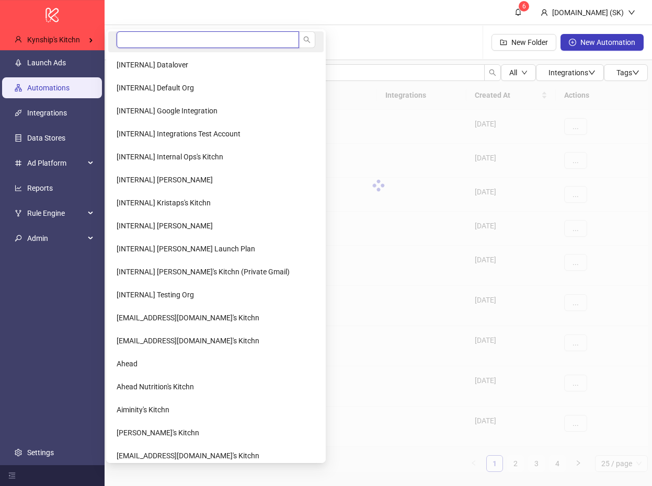
click at [142, 40] on input "search" at bounding box center [208, 39] width 182 height 17
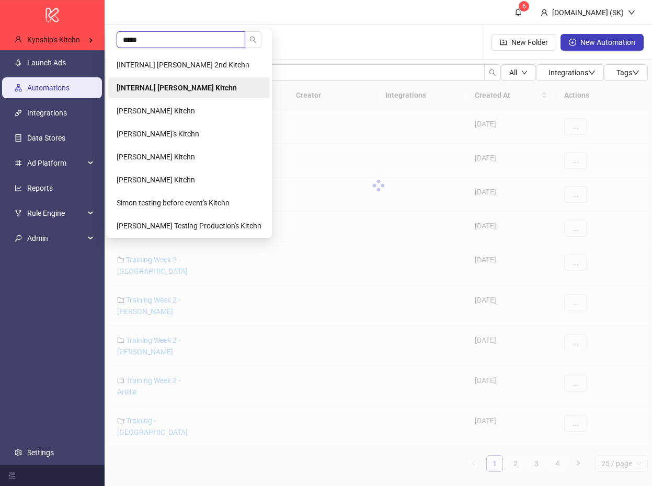
type input "*****"
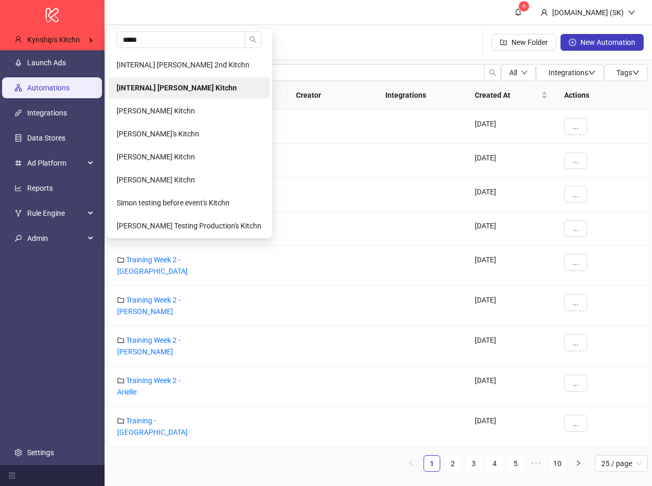
click at [174, 97] on li "[INTERNAL] [PERSON_NAME] Kitchn" at bounding box center [188, 87] width 161 height 21
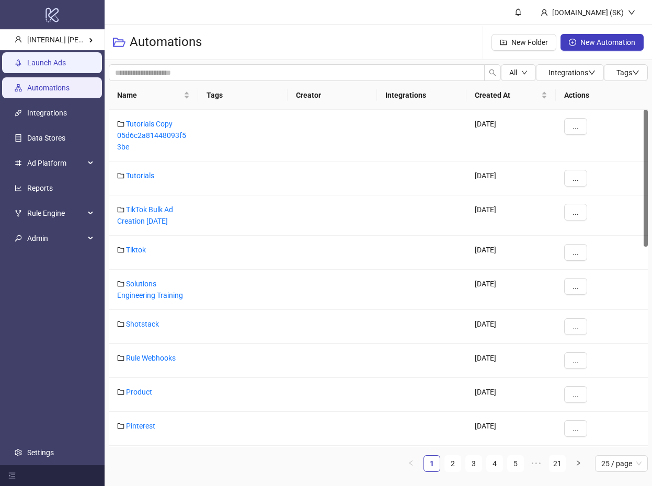
click at [66, 67] on link "Launch Ads" at bounding box center [46, 63] width 39 height 8
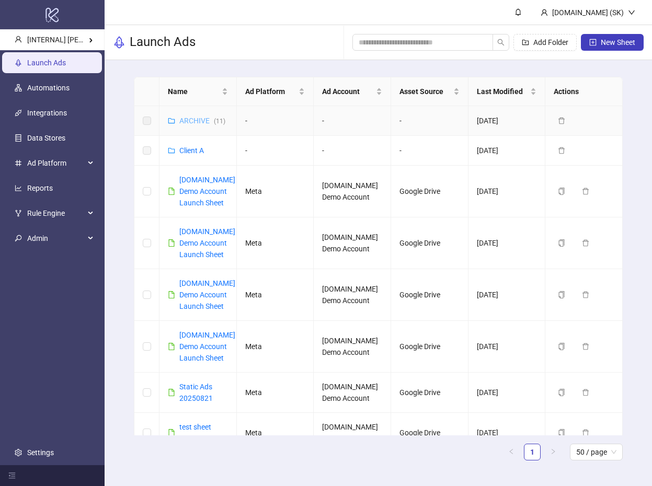
click at [200, 120] on link "ARCHIVE ( 11 )" at bounding box center [202, 121] width 46 height 8
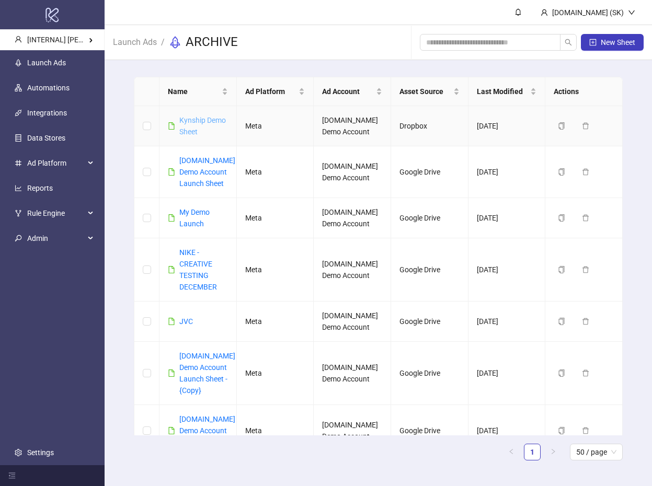
click at [205, 120] on link "Kynship Demo Sheet" at bounding box center [202, 126] width 47 height 20
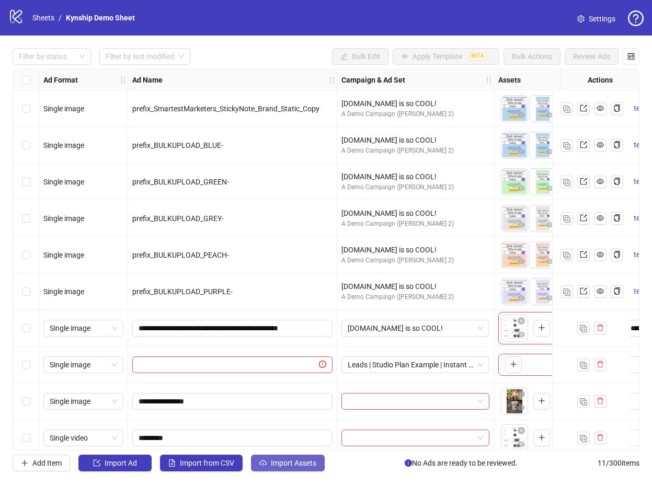
click at [291, 463] on span "Import Assets" at bounding box center [293, 463] width 45 height 8
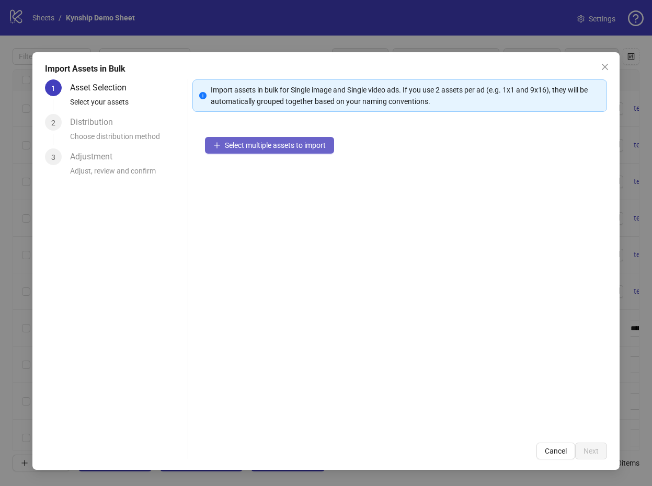
click at [294, 144] on span "Select multiple assets to import" at bounding box center [275, 145] width 101 height 8
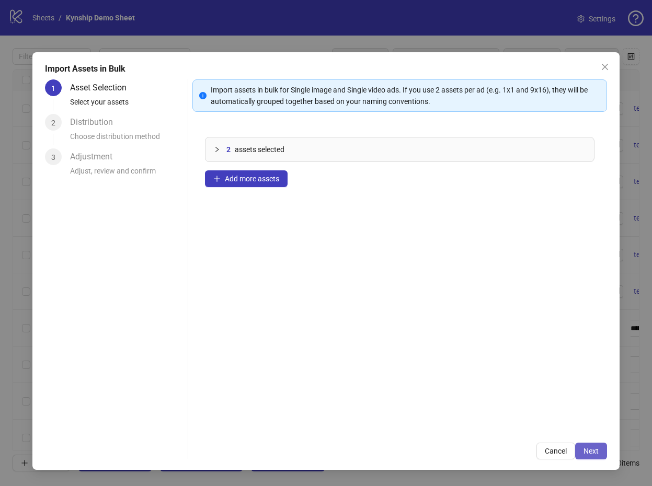
click at [597, 447] on span "Next" at bounding box center [590, 451] width 15 height 8
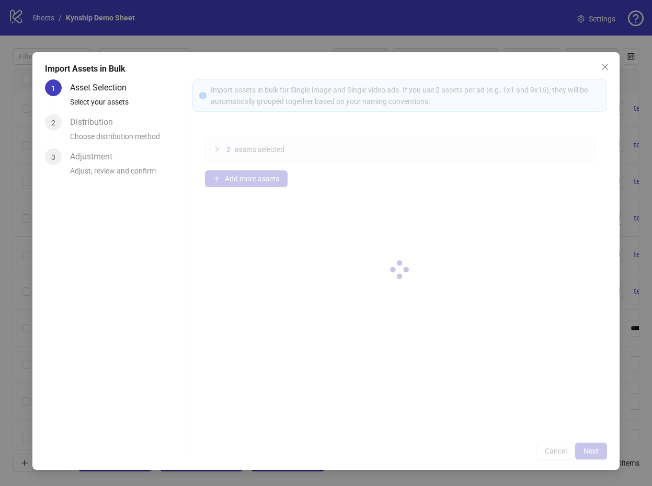
click at [597, 447] on div at bounding box center [399, 269] width 414 height 380
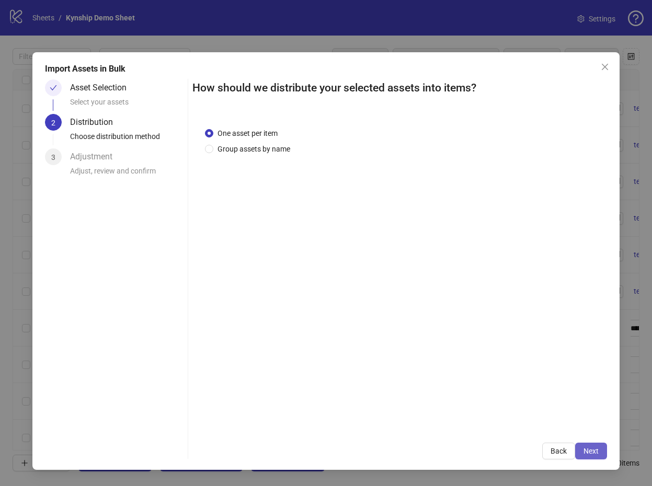
click at [596, 449] on span "Next" at bounding box center [590, 451] width 15 height 8
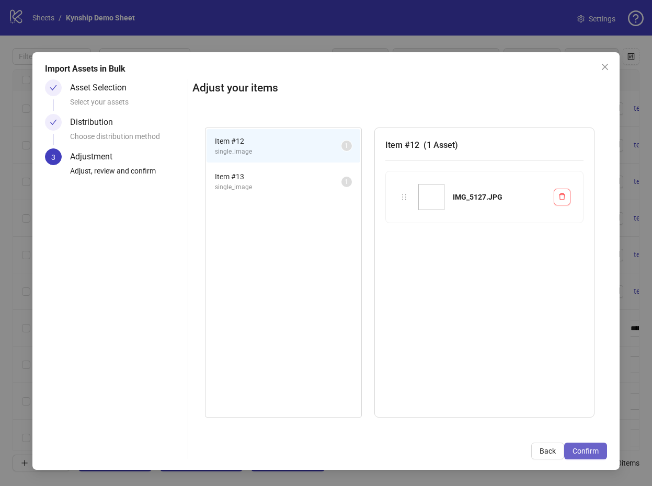
click at [596, 450] on span "Confirm" at bounding box center [585, 451] width 26 height 8
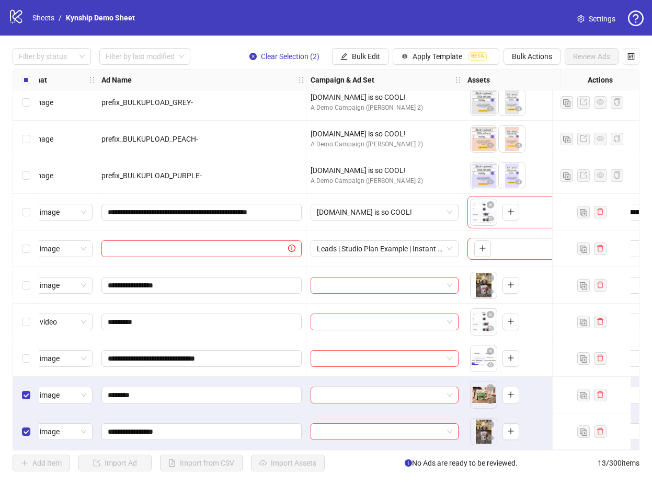
scroll to position [120, 0]
